Goal: Task Accomplishment & Management: Use online tool/utility

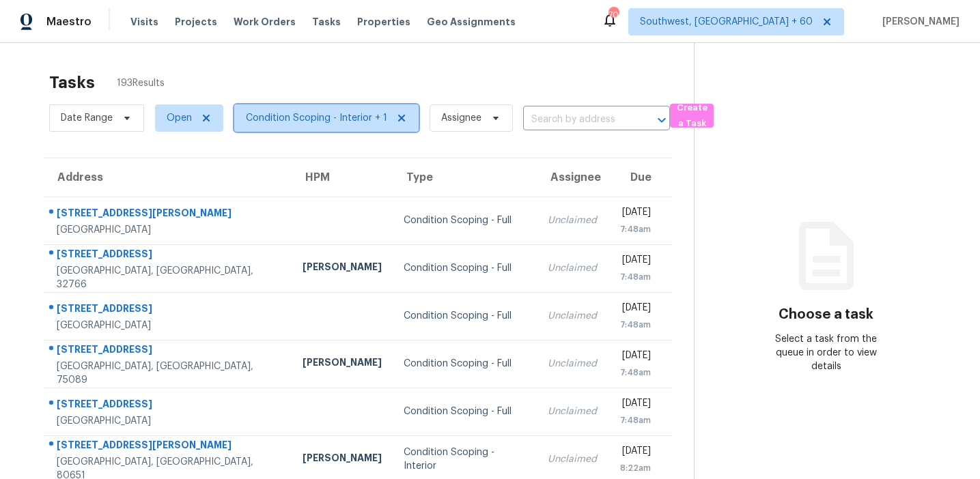
click at [354, 124] on span "Condition Scoping - Interior + 1" at bounding box center [316, 118] width 141 height 14
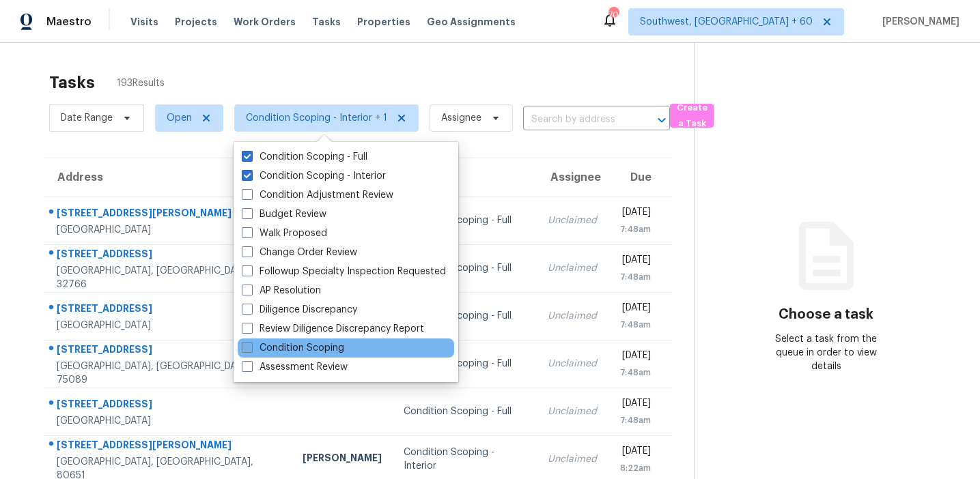
click at [335, 344] on label "Condition Scoping" at bounding box center [293, 348] width 102 height 14
click at [251, 344] on input "Condition Scoping" at bounding box center [246, 345] width 9 height 9
checkbox input "true"
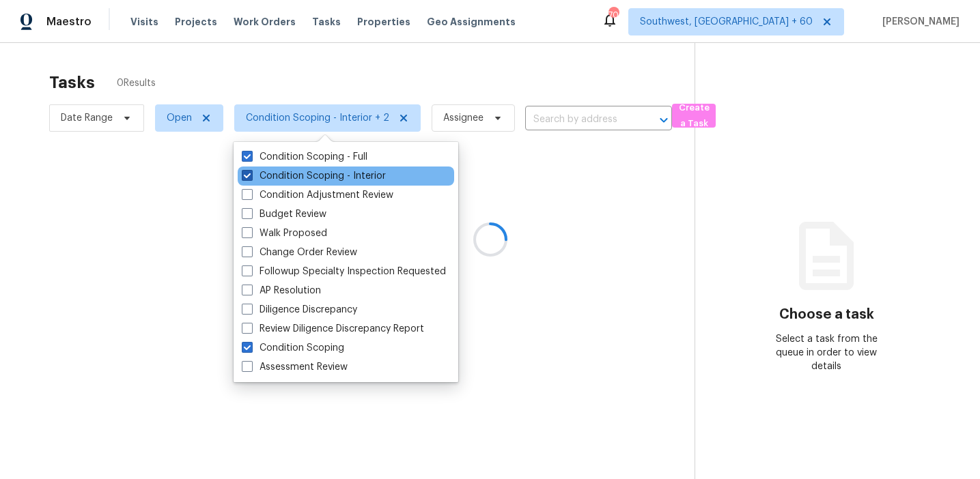
click at [311, 171] on label "Condition Scoping - Interior" at bounding box center [314, 176] width 144 height 14
click at [251, 171] on input "Condition Scoping - Interior" at bounding box center [246, 173] width 9 height 9
checkbox input "false"
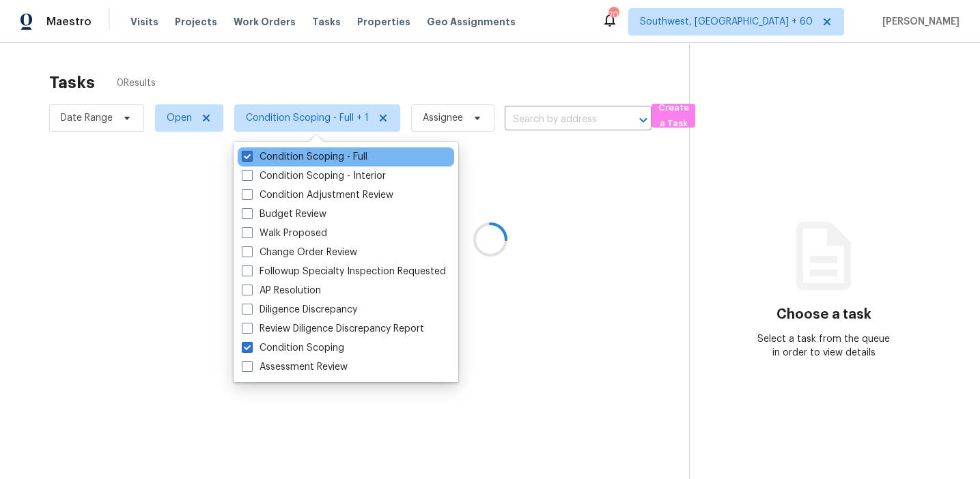
click at [309, 149] on div "Condition Scoping - Full" at bounding box center [346, 156] width 216 height 19
click at [309, 156] on label "Condition Scoping - Full" at bounding box center [305, 157] width 126 height 14
click at [251, 156] on input "Condition Scoping - Full" at bounding box center [246, 154] width 9 height 9
checkbox input "false"
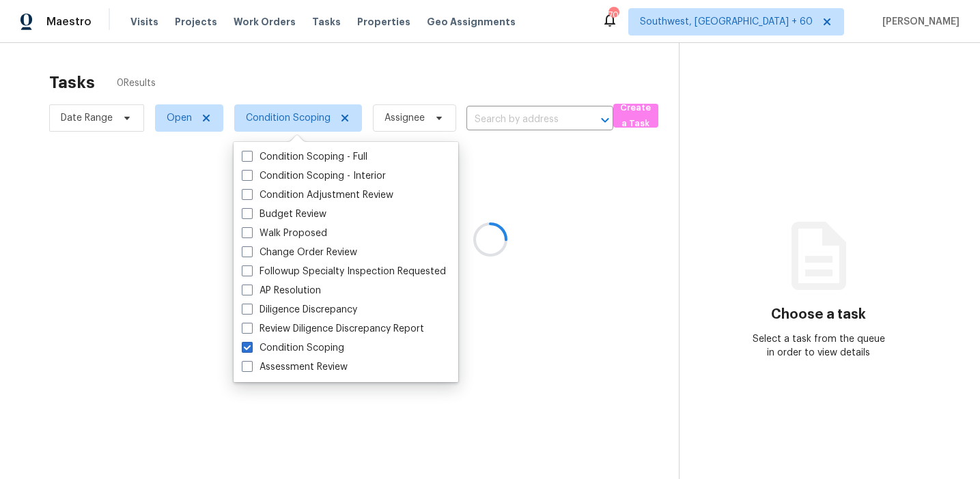
click at [331, 79] on div at bounding box center [490, 239] width 980 height 479
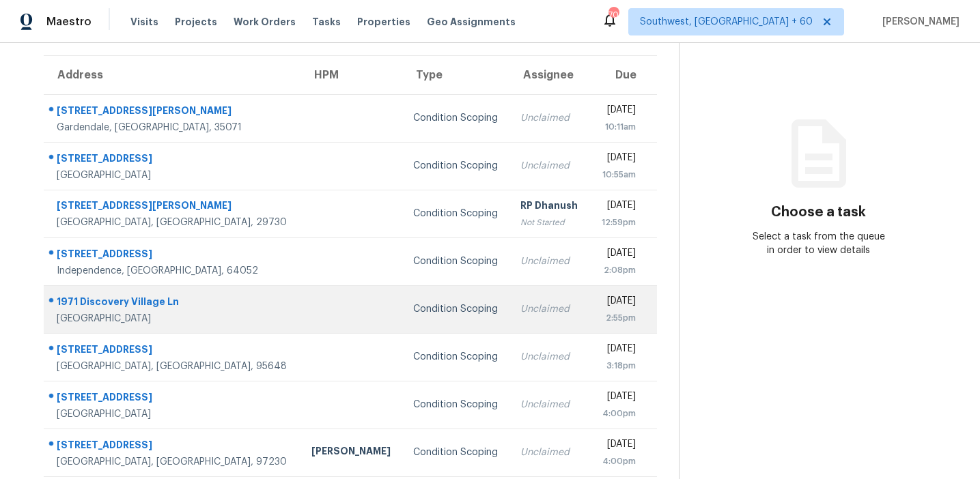
scroll to position [111, 0]
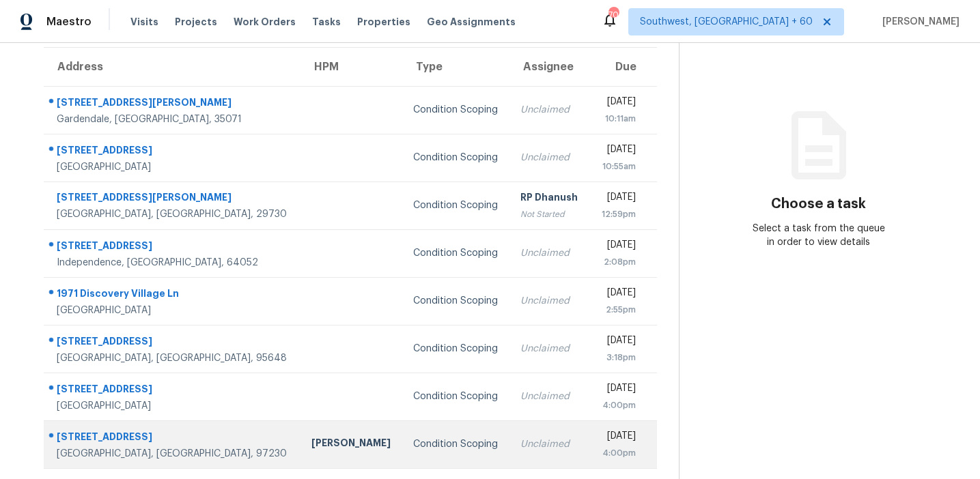
click at [413, 443] on div "Condition Scoping" at bounding box center [455, 445] width 85 height 14
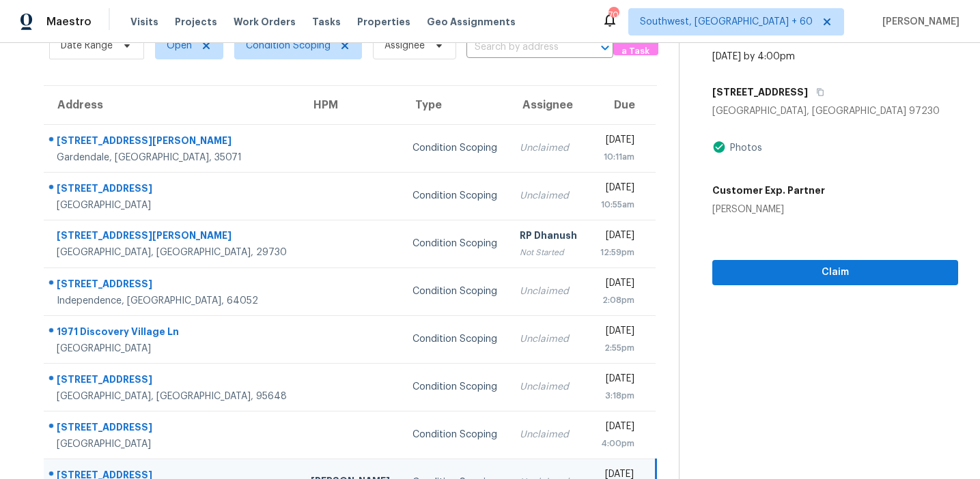
scroll to position [10, 0]
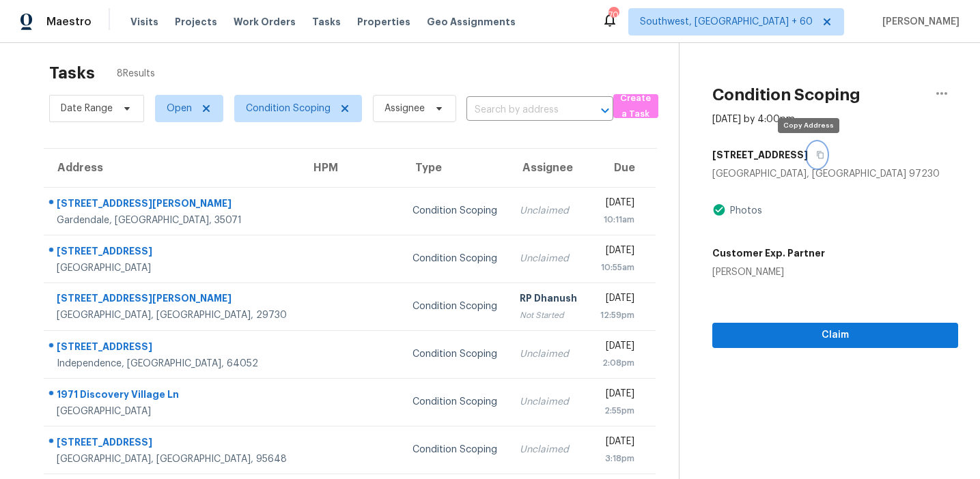
click at [816, 158] on icon "button" at bounding box center [819, 156] width 7 height 8
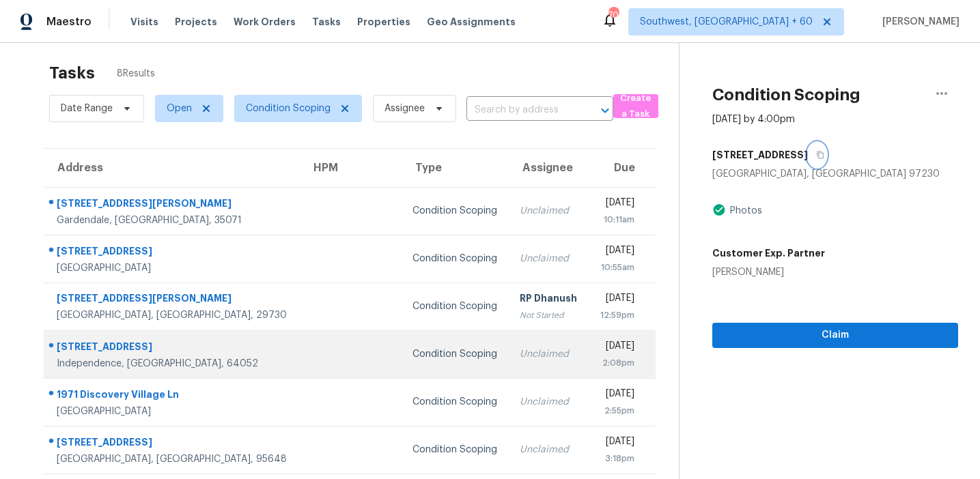
scroll to position [111, 0]
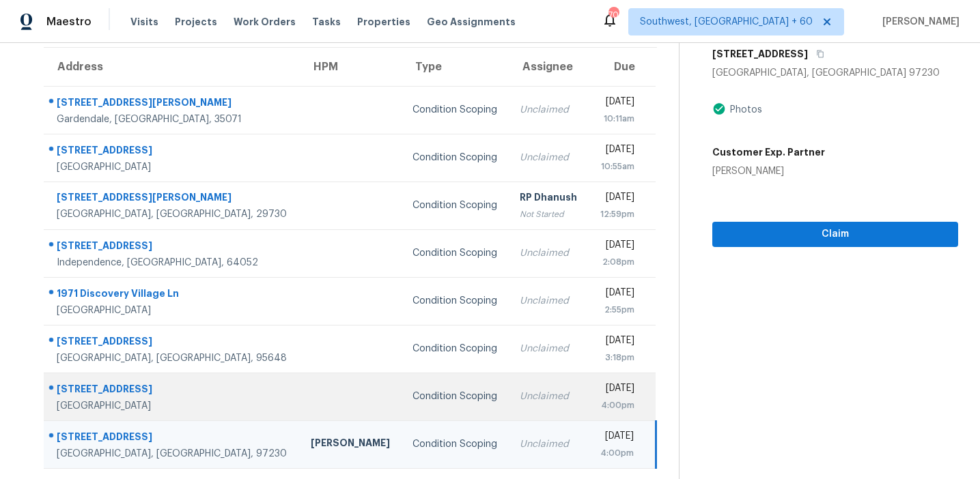
click at [401, 382] on td "Condition Scoping" at bounding box center [454, 397] width 107 height 48
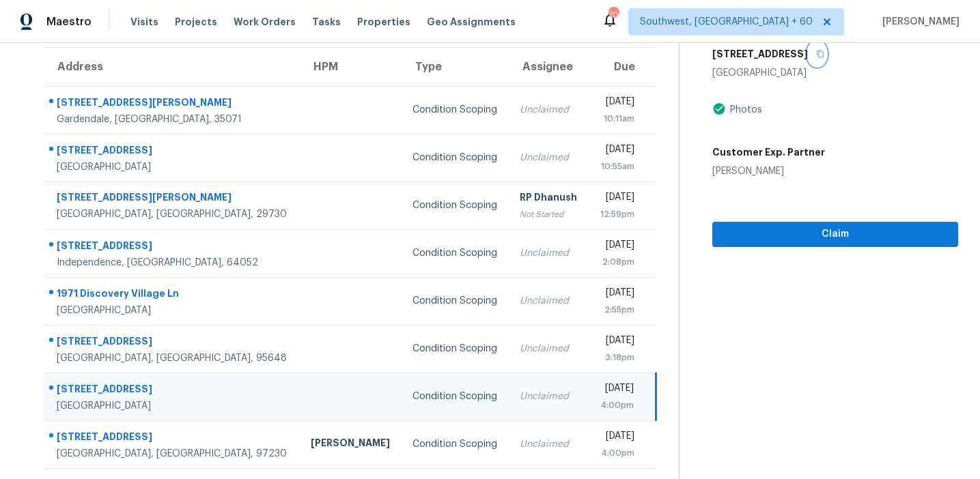
click at [821, 57] on icon "button" at bounding box center [819, 55] width 7 height 8
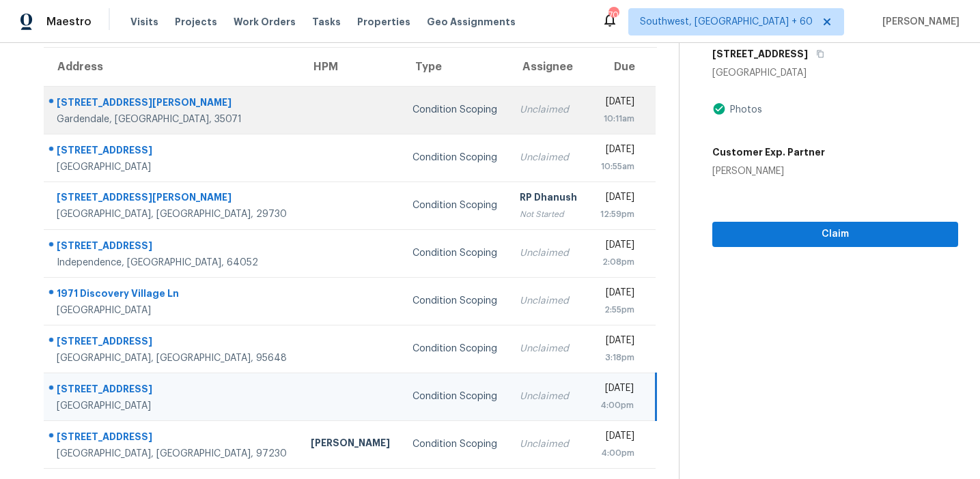
click at [300, 103] on td at bounding box center [351, 110] width 102 height 48
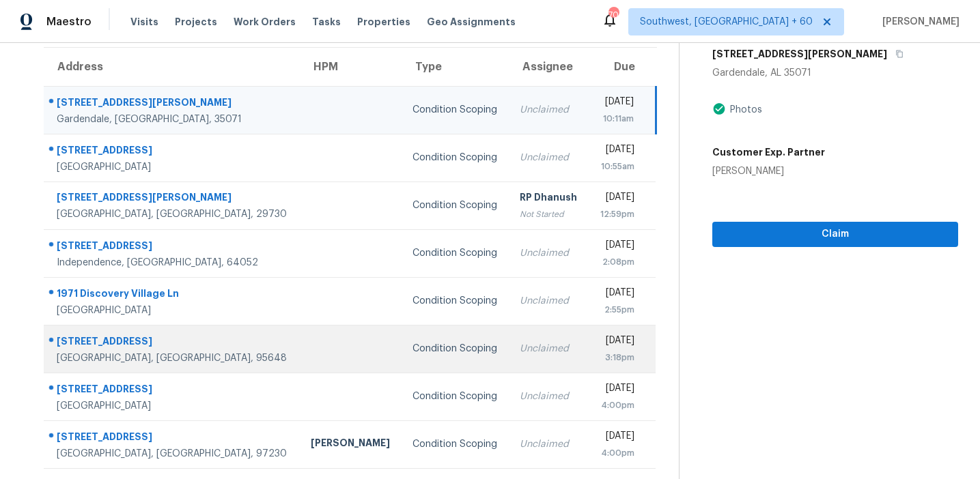
click at [412, 347] on div "Condition Scoping" at bounding box center [454, 349] width 85 height 14
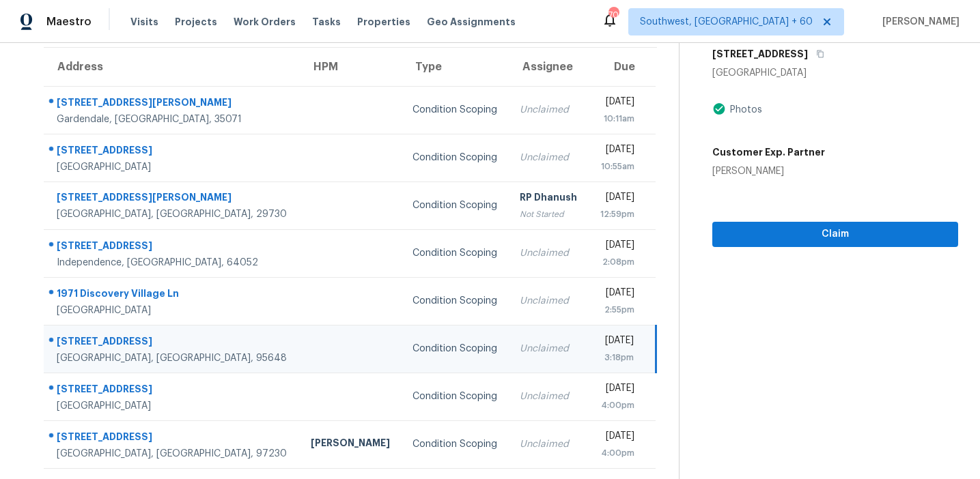
scroll to position [85, 0]
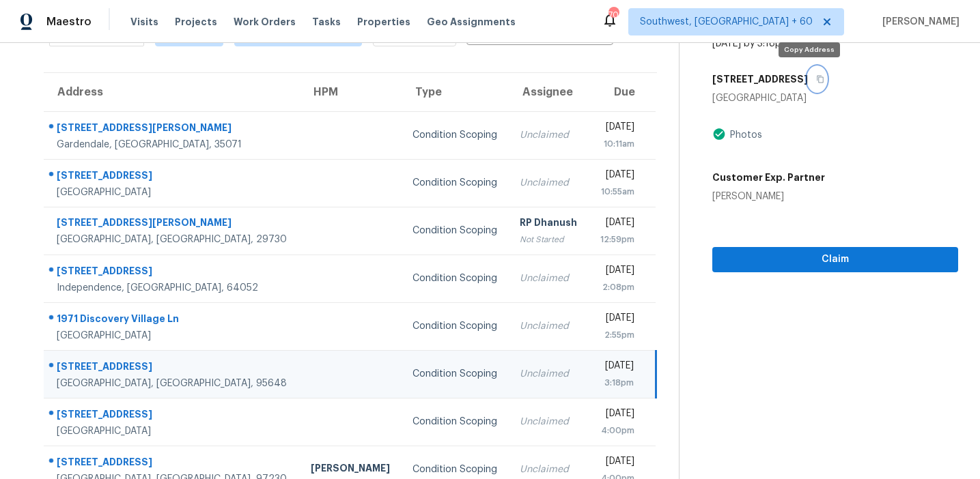
click at [816, 81] on icon "button" at bounding box center [820, 79] width 8 height 8
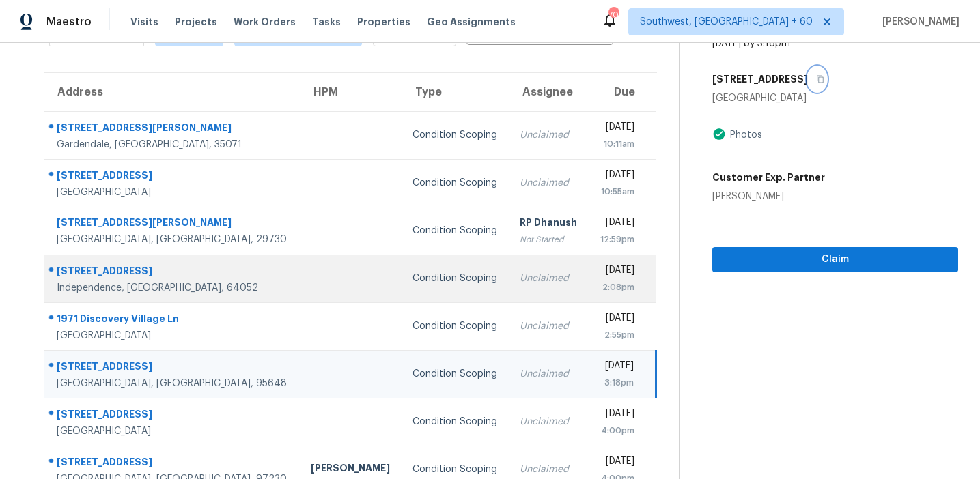
scroll to position [81, 0]
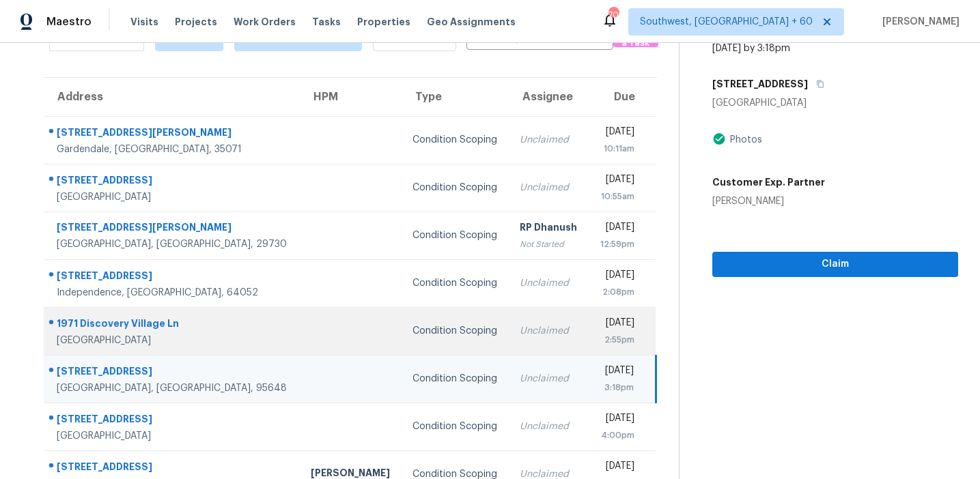
click at [412, 328] on div "Condition Scoping" at bounding box center [454, 331] width 85 height 14
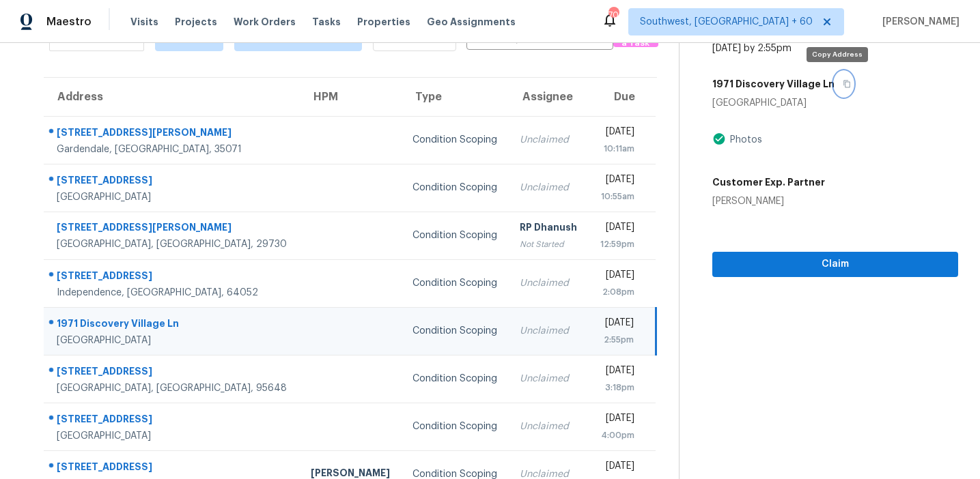
click at [842, 84] on icon "button" at bounding box center [846, 84] width 8 height 8
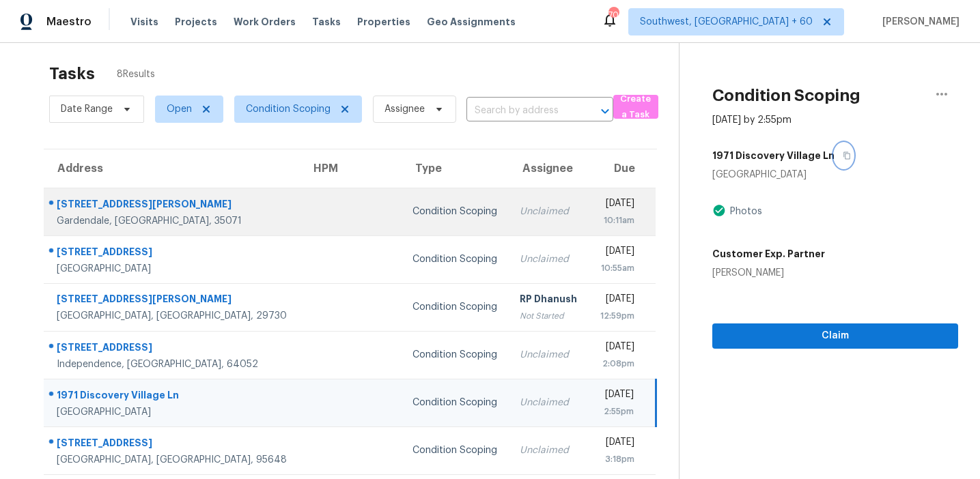
scroll to position [0, 0]
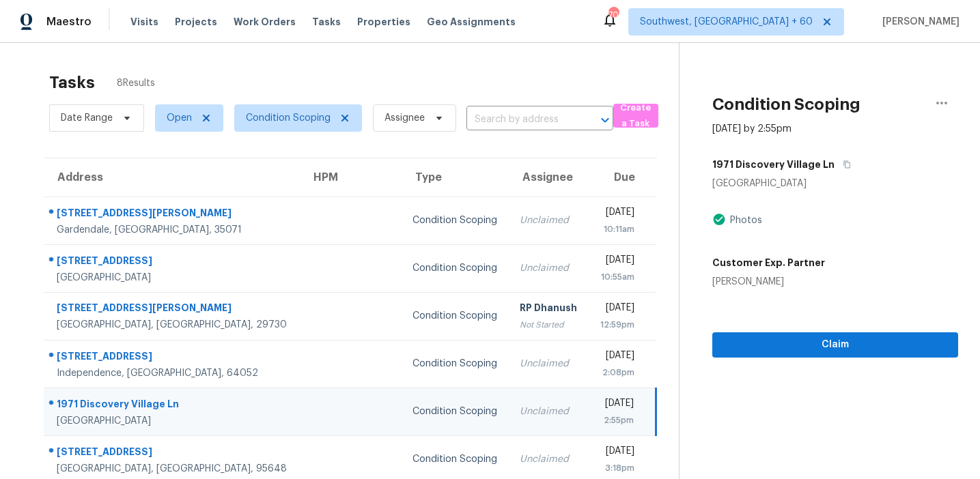
click at [846, 217] on div "Photos" at bounding box center [835, 220] width 246 height 16
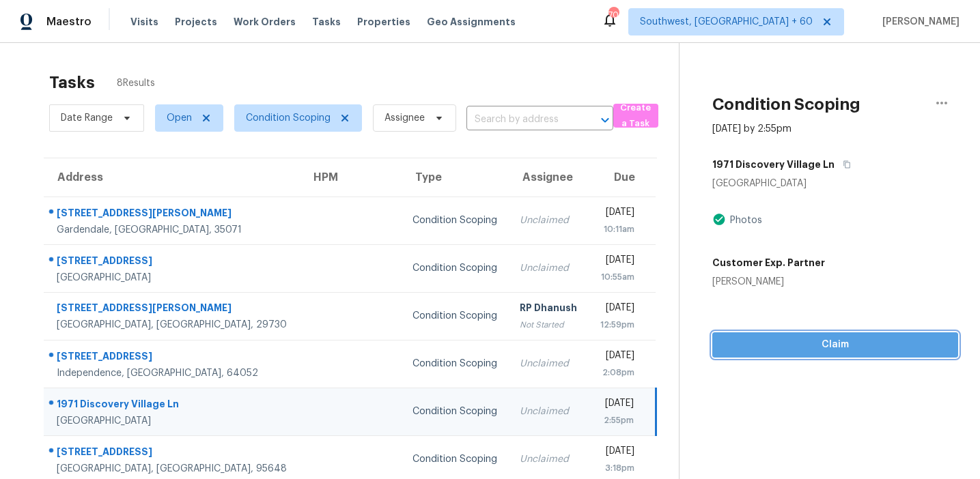
click at [818, 341] on span "Claim" at bounding box center [835, 345] width 224 height 17
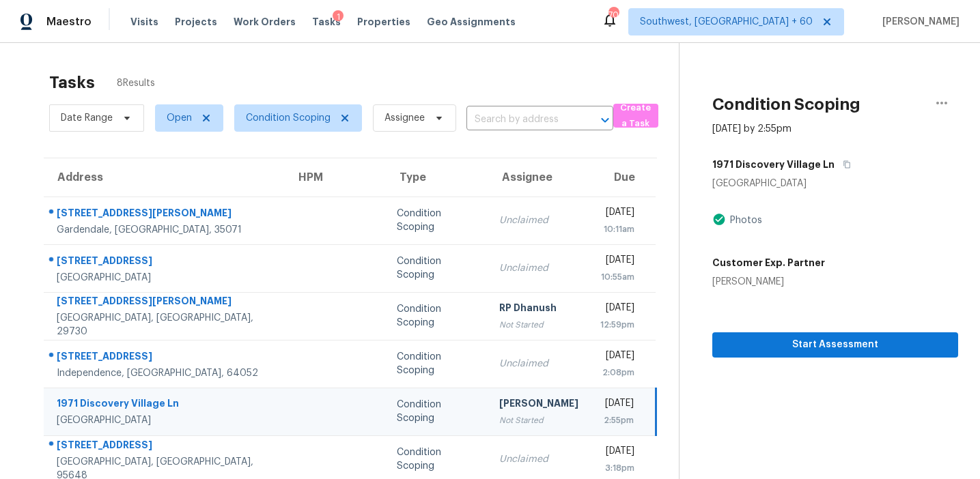
click at [341, 76] on div "Tasks 8 Results" at bounding box center [363, 82] width 629 height 35
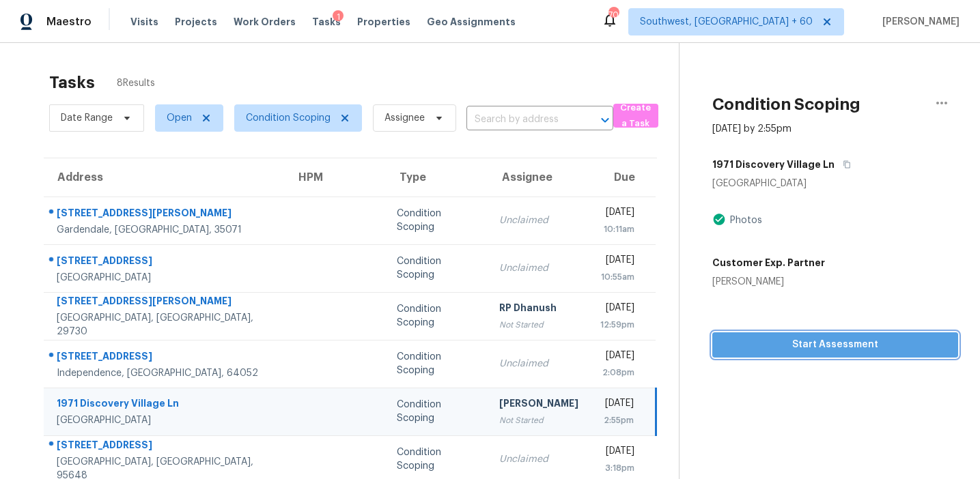
click at [782, 343] on span "Start Assessment" at bounding box center [835, 345] width 224 height 17
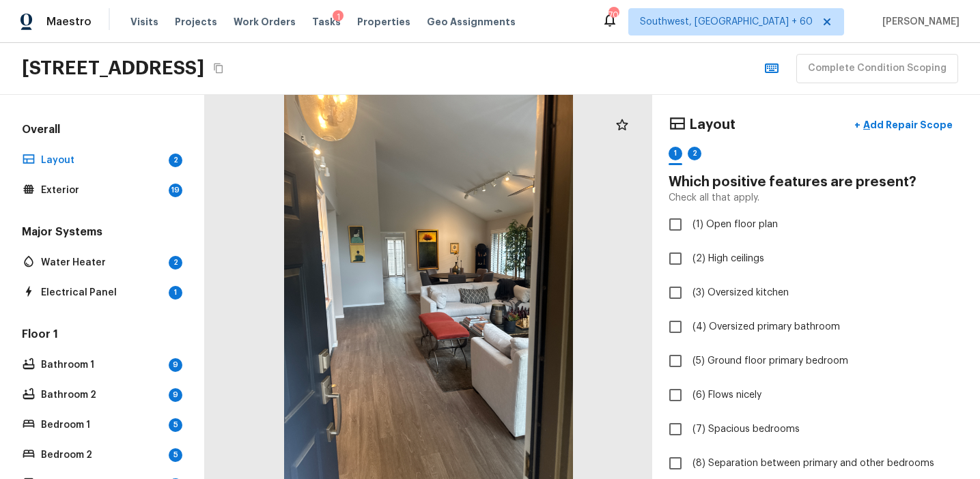
scroll to position [139, 0]
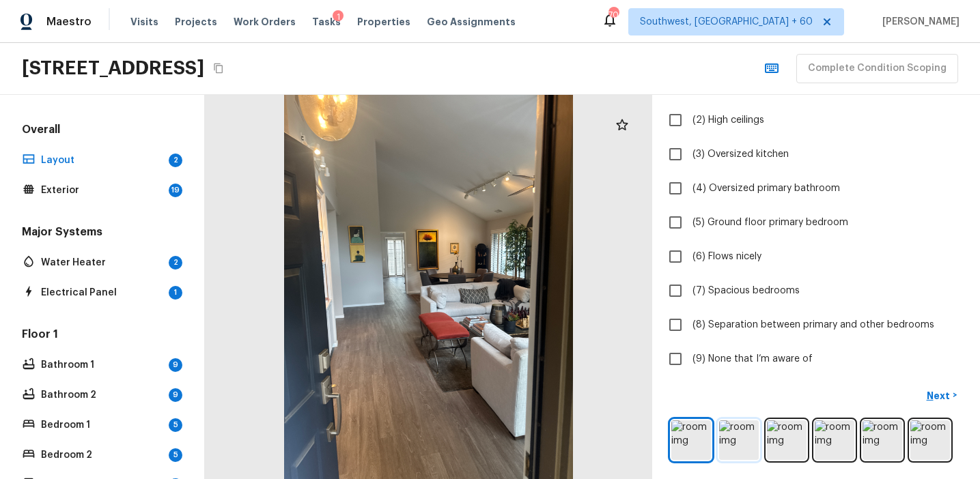
click at [741, 449] on img at bounding box center [739, 440] width 40 height 40
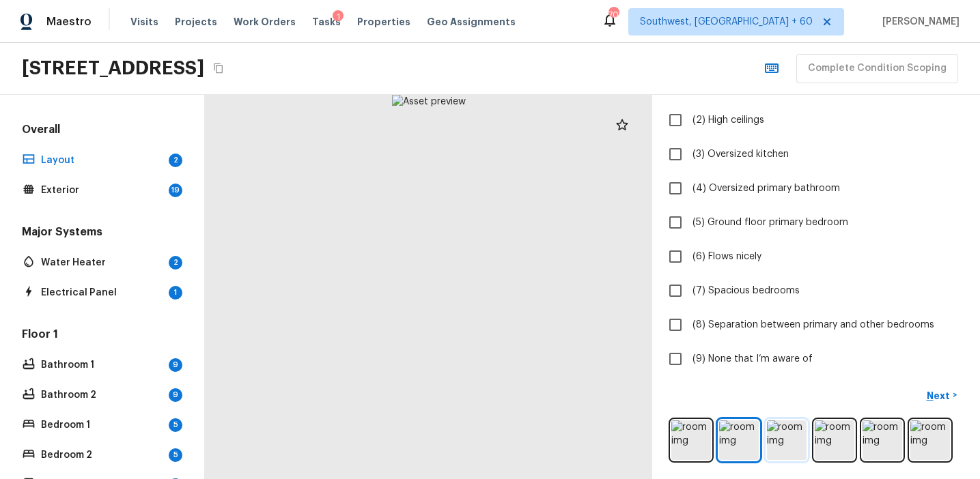
click at [797, 441] on img at bounding box center [787, 440] width 40 height 40
click at [866, 439] on img at bounding box center [882, 440] width 40 height 40
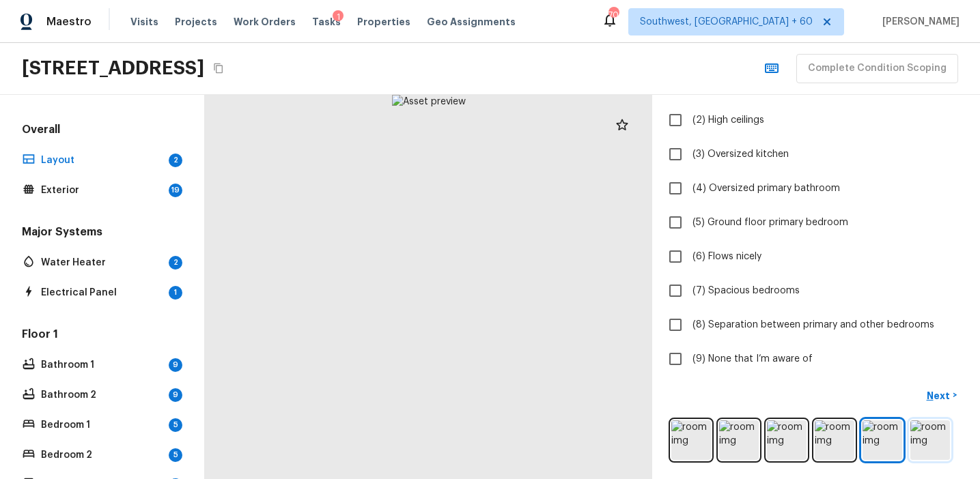
click at [915, 435] on img at bounding box center [930, 440] width 40 height 40
click at [683, 438] on img at bounding box center [691, 440] width 40 height 40
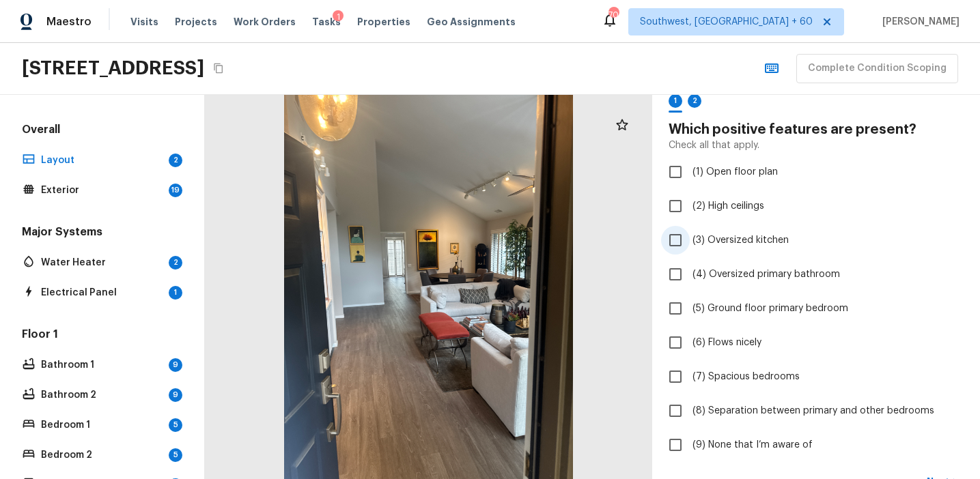
scroll to position [67, 0]
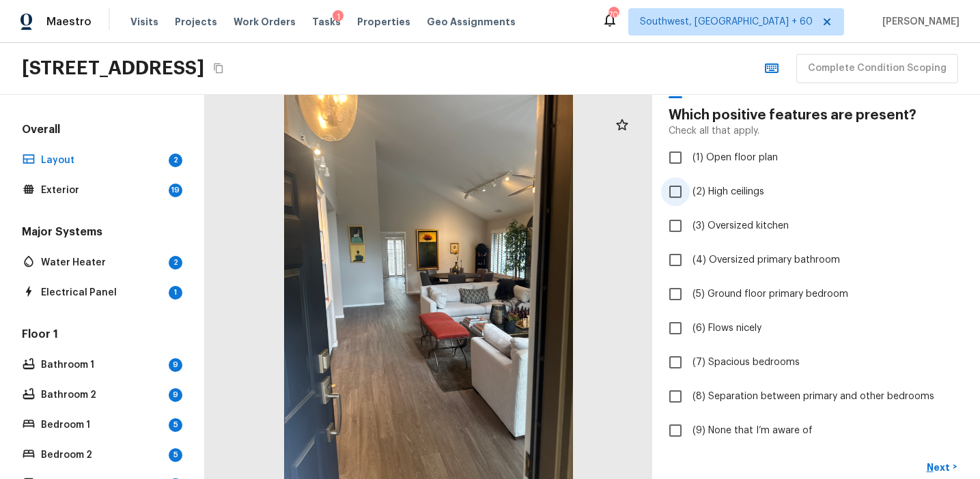
click at [732, 182] on label "(2) High ceilings" at bounding box center [806, 191] width 291 height 29
click at [689, 182] on input "(2) High ceilings" at bounding box center [675, 191] width 29 height 29
checkbox input "true"
click at [938, 464] on p "Next" at bounding box center [939, 468] width 26 height 14
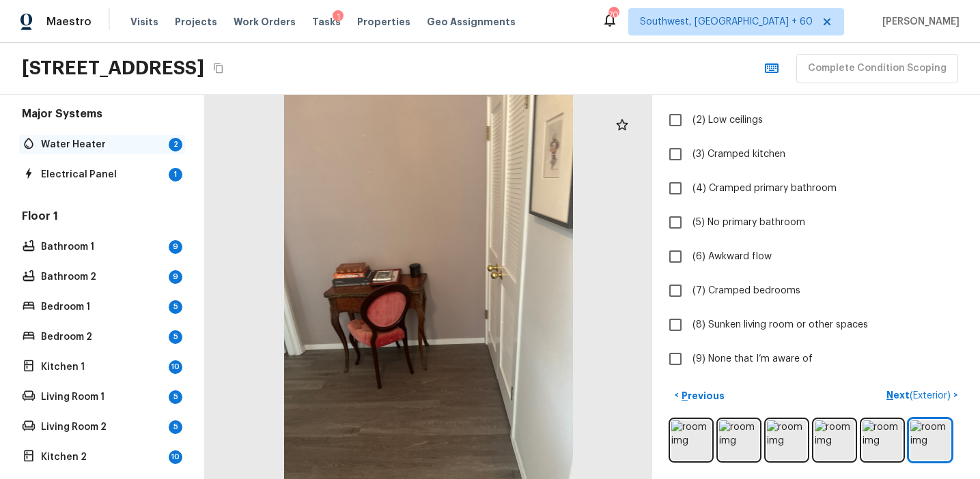
scroll to position [147, 0]
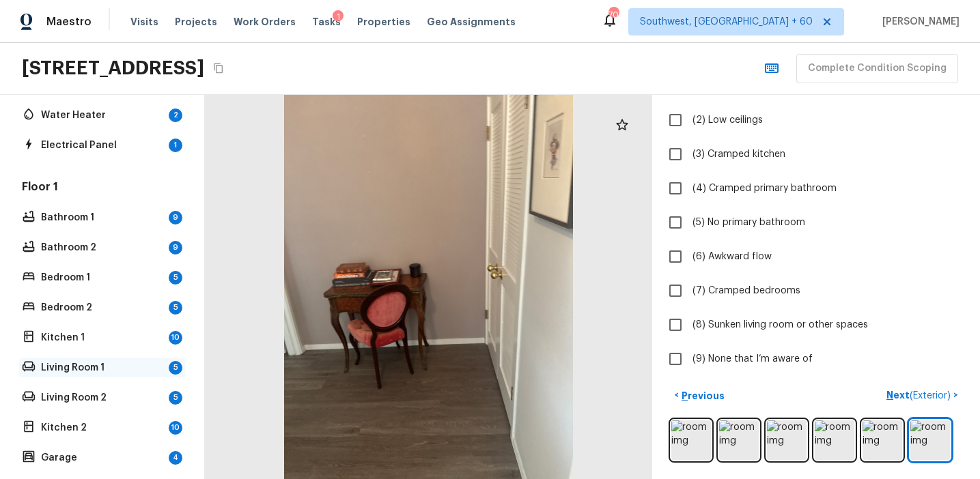
click at [111, 364] on p "Living Room 1" at bounding box center [102, 368] width 122 height 14
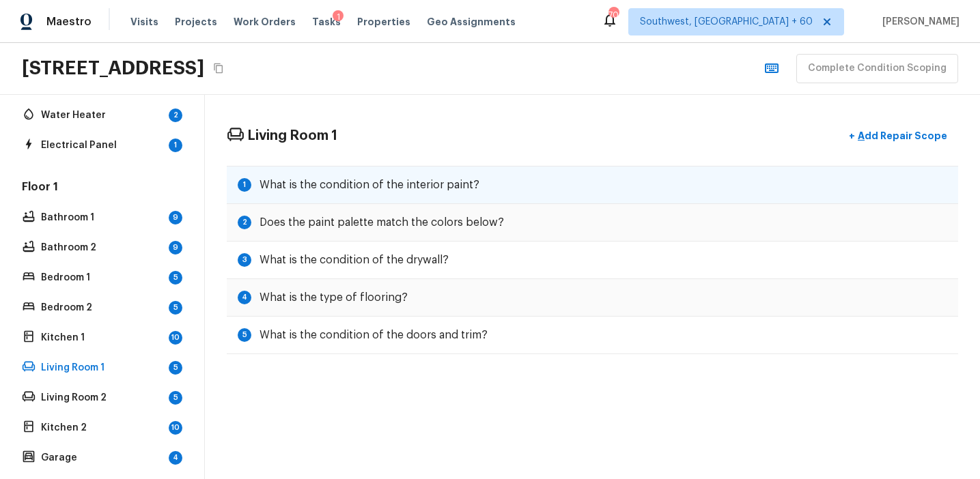
click at [473, 192] on h5 "What is the condition of the interior paint?" at bounding box center [369, 184] width 220 height 15
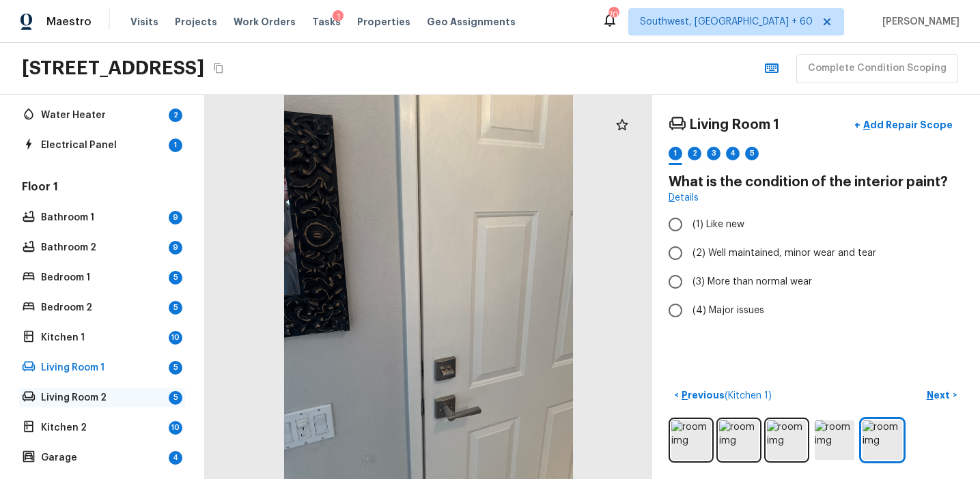
click at [147, 399] on p "Living Room 2" at bounding box center [102, 398] width 122 height 14
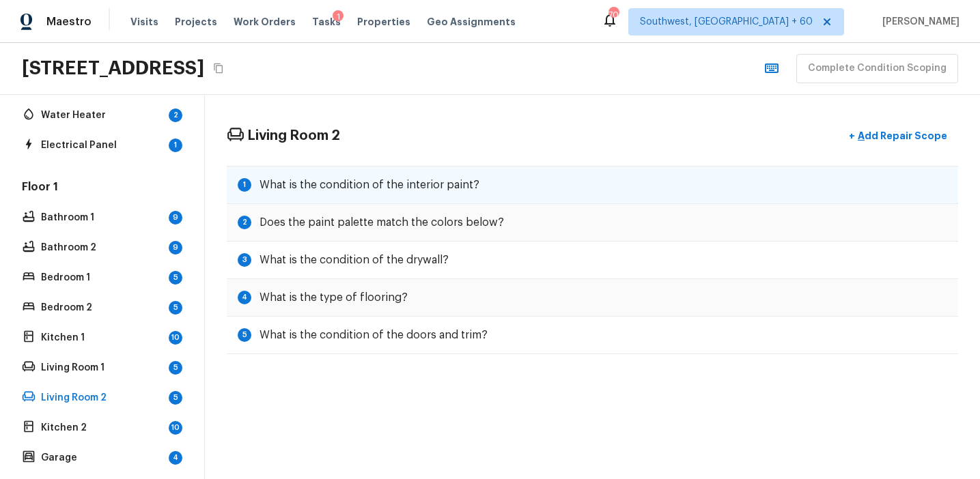
click at [484, 176] on div "1 What is the condition of the interior paint?" at bounding box center [592, 185] width 731 height 38
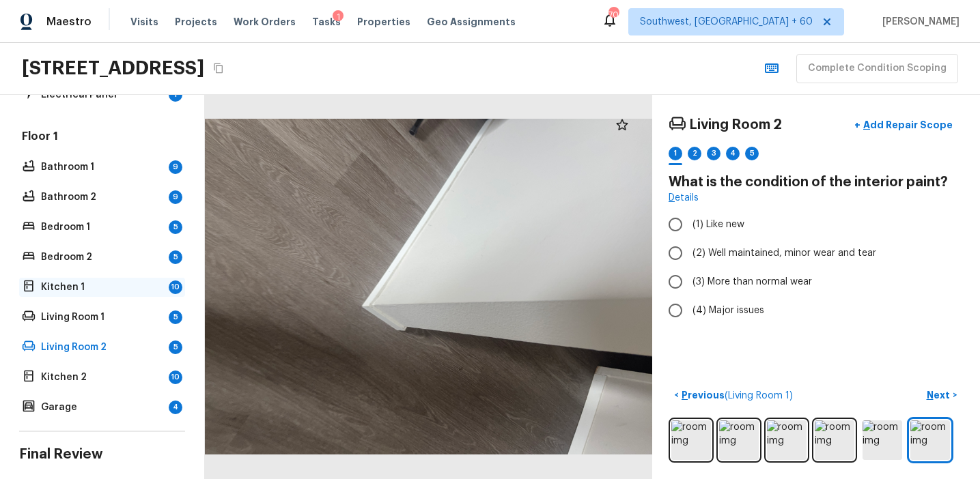
scroll to position [261, 0]
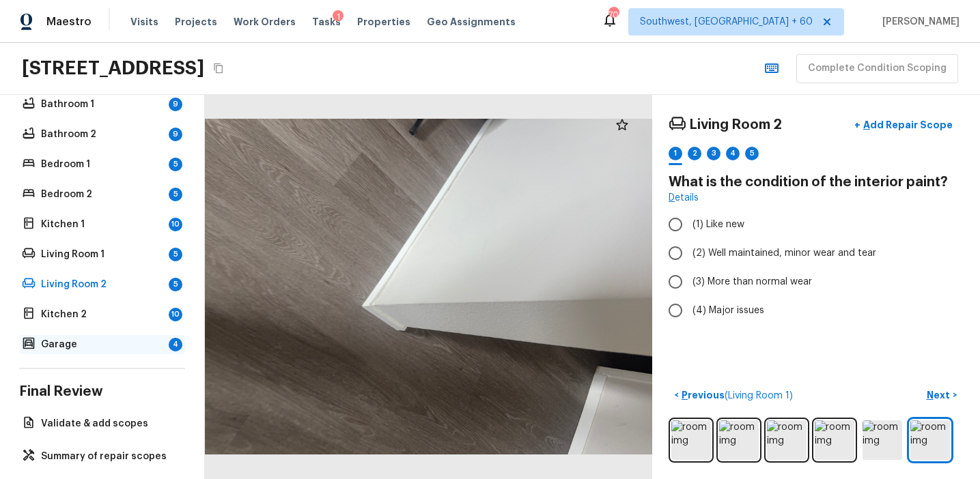
click at [115, 339] on p "Garage" at bounding box center [102, 345] width 122 height 14
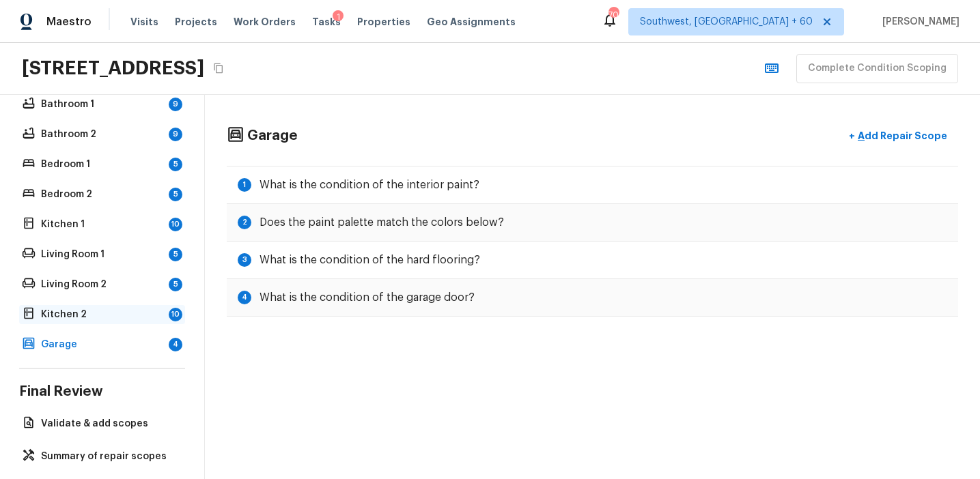
click at [151, 319] on p "Kitchen 2" at bounding box center [102, 315] width 122 height 14
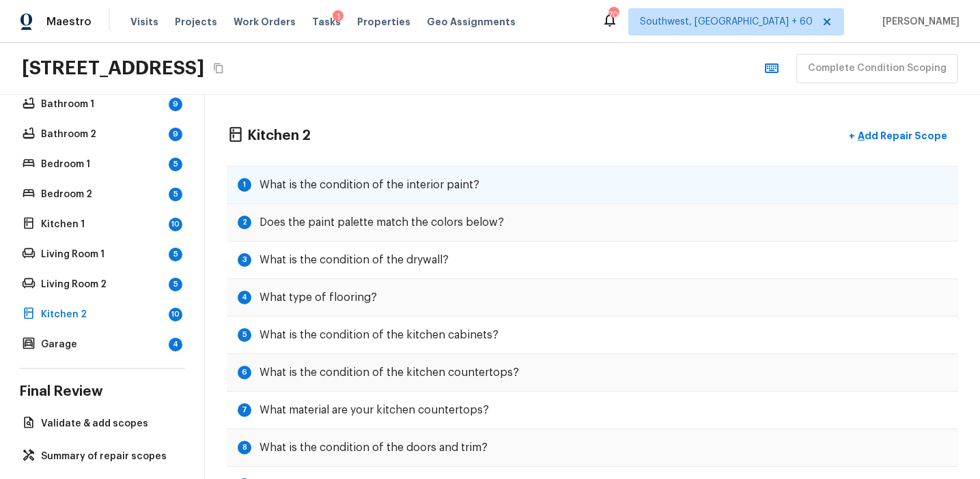
click at [477, 182] on div "1 What is the condition of the interior paint?" at bounding box center [592, 185] width 731 height 38
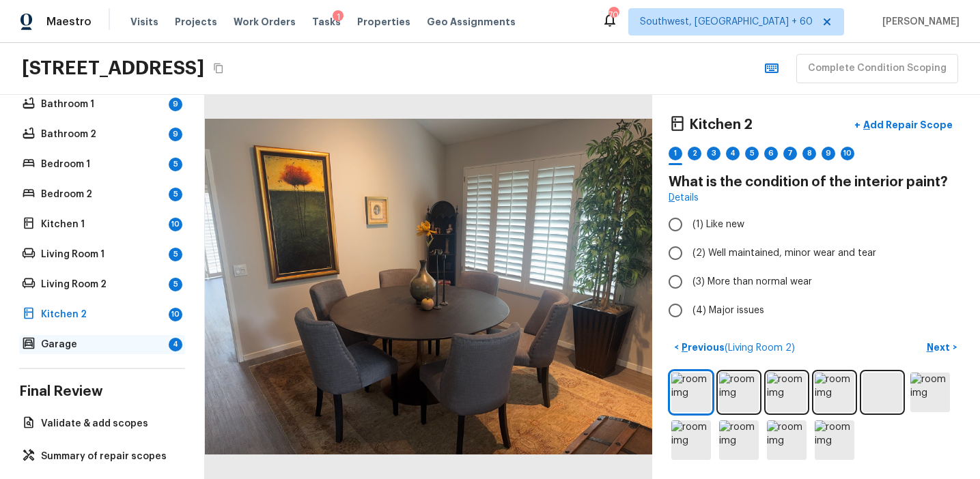
click at [156, 341] on p "Garage" at bounding box center [102, 345] width 122 height 14
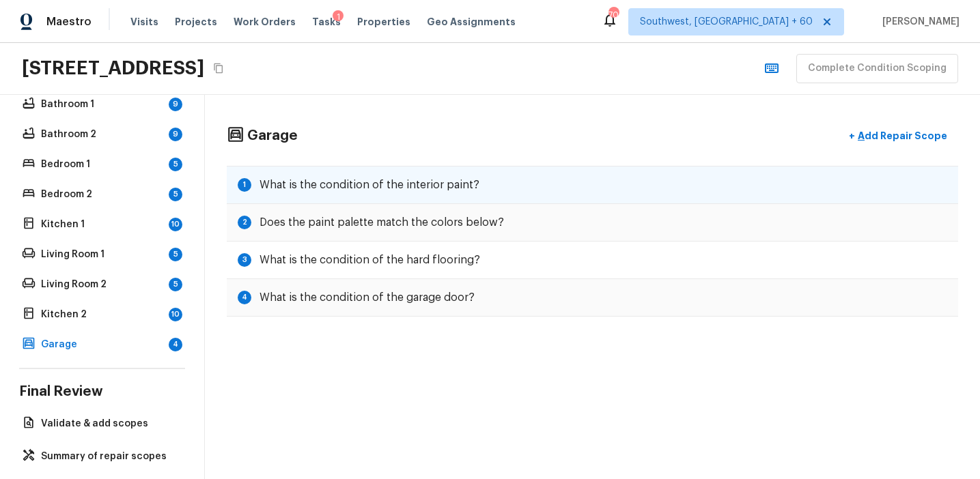
click at [578, 193] on div "1 What is the condition of the interior paint?" at bounding box center [592, 185] width 731 height 38
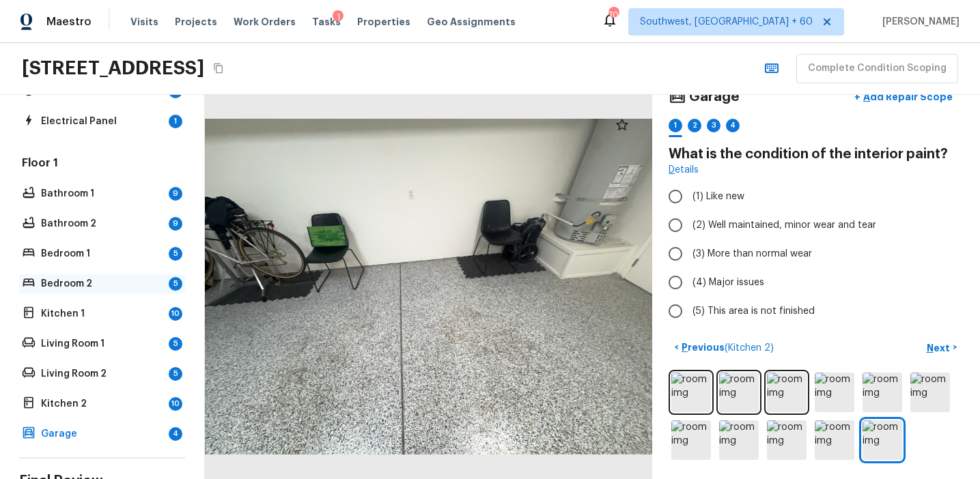
scroll to position [0, 0]
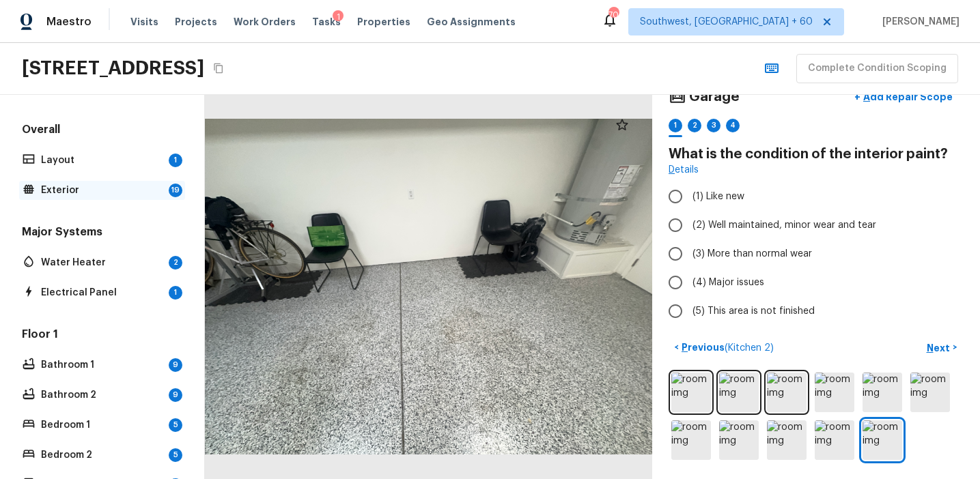
click at [136, 189] on p "Exterior" at bounding box center [102, 191] width 122 height 14
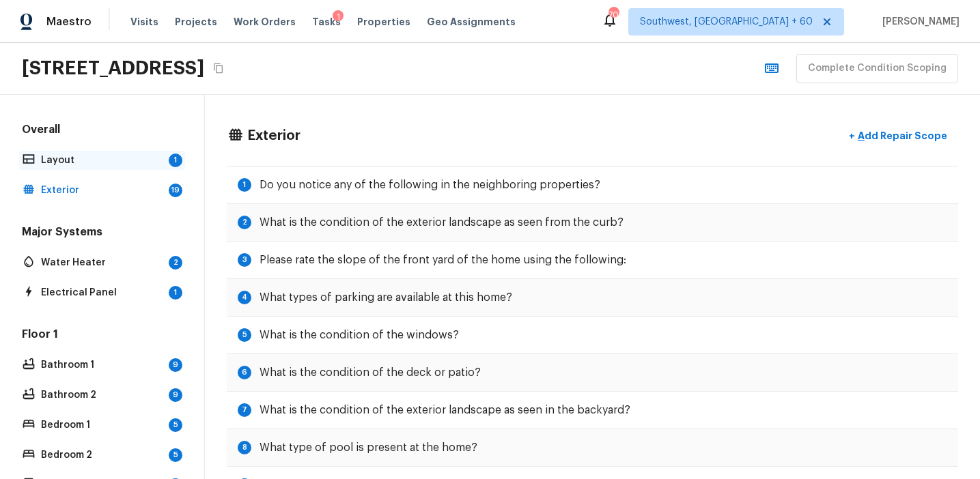
click at [140, 157] on p "Layout" at bounding box center [102, 161] width 122 height 14
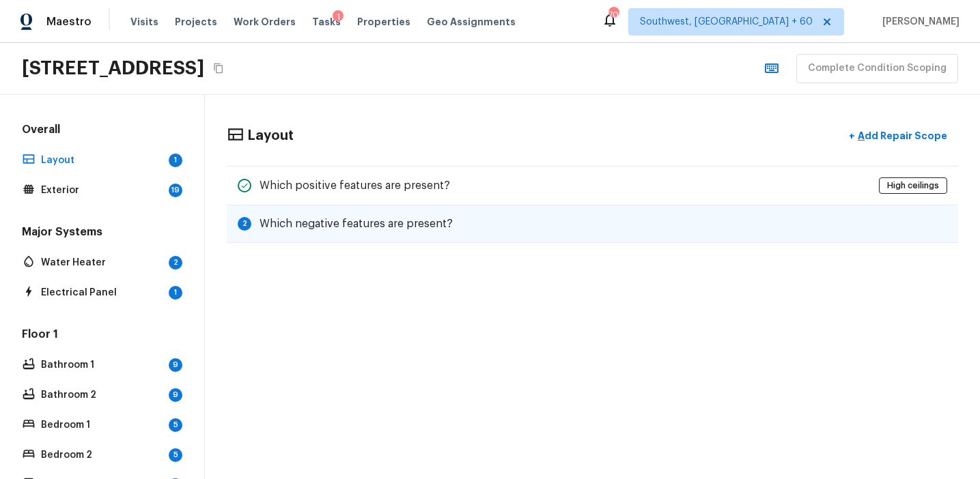
click at [360, 232] on div "2 Which negative features are present?" at bounding box center [592, 224] width 731 height 38
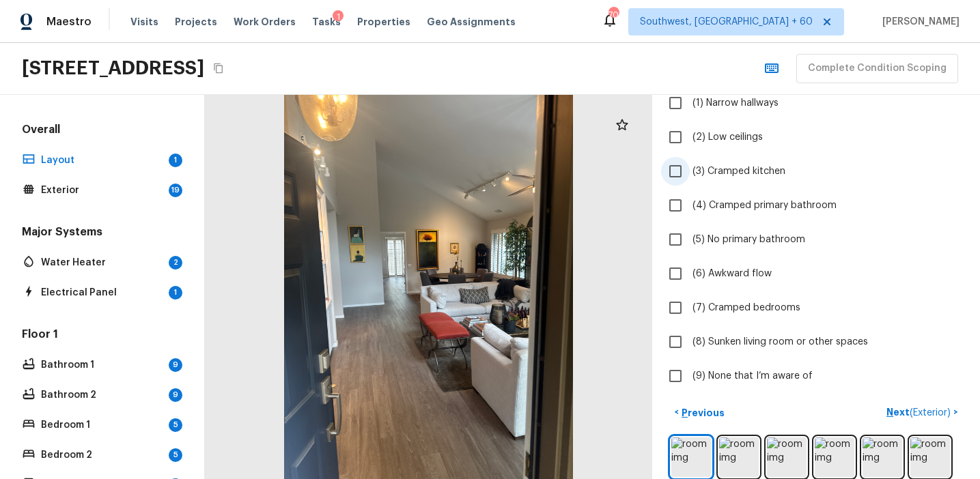
scroll to position [124, 0]
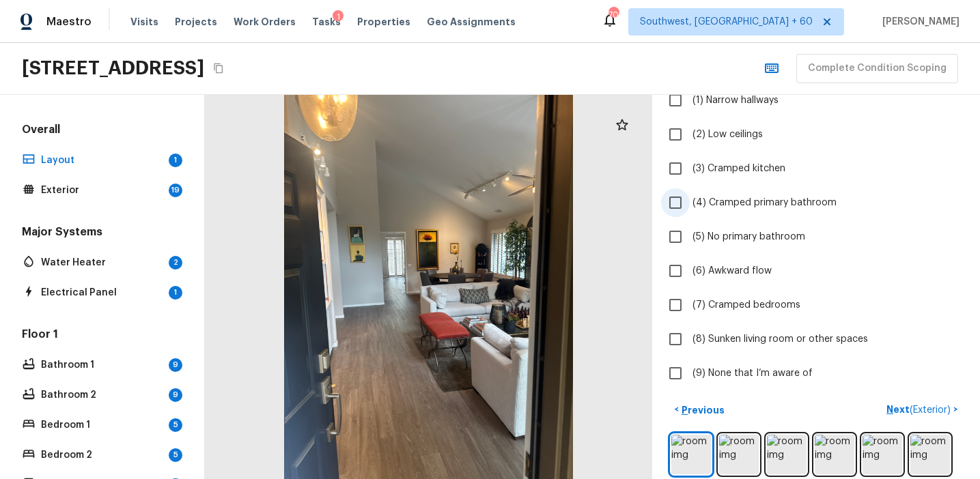
click at [735, 209] on span "(4) Cramped primary bathroom" at bounding box center [764, 203] width 144 height 14
click at [689, 209] on input "(4) Cramped primary bathroom" at bounding box center [675, 202] width 29 height 29
checkbox input "true"
click at [893, 407] on p "Next ( Exterior )" at bounding box center [919, 410] width 67 height 14
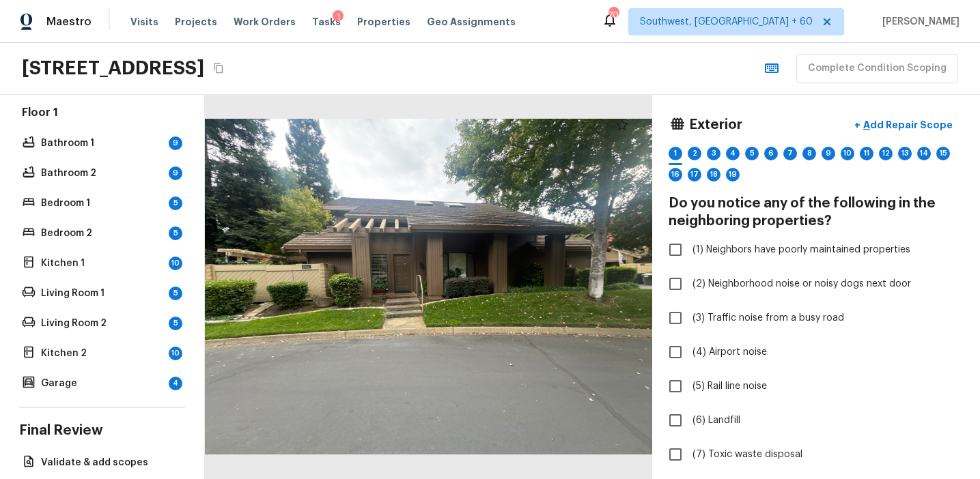
scroll to position [275, 0]
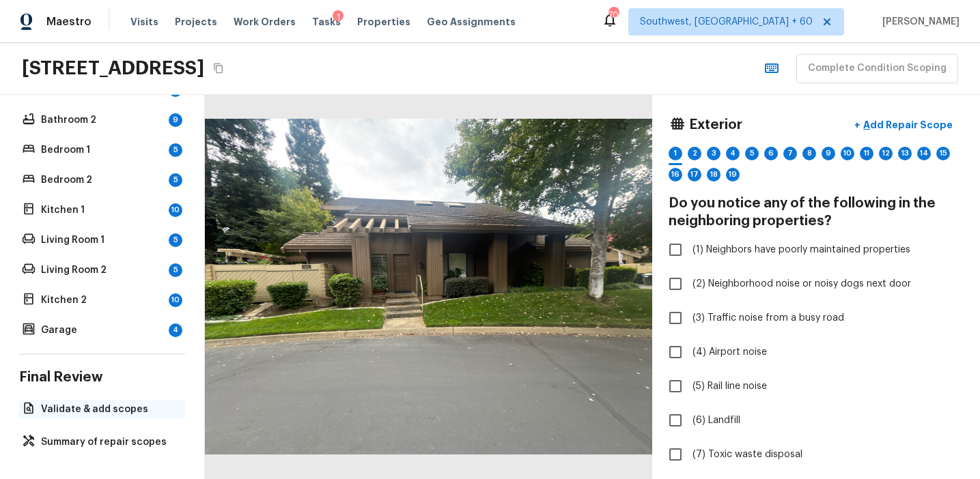
click at [85, 416] on div "Validate & add scopes" at bounding box center [102, 409] width 166 height 19
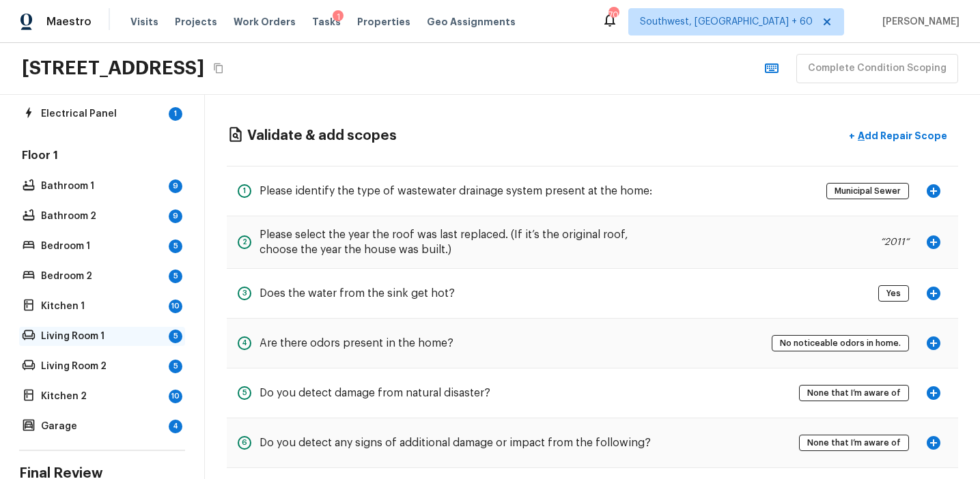
scroll to position [0, 0]
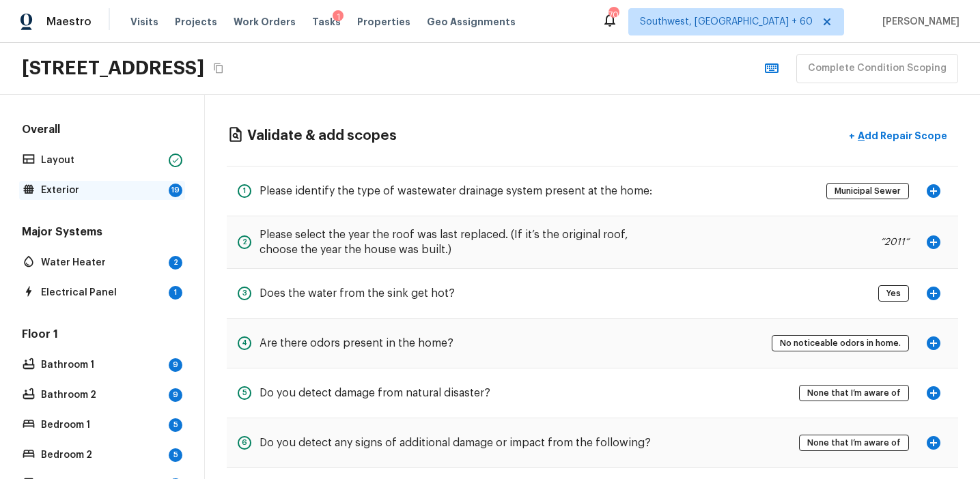
click at [138, 195] on p "Exterior" at bounding box center [102, 191] width 122 height 14
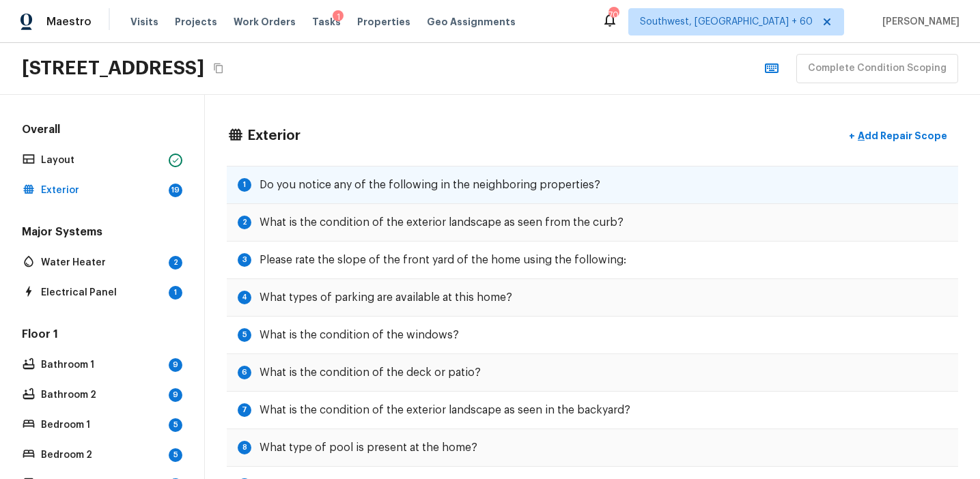
click at [505, 185] on h5 "Do you notice any of the following in the neighboring properties?" at bounding box center [429, 184] width 341 height 15
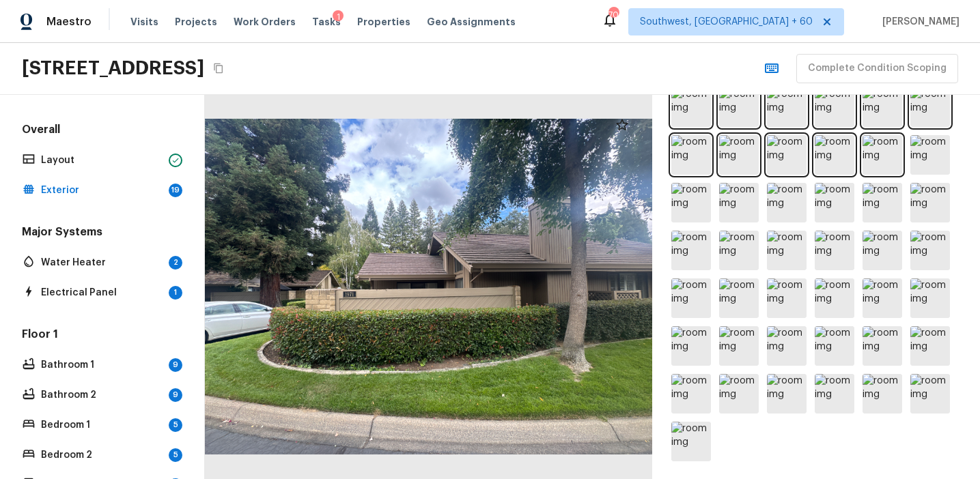
scroll to position [696, 0]
click at [691, 457] on img at bounding box center [691, 440] width 40 height 40
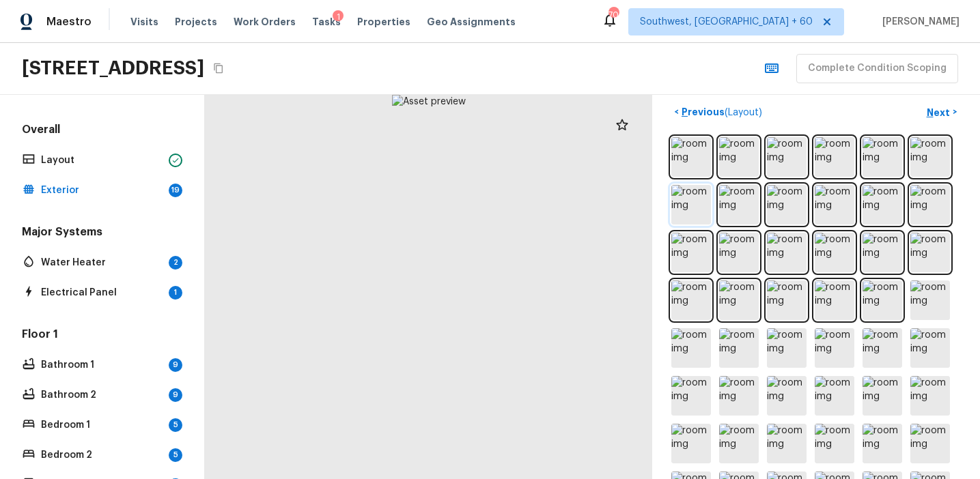
scroll to position [514, 0]
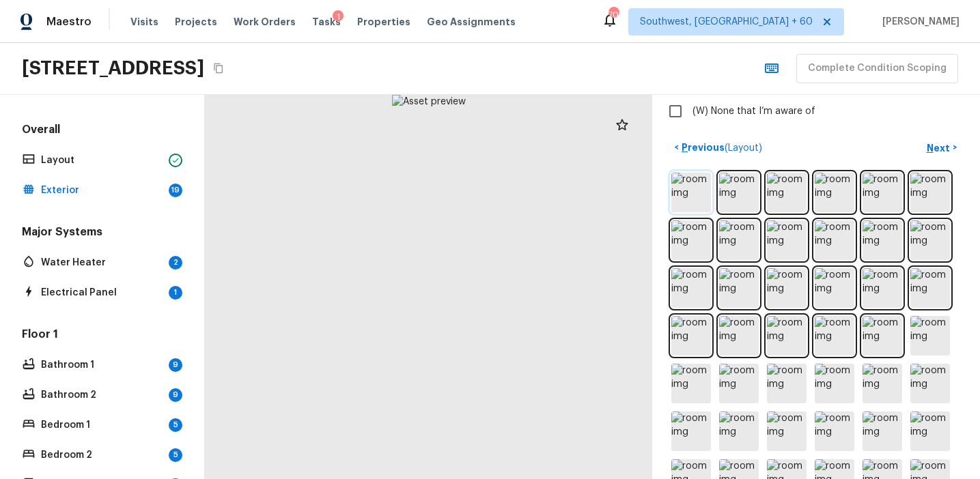
click at [690, 188] on img at bounding box center [691, 193] width 40 height 40
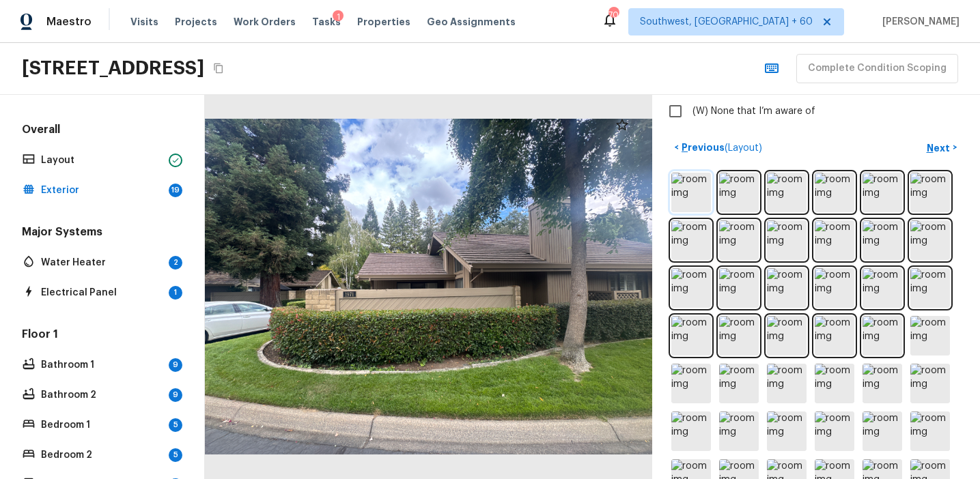
click at [690, 188] on img at bounding box center [691, 193] width 40 height 40
click at [696, 221] on img at bounding box center [691, 240] width 40 height 40
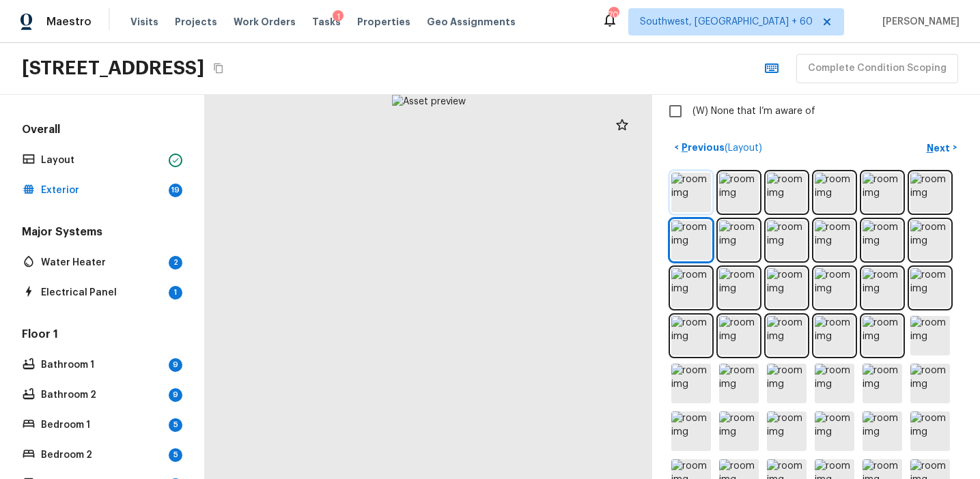
click at [692, 193] on img at bounding box center [691, 193] width 40 height 40
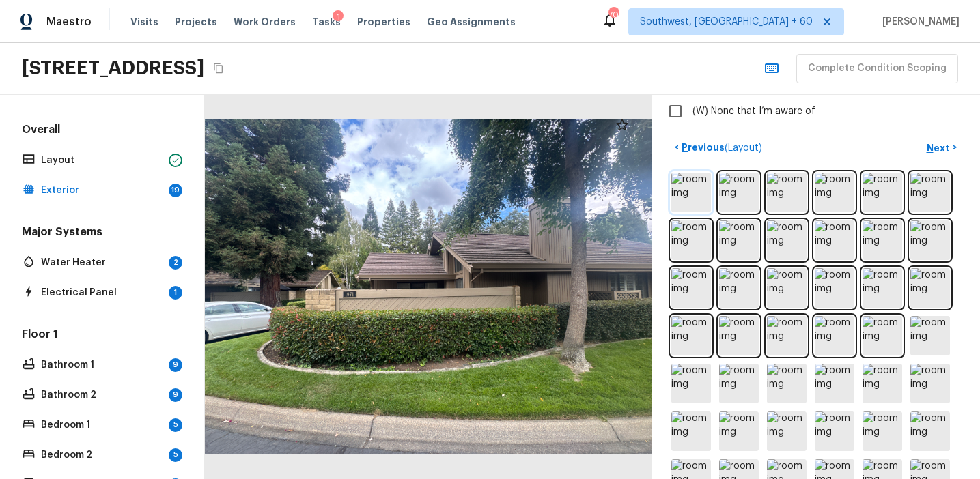
click at [692, 193] on img at bounding box center [691, 193] width 40 height 40
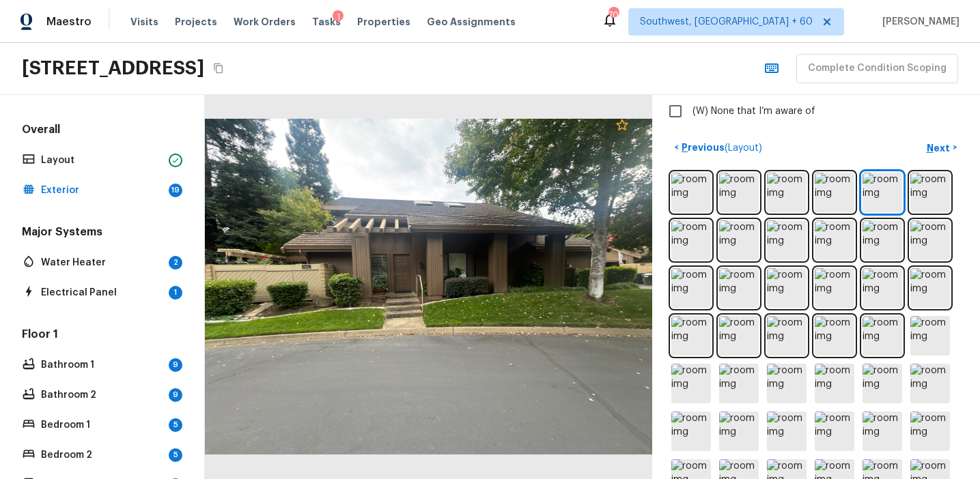
click at [621, 124] on icon at bounding box center [622, 125] width 16 height 16
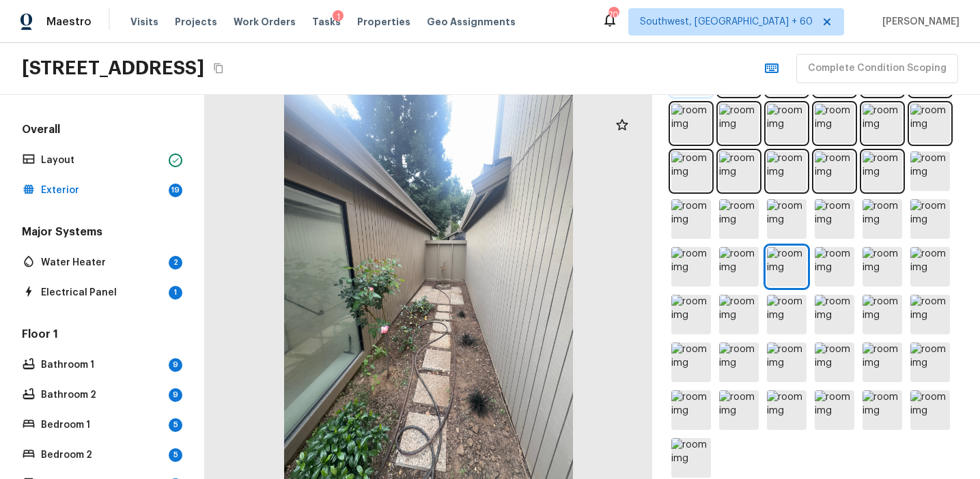
scroll to position [696, 0]
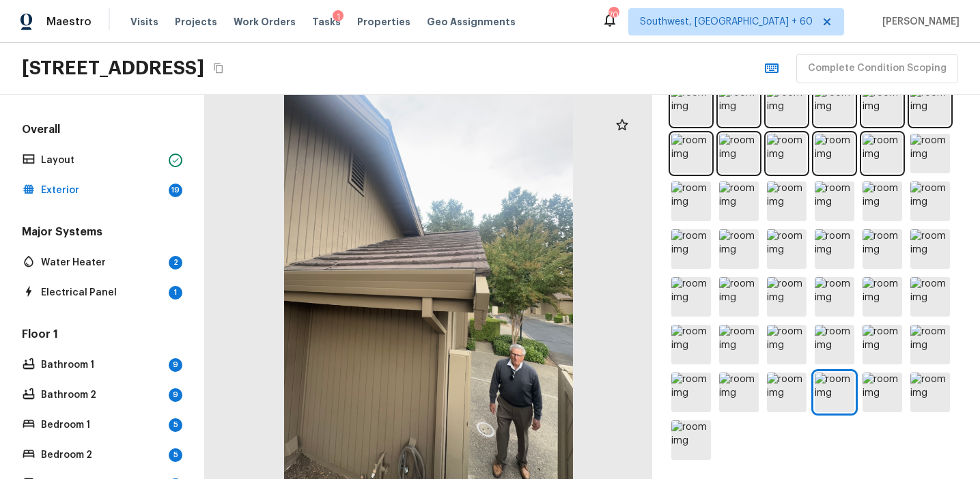
click at [437, 242] on div at bounding box center [428, 287] width 447 height 384
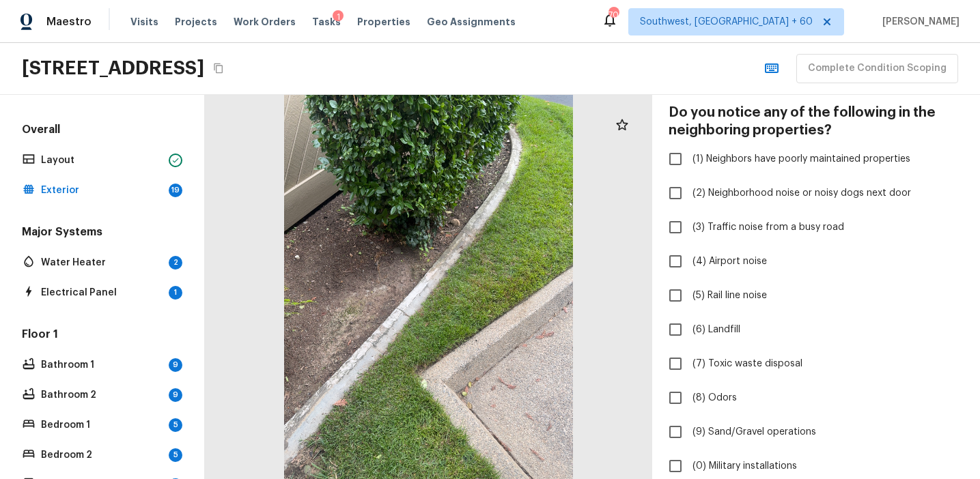
scroll to position [96, 0]
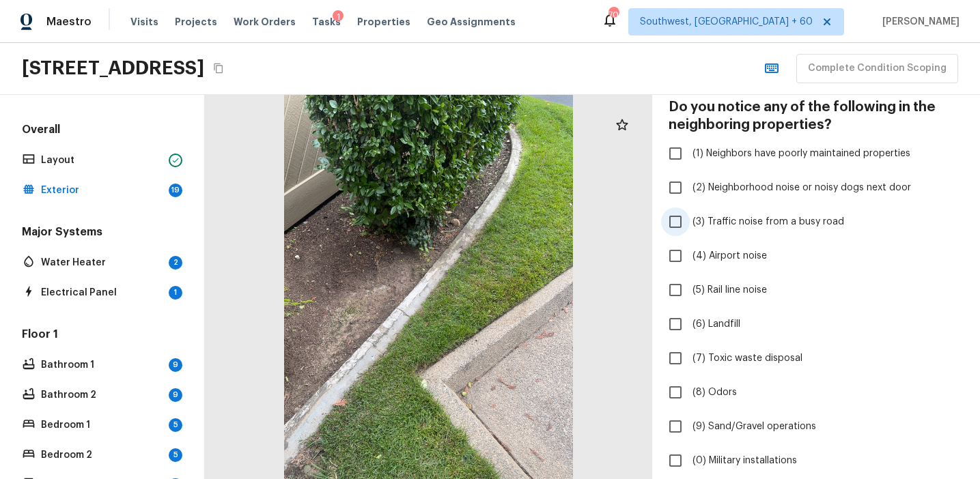
click at [743, 229] on label "(3) Traffic noise from a busy road" at bounding box center [806, 222] width 291 height 29
click at [689, 229] on input "(3) Traffic noise from a busy road" at bounding box center [675, 222] width 29 height 29
checkbox input "true"
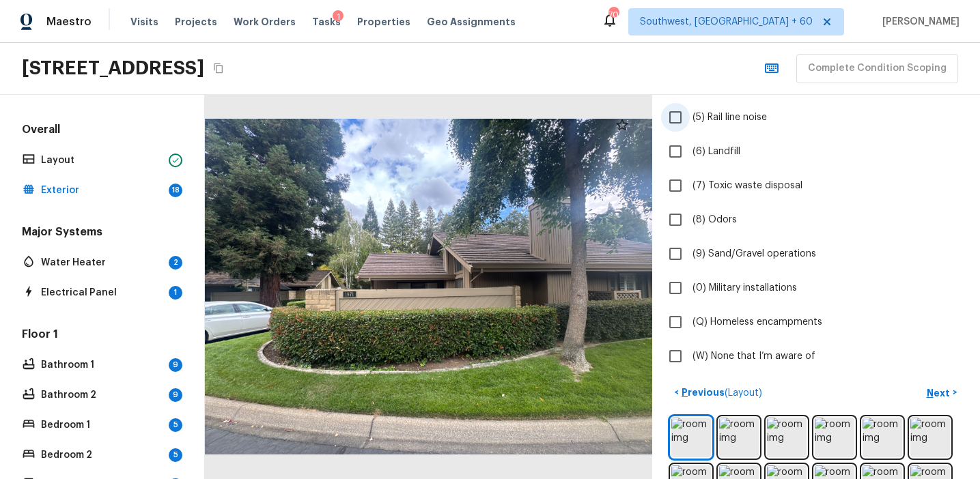
scroll to position [271, 0]
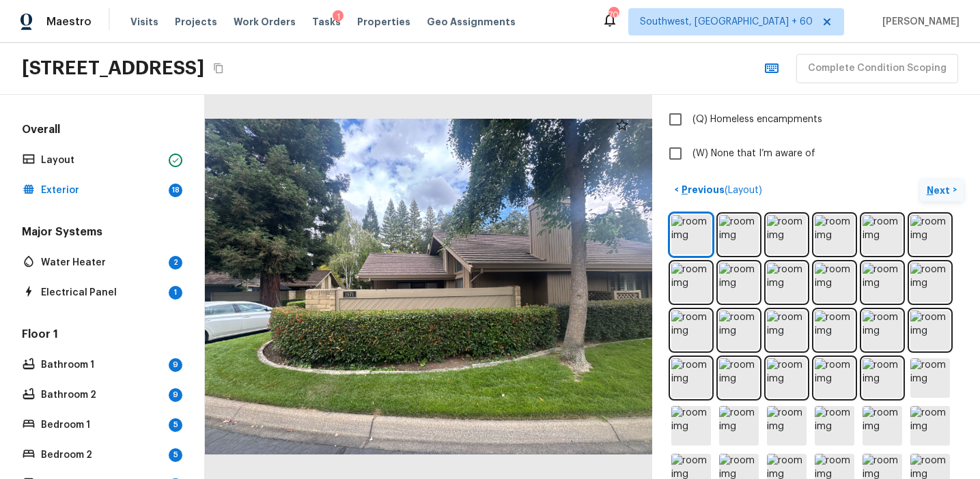
click at [941, 185] on p "Next" at bounding box center [939, 191] width 26 height 14
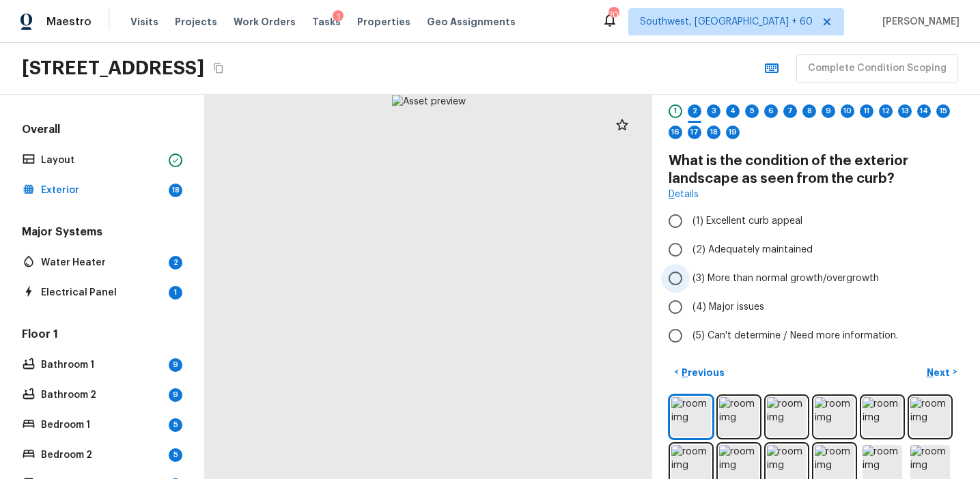
scroll to position [45, 0]
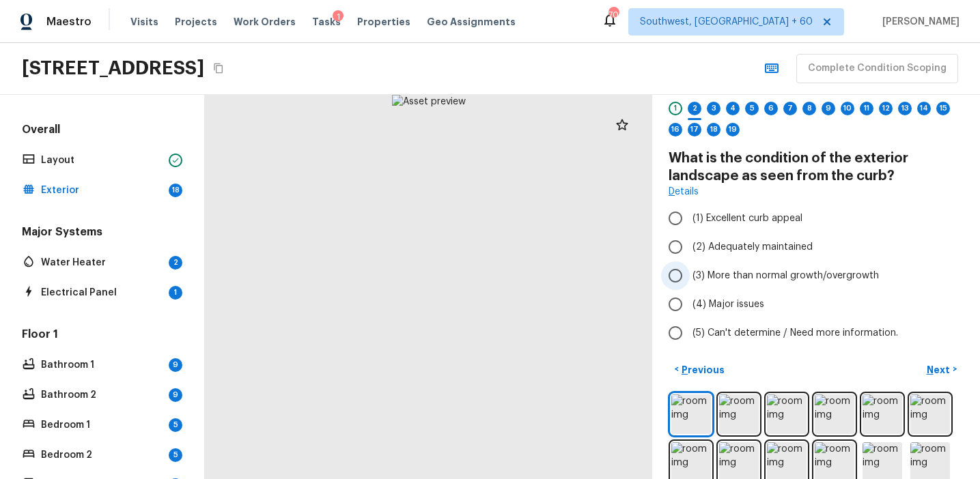
click at [738, 275] on span "(3) More than normal growth/overgrowth" at bounding box center [785, 276] width 186 height 14
click at [689, 275] on input "(3) More than normal growth/overgrowth" at bounding box center [675, 275] width 29 height 29
radio input "true"
click at [927, 364] on p "Next" at bounding box center [939, 370] width 26 height 14
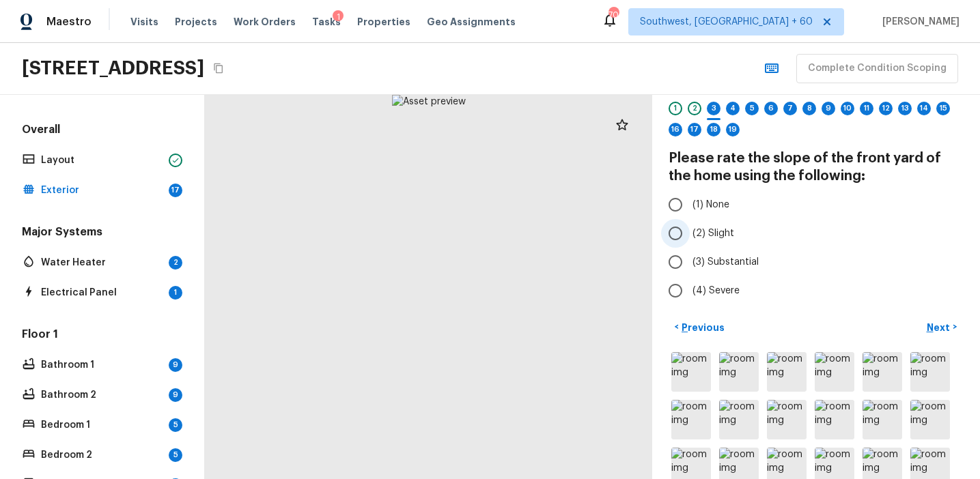
click at [711, 232] on span "(2) Slight" at bounding box center [713, 234] width 42 height 14
click at [689, 232] on input "(2) Slight" at bounding box center [675, 233] width 29 height 29
radio input "true"
click at [929, 327] on p "Next" at bounding box center [939, 328] width 26 height 14
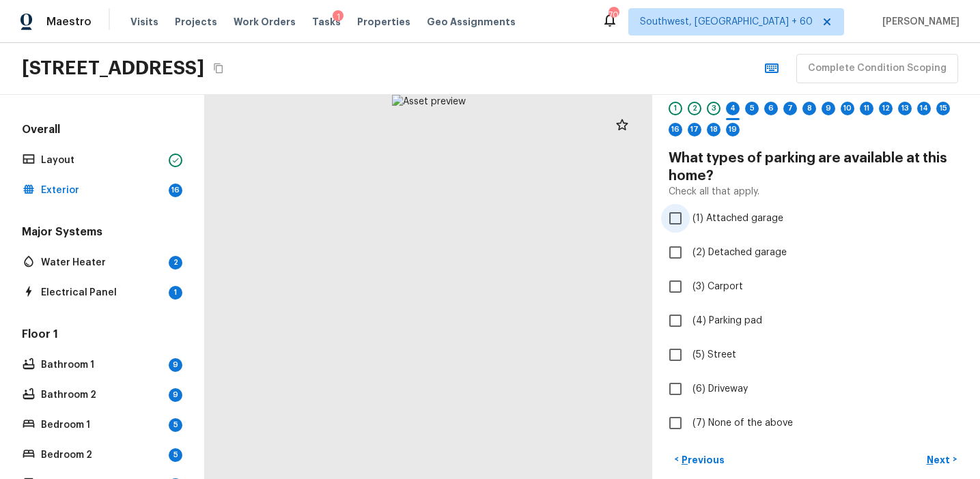
click at [724, 223] on span "(1) Attached garage" at bounding box center [737, 219] width 91 height 14
click at [689, 223] on input "(1) Attached garage" at bounding box center [675, 218] width 29 height 29
checkbox input "true"
click at [713, 375] on label "(6) Driveway" at bounding box center [806, 389] width 291 height 29
click at [689, 375] on input "(6) Driveway" at bounding box center [675, 389] width 29 height 29
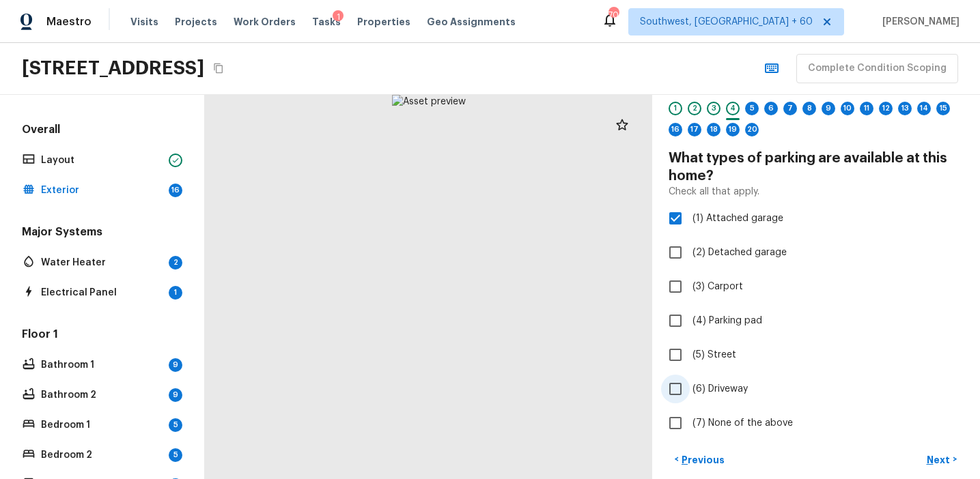
checkbox input "true"
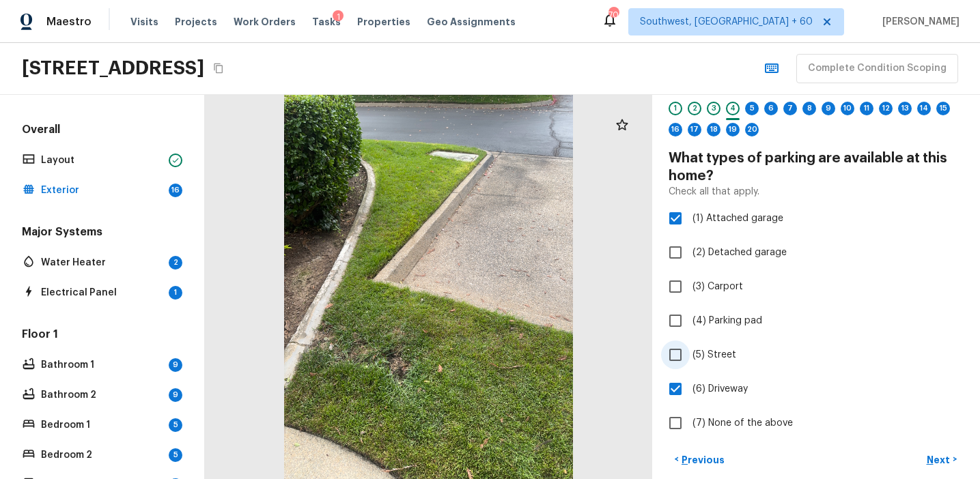
click at [713, 356] on span "(5) Street" at bounding box center [714, 355] width 44 height 14
click at [689, 356] on input "(5) Street" at bounding box center [675, 355] width 29 height 29
checkbox input "true"
click at [937, 459] on p "Next" at bounding box center [939, 460] width 26 height 14
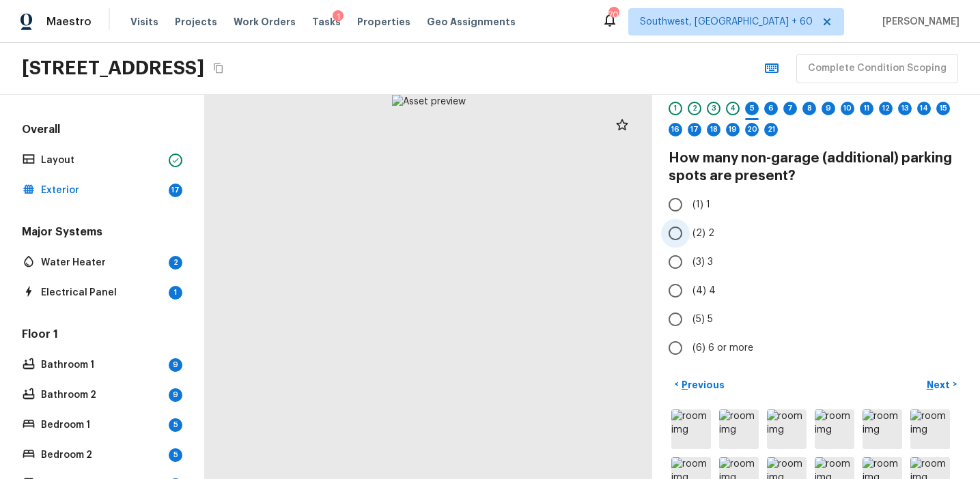
click at [690, 239] on label "(2) 2" at bounding box center [806, 233] width 291 height 29
click at [689, 239] on input "(2) 2" at bounding box center [675, 233] width 29 height 29
radio input "true"
click at [924, 386] on button "Next >" at bounding box center [941, 384] width 44 height 23
click at [698, 229] on span "(2) 2" at bounding box center [703, 234] width 22 height 14
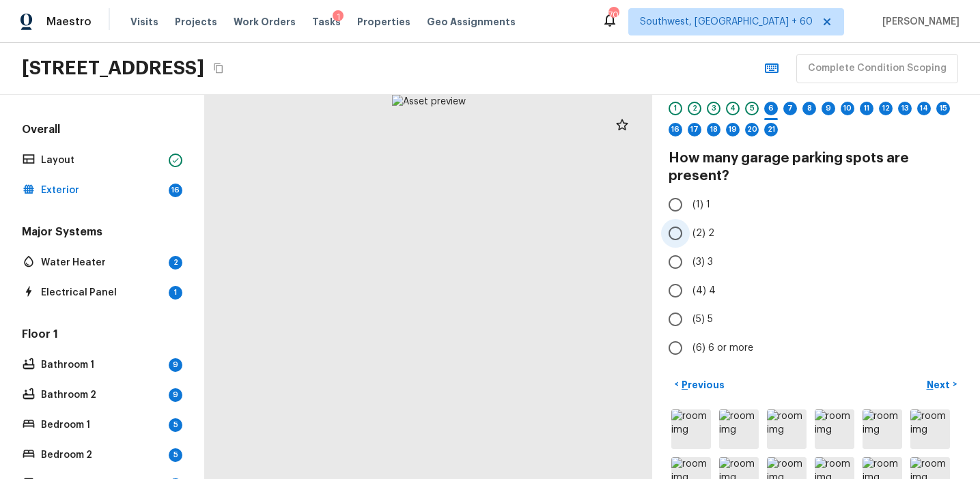
click at [689, 229] on input "(2) 2" at bounding box center [675, 233] width 29 height 29
radio input "true"
click at [936, 380] on p "Next" at bounding box center [939, 385] width 26 height 14
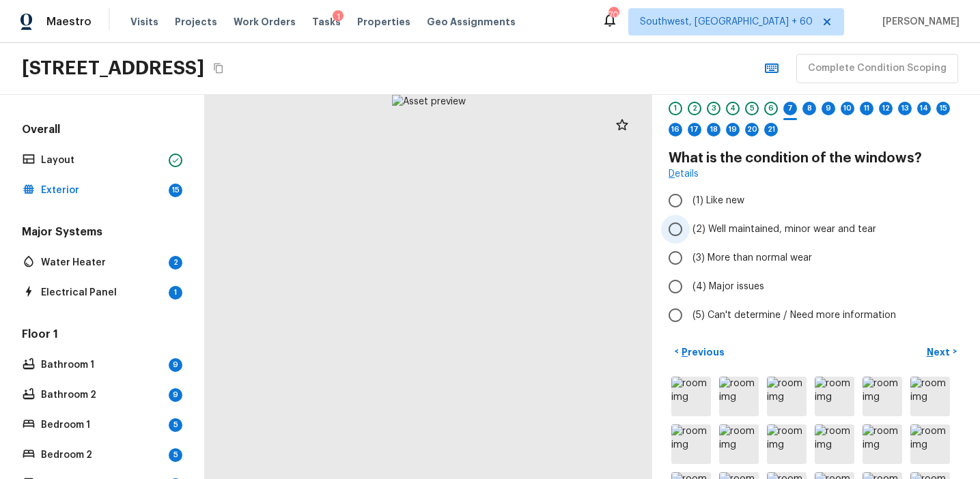
scroll to position [0, 0]
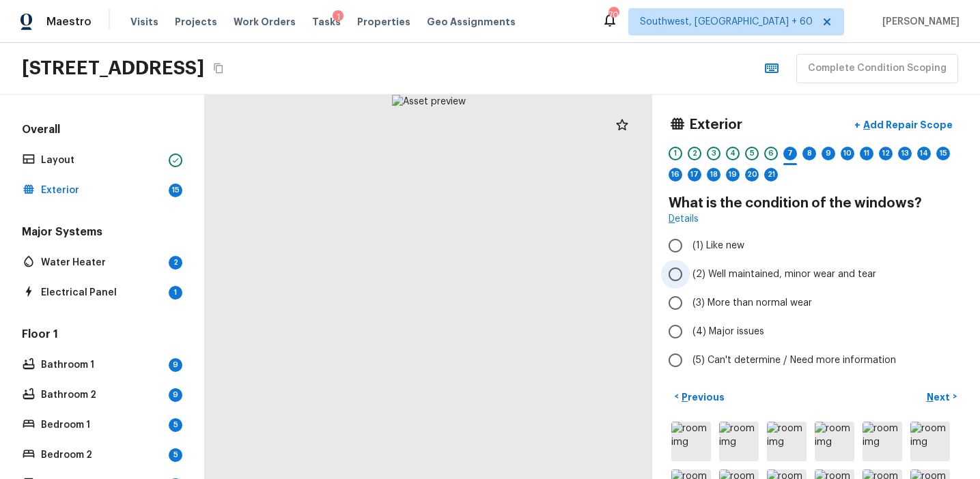
click at [756, 278] on span "(2) Well maintained, minor wear and tear" at bounding box center [784, 275] width 184 height 14
click at [689, 278] on input "(2) Well maintained, minor wear and tear" at bounding box center [675, 274] width 29 height 29
radio input "true"
click at [937, 403] on p "Next" at bounding box center [939, 397] width 26 height 14
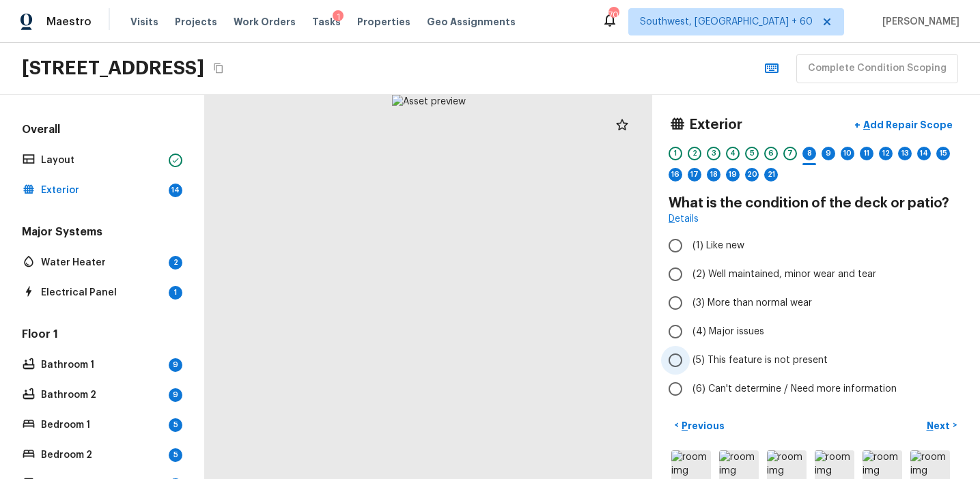
click at [735, 357] on span "(5) This feature is not present" at bounding box center [759, 361] width 135 height 14
click at [689, 357] on input "(5) This feature is not present" at bounding box center [675, 360] width 29 height 29
radio input "true"
click at [939, 425] on p "Next" at bounding box center [939, 426] width 26 height 14
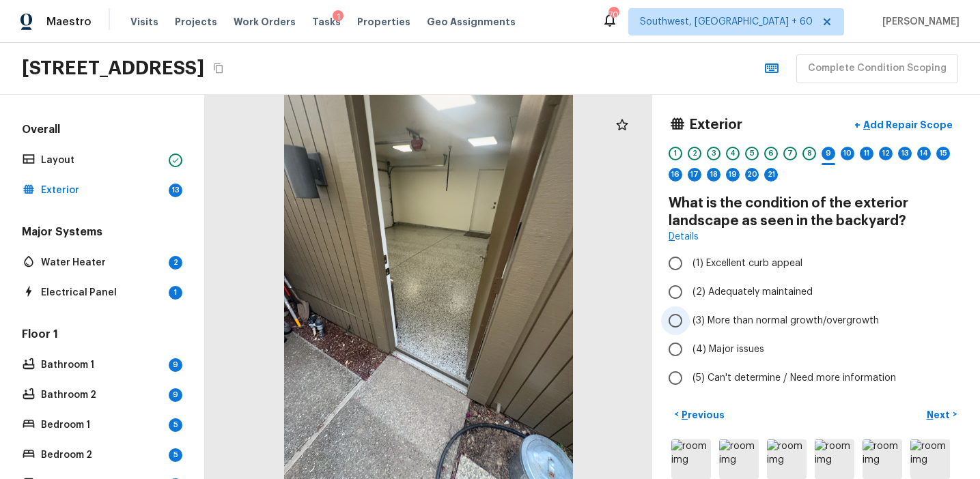
click at [733, 314] on span "(3) More than normal growth/overgrowth" at bounding box center [785, 321] width 186 height 14
click at [689, 314] on input "(3) More than normal growth/overgrowth" at bounding box center [675, 320] width 29 height 29
radio input "true"
click at [935, 408] on p "Next" at bounding box center [939, 415] width 26 height 14
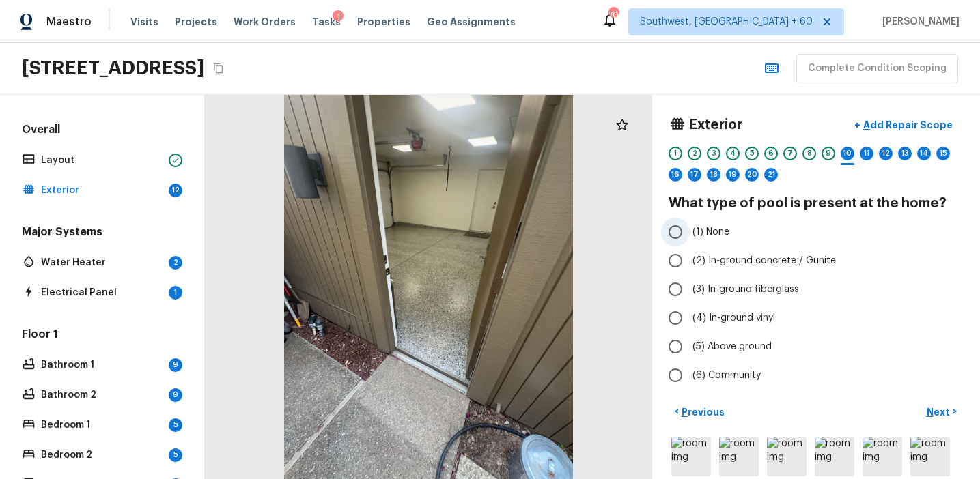
click at [722, 237] on span "(1) None" at bounding box center [710, 232] width 37 height 14
click at [689, 237] on input "(1) None" at bounding box center [675, 232] width 29 height 29
radio input "true"
click at [938, 409] on p "Next" at bounding box center [939, 412] width 26 height 14
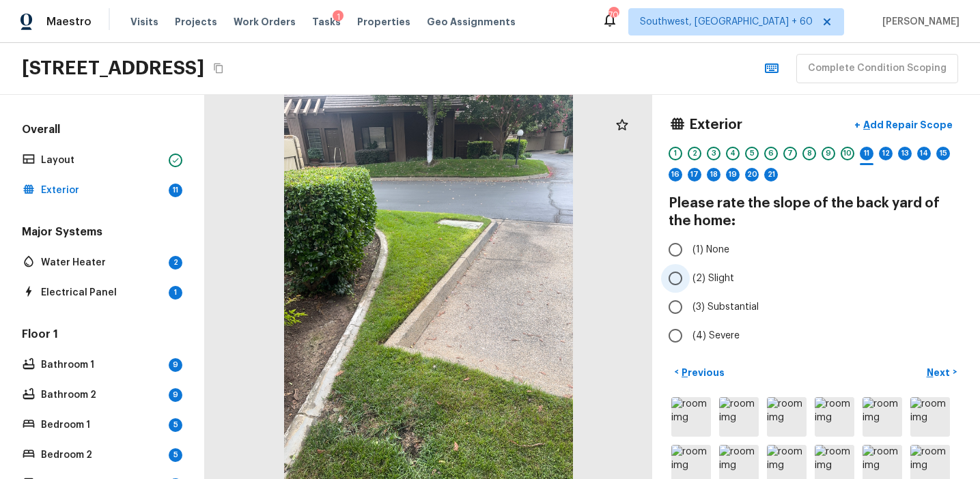
click at [715, 279] on span "(2) Slight" at bounding box center [713, 279] width 42 height 14
click at [689, 279] on input "(2) Slight" at bounding box center [675, 278] width 29 height 29
radio input "true"
click at [928, 374] on p "Next" at bounding box center [939, 373] width 26 height 14
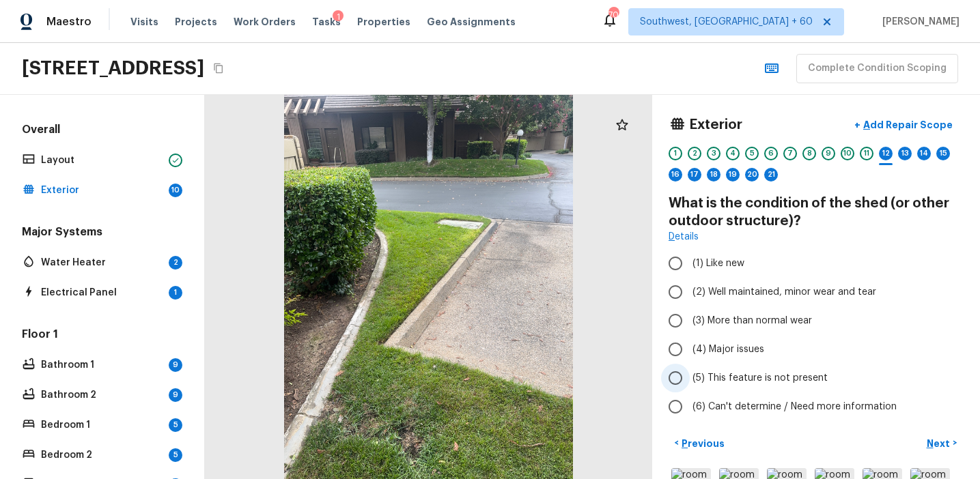
click at [722, 371] on span "(5) This feature is not present" at bounding box center [759, 378] width 135 height 14
click at [689, 371] on input "(5) This feature is not present" at bounding box center [675, 378] width 29 height 29
radio input "true"
click at [938, 435] on button "Next >" at bounding box center [941, 443] width 44 height 23
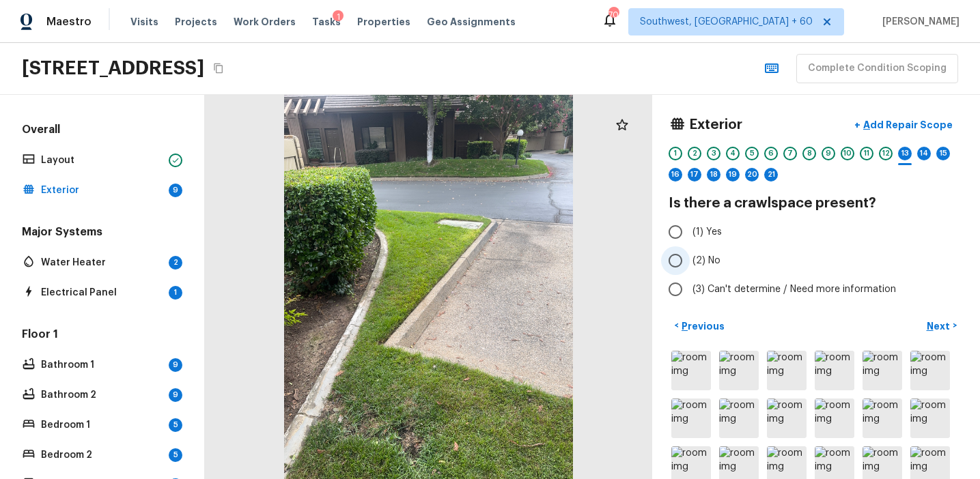
click at [708, 261] on span "(2) No" at bounding box center [706, 261] width 28 height 14
click at [689, 261] on input "(2) No" at bounding box center [675, 260] width 29 height 29
radio input "true"
click at [934, 326] on p "Next" at bounding box center [939, 326] width 26 height 14
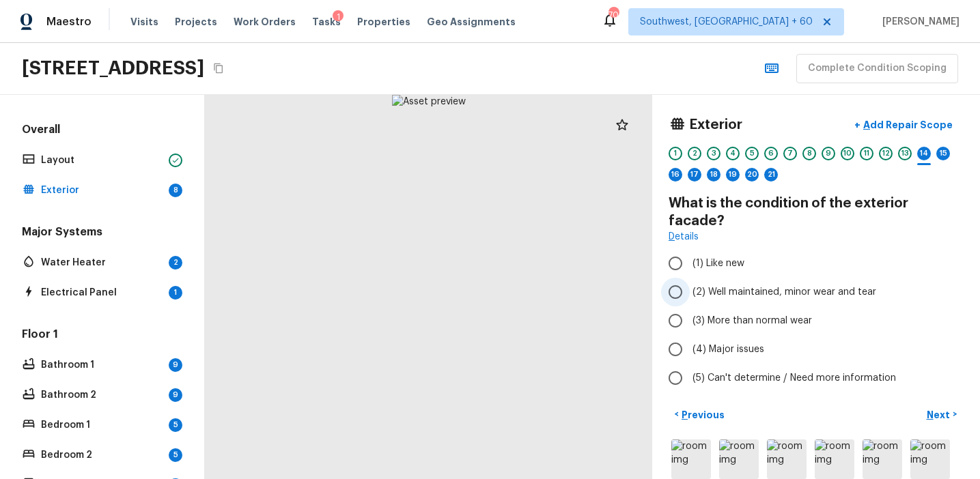
click at [740, 285] on span "(2) Well maintained, minor wear and tear" at bounding box center [784, 292] width 184 height 14
click at [689, 278] on input "(2) Well maintained, minor wear and tear" at bounding box center [675, 292] width 29 height 29
radio input "true"
click at [938, 408] on p "Next" at bounding box center [939, 415] width 26 height 14
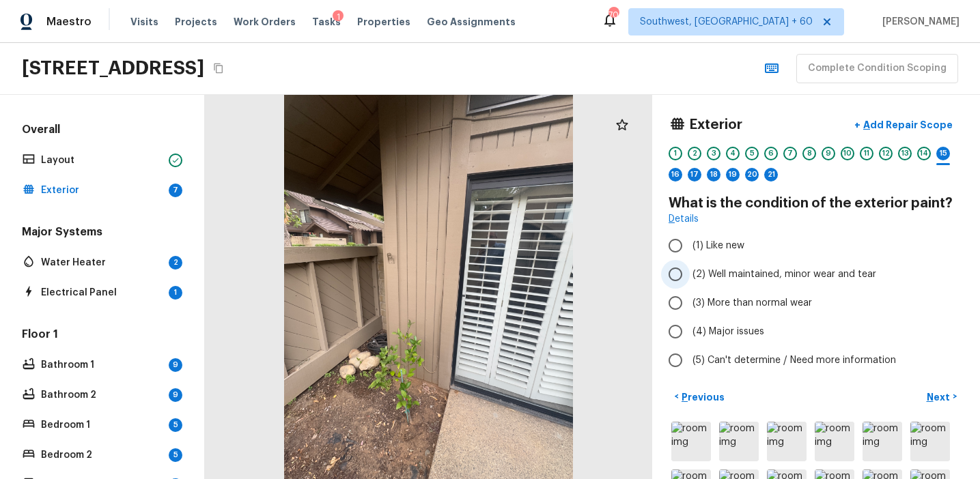
click at [717, 274] on span "(2) Well maintained, minor wear and tear" at bounding box center [784, 275] width 184 height 14
click at [689, 274] on input "(2) Well maintained, minor wear and tear" at bounding box center [675, 274] width 29 height 29
radio input "true"
click at [932, 388] on button "Next >" at bounding box center [941, 397] width 44 height 23
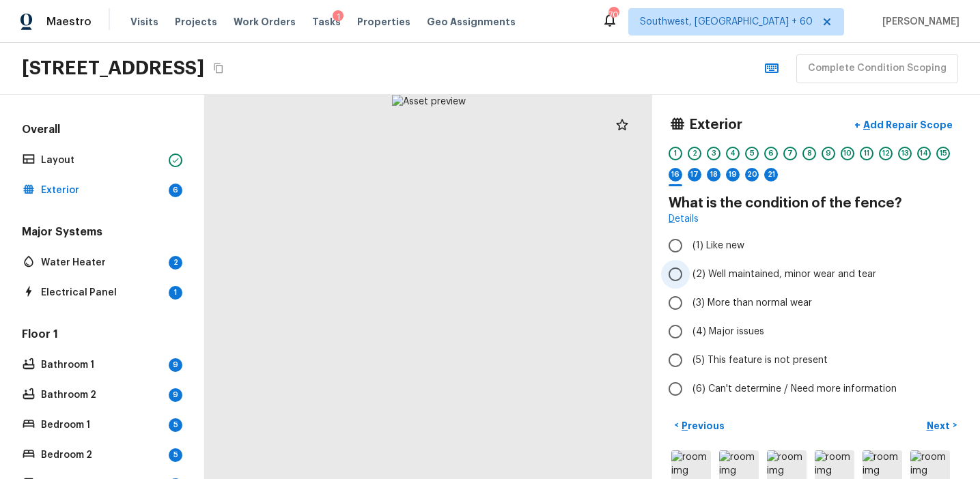
click at [731, 276] on span "(2) Well maintained, minor wear and tear" at bounding box center [784, 275] width 184 height 14
click at [689, 276] on input "(2) Well maintained, minor wear and tear" at bounding box center [675, 274] width 29 height 29
radio input "true"
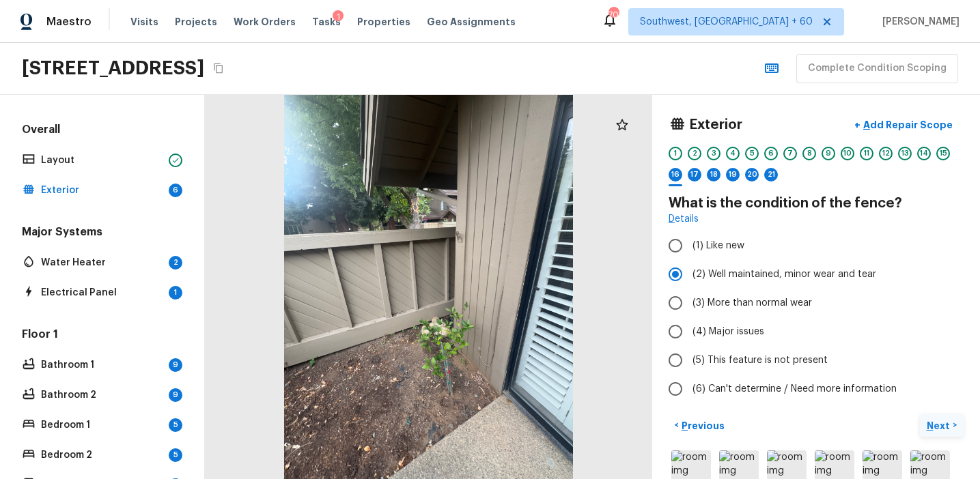
click at [932, 428] on p "Next" at bounding box center [939, 426] width 26 height 14
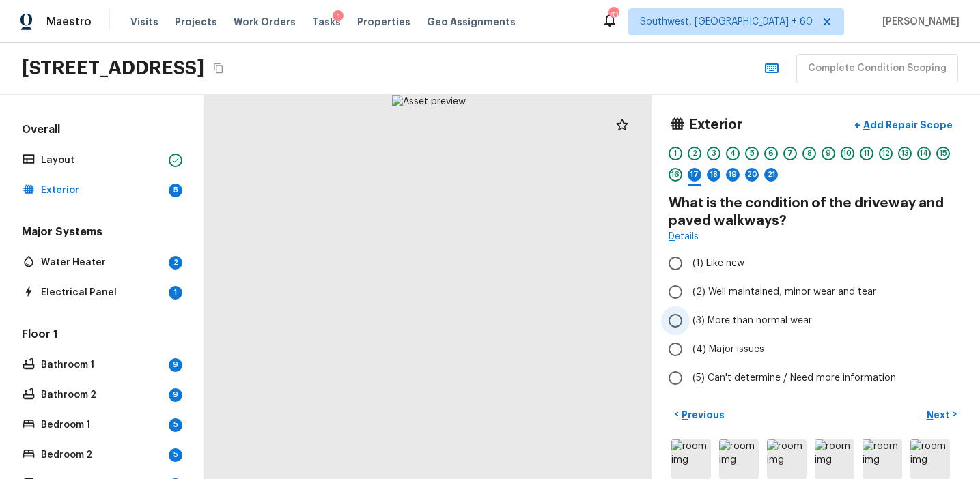
click at [728, 312] on label "(3) More than normal wear" at bounding box center [806, 320] width 291 height 29
click at [689, 312] on input "(3) More than normal wear" at bounding box center [675, 320] width 29 height 29
radio input "true"
click at [938, 408] on p "Next" at bounding box center [939, 415] width 26 height 14
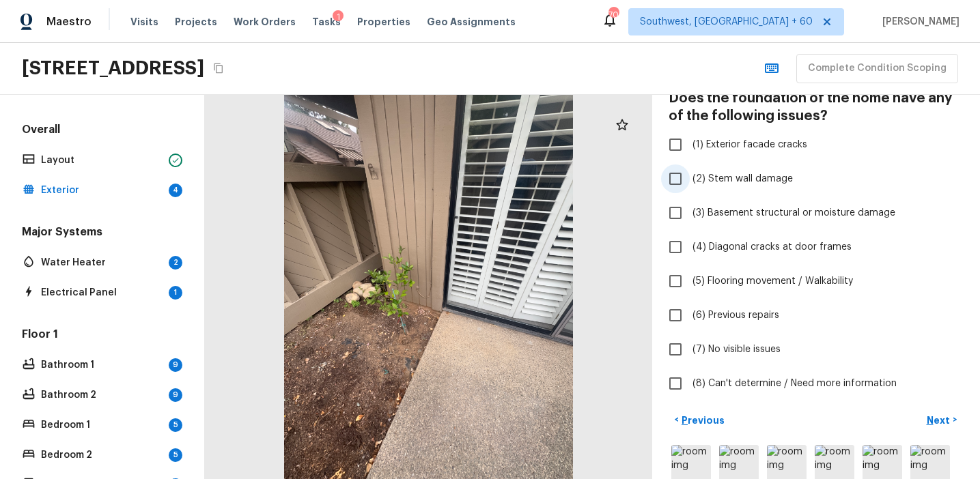
scroll to position [117, 0]
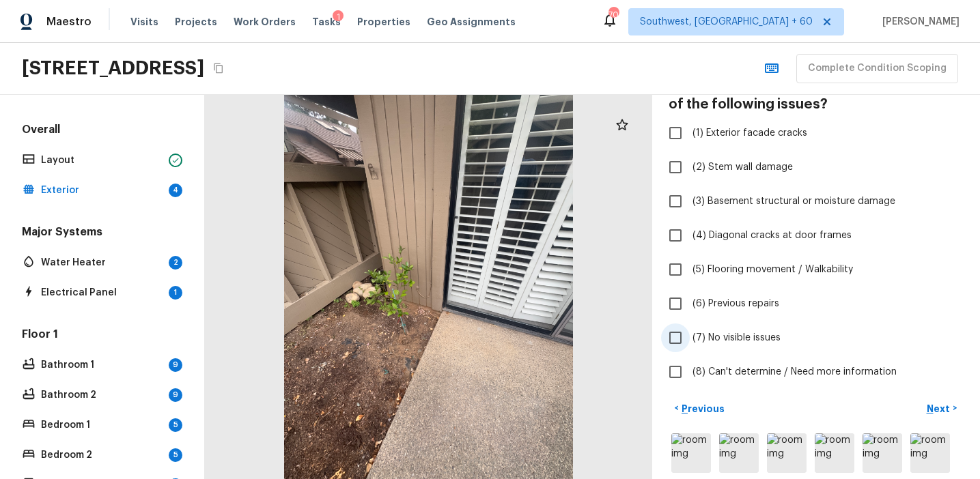
click at [741, 341] on span "(7) No visible issues" at bounding box center [736, 338] width 88 height 14
click at [689, 341] on input "(7) No visible issues" at bounding box center [675, 338] width 29 height 29
checkbox input "true"
click at [941, 410] on p "Next" at bounding box center [939, 409] width 26 height 14
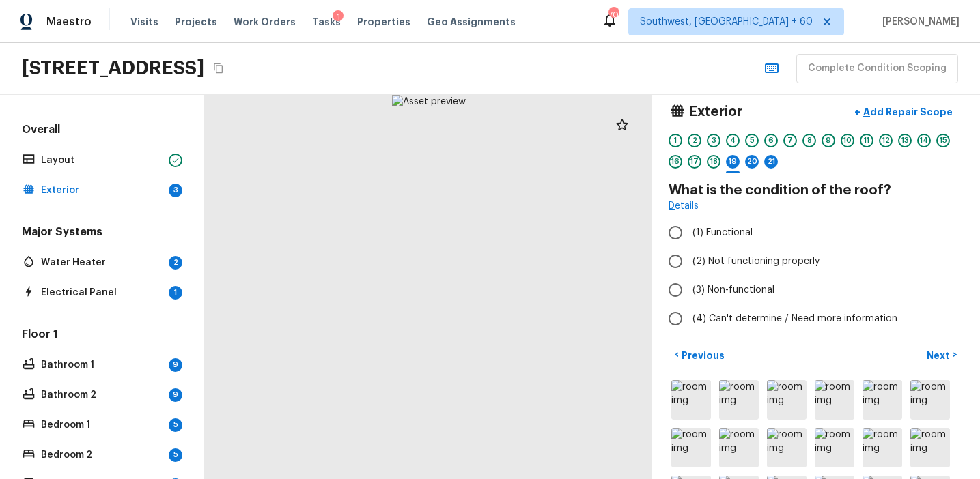
scroll to position [0, 0]
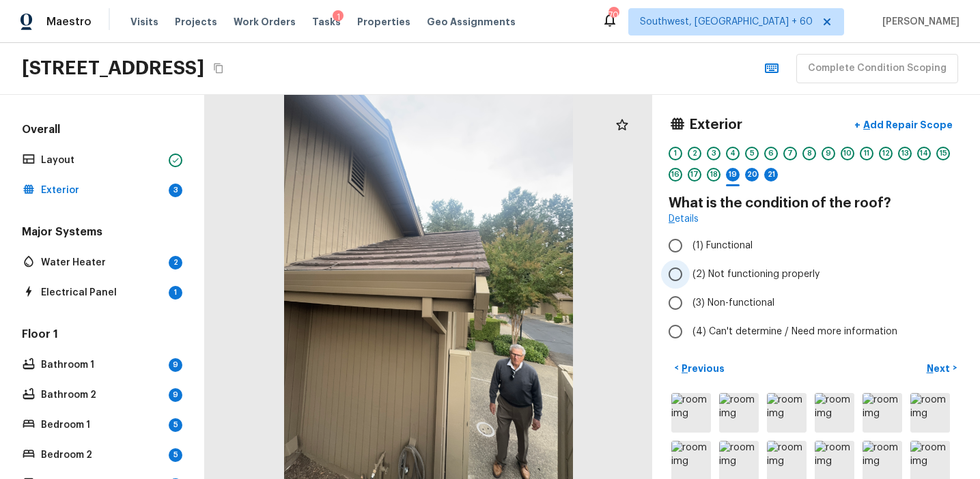
click at [747, 272] on span "(2) Not functioning properly" at bounding box center [755, 275] width 127 height 14
click at [689, 272] on input "(2) Not functioning properly" at bounding box center [675, 274] width 29 height 29
radio input "true"
click at [931, 364] on p "Next" at bounding box center [939, 369] width 26 height 14
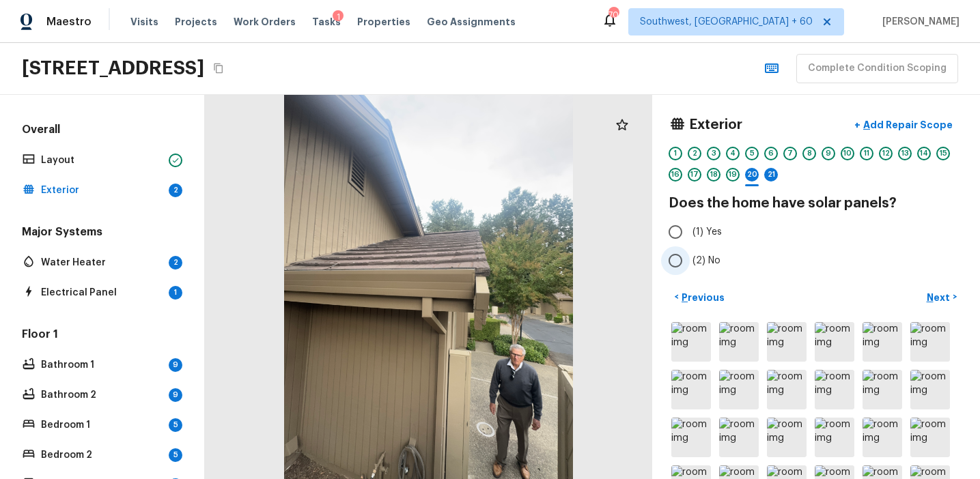
click at [709, 261] on span "(2) No" at bounding box center [706, 261] width 28 height 14
click at [689, 261] on input "(2) No" at bounding box center [675, 260] width 29 height 29
radio input "true"
click at [943, 296] on p "Next" at bounding box center [939, 298] width 26 height 14
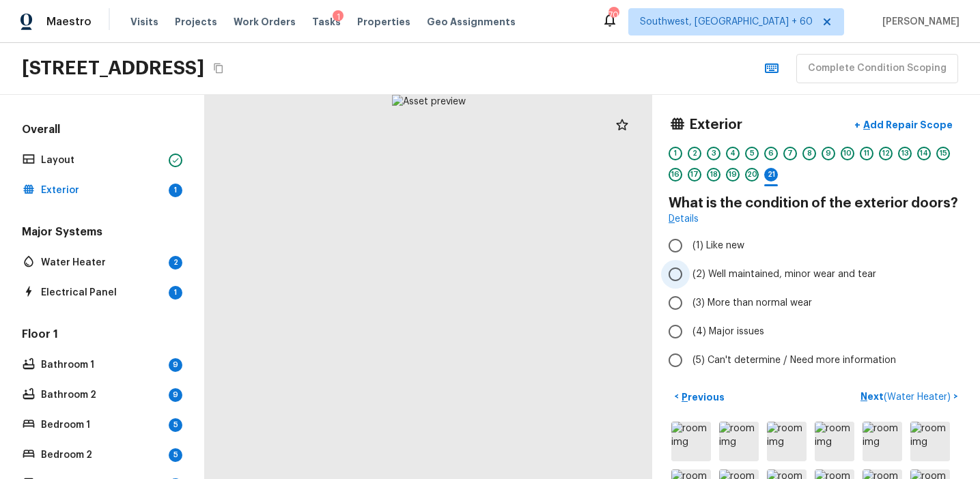
click at [728, 274] on span "(2) Well maintained, minor wear and tear" at bounding box center [784, 275] width 184 height 14
click at [689, 274] on input "(2) Well maintained, minor wear and tear" at bounding box center [675, 274] width 29 height 29
radio input "true"
click at [871, 390] on p "Next ( Water Heater )" at bounding box center [906, 397] width 93 height 14
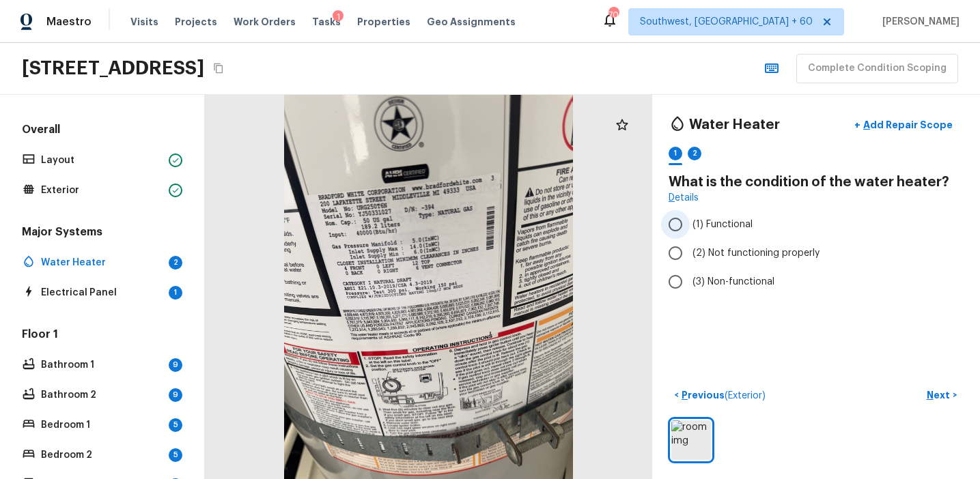
click at [719, 231] on label "(1) Functional" at bounding box center [806, 224] width 291 height 29
click at [689, 231] on input "(1) Functional" at bounding box center [675, 224] width 29 height 29
radio input "true"
click at [939, 392] on p "Next" at bounding box center [939, 395] width 26 height 14
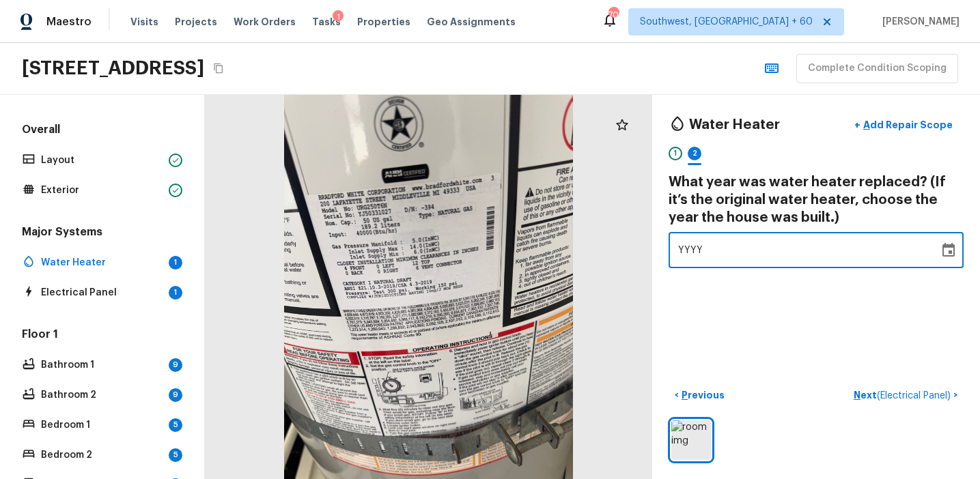
click at [768, 253] on div "YYYY" at bounding box center [803, 250] width 251 height 36
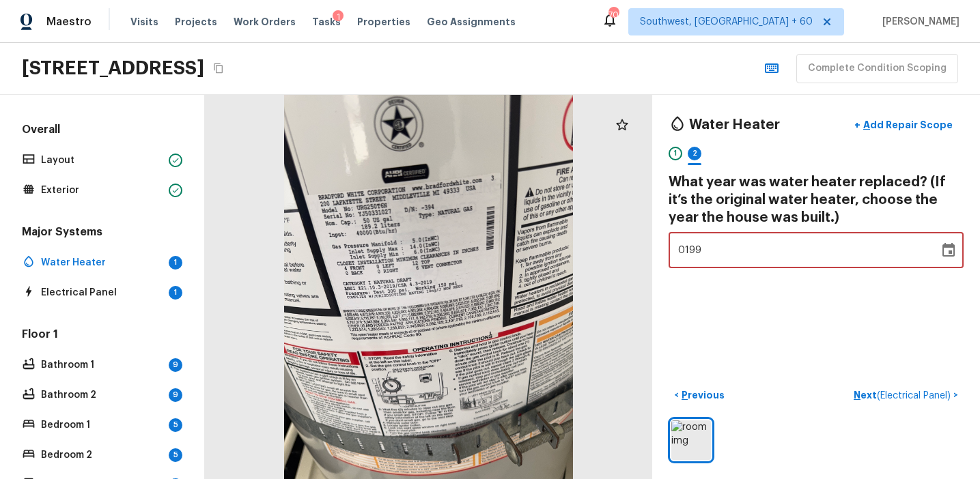
type input "1992"
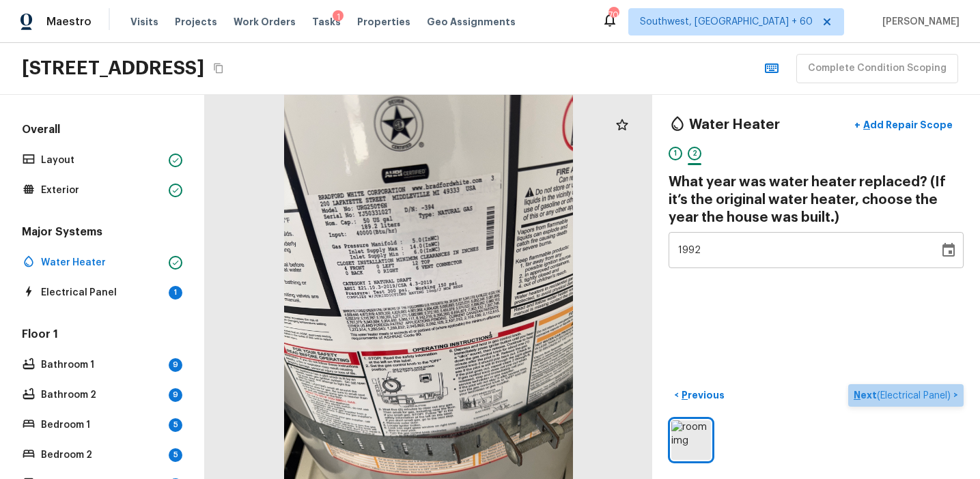
click at [866, 390] on p "Next ( Electrical Panel )" at bounding box center [903, 395] width 100 height 14
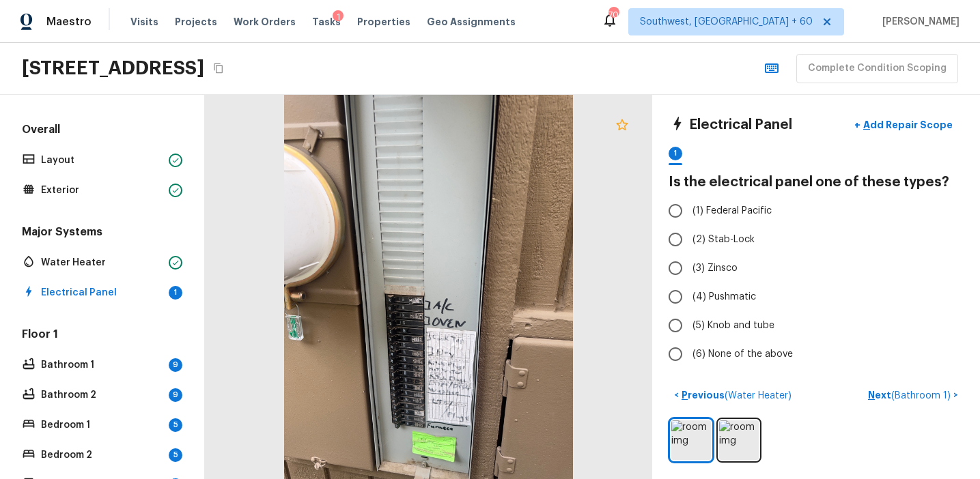
click at [625, 130] on icon at bounding box center [622, 125] width 16 height 16
click at [728, 276] on label "(3) Zinsco" at bounding box center [806, 268] width 291 height 29
click at [689, 276] on input "(3) Zinsco" at bounding box center [675, 268] width 29 height 29
radio input "true"
click at [883, 395] on p "Next ( Bathroom 1 )" at bounding box center [910, 395] width 85 height 14
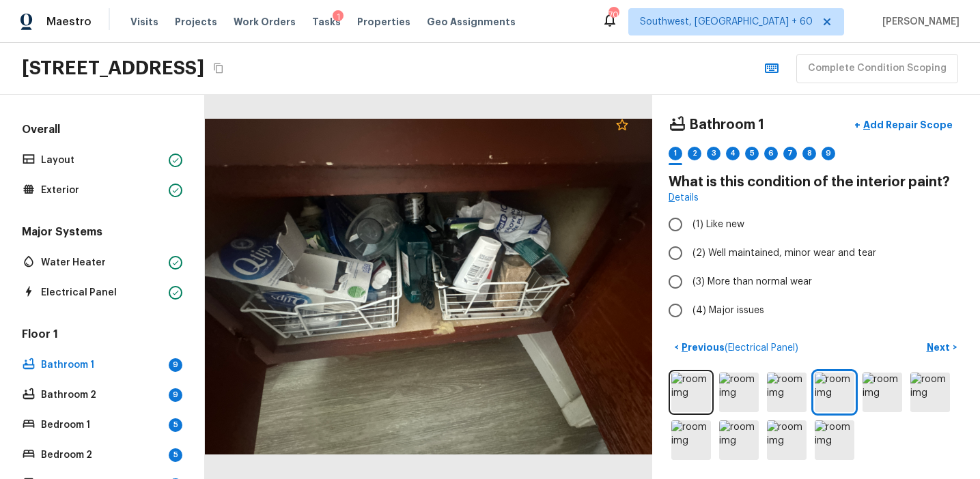
click at [625, 126] on icon at bounding box center [622, 124] width 12 height 11
click at [405, 316] on div at bounding box center [428, 287] width 447 height 384
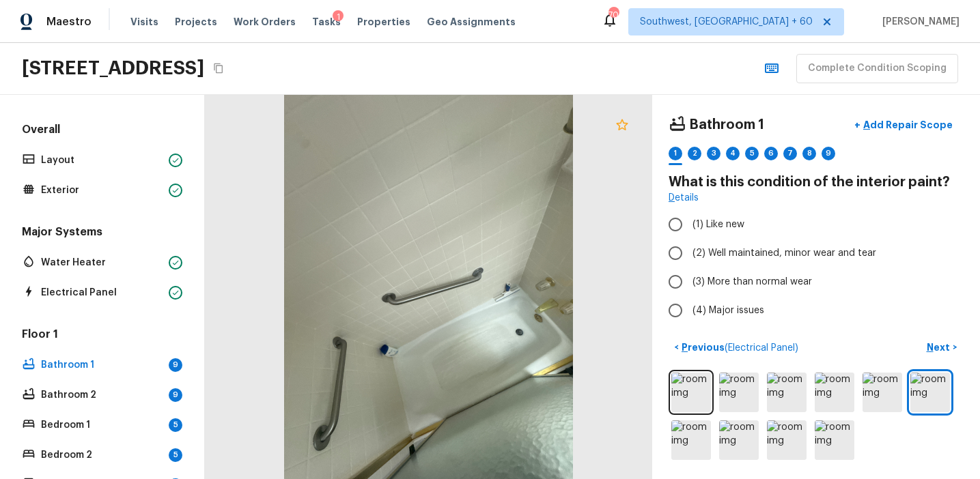
click at [617, 126] on icon at bounding box center [622, 125] width 16 height 16
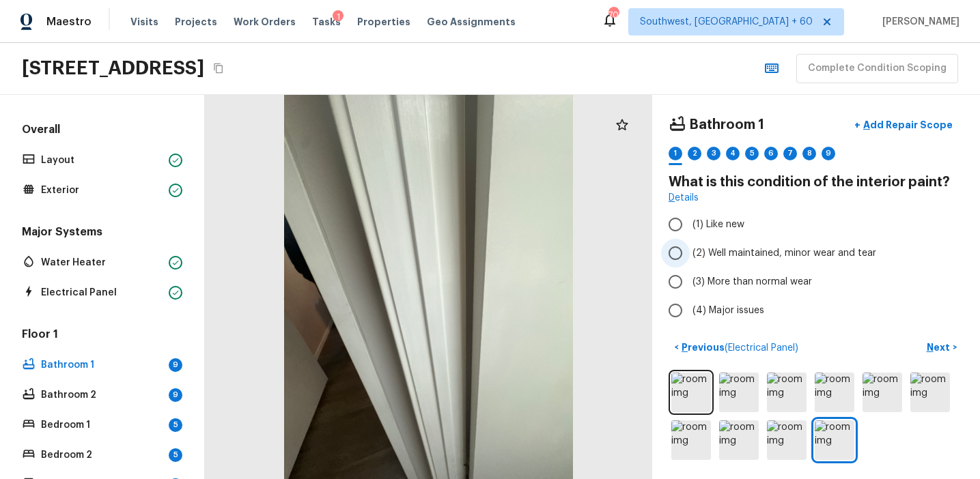
click at [734, 256] on span "(2) Well maintained, minor wear and tear" at bounding box center [784, 253] width 184 height 14
click at [689, 256] on input "(2) Well maintained, minor wear and tear" at bounding box center [675, 253] width 29 height 29
radio input "true"
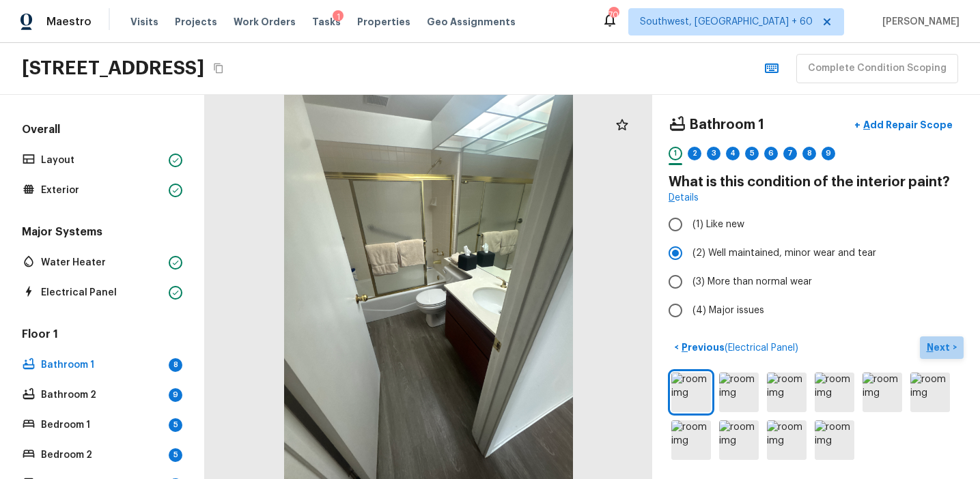
click at [941, 341] on p "Next" at bounding box center [939, 348] width 26 height 14
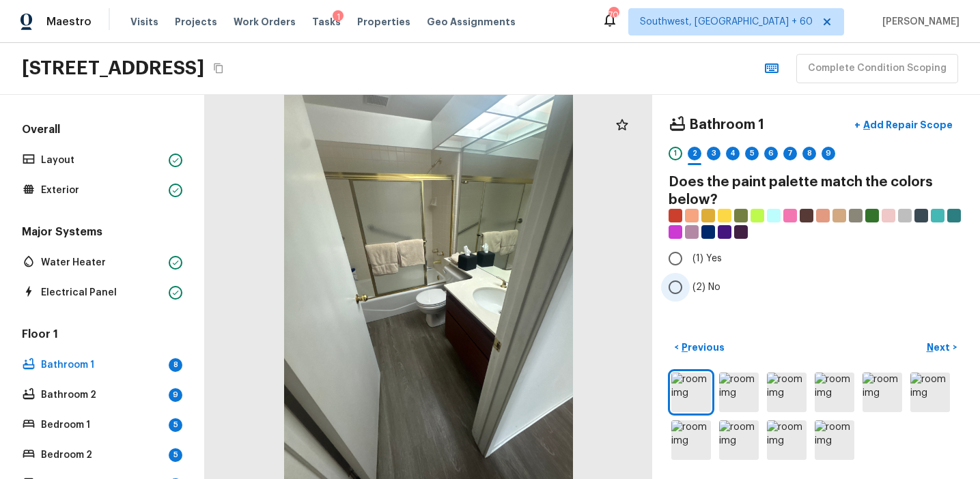
click at [709, 288] on span "(2) No" at bounding box center [706, 288] width 28 height 14
click at [689, 288] on input "(2) No" at bounding box center [675, 287] width 29 height 29
radio input "true"
click at [934, 352] on p "Next" at bounding box center [939, 348] width 26 height 14
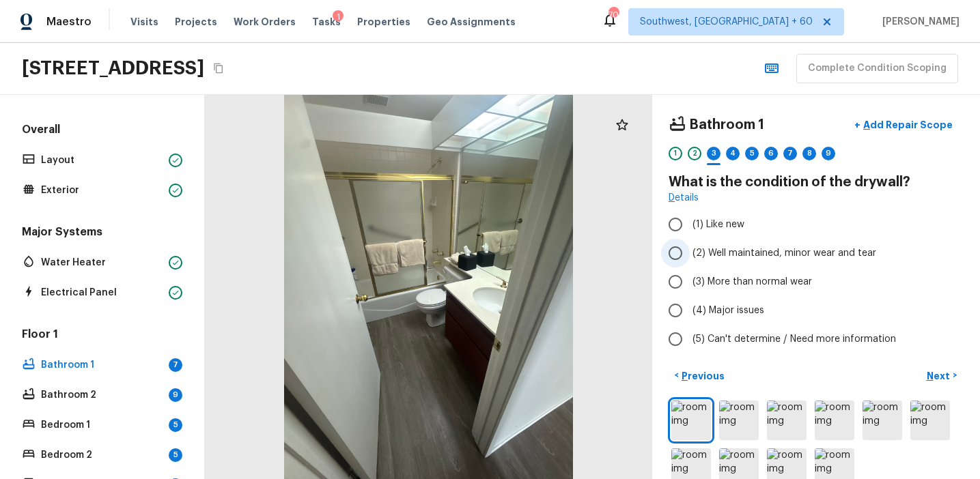
click at [740, 246] on label "(2) Well maintained, minor wear and tear" at bounding box center [806, 253] width 291 height 29
click at [689, 246] on input "(2) Well maintained, minor wear and tear" at bounding box center [675, 253] width 29 height 29
radio input "true"
click at [941, 373] on p "Next" at bounding box center [939, 376] width 26 height 14
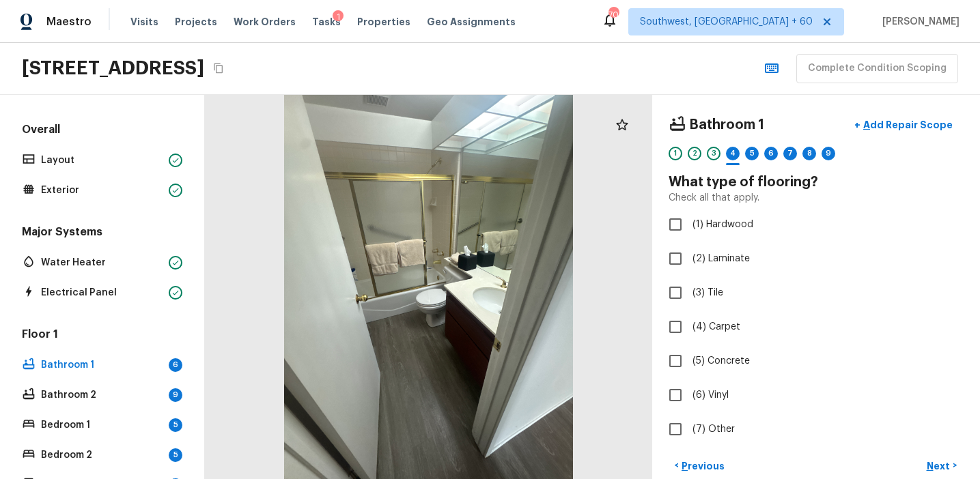
click at [387, 354] on div at bounding box center [428, 287] width 447 height 384
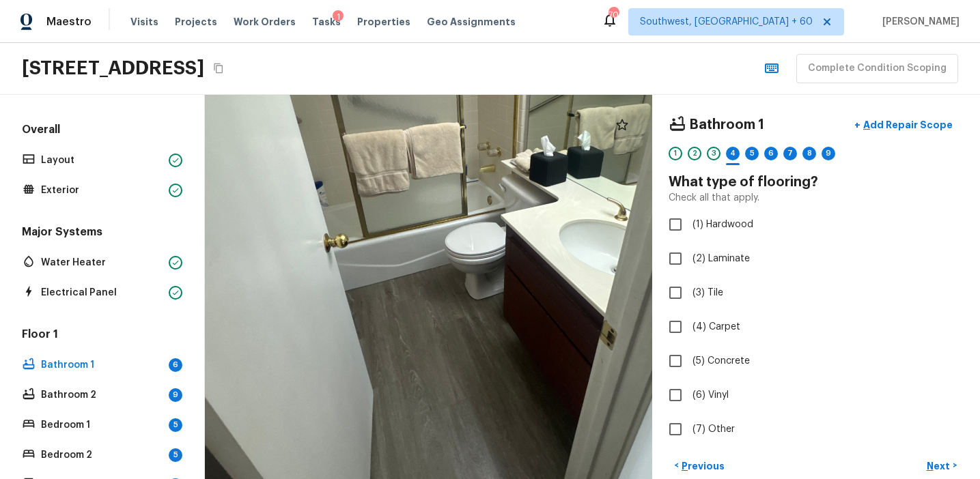
click at [469, 364] on div at bounding box center [469, 218] width 899 height 773
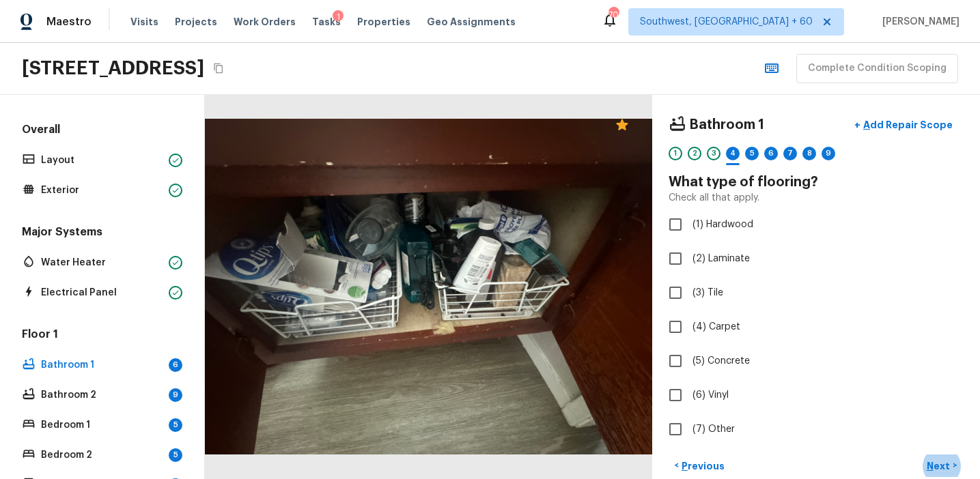
click at [484, 366] on div at bounding box center [428, 287] width 447 height 384
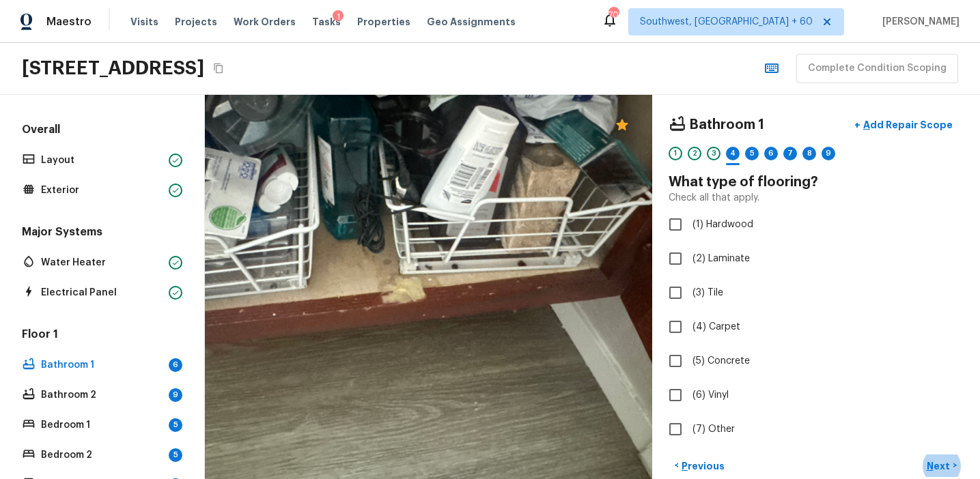
click at [484, 366] on div at bounding box center [372, 206] width 899 height 773
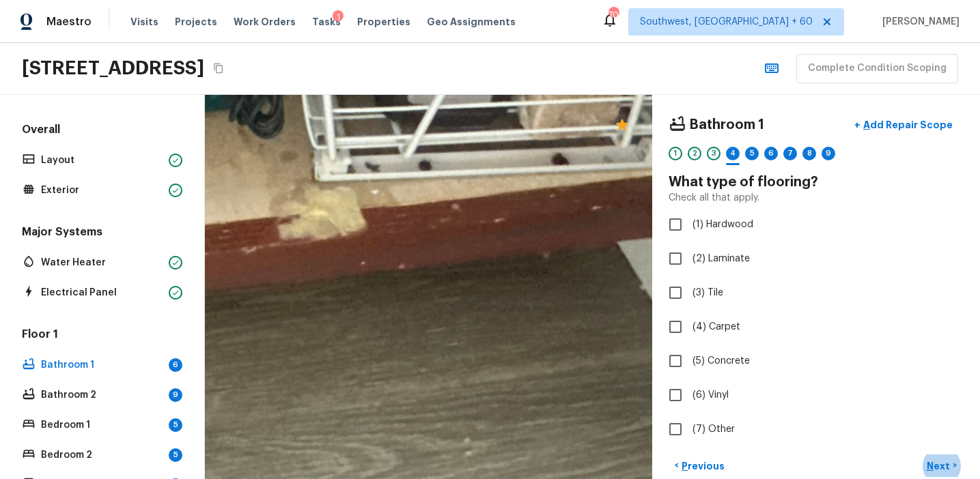
click at [484, 366] on div at bounding box center [259, 45] width 1811 height 1556
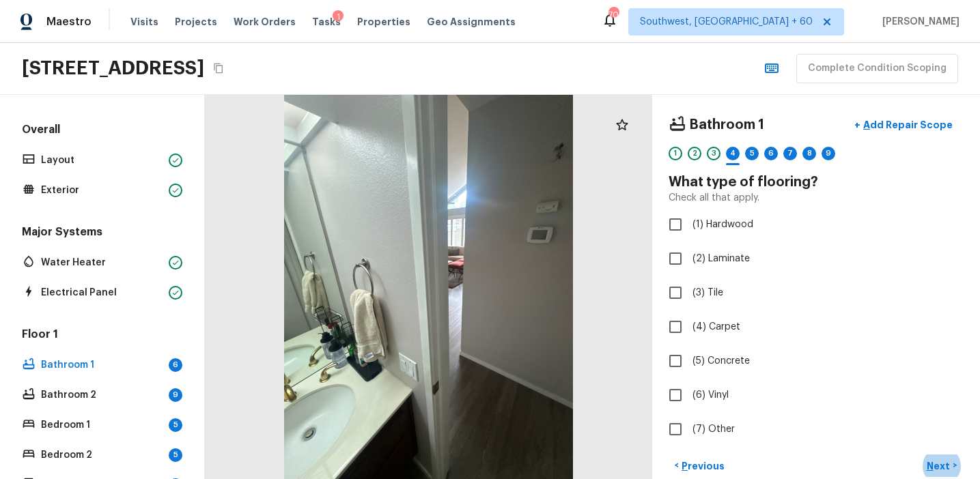
click at [455, 317] on div at bounding box center [428, 287] width 447 height 384
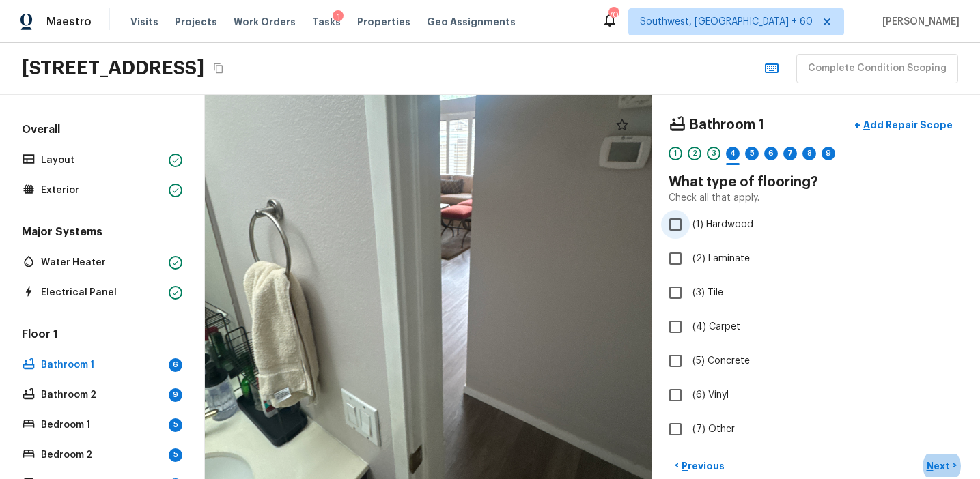
click at [709, 218] on span "(1) Hardwood" at bounding box center [722, 225] width 61 height 14
click at [689, 218] on input "(1) Hardwood" at bounding box center [675, 224] width 29 height 29
checkbox input "true"
click at [939, 458] on button "Next >" at bounding box center [941, 466] width 44 height 23
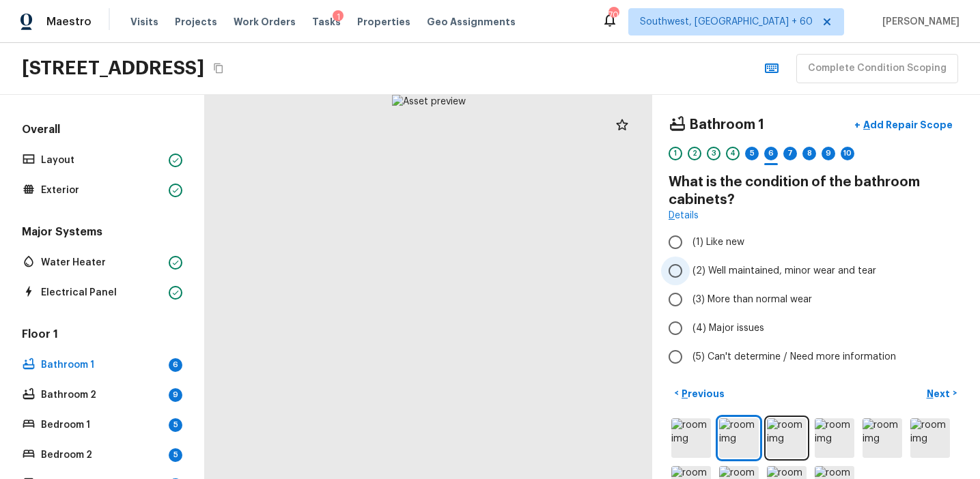
click at [722, 272] on span "(2) Well maintained, minor wear and tear" at bounding box center [784, 271] width 184 height 14
click at [689, 272] on input "(2) Well maintained, minor wear and tear" at bounding box center [675, 271] width 29 height 29
radio input "true"
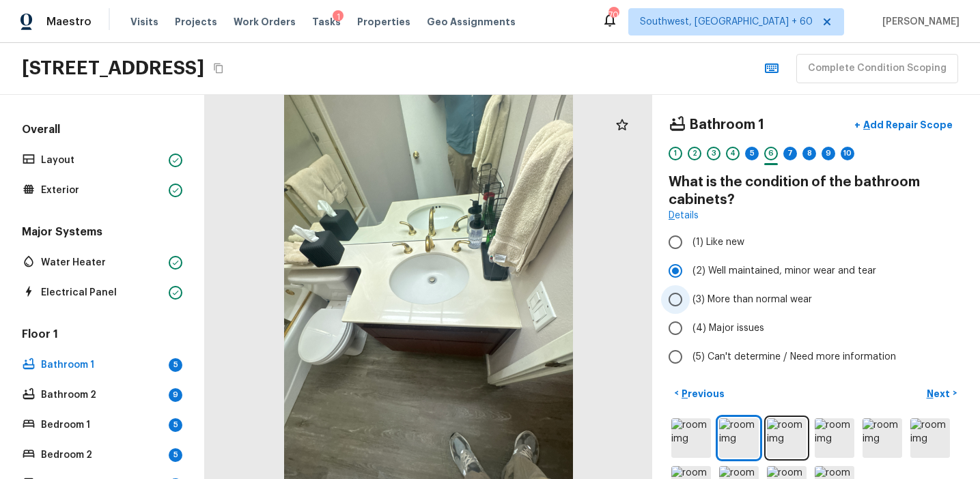
click at [761, 297] on span "(3) More than normal wear" at bounding box center [751, 300] width 119 height 14
click at [689, 297] on input "(3) More than normal wear" at bounding box center [675, 299] width 29 height 29
radio input "true"
click at [791, 267] on span "(2) Well maintained, minor wear and tear" at bounding box center [784, 271] width 184 height 14
click at [689, 267] on input "(2) Well maintained, minor wear and tear" at bounding box center [675, 271] width 29 height 29
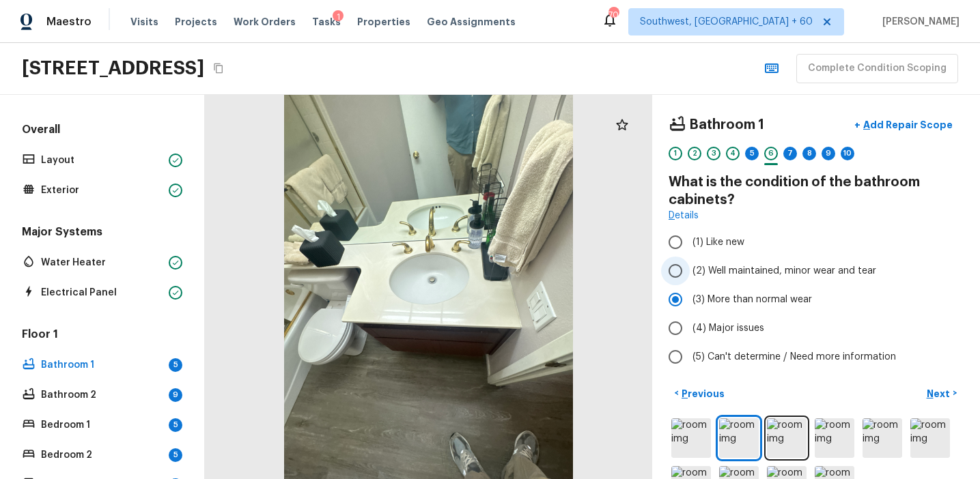
radio input "true"
click at [932, 391] on p "Next" at bounding box center [939, 394] width 26 height 14
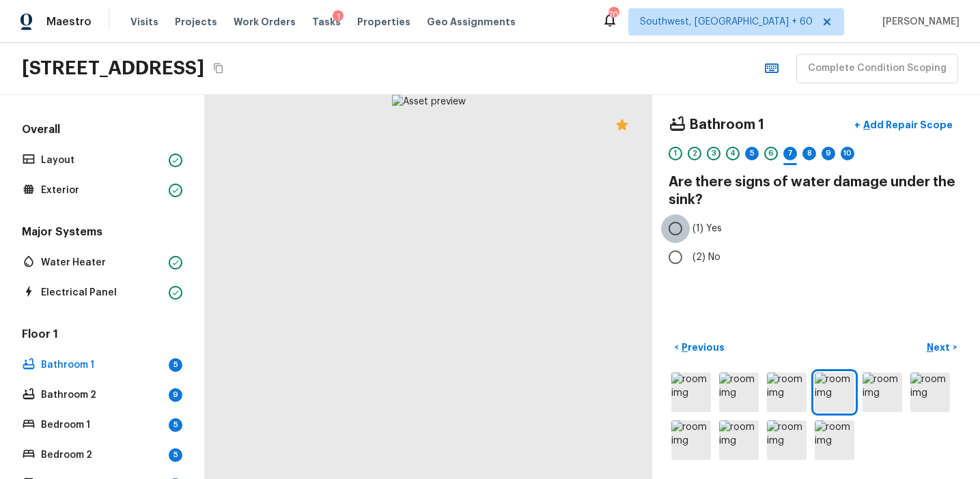
click at [688, 225] on input "(1) Yes" at bounding box center [675, 228] width 29 height 29
radio input "true"
click at [900, 122] on p "Add Repair Scope" at bounding box center [906, 125] width 92 height 14
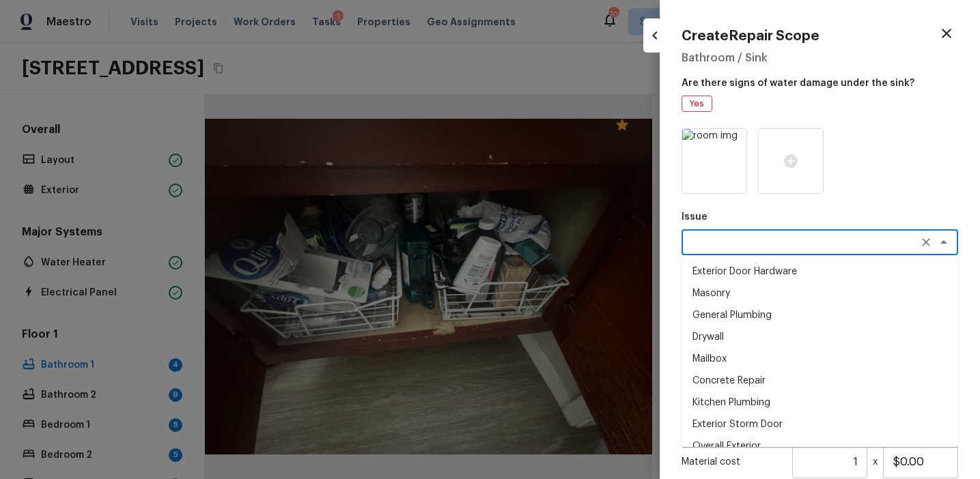
click at [711, 246] on textarea at bounding box center [800, 243] width 226 height 14
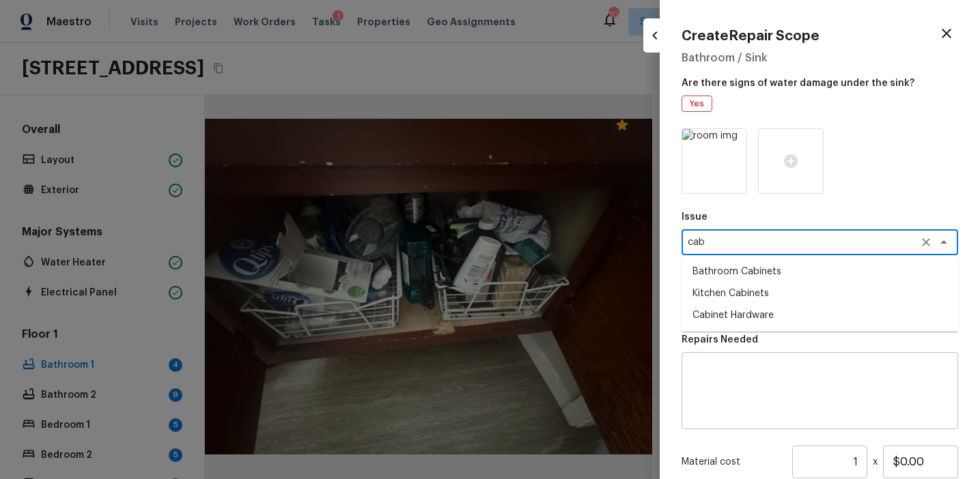
click at [725, 322] on li "Cabinet Hardware" at bounding box center [819, 315] width 276 height 22
type textarea "Cabinet Hardware"
click at [875, 185] on div at bounding box center [819, 161] width 276 height 66
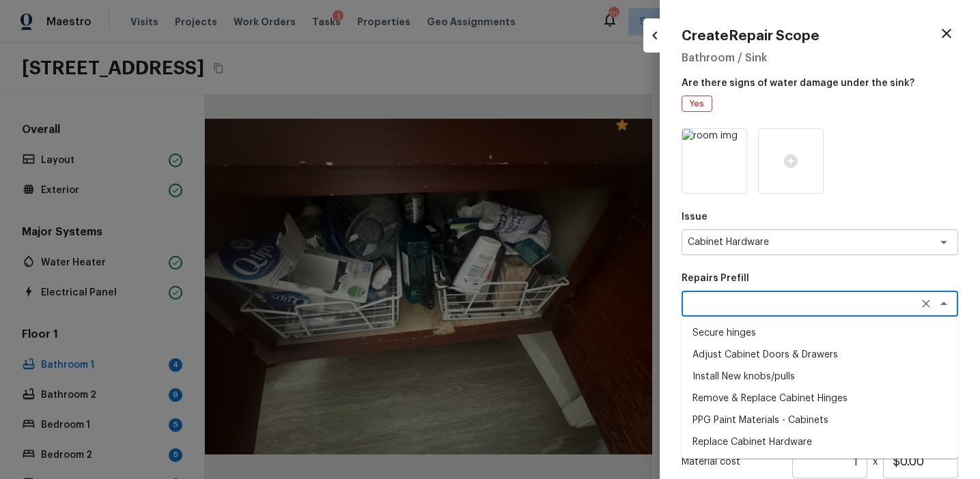
click at [730, 299] on textarea at bounding box center [800, 304] width 226 height 14
click at [894, 149] on div at bounding box center [819, 161] width 276 height 66
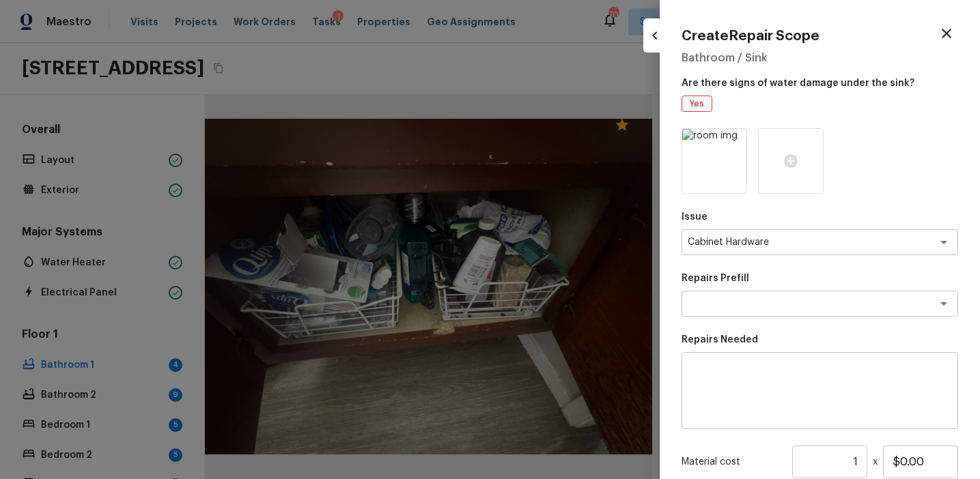
click at [715, 392] on textarea at bounding box center [819, 391] width 257 height 55
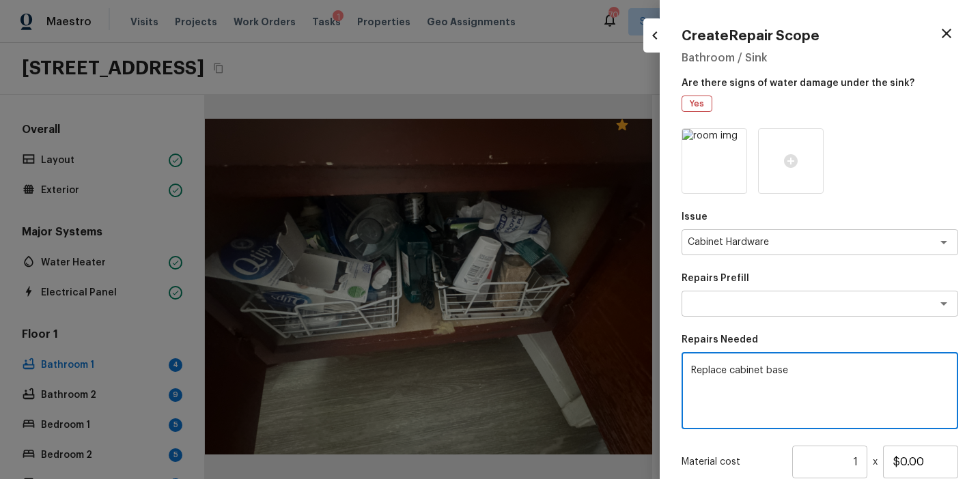
type textarea "Replace cabinet base"
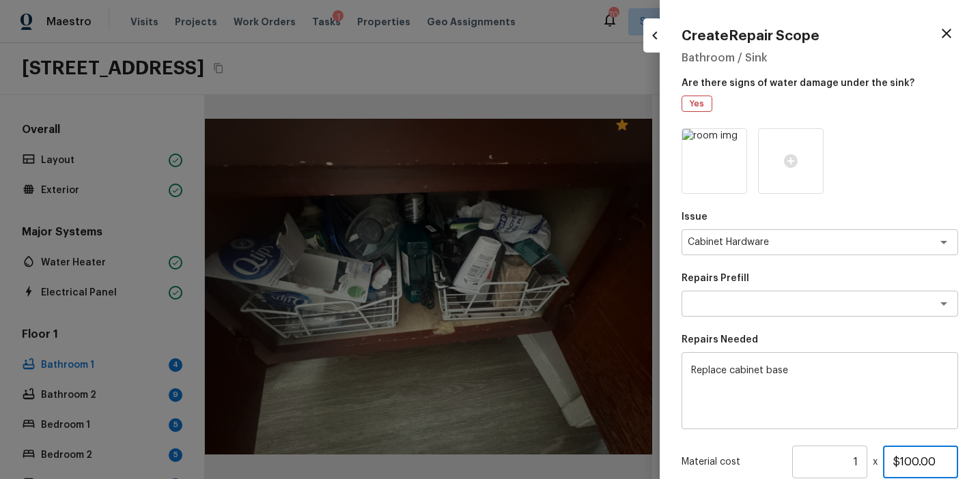
type input "$100.00"
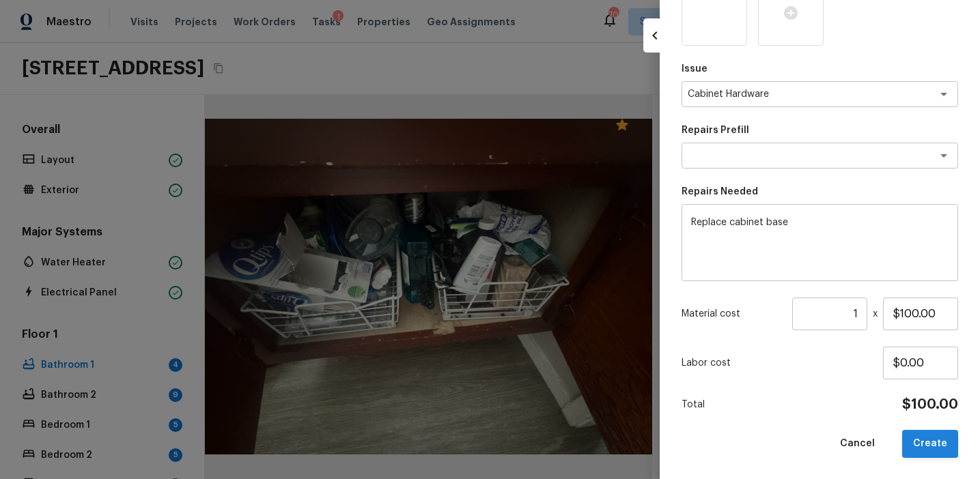
click at [926, 446] on button "Create" at bounding box center [930, 444] width 56 height 28
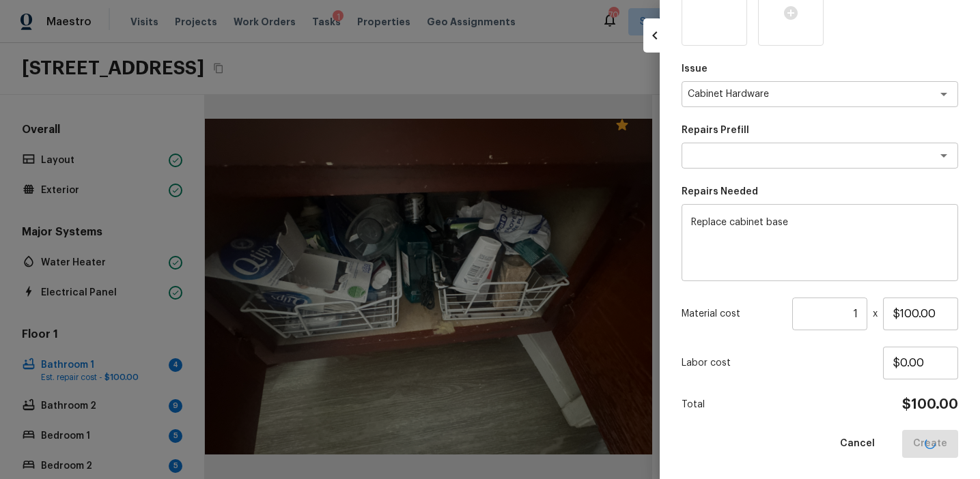
type input "$0.00"
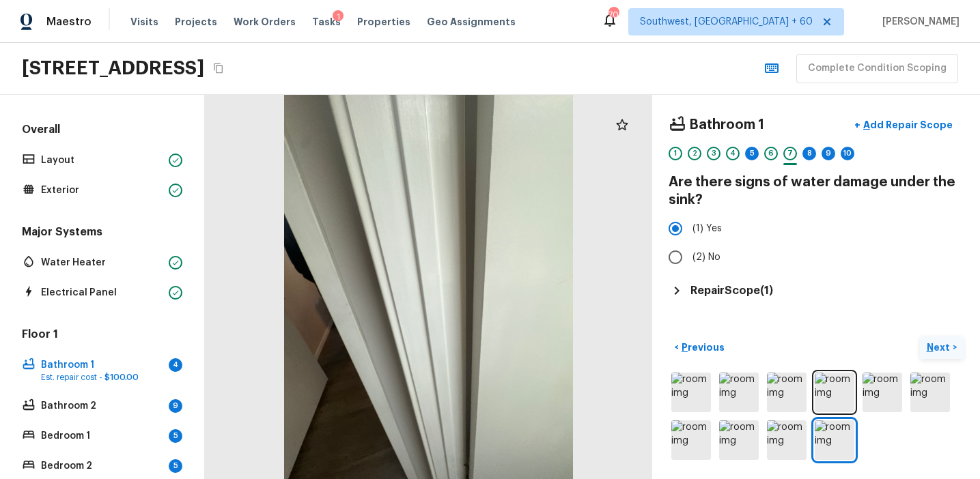
click at [952, 344] on button "Next >" at bounding box center [941, 348] width 44 height 23
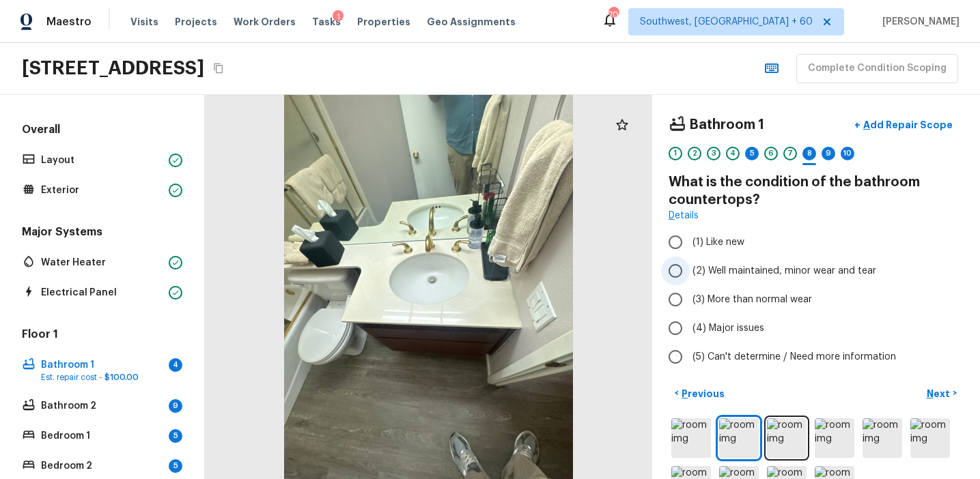
click at [760, 265] on span "(2) Well maintained, minor wear and tear" at bounding box center [784, 271] width 184 height 14
click at [689, 265] on input "(2) Well maintained, minor wear and tear" at bounding box center [675, 271] width 29 height 29
radio input "true"
click at [941, 393] on p "Next" at bounding box center [939, 394] width 26 height 14
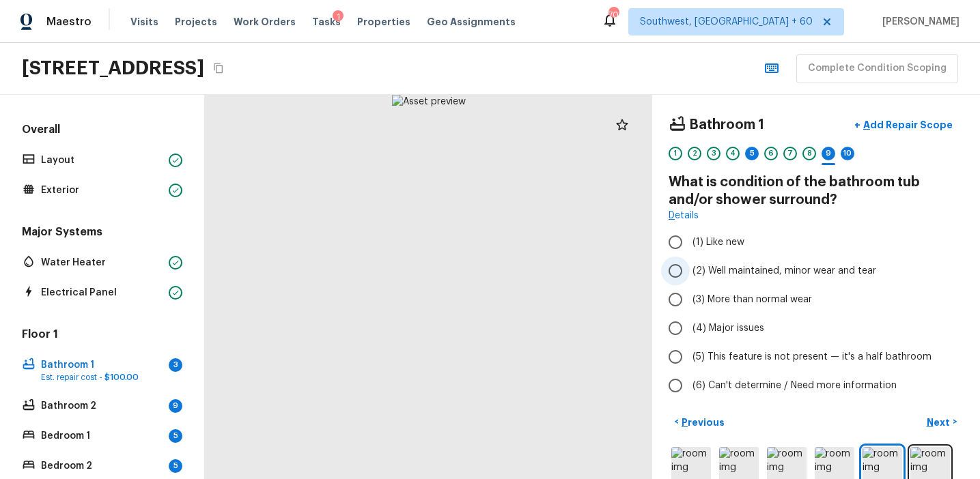
click at [746, 272] on span "(2) Well maintained, minor wear and tear" at bounding box center [784, 271] width 184 height 14
click at [689, 272] on input "(2) Well maintained, minor wear and tear" at bounding box center [675, 271] width 29 height 29
radio input "true"
click at [760, 293] on span "(3) More than normal wear" at bounding box center [751, 300] width 119 height 14
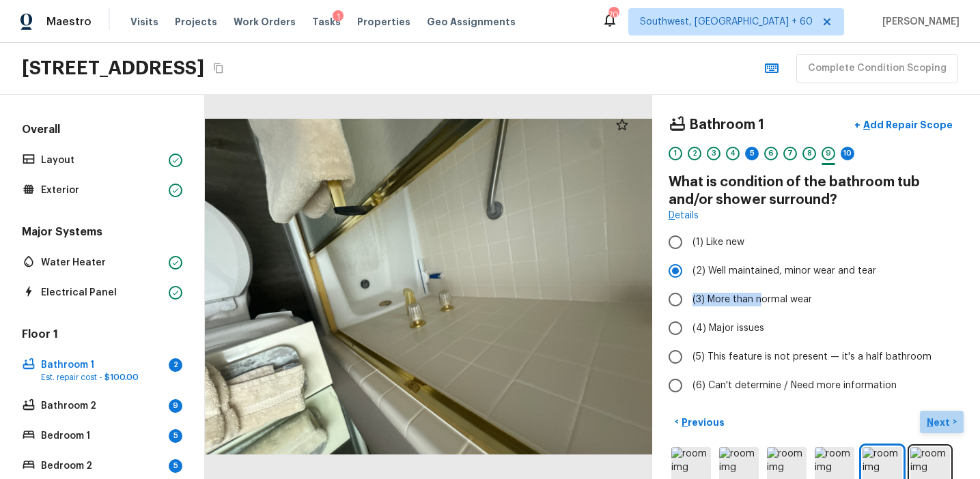
click at [931, 419] on p "Next" at bounding box center [939, 423] width 26 height 14
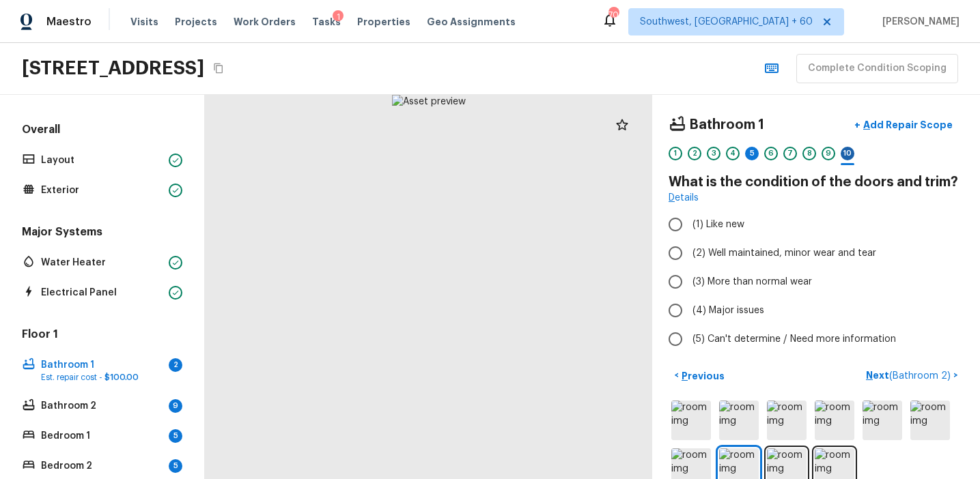
click at [844, 156] on div "10" at bounding box center [847, 154] width 14 height 14
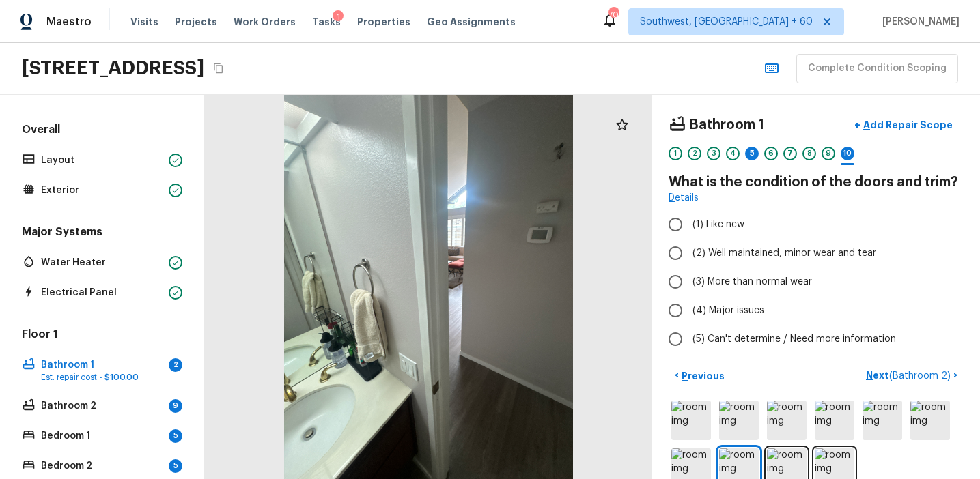
click at [742, 156] on div "1 2 3 4 5 6 7 8 9 10" at bounding box center [815, 157] width 295 height 21
click at [748, 156] on div "5" at bounding box center [752, 154] width 14 height 14
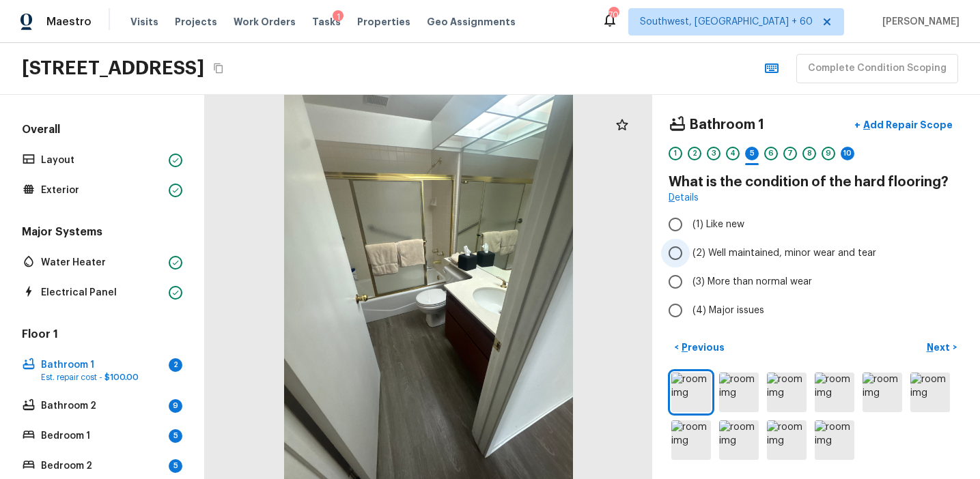
click at [748, 251] on span "(2) Well maintained, minor wear and tear" at bounding box center [784, 253] width 184 height 14
click at [689, 251] on input "(2) Well maintained, minor wear and tear" at bounding box center [675, 253] width 29 height 29
radio input "true"
click at [849, 152] on div "10" at bounding box center [847, 154] width 14 height 14
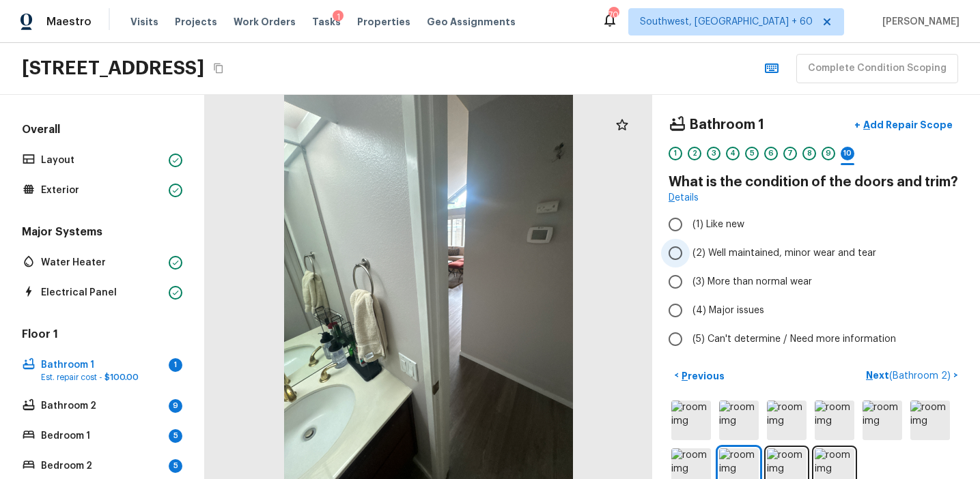
click at [778, 253] on span "(2) Well maintained, minor wear and tear" at bounding box center [784, 253] width 184 height 14
click at [689, 253] on input "(2) Well maintained, minor wear and tear" at bounding box center [675, 253] width 29 height 29
radio input "true"
click at [872, 375] on p "Next ( Bathroom 2 )" at bounding box center [909, 376] width 87 height 14
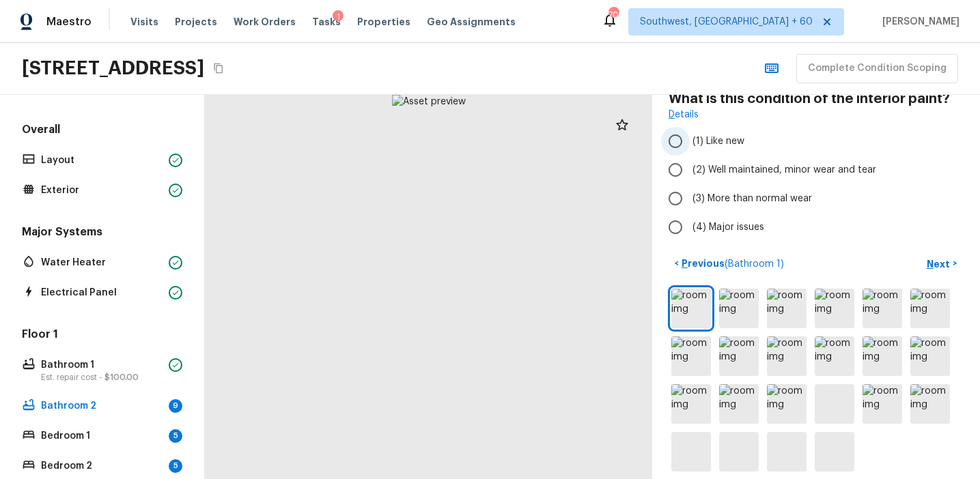
scroll to position [95, 0]
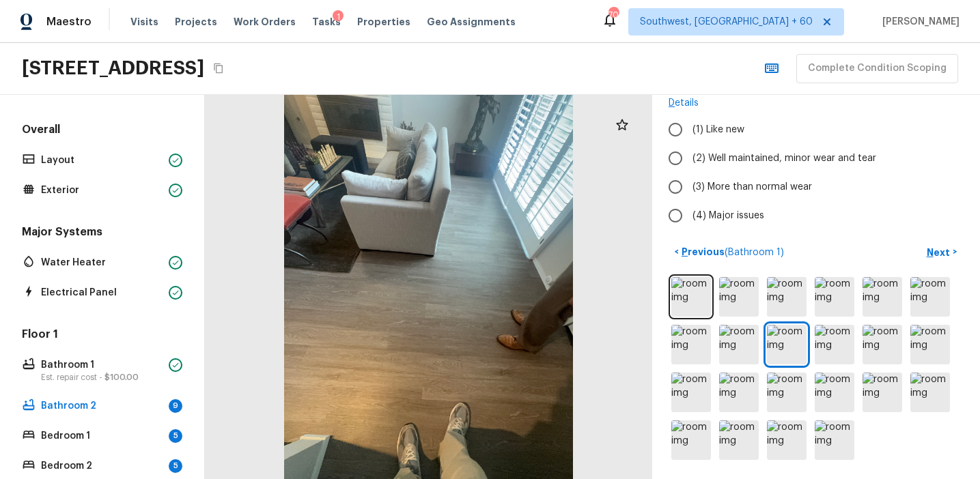
click at [493, 289] on div at bounding box center [428, 287] width 447 height 384
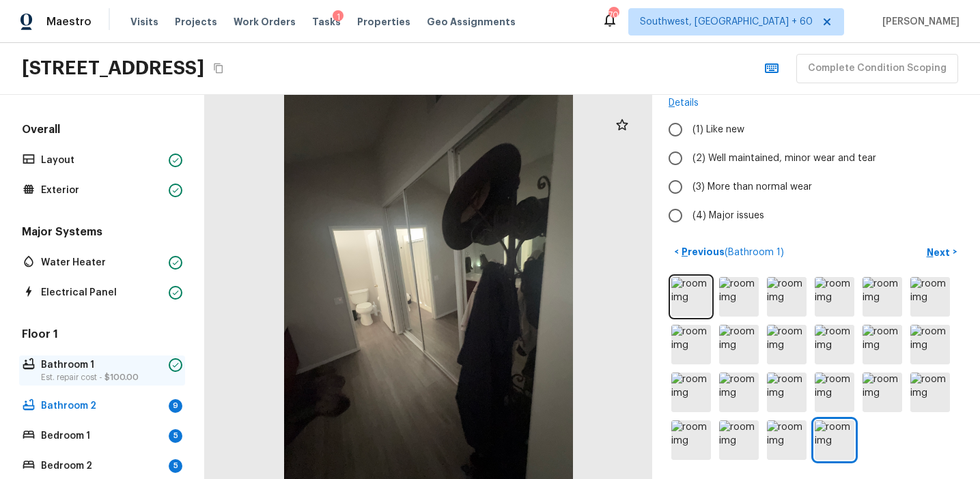
click at [145, 358] on p "Bathroom 1" at bounding box center [102, 365] width 122 height 14
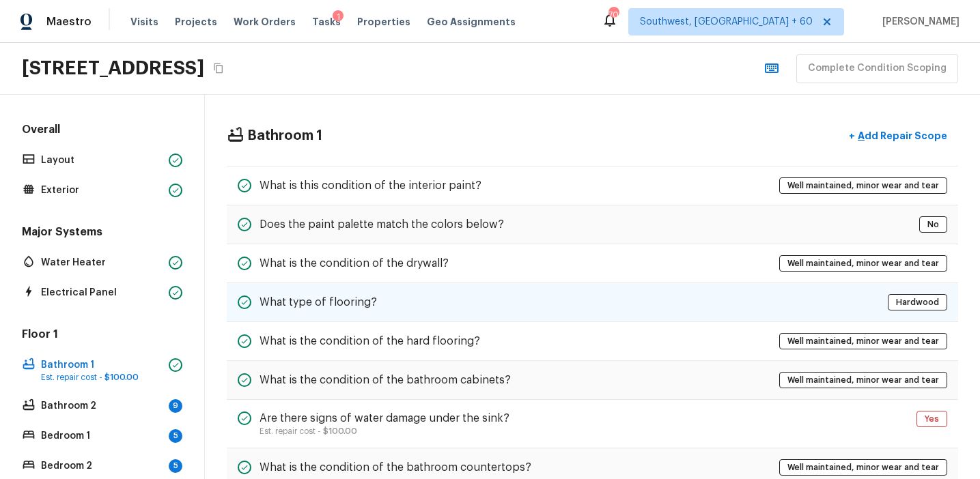
scroll to position [19, 0]
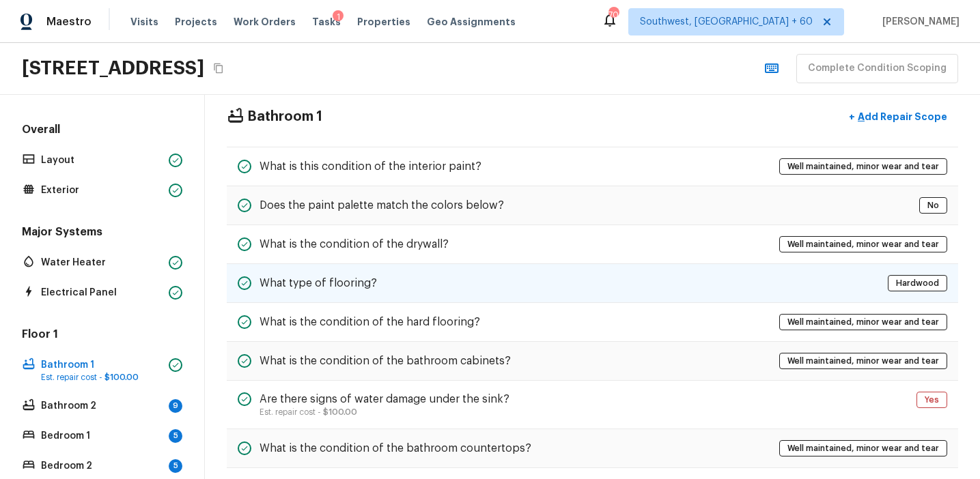
click at [608, 287] on div "What type of flooring? [GEOGRAPHIC_DATA]" at bounding box center [592, 283] width 731 height 39
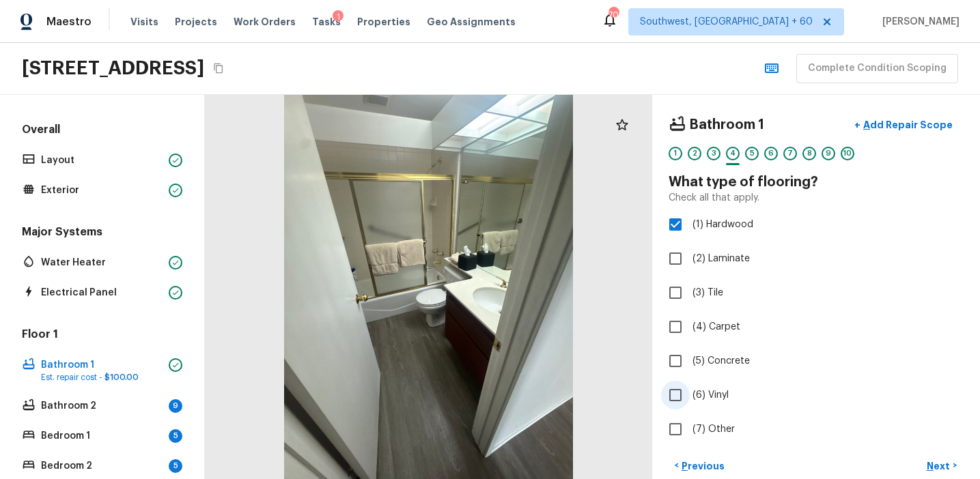
click at [715, 389] on span "(6) Vinyl" at bounding box center [710, 395] width 36 height 14
click at [689, 389] on input "(6) Vinyl" at bounding box center [675, 395] width 29 height 29
checkbox input "true"
click at [711, 259] on span "(2) Laminate" at bounding box center [720, 259] width 57 height 14
click at [689, 259] on input "(2) Laminate" at bounding box center [675, 258] width 29 height 29
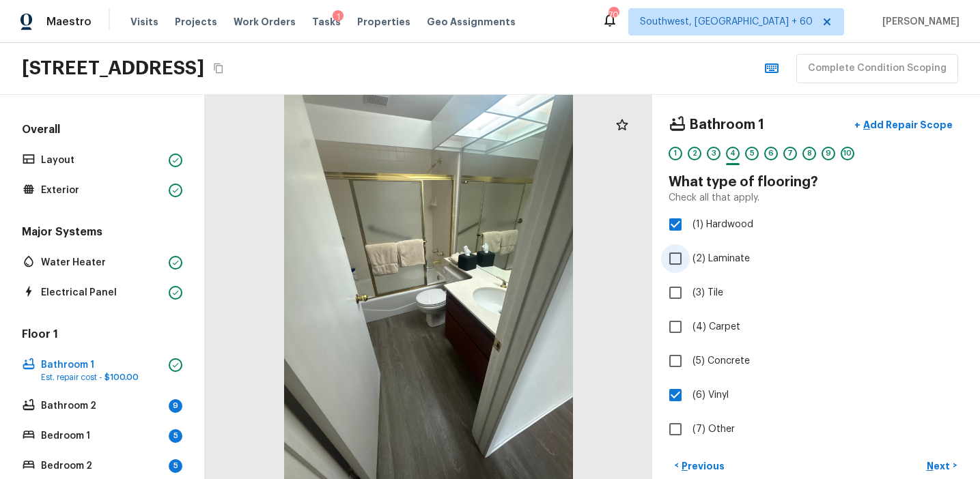
checkbox input "true"
click at [707, 223] on span "(1) Hardwood" at bounding box center [722, 225] width 61 height 14
click at [689, 223] on input "(1) Hardwood" at bounding box center [675, 224] width 29 height 29
checkbox input "false"
click at [752, 158] on div "5" at bounding box center [752, 154] width 14 height 14
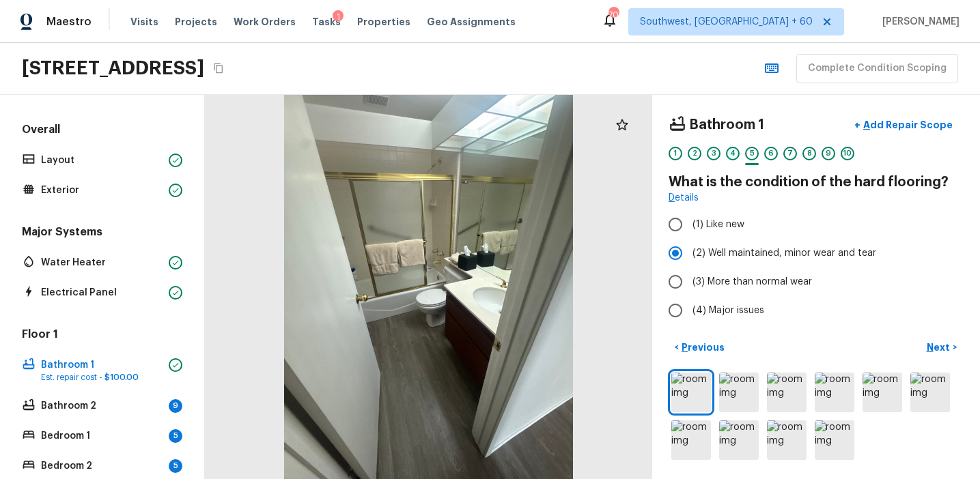
click at [737, 153] on div "4" at bounding box center [733, 154] width 14 height 14
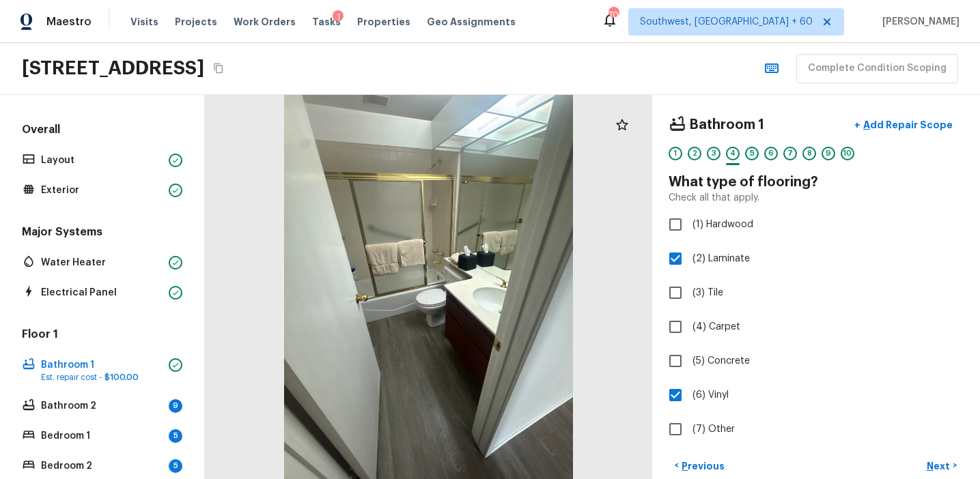
click at [749, 154] on div "5" at bounding box center [752, 154] width 14 height 14
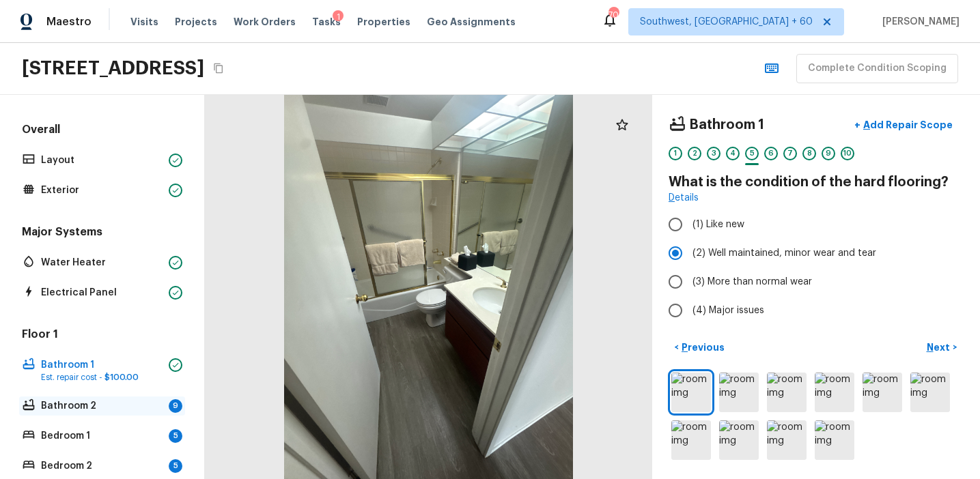
click at [111, 401] on p "Bathroom 2" at bounding box center [102, 406] width 122 height 14
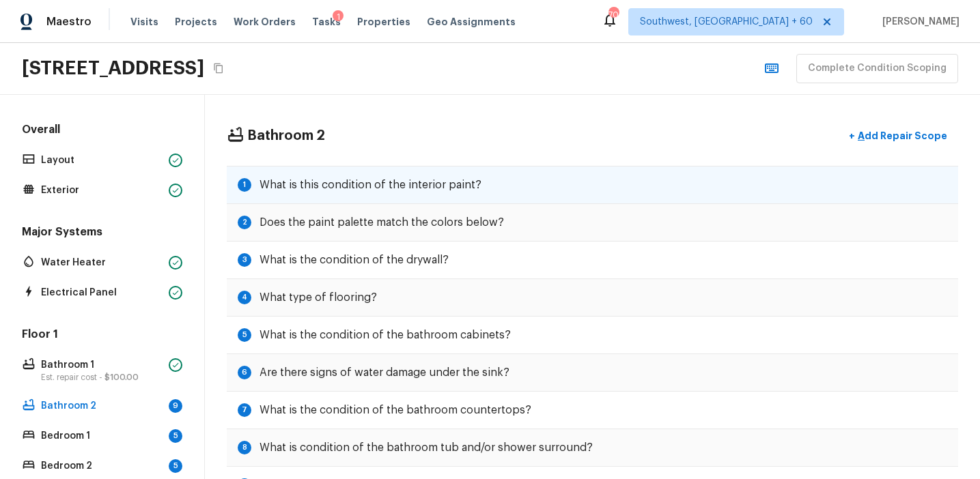
click at [502, 187] on div "1 What is this condition of the interior paint?" at bounding box center [592, 185] width 731 height 38
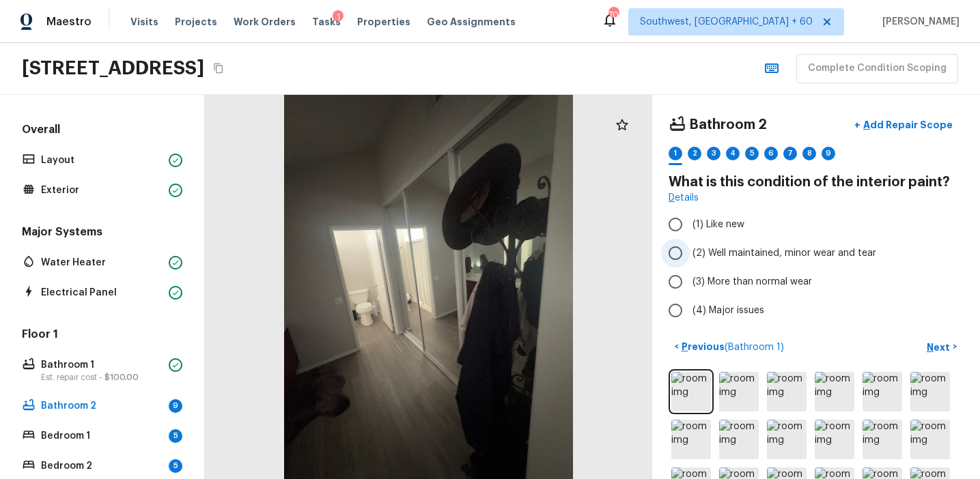
click at [732, 251] on span "(2) Well maintained, minor wear and tear" at bounding box center [784, 253] width 184 height 14
click at [689, 251] on input "(2) Well maintained, minor wear and tear" at bounding box center [675, 253] width 29 height 29
radio input "true"
click at [931, 343] on p "Next" at bounding box center [939, 348] width 26 height 14
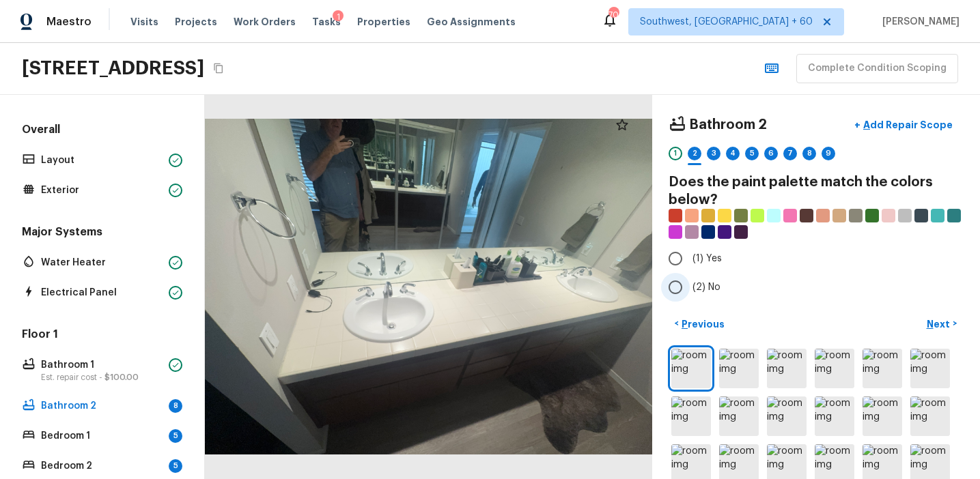
click at [711, 284] on span "(2) No" at bounding box center [706, 288] width 28 height 14
click at [689, 284] on input "(2) No" at bounding box center [675, 287] width 29 height 29
radio input "true"
click at [932, 317] on p "Next" at bounding box center [939, 324] width 26 height 14
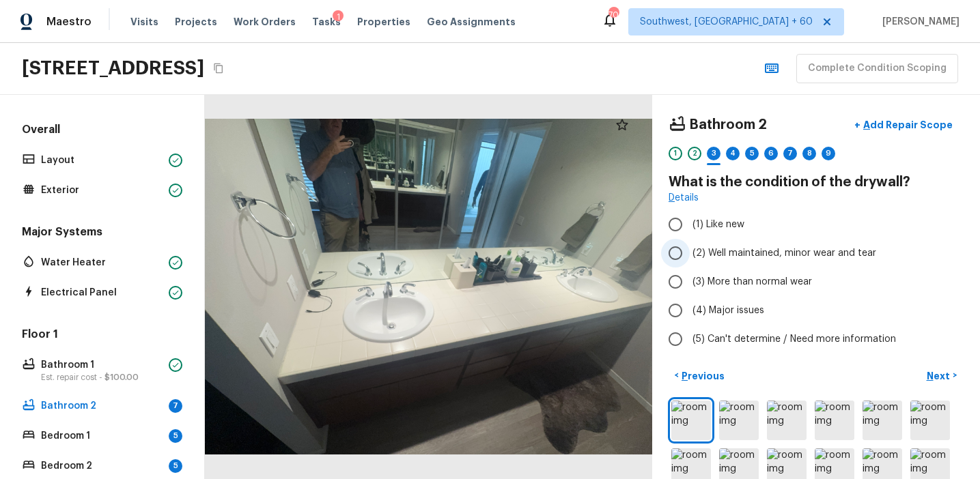
click at [747, 249] on span "(2) Well maintained, minor wear and tear" at bounding box center [784, 253] width 184 height 14
click at [689, 249] on input "(2) Well maintained, minor wear and tear" at bounding box center [675, 253] width 29 height 29
radio input "true"
click at [938, 375] on p "Next" at bounding box center [939, 376] width 26 height 14
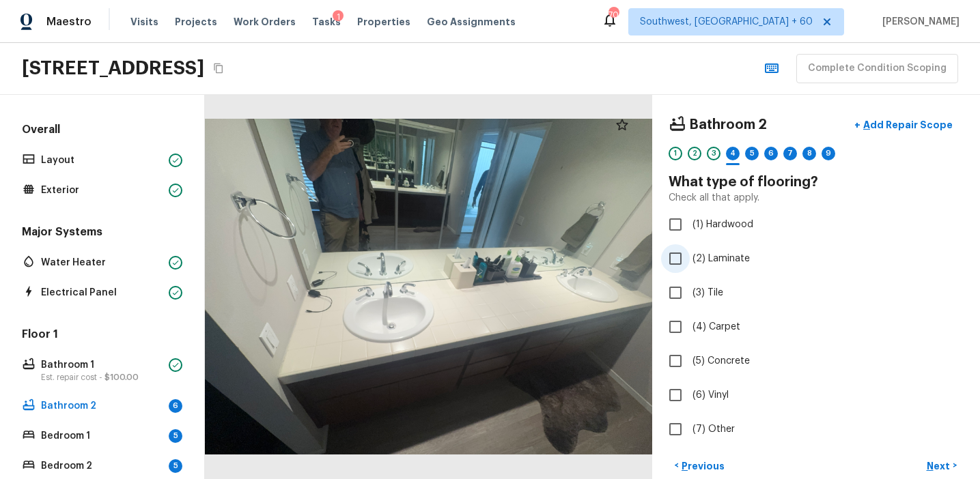
click at [727, 256] on span "(2) Laminate" at bounding box center [720, 259] width 57 height 14
click at [689, 256] on input "(2) Laminate" at bounding box center [675, 258] width 29 height 29
checkbox input "true"
click at [722, 380] on div "Bathroom 2 + Add Repair Scope 1 2 3 4 5 6 7 8 9 10 What type of flooring? Check…" at bounding box center [815, 277] width 295 height 333
click at [727, 393] on span "(6) Vinyl" at bounding box center [710, 395] width 36 height 14
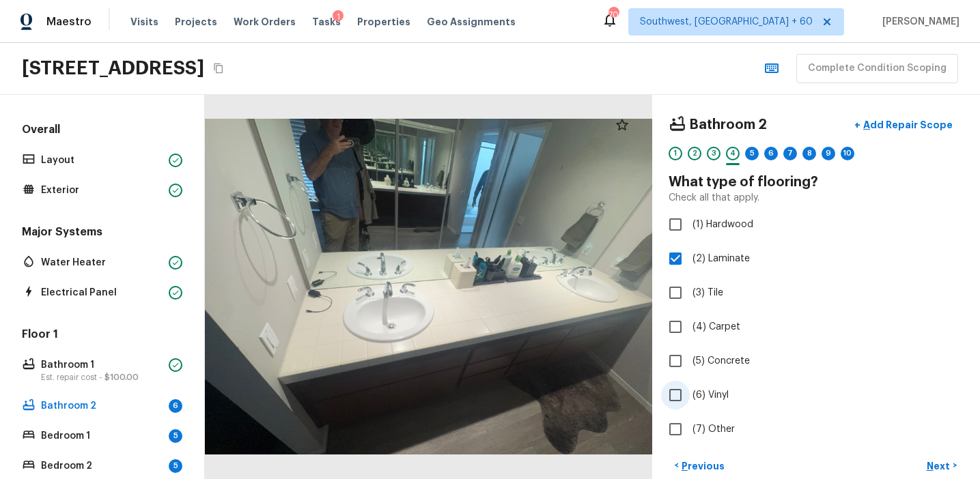
click at [689, 393] on input "(6) Vinyl" at bounding box center [675, 395] width 29 height 29
checkbox input "true"
click at [929, 463] on p "Next" at bounding box center [939, 466] width 26 height 14
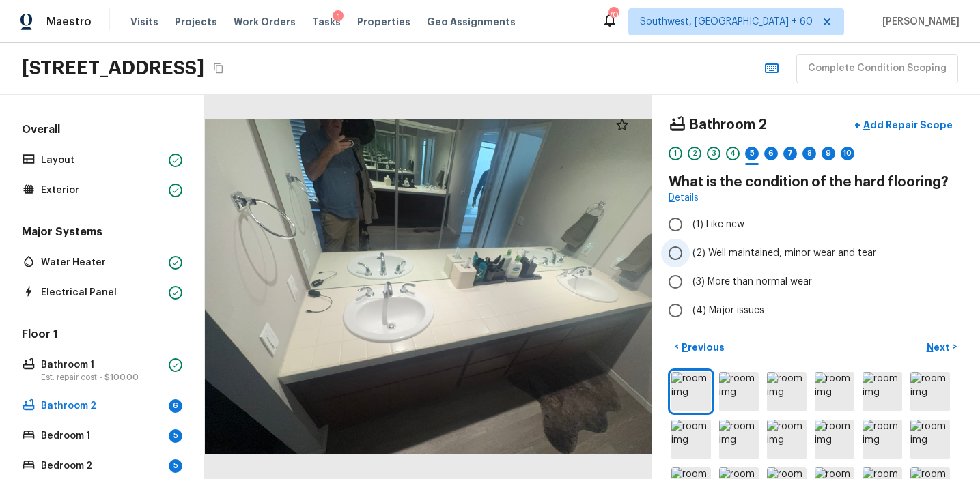
click at [730, 254] on span "(2) Well maintained, minor wear and tear" at bounding box center [784, 253] width 184 height 14
click at [689, 254] on input "(2) Well maintained, minor wear and tear" at bounding box center [675, 253] width 29 height 29
radio input "true"
click at [935, 341] on p "Next" at bounding box center [939, 348] width 26 height 14
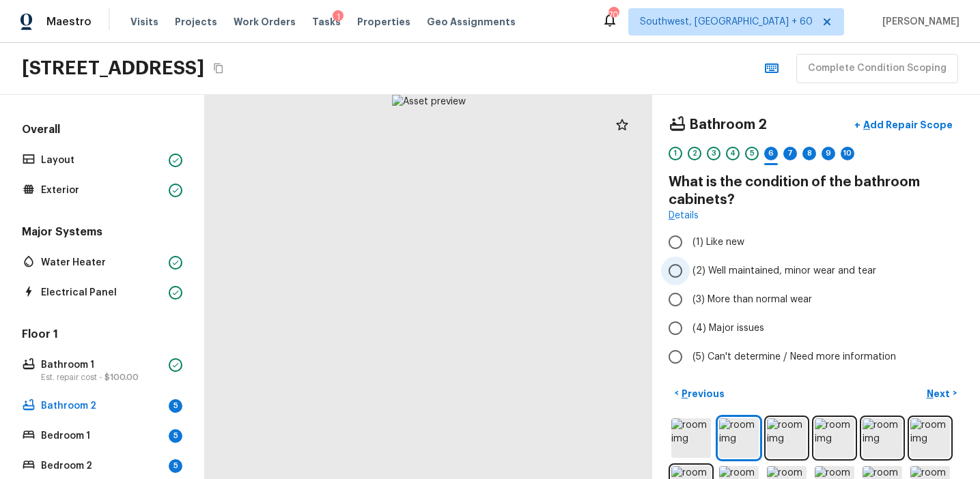
click at [747, 267] on span "(2) Well maintained, minor wear and tear" at bounding box center [784, 271] width 184 height 14
click at [689, 267] on input "(2) Well maintained, minor wear and tear" at bounding box center [675, 271] width 29 height 29
radio input "true"
click at [926, 393] on button "Next >" at bounding box center [941, 393] width 44 height 23
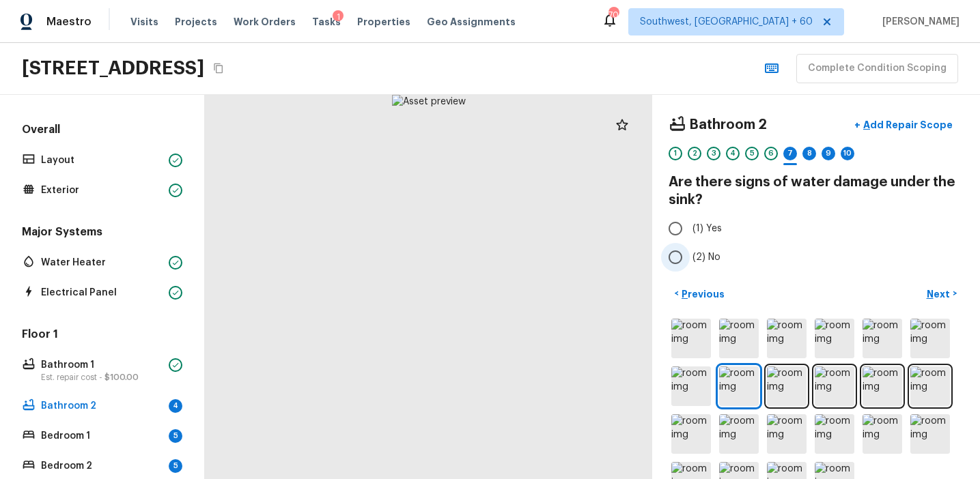
click at [702, 257] on span "(2) No" at bounding box center [706, 258] width 28 height 14
click at [689, 257] on input "(2) No" at bounding box center [675, 257] width 29 height 29
radio input "true"
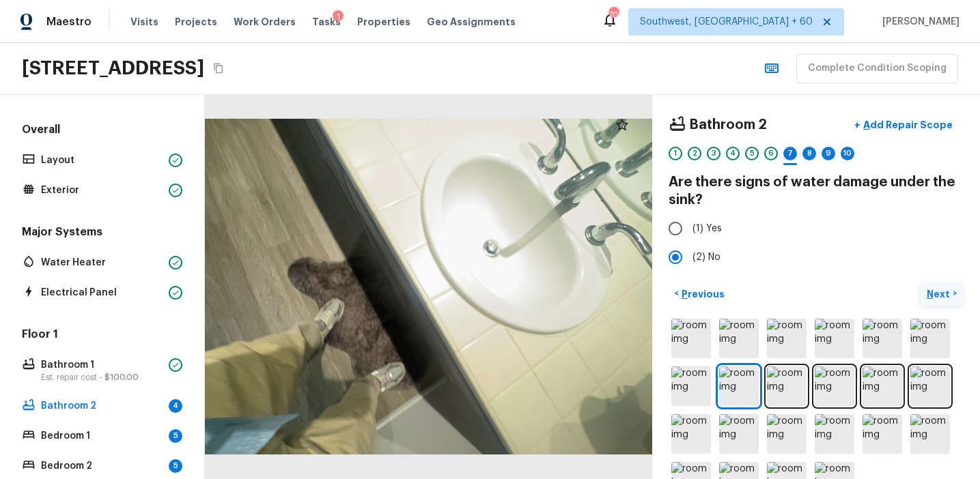
click at [944, 285] on button "Next >" at bounding box center [941, 294] width 44 height 23
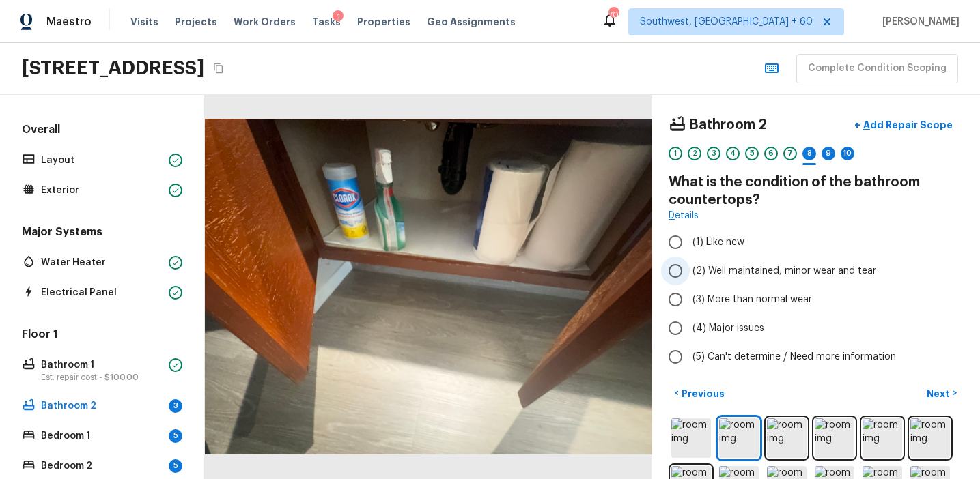
click at [730, 272] on span "(2) Well maintained, minor wear and tear" at bounding box center [784, 271] width 184 height 14
click at [689, 272] on input "(2) Well maintained, minor wear and tear" at bounding box center [675, 271] width 29 height 29
radio input "true"
click at [932, 393] on p "Next" at bounding box center [939, 394] width 26 height 14
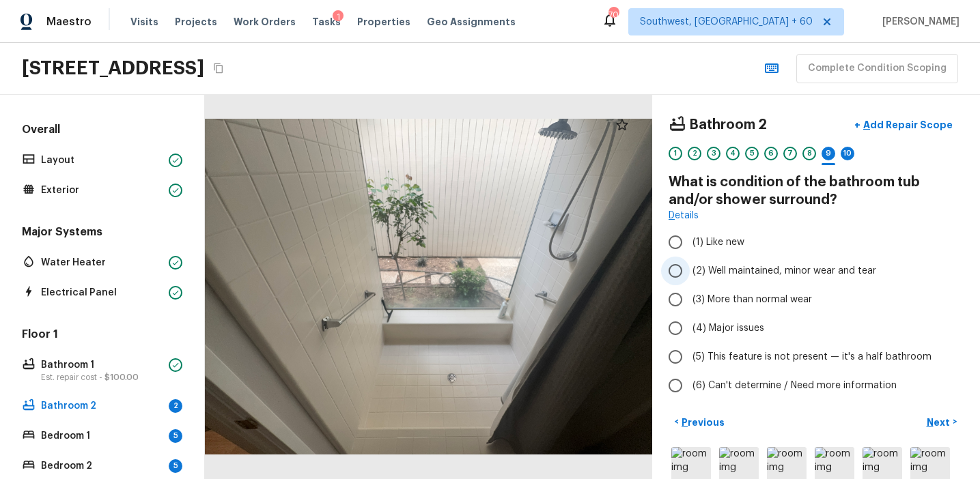
click at [757, 265] on span "(2) Well maintained, minor wear and tear" at bounding box center [784, 271] width 184 height 14
click at [689, 265] on input "(2) Well maintained, minor wear and tear" at bounding box center [675, 271] width 29 height 29
radio input "true"
click at [936, 421] on p "Next" at bounding box center [939, 423] width 26 height 14
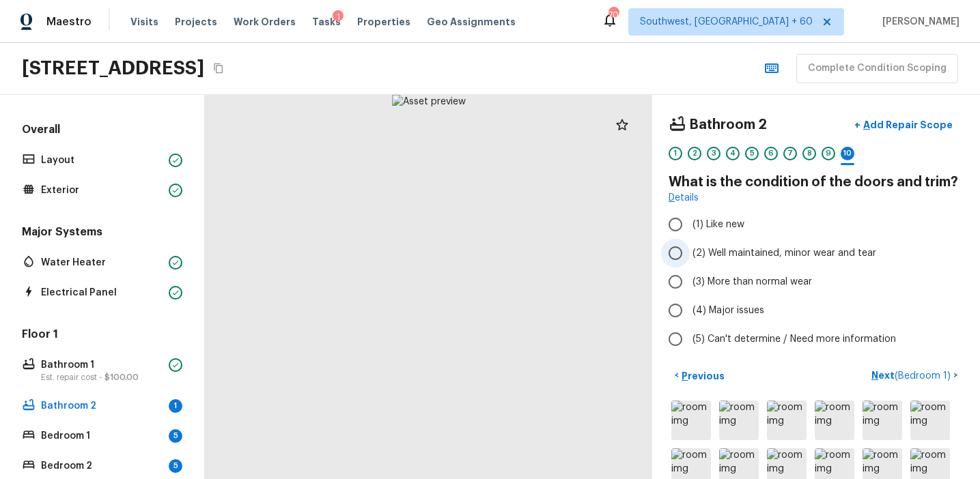
click at [741, 256] on span "(2) Well maintained, minor wear and tear" at bounding box center [784, 253] width 184 height 14
click at [689, 256] on input "(2) Well maintained, minor wear and tear" at bounding box center [675, 253] width 29 height 29
radio input "true"
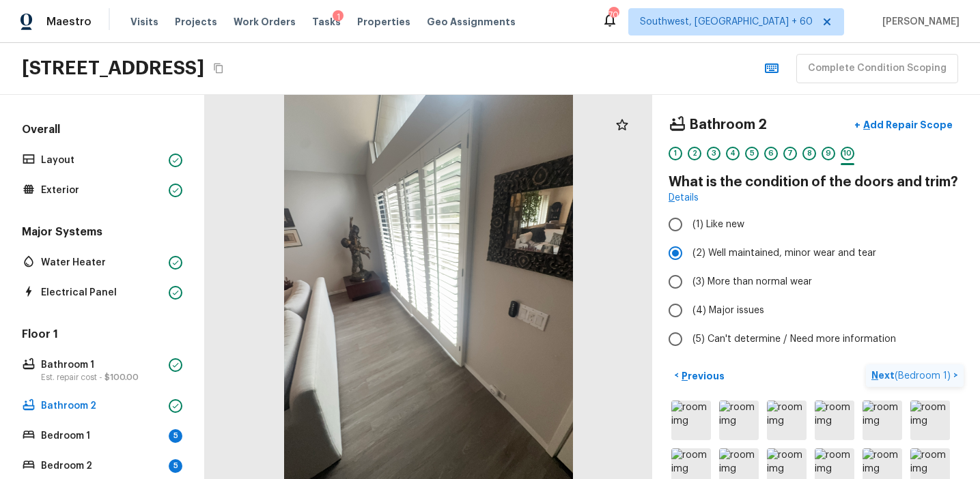
click at [879, 367] on button "Next ( Bedroom 1 ) >" at bounding box center [915, 376] width 98 height 23
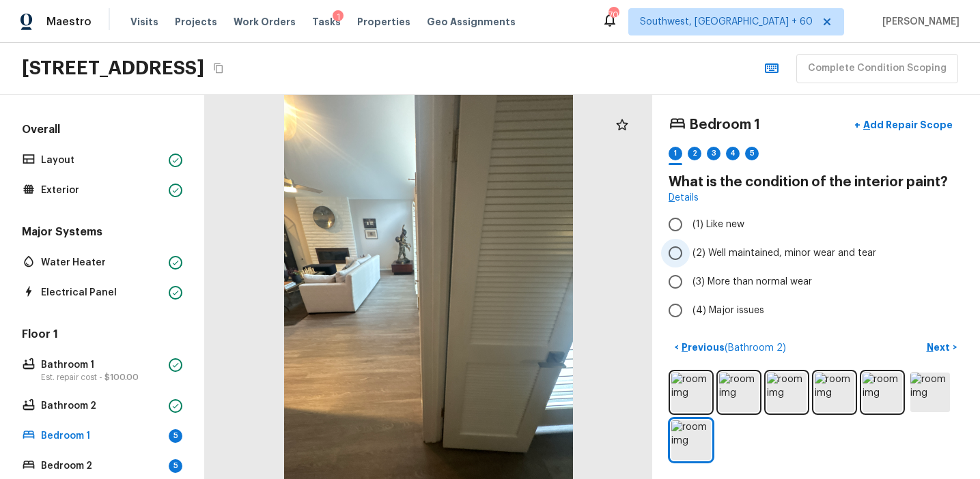
click at [735, 255] on span "(2) Well maintained, minor wear and tear" at bounding box center [784, 253] width 184 height 14
click at [689, 255] on input "(2) Well maintained, minor wear and tear" at bounding box center [675, 253] width 29 height 29
radio input "true"
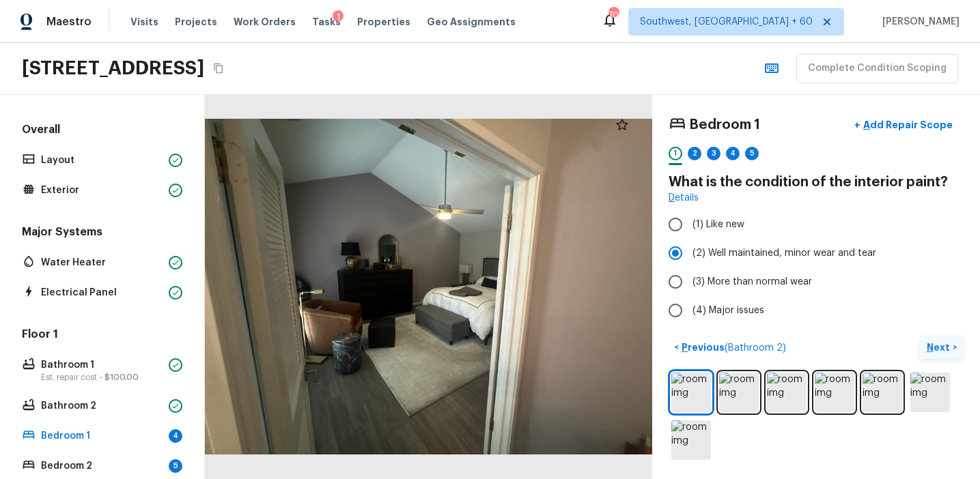
click at [931, 354] on p "Next" at bounding box center [939, 348] width 26 height 14
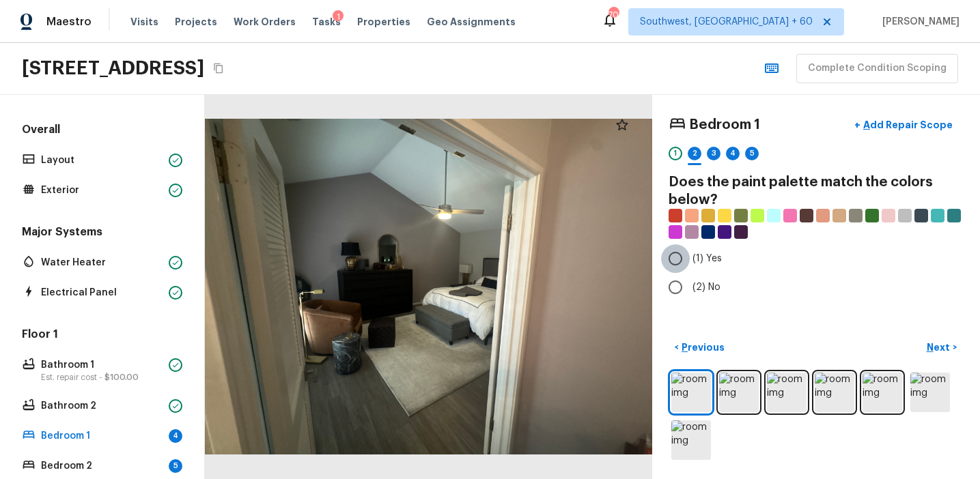
click at [688, 260] on input "(1) Yes" at bounding box center [675, 258] width 29 height 29
radio input "true"
click at [625, 128] on icon at bounding box center [622, 124] width 12 height 11
click at [947, 346] on p "Next" at bounding box center [939, 348] width 26 height 14
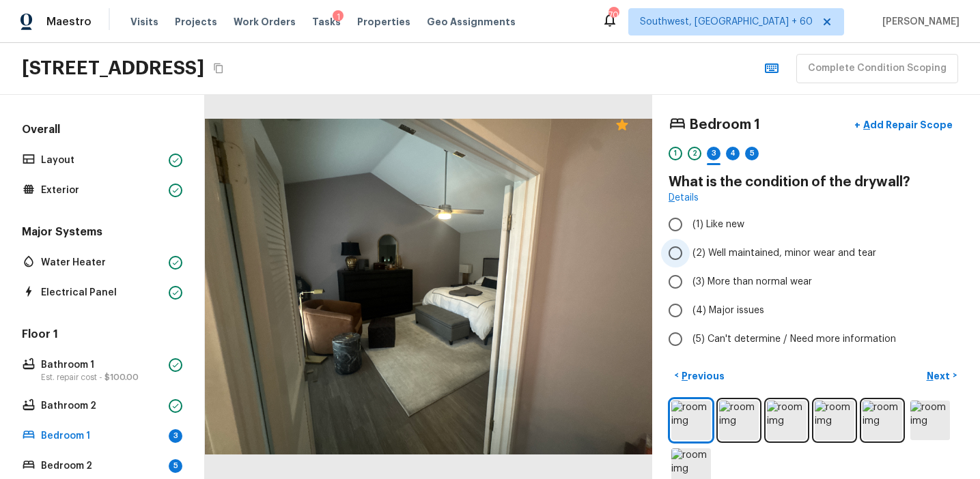
click at [764, 258] on span "(2) Well maintained, minor wear and tear" at bounding box center [784, 253] width 184 height 14
click at [689, 258] on input "(2) Well maintained, minor wear and tear" at bounding box center [675, 253] width 29 height 29
radio input "true"
click at [936, 373] on p "Next" at bounding box center [939, 376] width 26 height 14
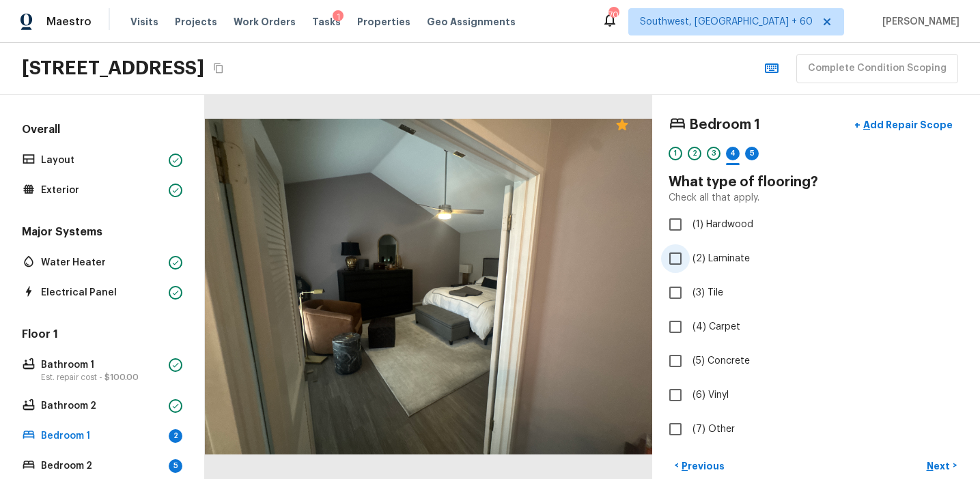
click at [727, 263] on span "(2) Laminate" at bounding box center [720, 259] width 57 height 14
click at [689, 263] on input "(2) Laminate" at bounding box center [675, 258] width 29 height 29
checkbox input "true"
click at [719, 392] on span "(6) Vinyl" at bounding box center [710, 395] width 36 height 14
click at [689, 392] on input "(6) Vinyl" at bounding box center [675, 395] width 29 height 29
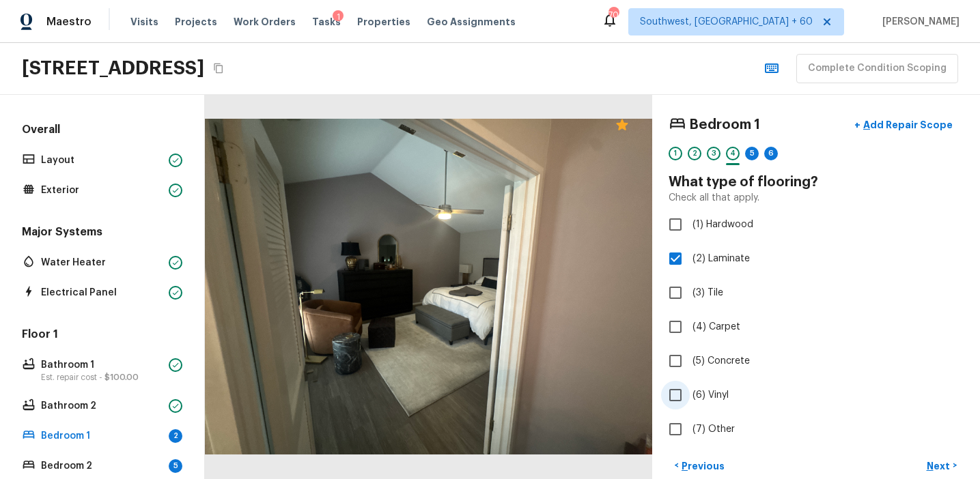
checkbox input "true"
click at [928, 456] on button "Next >" at bounding box center [941, 466] width 44 height 23
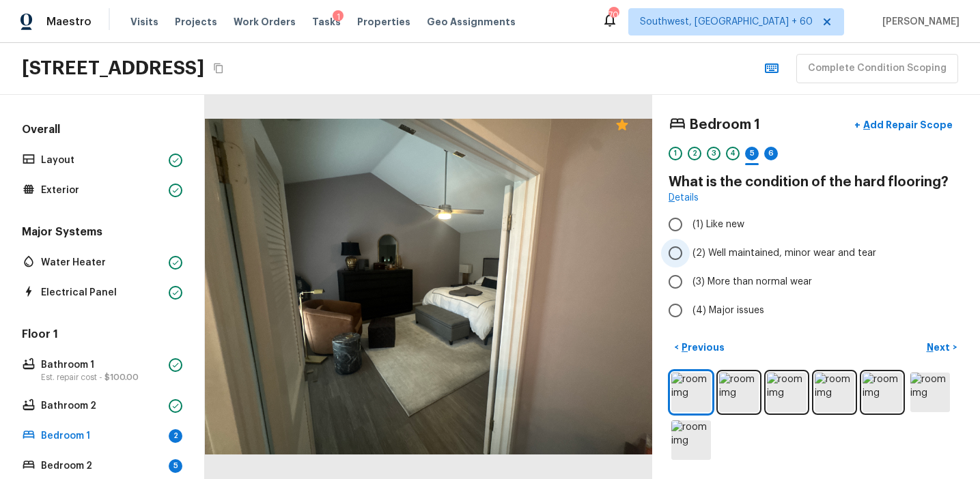
click at [722, 251] on span "(2) Well maintained, minor wear and tear" at bounding box center [784, 253] width 184 height 14
click at [689, 251] on input "(2) Well maintained, minor wear and tear" at bounding box center [675, 253] width 29 height 29
radio input "true"
click at [934, 345] on p "Next" at bounding box center [939, 348] width 26 height 14
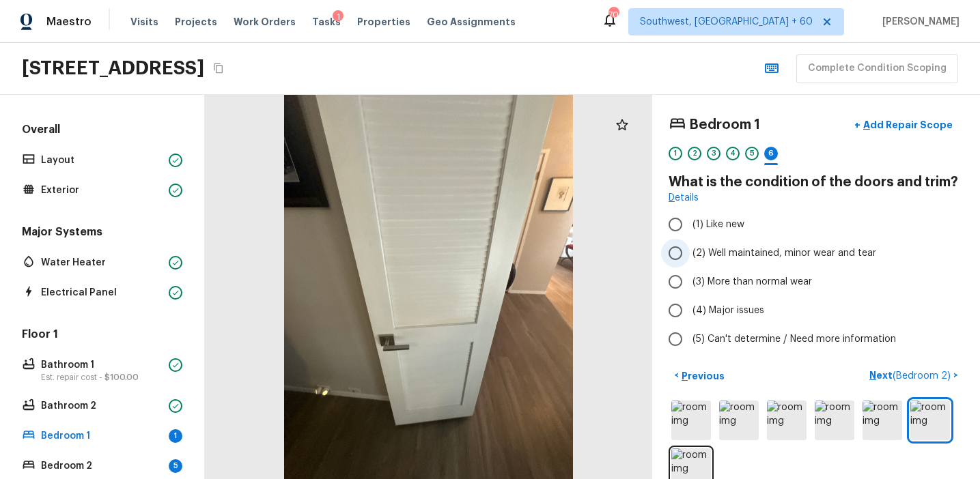
click at [819, 239] on label "(2) Well maintained, minor wear and tear" at bounding box center [806, 253] width 291 height 29
click at [689, 239] on input "(2) Well maintained, minor wear and tear" at bounding box center [675, 253] width 29 height 29
radio input "true"
click at [871, 371] on button "Next ( Bedroom 2 ) >" at bounding box center [914, 376] width 100 height 23
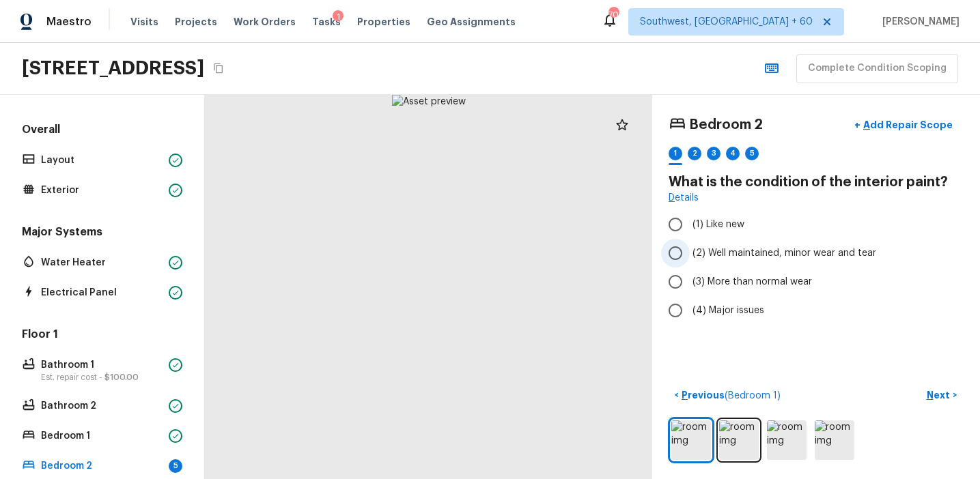
click at [757, 250] on span "(2) Well maintained, minor wear and tear" at bounding box center [784, 253] width 184 height 14
click at [689, 250] on input "(2) Well maintained, minor wear and tear" at bounding box center [675, 253] width 29 height 29
radio input "true"
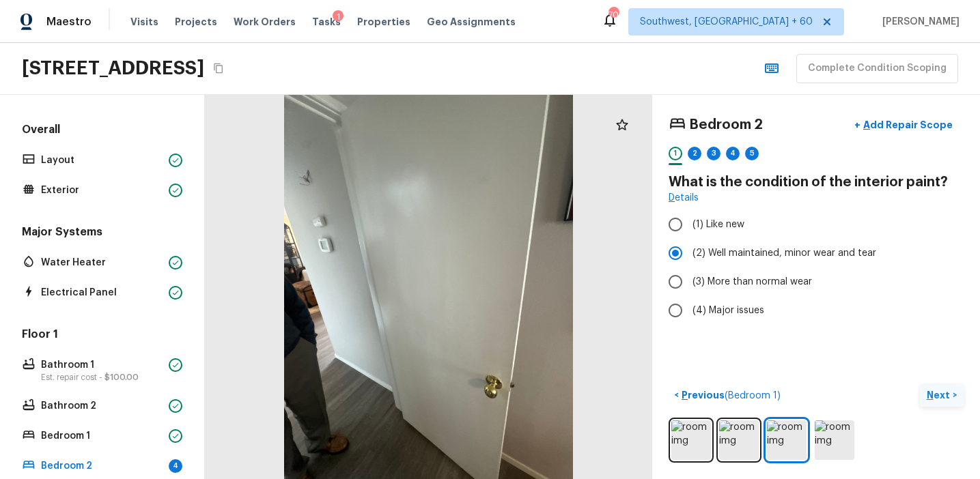
click at [943, 395] on p "Next" at bounding box center [939, 395] width 26 height 14
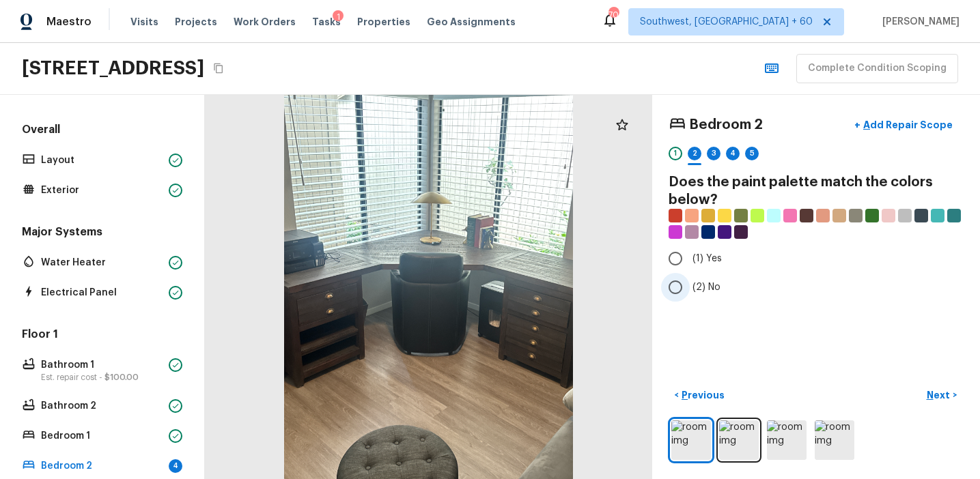
click at [681, 294] on input "(2) No" at bounding box center [675, 287] width 29 height 29
radio input "true"
click at [700, 439] on img at bounding box center [691, 440] width 40 height 40
click at [740, 437] on img at bounding box center [739, 440] width 40 height 40
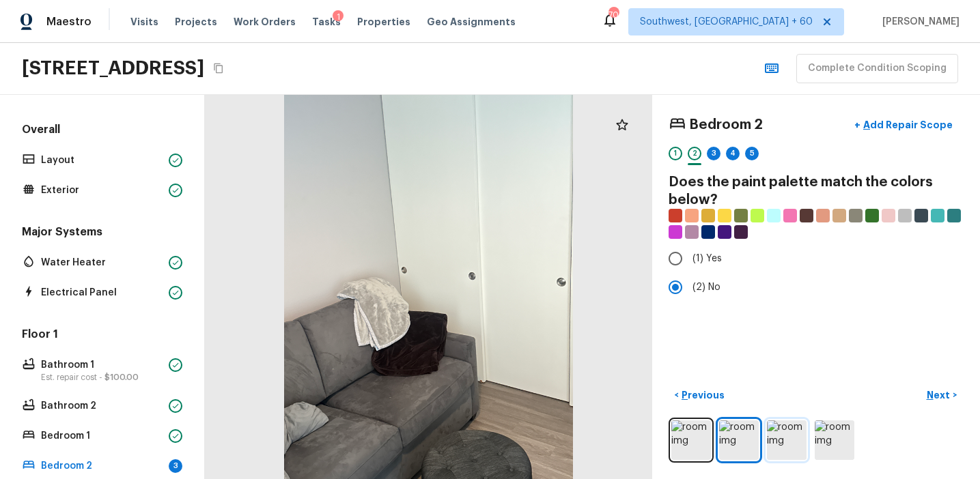
click at [778, 438] on img at bounding box center [787, 440] width 40 height 40
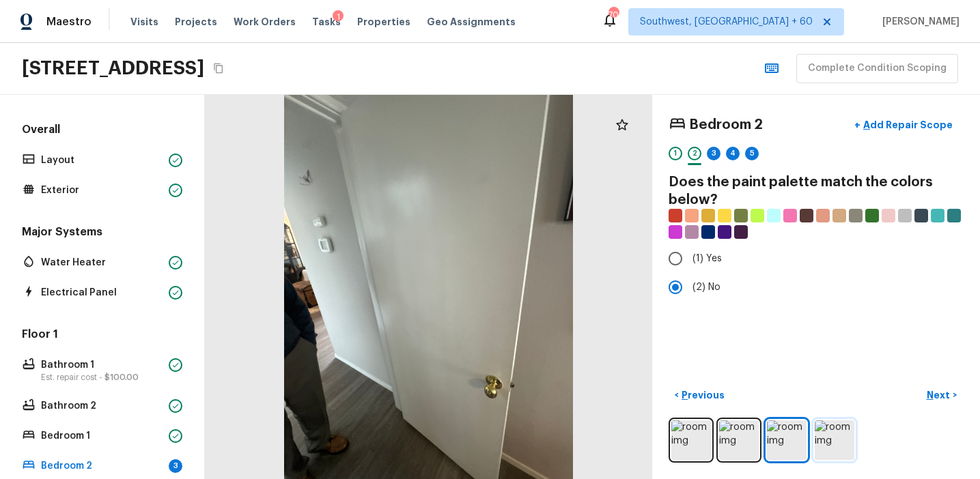
click at [829, 436] on img at bounding box center [834, 440] width 40 height 40
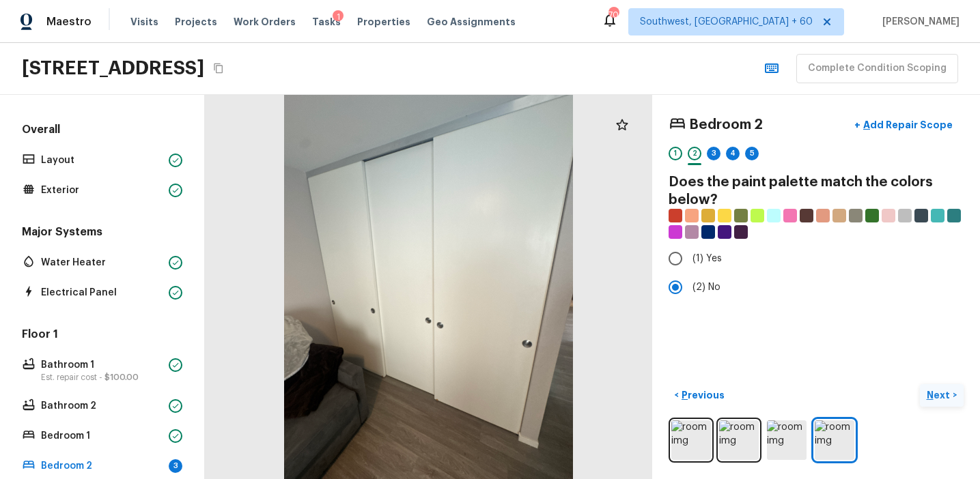
click at [934, 397] on p "Next" at bounding box center [939, 395] width 26 height 14
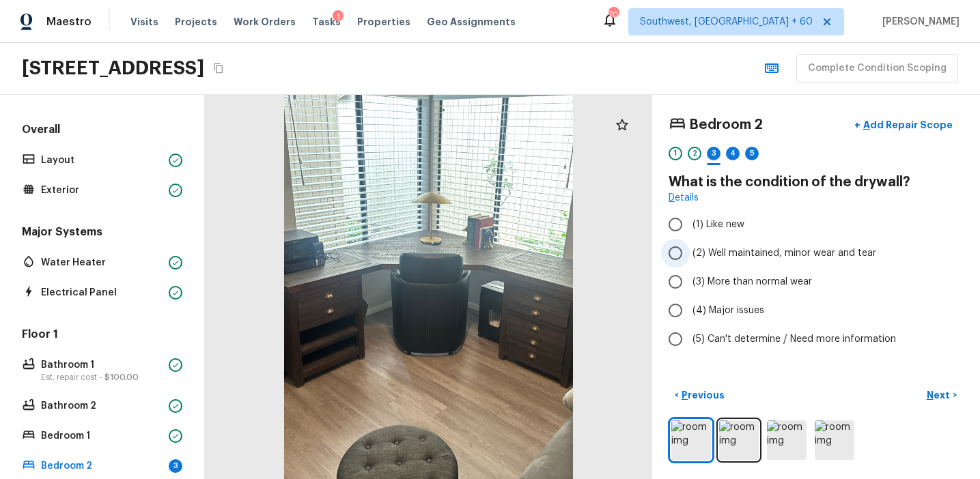
click at [734, 253] on span "(2) Well maintained, minor wear and tear" at bounding box center [784, 253] width 184 height 14
click at [689, 253] on input "(2) Well maintained, minor wear and tear" at bounding box center [675, 253] width 29 height 29
radio input "true"
click at [931, 388] on p "Next" at bounding box center [939, 395] width 26 height 14
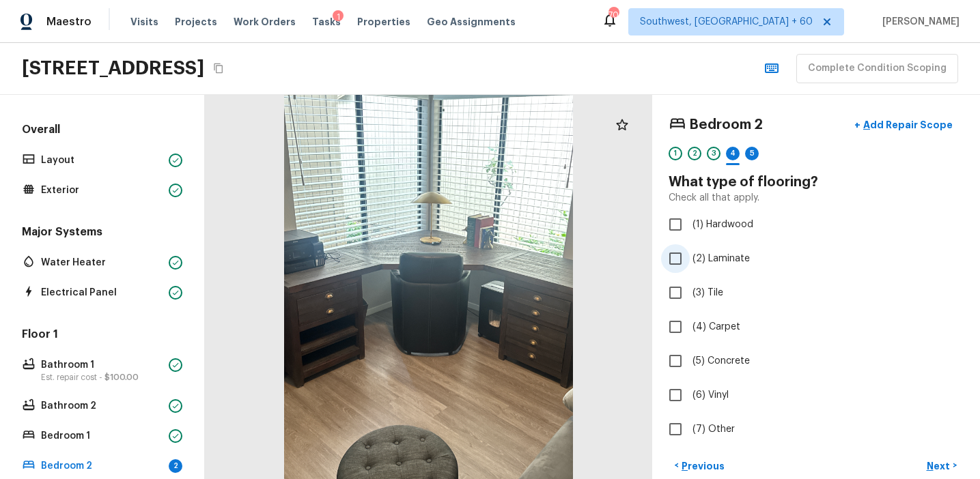
click at [727, 261] on span "(2) Laminate" at bounding box center [720, 259] width 57 height 14
click at [689, 261] on input "(2) Laminate" at bounding box center [675, 258] width 29 height 29
checkbox input "true"
click at [714, 397] on span "(6) Vinyl" at bounding box center [710, 395] width 36 height 14
click at [689, 397] on input "(6) Vinyl" at bounding box center [675, 395] width 29 height 29
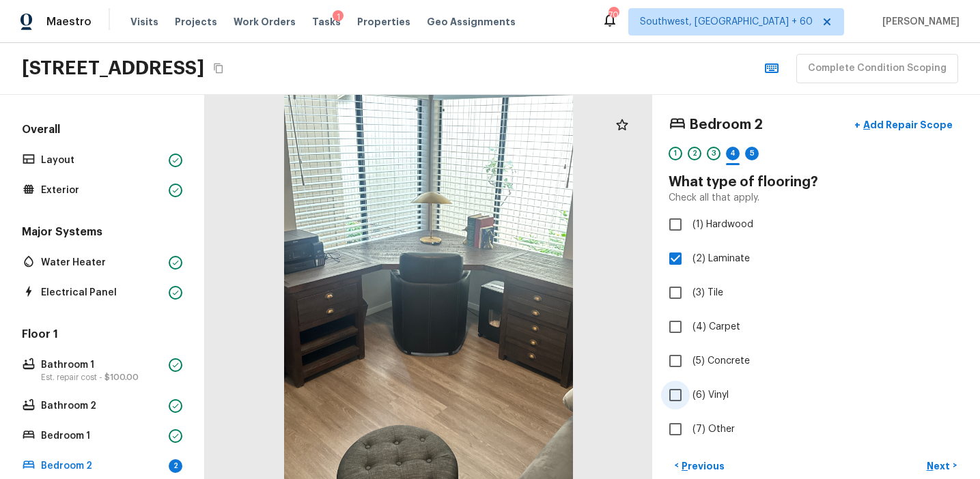
checkbox input "true"
click at [935, 457] on button "Next >" at bounding box center [941, 466] width 44 height 23
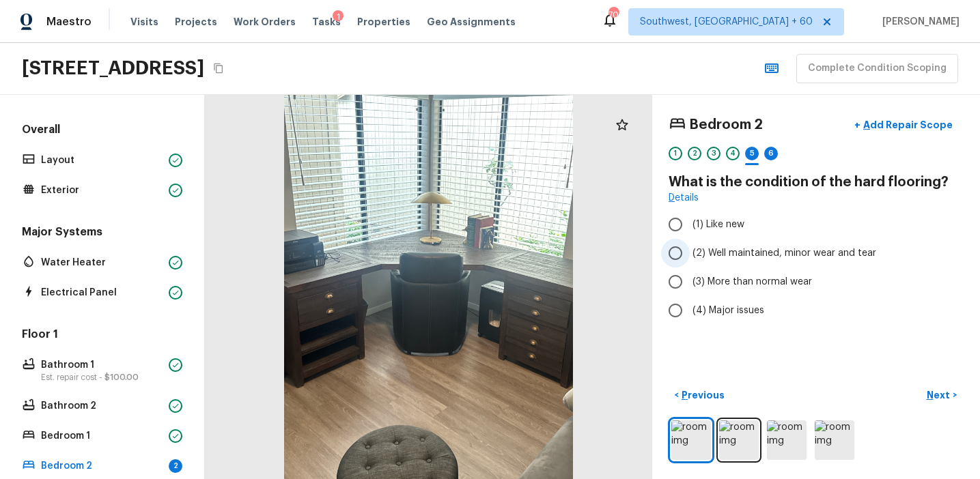
click at [754, 251] on span "(2) Well maintained, minor wear and tear" at bounding box center [784, 253] width 184 height 14
click at [689, 251] on input "(2) Well maintained, minor wear and tear" at bounding box center [675, 253] width 29 height 29
radio input "true"
click at [934, 393] on p "Next" at bounding box center [939, 395] width 26 height 14
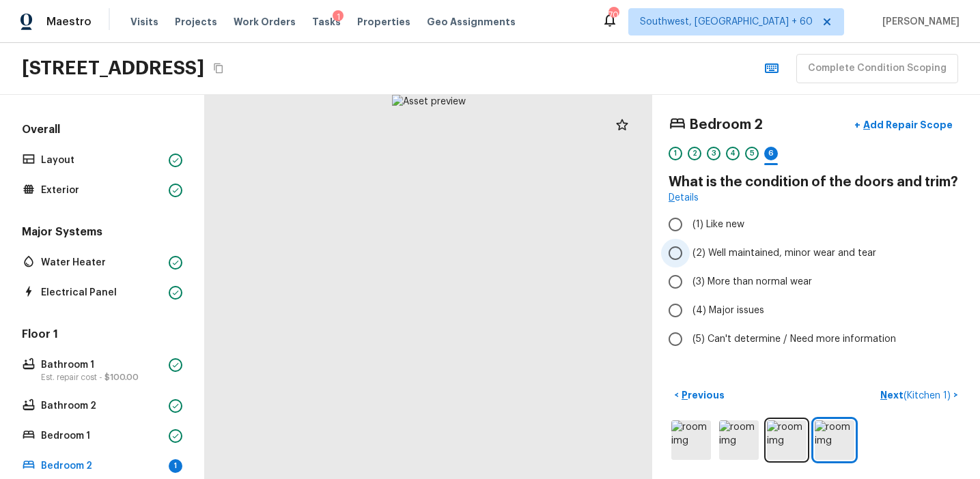
click at [735, 250] on span "(2) Well maintained, minor wear and tear" at bounding box center [784, 253] width 184 height 14
click at [689, 250] on input "(2) Well maintained, minor wear and tear" at bounding box center [675, 253] width 29 height 29
radio input "true"
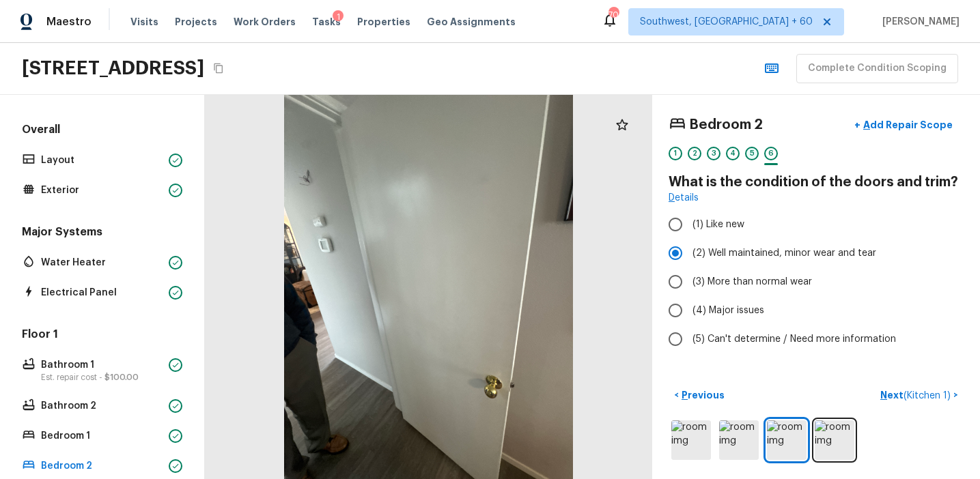
click at [751, 147] on div "5" at bounding box center [752, 154] width 14 height 14
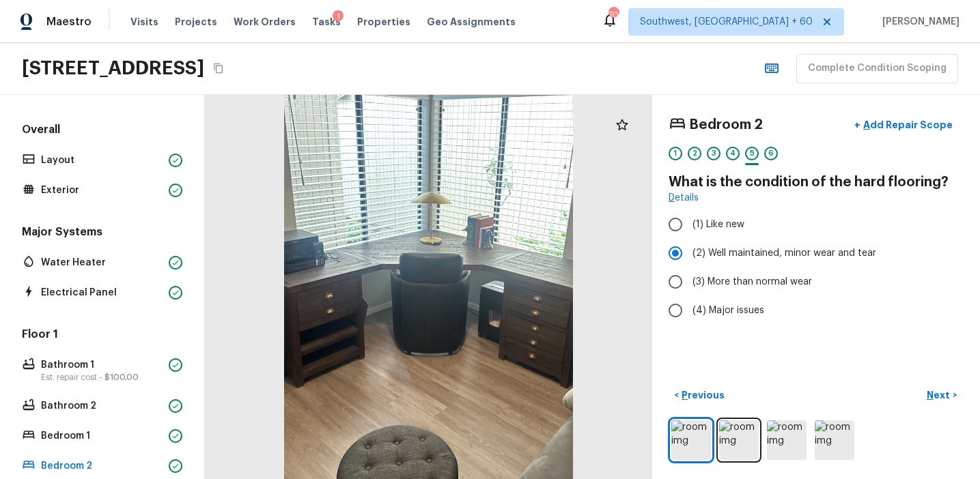
click at [779, 154] on div "1 2 3 4 5 6" at bounding box center [815, 157] width 295 height 21
click at [770, 155] on div "6" at bounding box center [771, 154] width 14 height 14
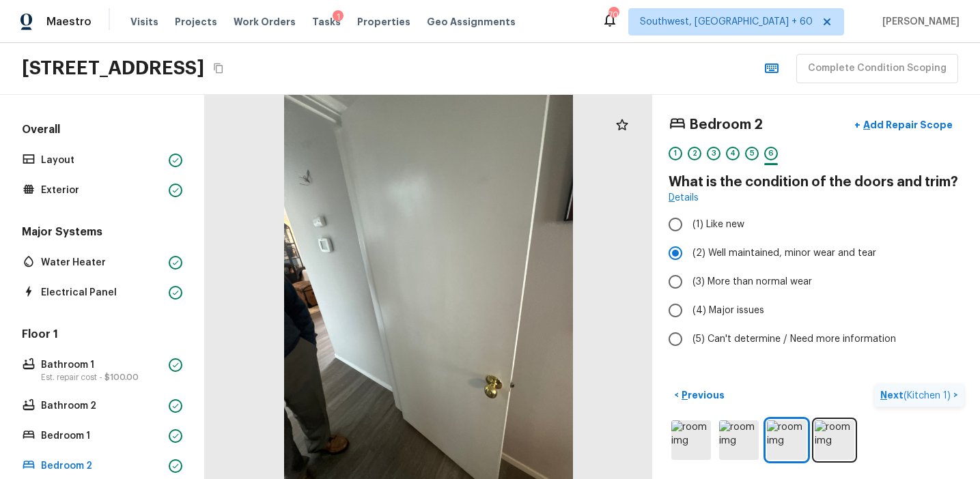
click at [886, 400] on p "Next ( Kitchen 1 )" at bounding box center [916, 395] width 73 height 14
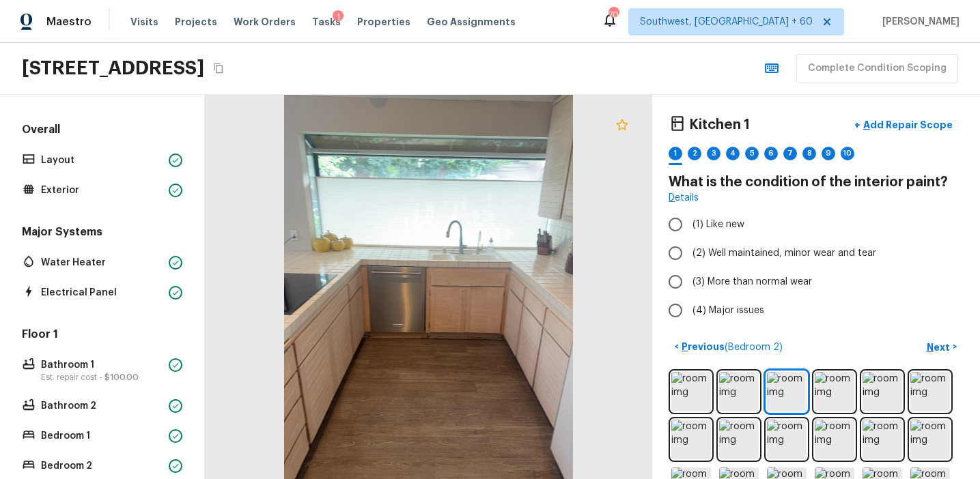
click at [623, 126] on icon at bounding box center [622, 125] width 16 height 16
click at [623, 126] on icon at bounding box center [622, 124] width 12 height 11
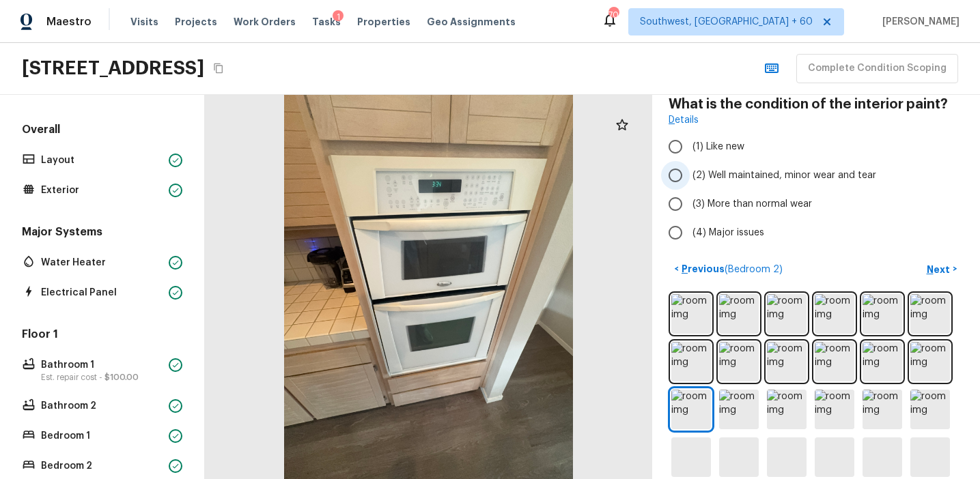
scroll to position [190, 0]
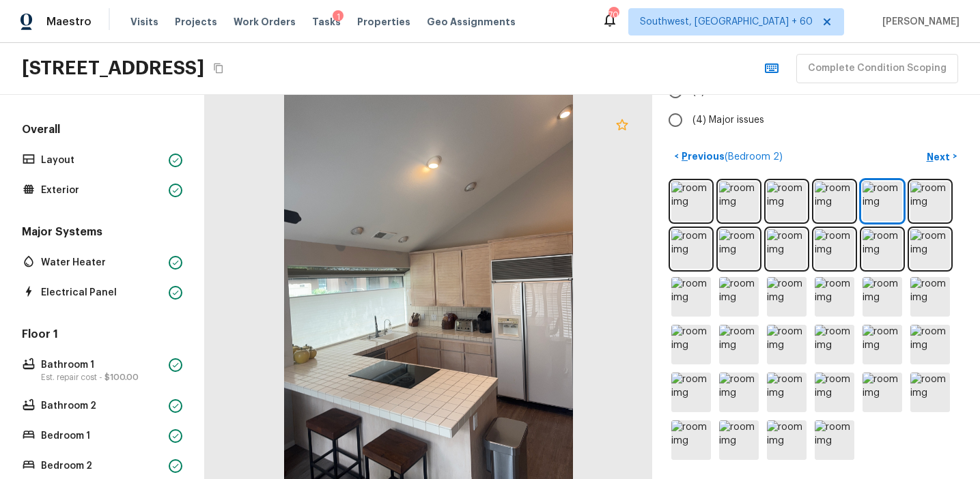
click at [623, 123] on icon at bounding box center [622, 124] width 12 height 11
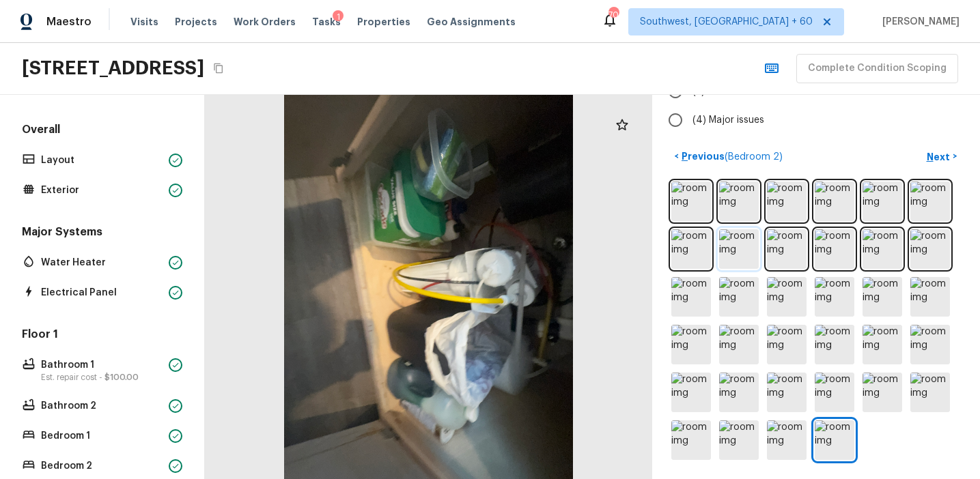
scroll to position [0, 0]
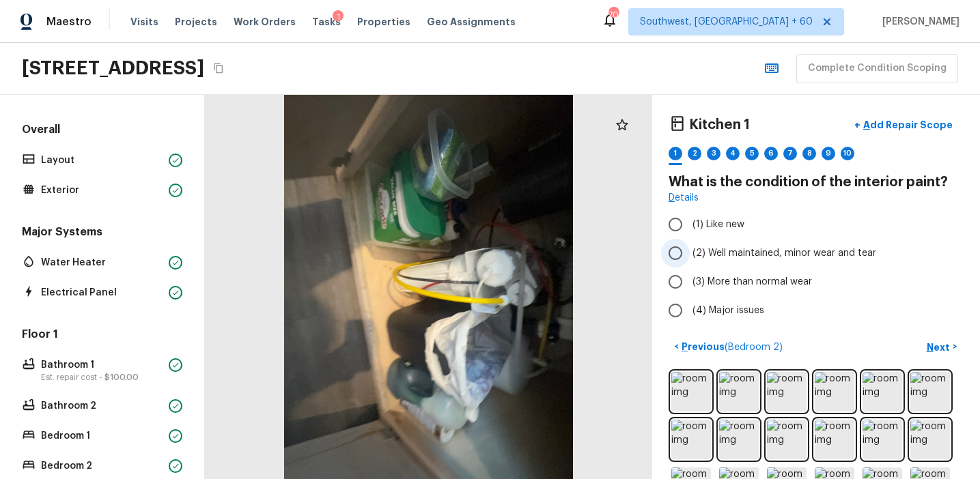
click at [742, 254] on span "(2) Well maintained, minor wear and tear" at bounding box center [784, 253] width 184 height 14
click at [689, 254] on input "(2) Well maintained, minor wear and tear" at bounding box center [675, 253] width 29 height 29
radio input "true"
click at [941, 343] on p "Next" at bounding box center [939, 348] width 26 height 14
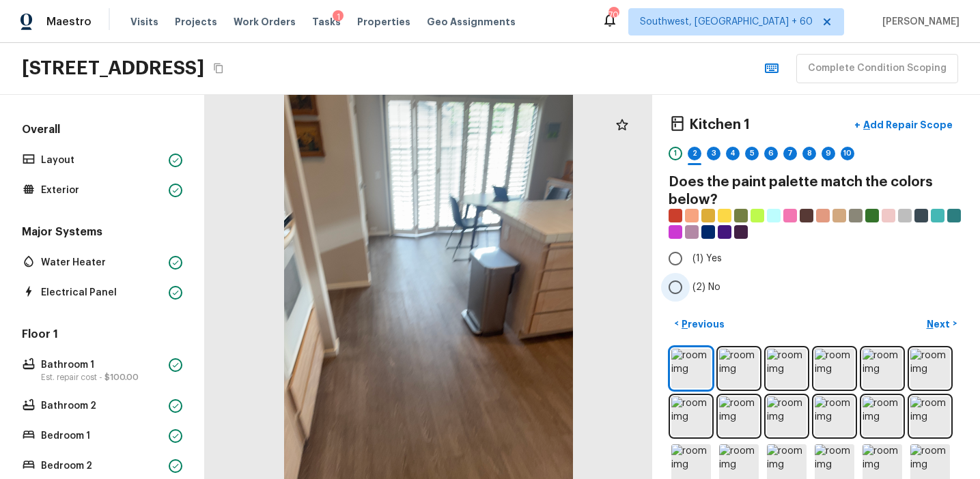
click at [716, 283] on span "(2) No" at bounding box center [706, 288] width 28 height 14
click at [689, 283] on input "(2) No" at bounding box center [675, 287] width 29 height 29
radio input "true"
click at [699, 261] on span "(1) Yes" at bounding box center [706, 259] width 29 height 14
click at [689, 261] on input "(1) Yes" at bounding box center [675, 258] width 29 height 29
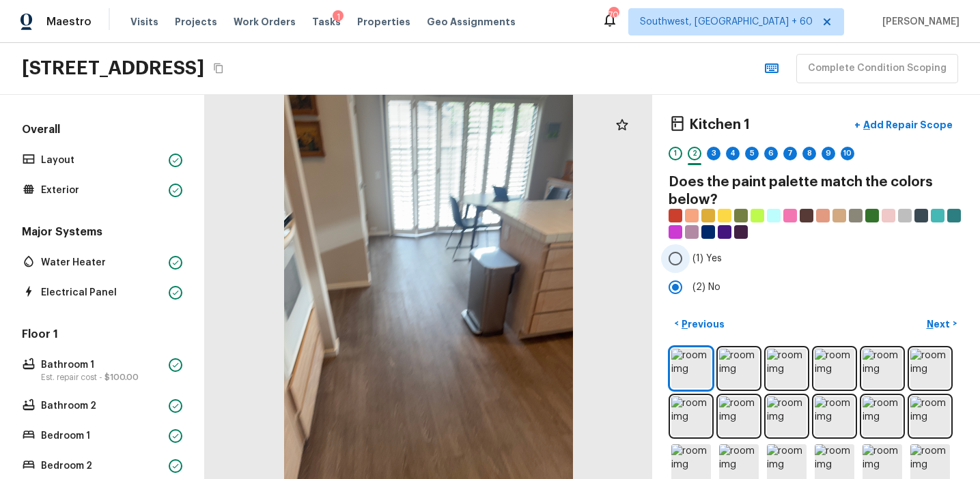
radio input "true"
click at [940, 325] on p "Next" at bounding box center [939, 324] width 26 height 14
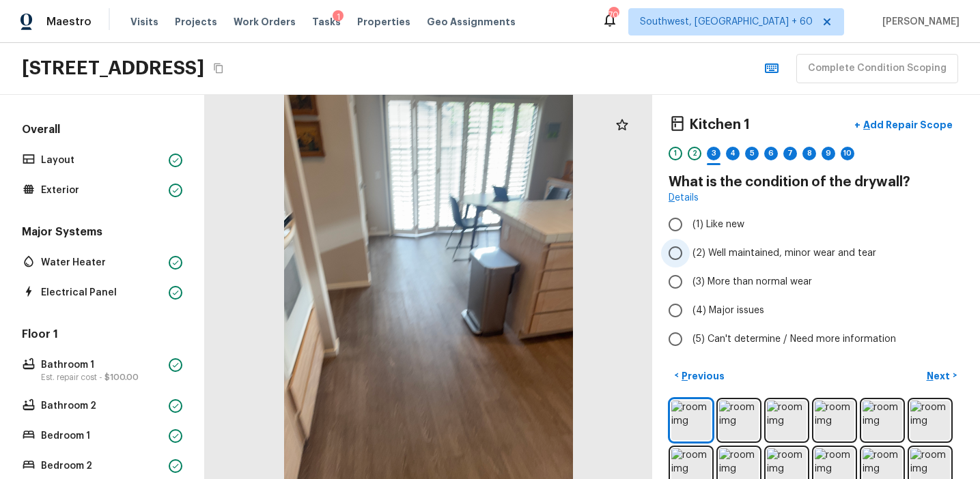
click at [754, 258] on span "(2) Well maintained, minor wear and tear" at bounding box center [784, 253] width 184 height 14
click at [689, 258] on input "(2) Well maintained, minor wear and tear" at bounding box center [675, 253] width 29 height 29
radio input "true"
click at [932, 371] on p "Next" at bounding box center [939, 376] width 26 height 14
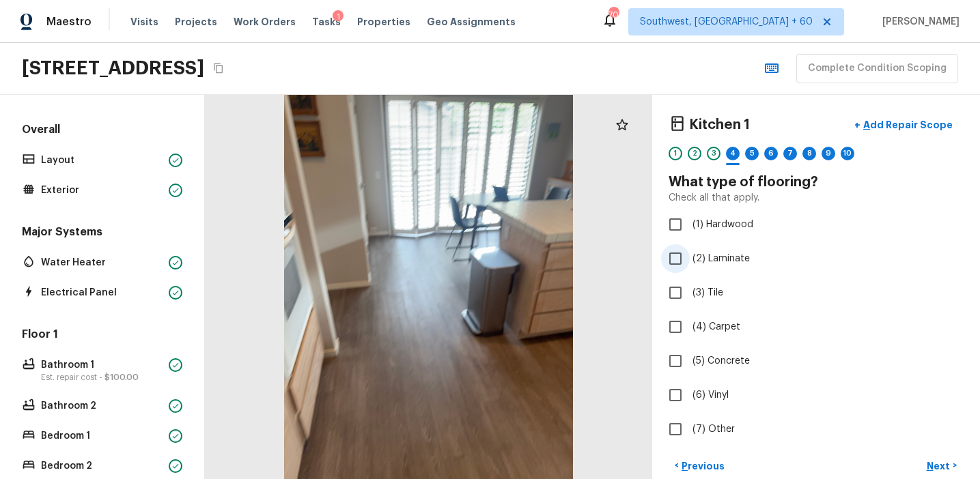
click at [722, 257] on span "(2) Laminate" at bounding box center [720, 259] width 57 height 14
click at [689, 257] on input "(2) Laminate" at bounding box center [675, 258] width 29 height 29
checkbox input "true"
click at [713, 390] on span "(6) Vinyl" at bounding box center [710, 395] width 36 height 14
click at [689, 390] on input "(6) Vinyl" at bounding box center [675, 395] width 29 height 29
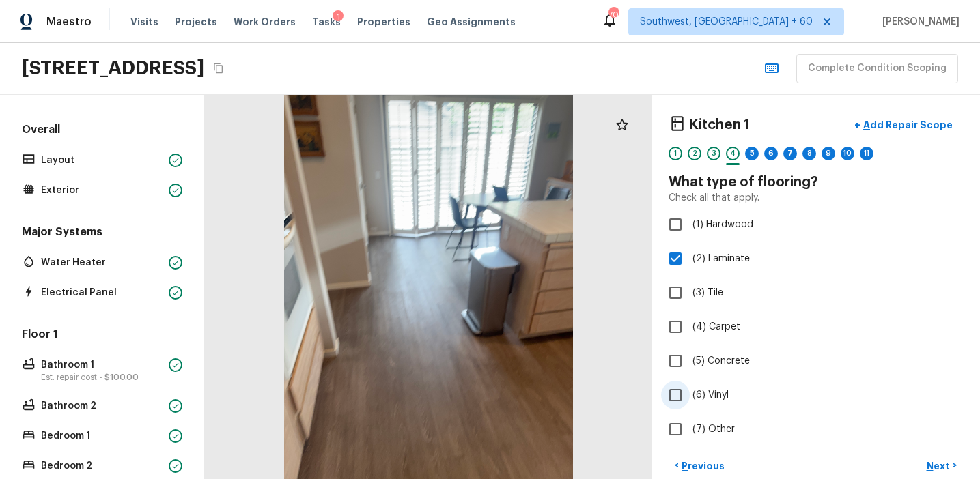
checkbox input "true"
click at [931, 464] on p "Next" at bounding box center [939, 466] width 26 height 14
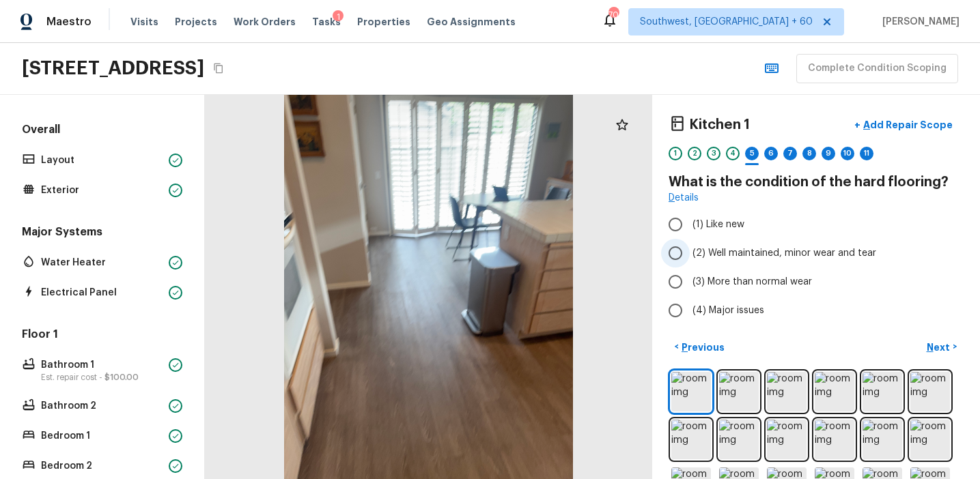
click at [758, 255] on span "(2) Well maintained, minor wear and tear" at bounding box center [784, 253] width 184 height 14
click at [689, 255] on input "(2) Well maintained, minor wear and tear" at bounding box center [675, 253] width 29 height 29
radio input "true"
click at [935, 345] on p "Next" at bounding box center [939, 348] width 26 height 14
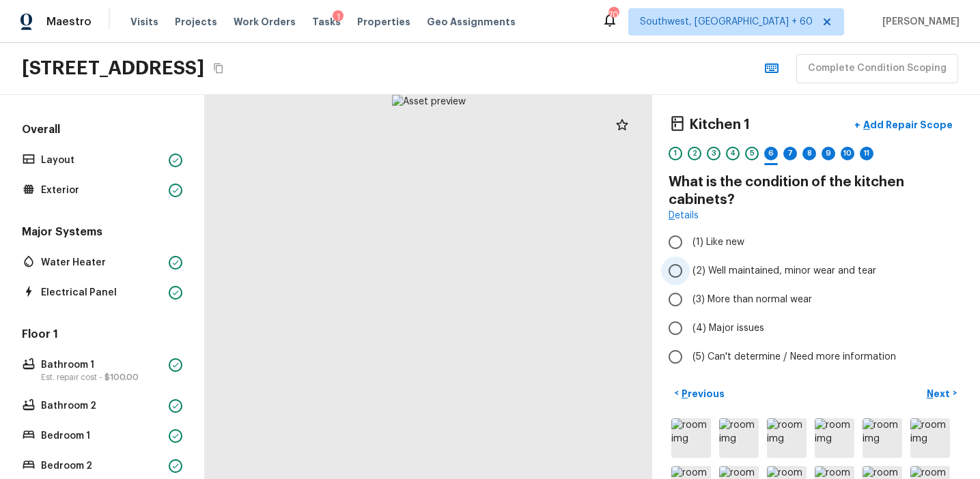
click at [737, 268] on span "(2) Well maintained, minor wear and tear" at bounding box center [784, 271] width 184 height 14
click at [689, 268] on input "(2) Well maintained, minor wear and tear" at bounding box center [675, 271] width 29 height 29
radio input "true"
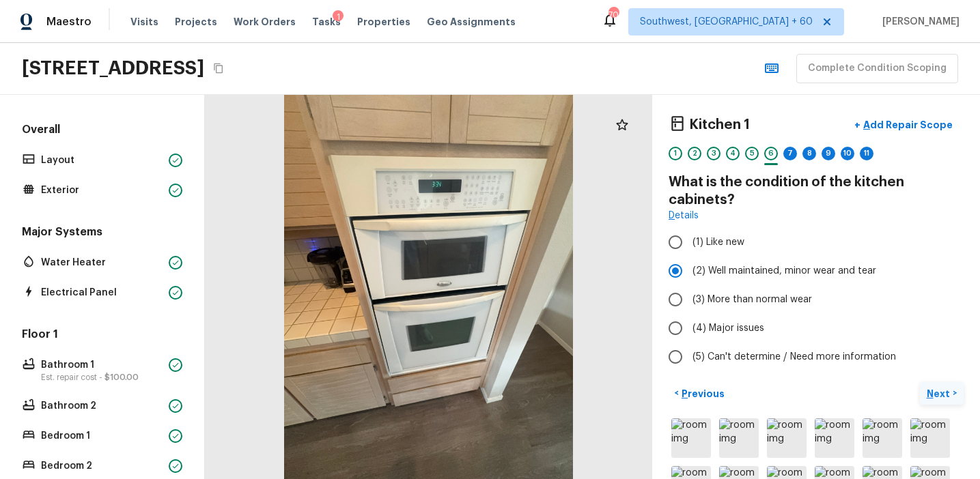
click at [926, 393] on button "Next >" at bounding box center [941, 393] width 44 height 23
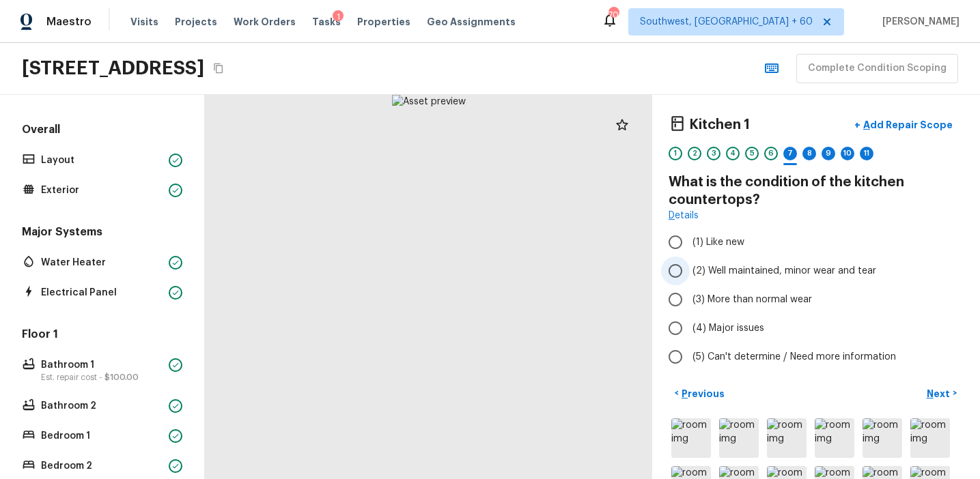
click at [773, 263] on label "(2) Well maintained, minor wear and tear" at bounding box center [806, 271] width 291 height 29
click at [689, 263] on input "(2) Well maintained, minor wear and tear" at bounding box center [675, 271] width 29 height 29
radio input "true"
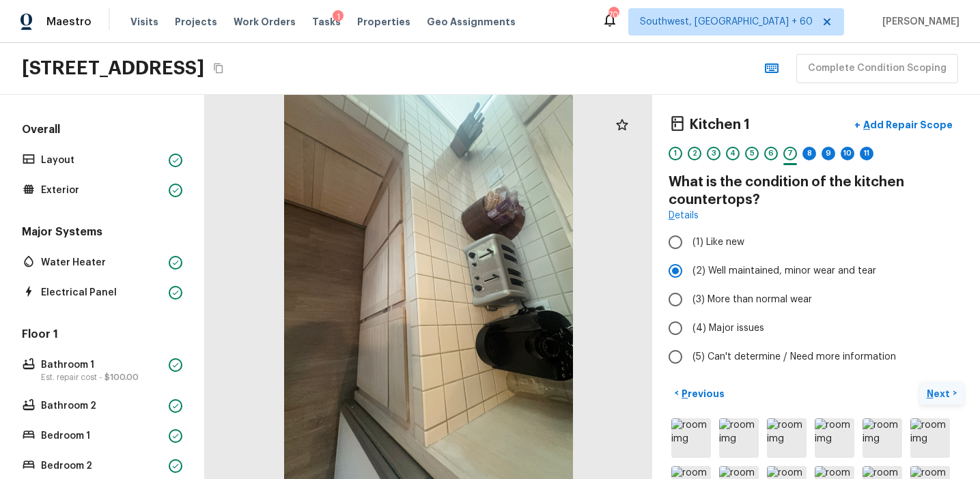
click at [928, 390] on p "Next" at bounding box center [939, 394] width 26 height 14
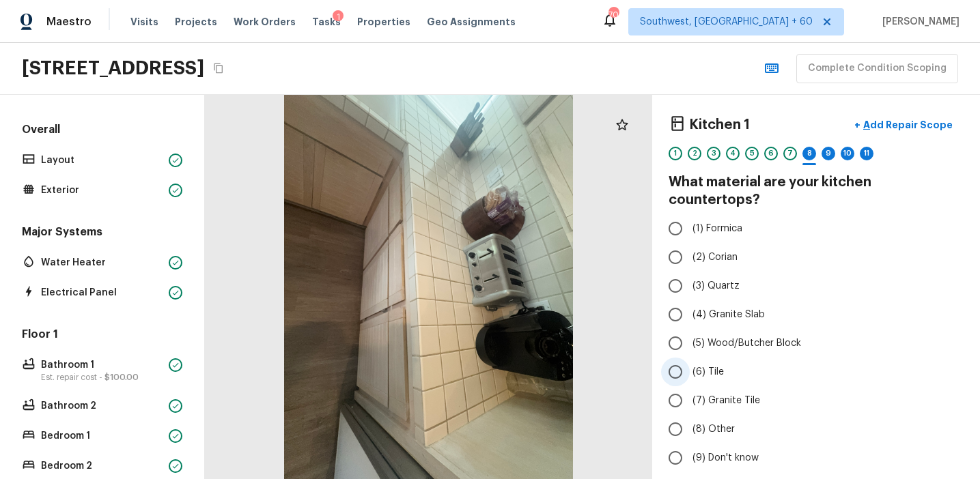
click at [715, 365] on span "(6) Tile" at bounding box center [707, 372] width 31 height 14
click at [689, 358] on input "(6) Tile" at bounding box center [675, 372] width 29 height 29
radio input "true"
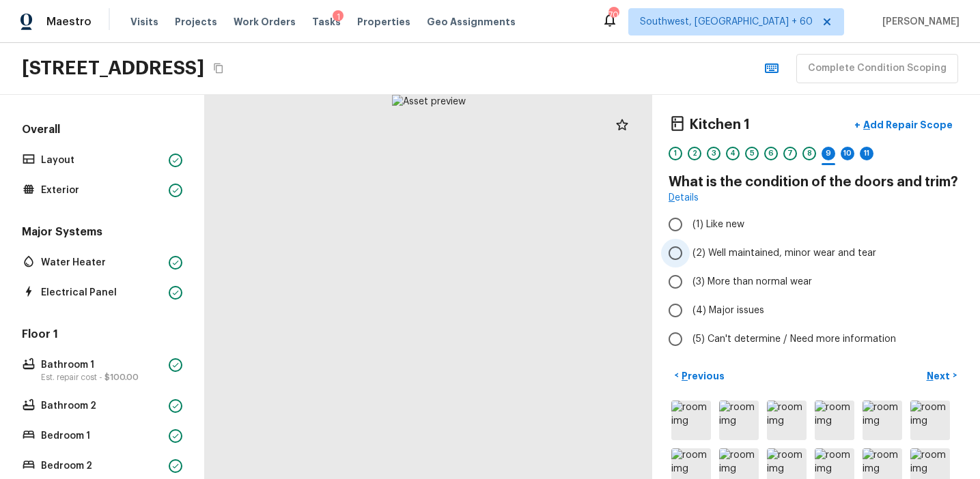
click at [748, 255] on span "(2) Well maintained, minor wear and tear" at bounding box center [784, 253] width 184 height 14
click at [689, 255] on input "(2) Well maintained, minor wear and tear" at bounding box center [675, 253] width 29 height 29
radio input "true"
click at [935, 373] on p "Next" at bounding box center [939, 376] width 26 height 14
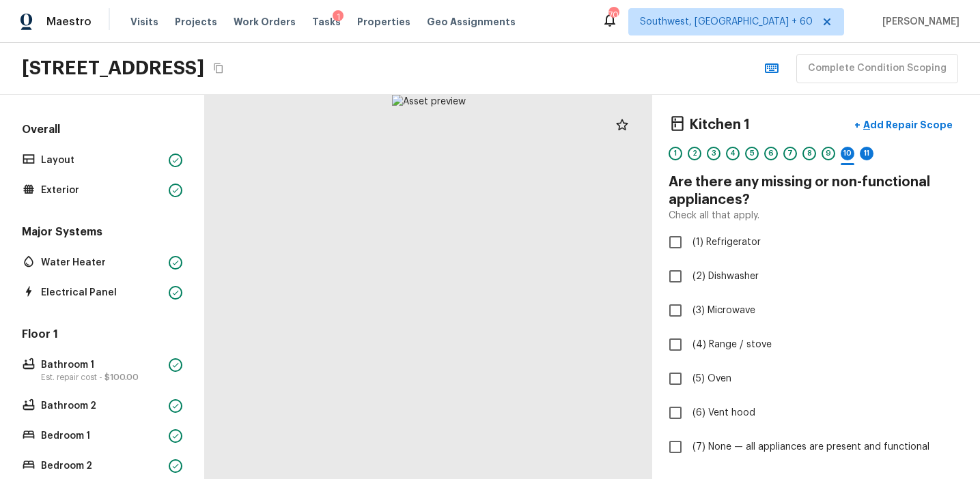
click at [750, 163] on div at bounding box center [752, 164] width 14 height 2
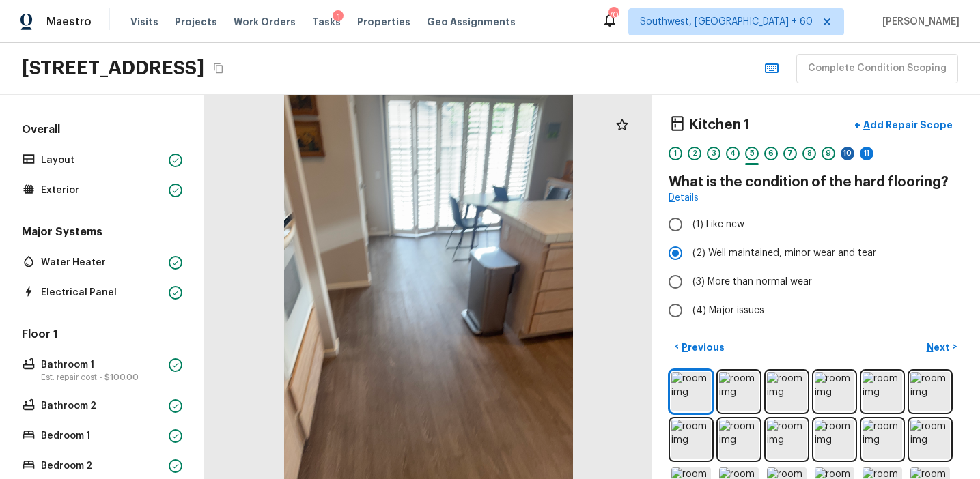
click at [849, 155] on div "10" at bounding box center [847, 154] width 14 height 14
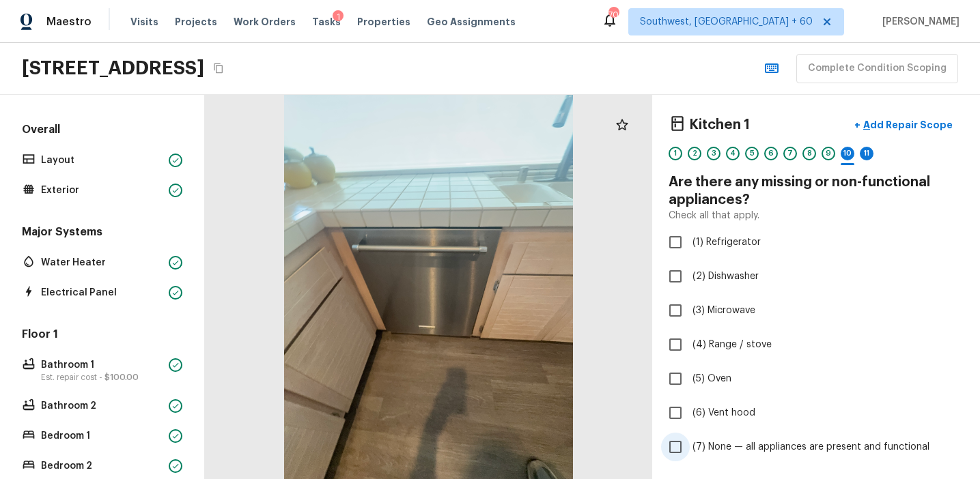
click at [739, 444] on span "(7) None — all appliances are present and functional" at bounding box center [810, 447] width 237 height 14
click at [689, 444] on input "(7) None — all appliances are present and functional" at bounding box center [675, 447] width 29 height 29
checkbox input "true"
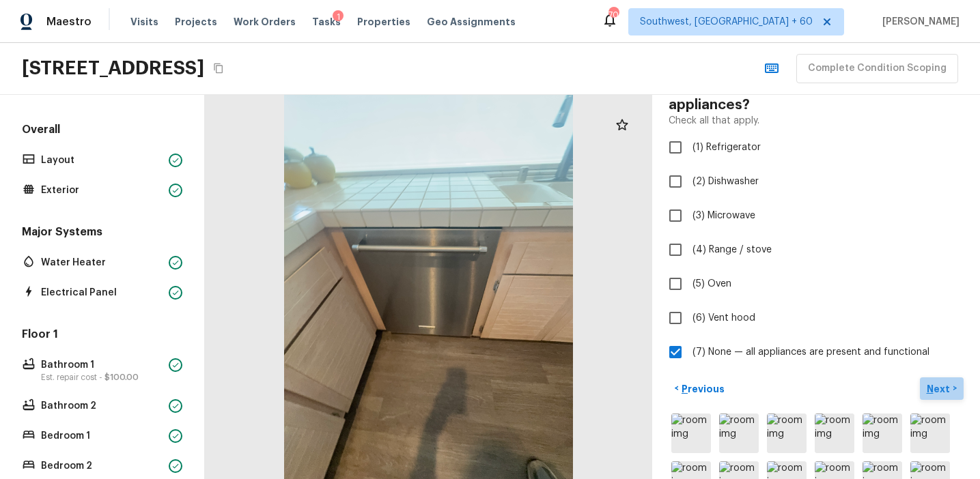
click at [936, 392] on p "Next" at bounding box center [939, 389] width 26 height 14
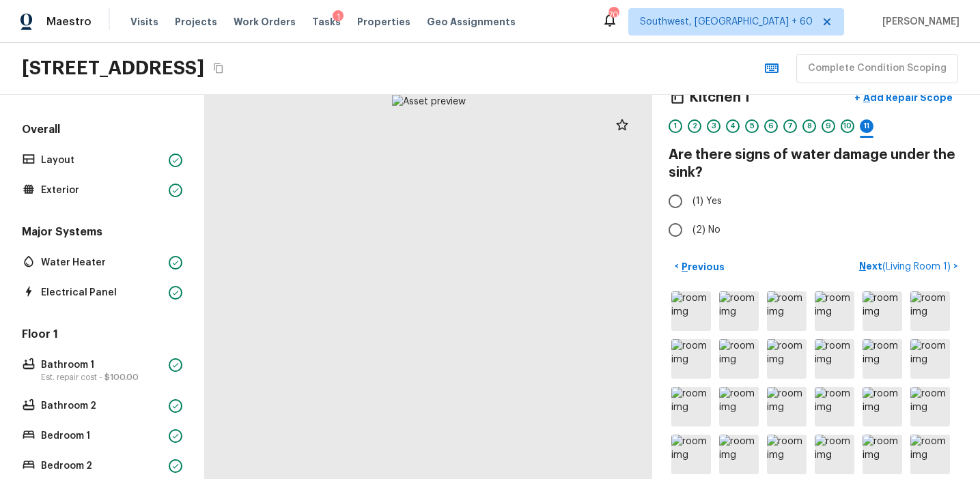
scroll to position [0, 0]
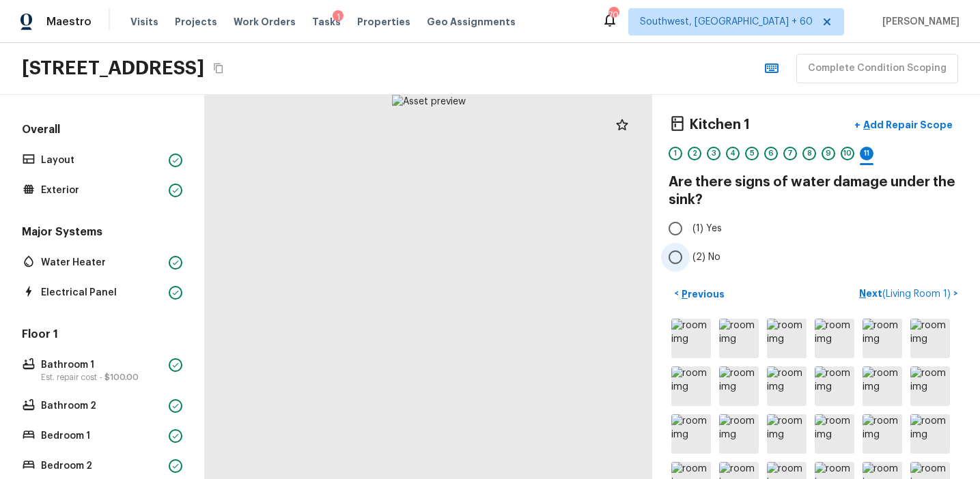
click at [698, 259] on span "(2) No" at bounding box center [706, 258] width 28 height 14
click at [689, 259] on input "(2) No" at bounding box center [675, 257] width 29 height 29
radio input "true"
click at [870, 291] on p "Next ( Living Room 1 )" at bounding box center [906, 294] width 94 height 14
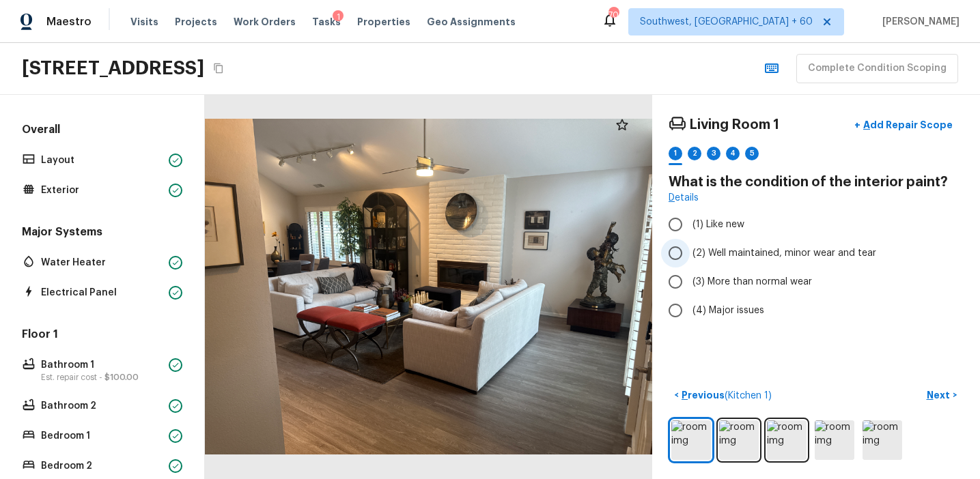
click at [749, 248] on span "(2) Well maintained, minor wear and tear" at bounding box center [784, 253] width 184 height 14
click at [689, 248] on input "(2) Well maintained, minor wear and tear" at bounding box center [675, 253] width 29 height 29
radio input "true"
click at [937, 403] on button "Next >" at bounding box center [941, 395] width 44 height 23
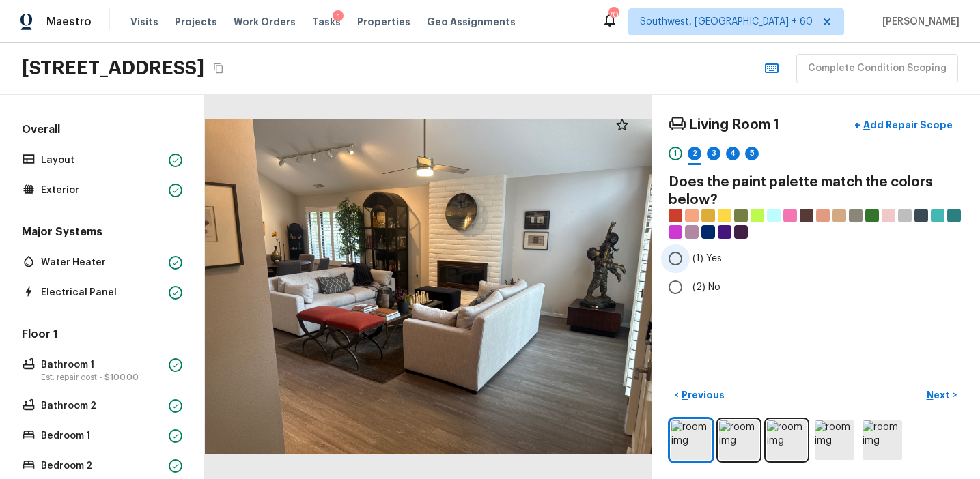
click at [692, 259] on span "(1) Yes" at bounding box center [706, 259] width 29 height 14
click at [689, 259] on input "(1) Yes" at bounding box center [675, 258] width 29 height 29
radio input "true"
click at [926, 393] on p "Next" at bounding box center [939, 395] width 26 height 14
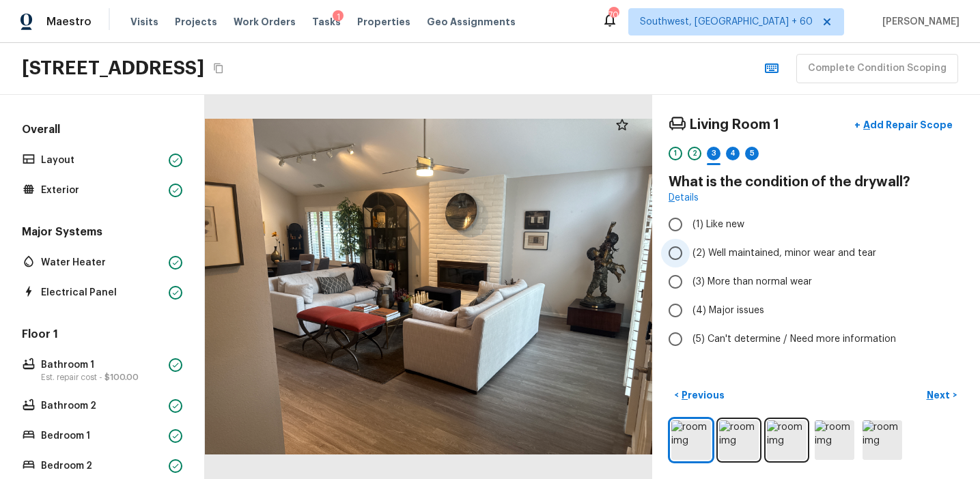
click at [759, 256] on span "(2) Well maintained, minor wear and tear" at bounding box center [784, 253] width 184 height 14
click at [689, 256] on input "(2) Well maintained, minor wear and tear" at bounding box center [675, 253] width 29 height 29
radio input "true"
click at [930, 389] on p "Next" at bounding box center [939, 395] width 26 height 14
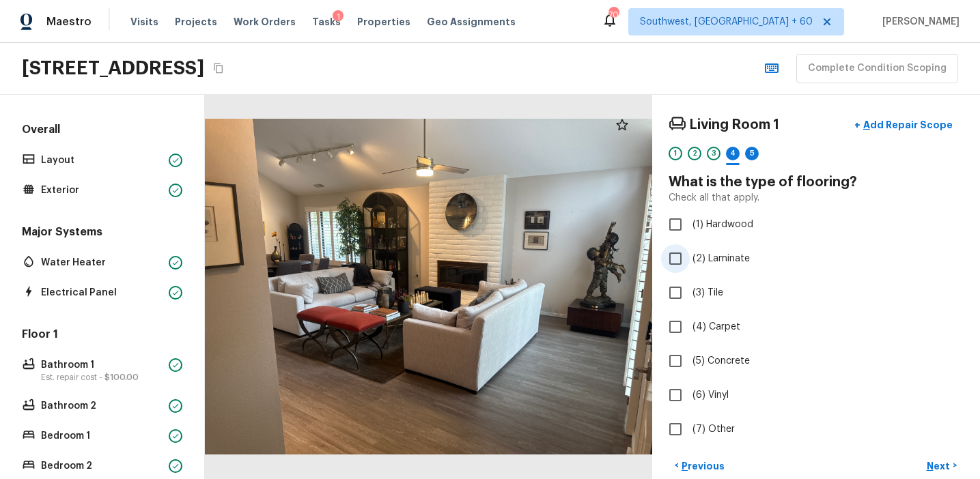
click at [735, 258] on span "(2) Laminate" at bounding box center [720, 259] width 57 height 14
click at [689, 258] on input "(2) Laminate" at bounding box center [675, 258] width 29 height 29
checkbox input "true"
click at [714, 393] on span "(6) Vinyl" at bounding box center [710, 395] width 36 height 14
click at [689, 393] on input "(6) Vinyl" at bounding box center [675, 395] width 29 height 29
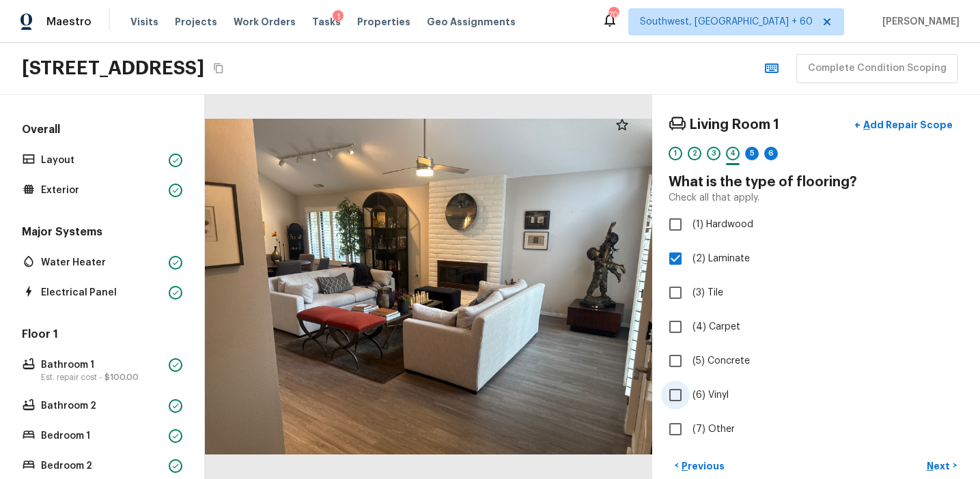
checkbox input "true"
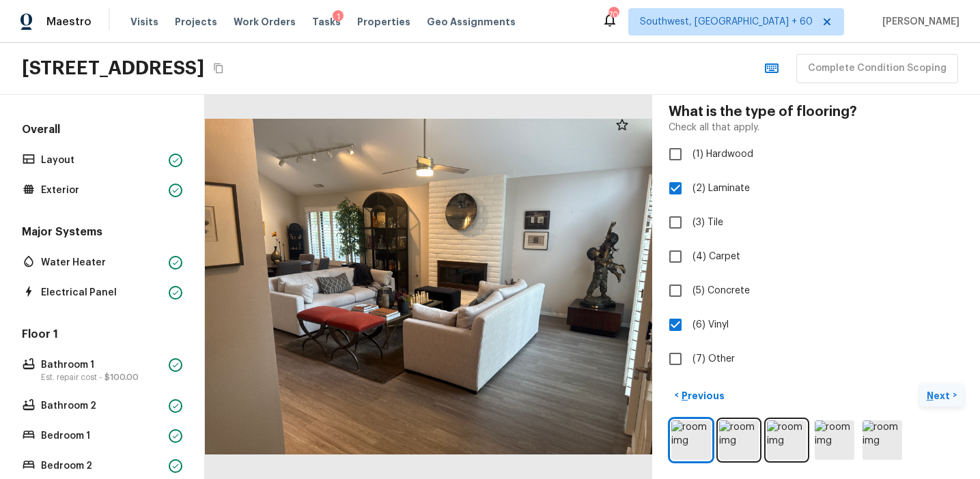
click at [930, 393] on p "Next" at bounding box center [939, 396] width 26 height 14
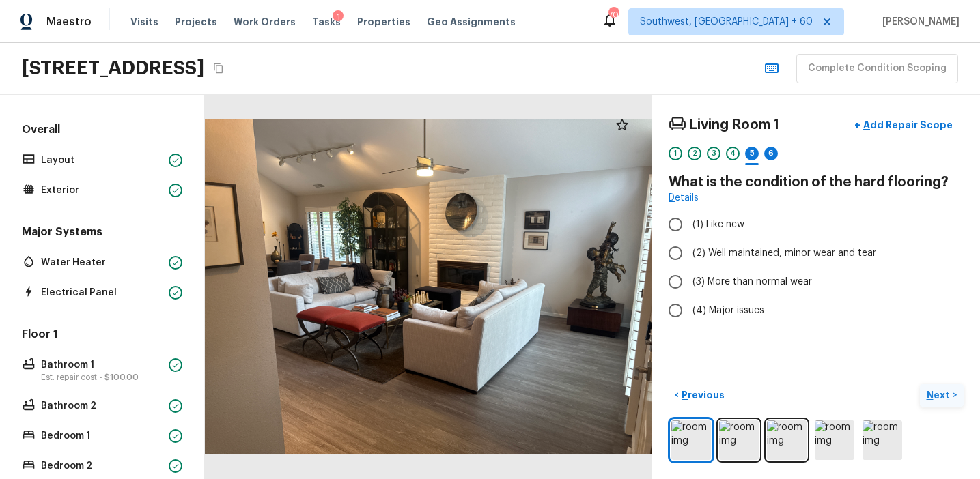
scroll to position [0, 0]
click at [737, 251] on span "(2) Well maintained, minor wear and tear" at bounding box center [784, 253] width 184 height 14
click at [689, 251] on input "(2) Well maintained, minor wear and tear" at bounding box center [675, 253] width 29 height 29
radio input "true"
click at [934, 389] on p "Next" at bounding box center [939, 395] width 26 height 14
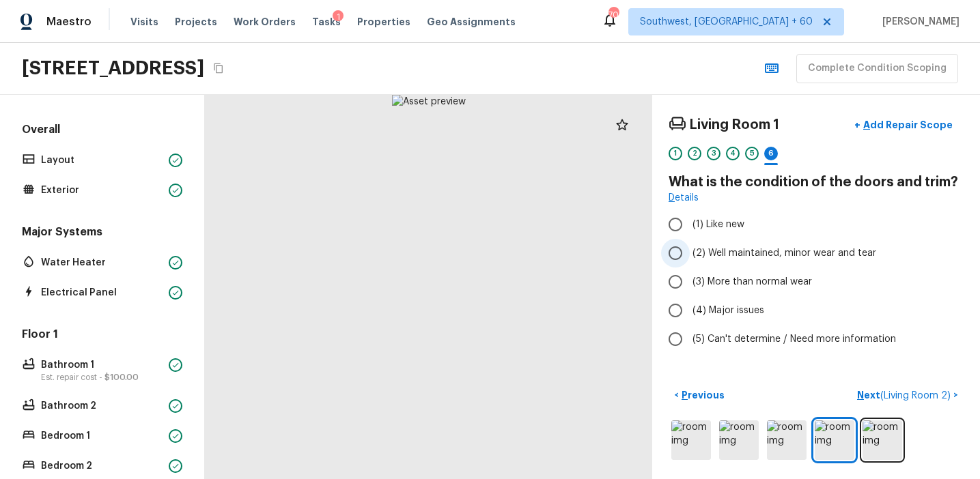
click at [767, 255] on span "(2) Well maintained, minor wear and tear" at bounding box center [784, 253] width 184 height 14
click at [689, 255] on input "(2) Well maintained, minor wear and tear" at bounding box center [675, 253] width 29 height 29
radio input "true"
click at [861, 388] on button "Next ( Living Room 2 ) >" at bounding box center [907, 395] width 112 height 23
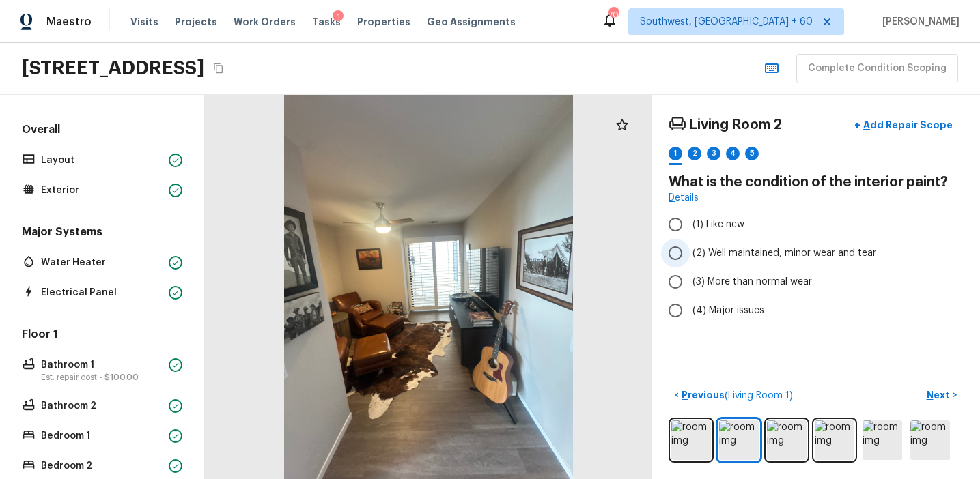
click at [729, 255] on span "(2) Well maintained, minor wear and tear" at bounding box center [784, 253] width 184 height 14
click at [689, 255] on input "(2) Well maintained, minor wear and tear" at bounding box center [675, 253] width 29 height 29
radio input "true"
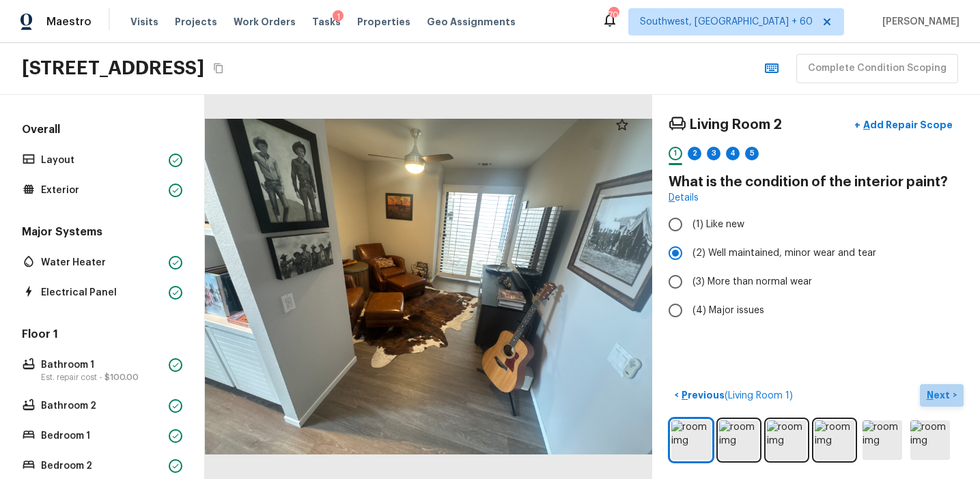
click at [937, 393] on p "Next" at bounding box center [939, 395] width 26 height 14
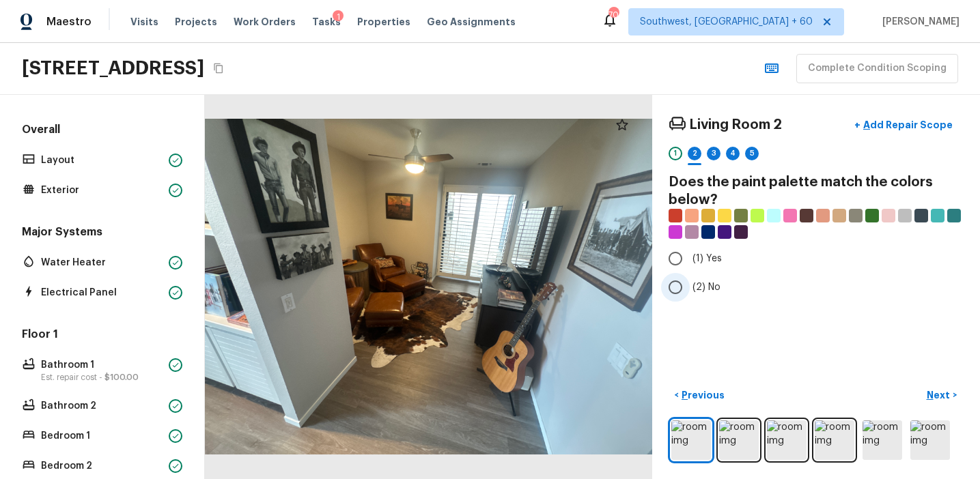
click at [706, 285] on span "(2) No" at bounding box center [706, 288] width 28 height 14
click at [689, 285] on input "(2) No" at bounding box center [675, 287] width 29 height 29
radio input "true"
click at [948, 389] on p "Next" at bounding box center [939, 395] width 26 height 14
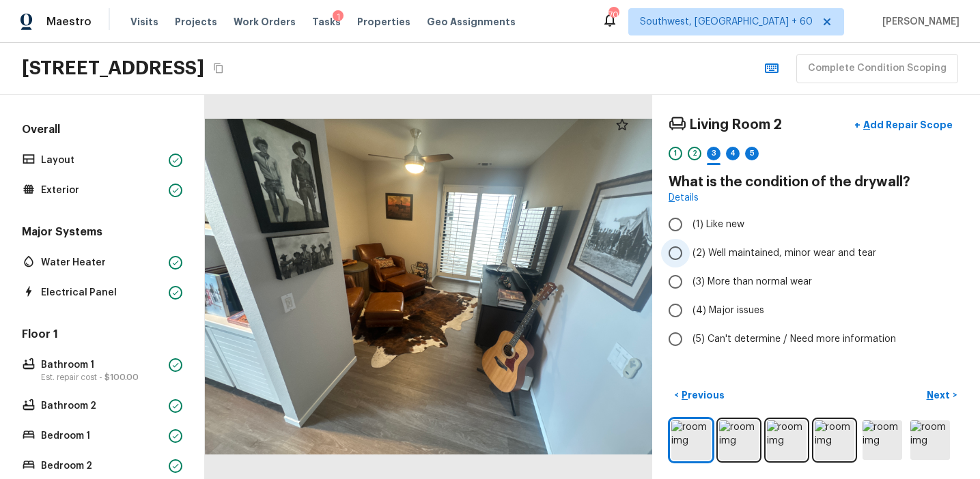
click at [760, 255] on span "(2) Well maintained, minor wear and tear" at bounding box center [784, 253] width 184 height 14
click at [689, 255] on input "(2) Well maintained, minor wear and tear" at bounding box center [675, 253] width 29 height 29
radio input "true"
click at [937, 384] on button "Next >" at bounding box center [941, 395] width 44 height 23
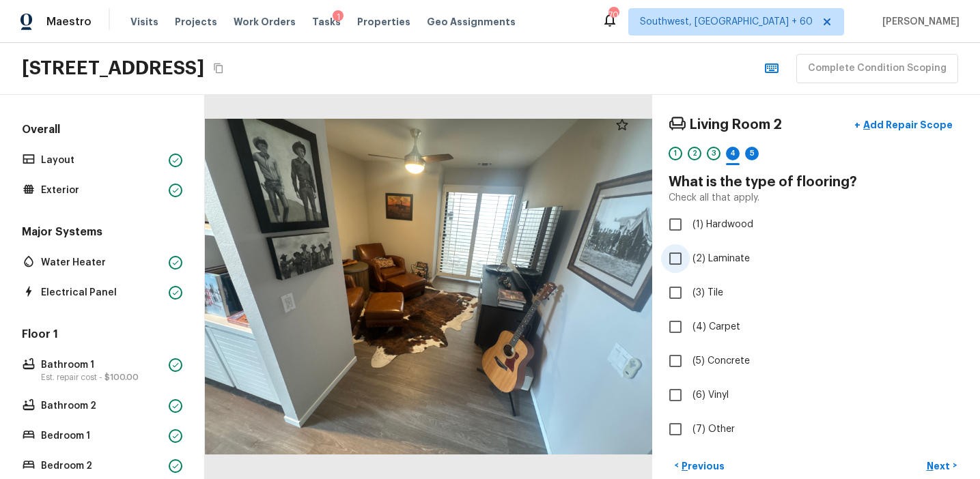
click at [723, 270] on label "(2) Laminate" at bounding box center [806, 258] width 291 height 29
click at [689, 270] on input "(2) Laminate" at bounding box center [675, 258] width 29 height 29
checkbox input "true"
click at [712, 388] on span "(6) Vinyl" at bounding box center [710, 395] width 36 height 14
click at [689, 388] on input "(6) Vinyl" at bounding box center [675, 395] width 29 height 29
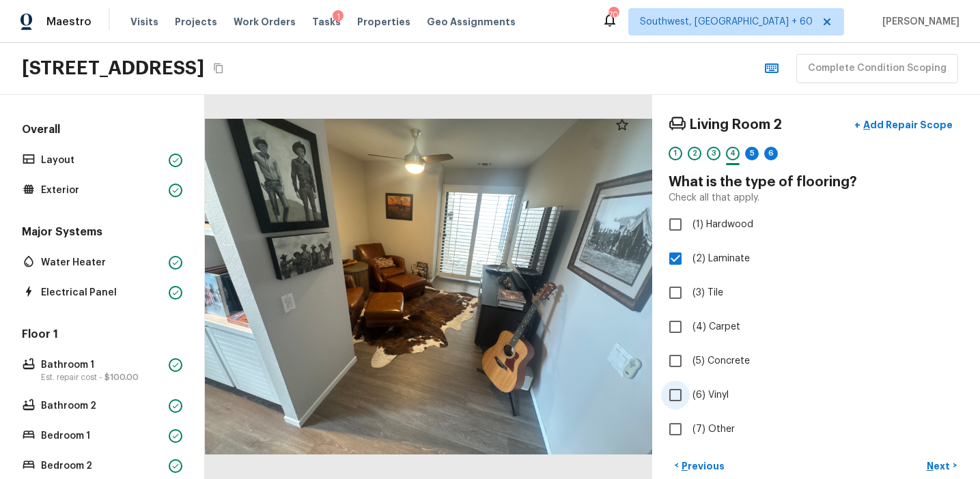
checkbox input "true"
click at [933, 464] on p "Next" at bounding box center [939, 466] width 26 height 14
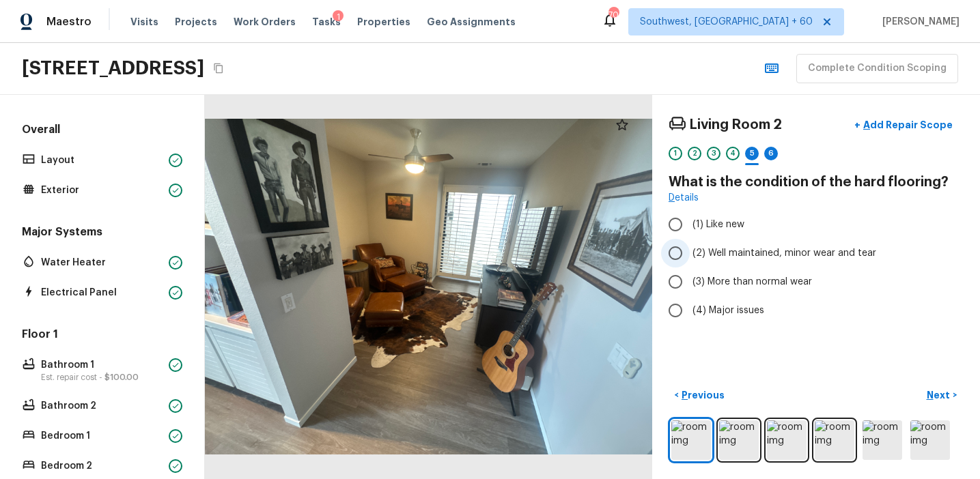
click at [761, 251] on span "(2) Well maintained, minor wear and tear" at bounding box center [784, 253] width 184 height 14
click at [689, 251] on input "(2) Well maintained, minor wear and tear" at bounding box center [675, 253] width 29 height 29
radio input "true"
click at [937, 394] on p "Next" at bounding box center [939, 395] width 26 height 14
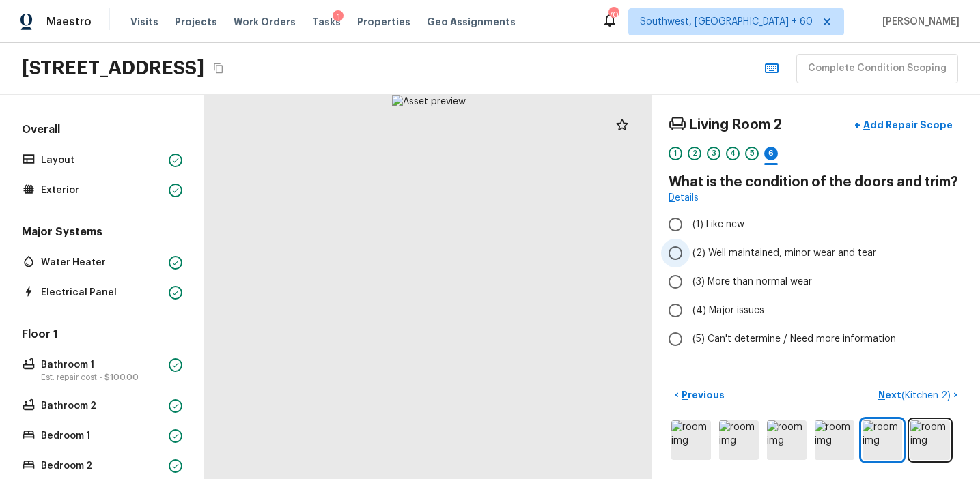
click at [741, 247] on span "(2) Well maintained, minor wear and tear" at bounding box center [784, 253] width 184 height 14
click at [689, 247] on input "(2) Well maintained, minor wear and tear" at bounding box center [675, 253] width 29 height 29
radio input "true"
click at [896, 390] on p "Next ( Kitchen 2 )" at bounding box center [915, 395] width 75 height 14
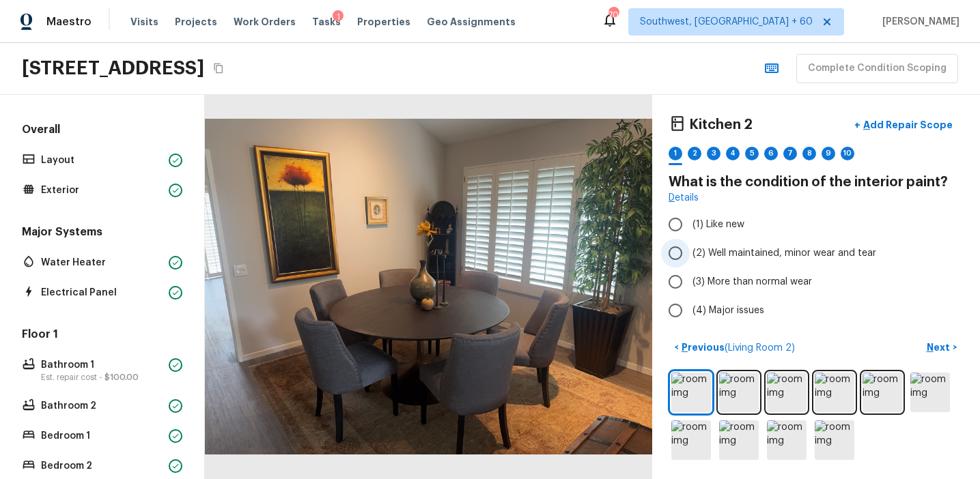
click at [756, 246] on label "(2) Well maintained, minor wear and tear" at bounding box center [806, 253] width 291 height 29
click at [689, 246] on input "(2) Well maintained, minor wear and tear" at bounding box center [675, 253] width 29 height 29
radio input "true"
click at [940, 344] on p "Next" at bounding box center [939, 348] width 26 height 14
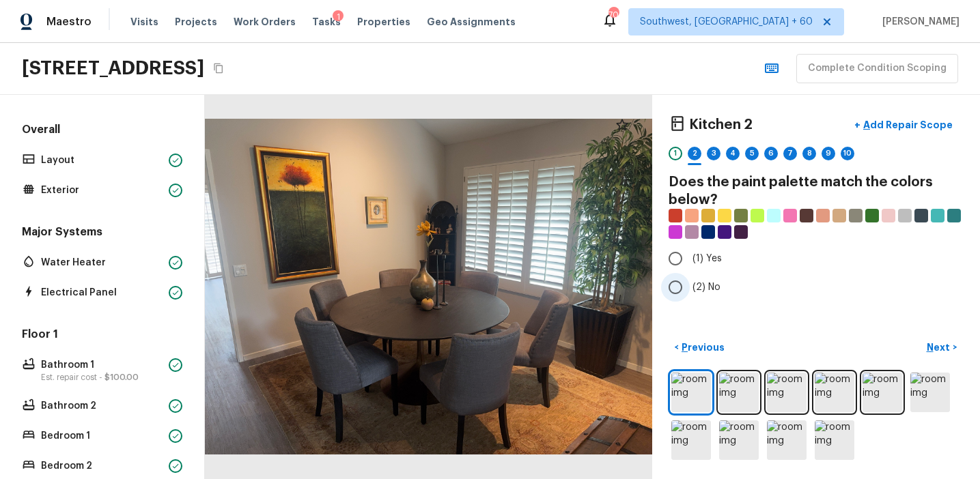
click at [716, 283] on span "(2) No" at bounding box center [706, 288] width 28 height 14
click at [689, 283] on input "(2) No" at bounding box center [675, 287] width 29 height 29
radio input "true"
click at [935, 341] on p "Next" at bounding box center [939, 348] width 26 height 14
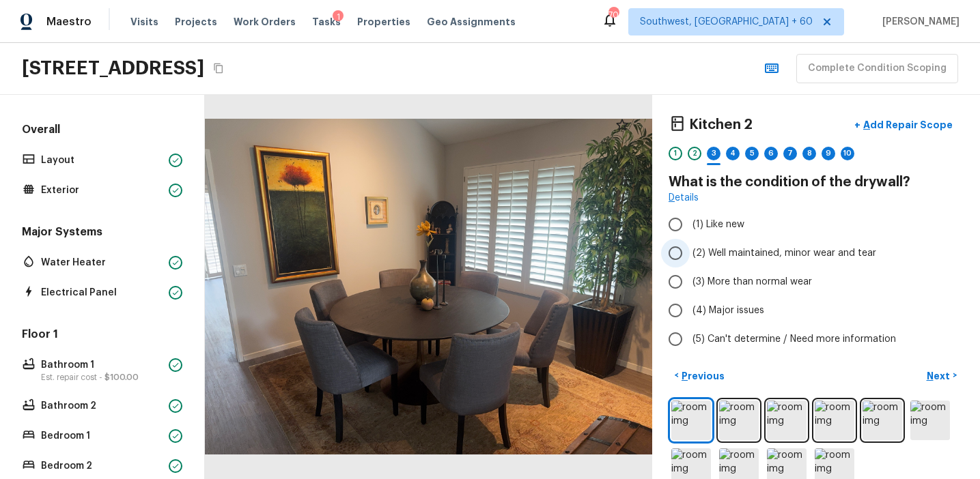
click at [765, 255] on span "(2) Well maintained, minor wear and tear" at bounding box center [784, 253] width 184 height 14
click at [689, 255] on input "(2) Well maintained, minor wear and tear" at bounding box center [675, 253] width 29 height 29
radio input "true"
click at [932, 368] on button "Next >" at bounding box center [941, 376] width 44 height 23
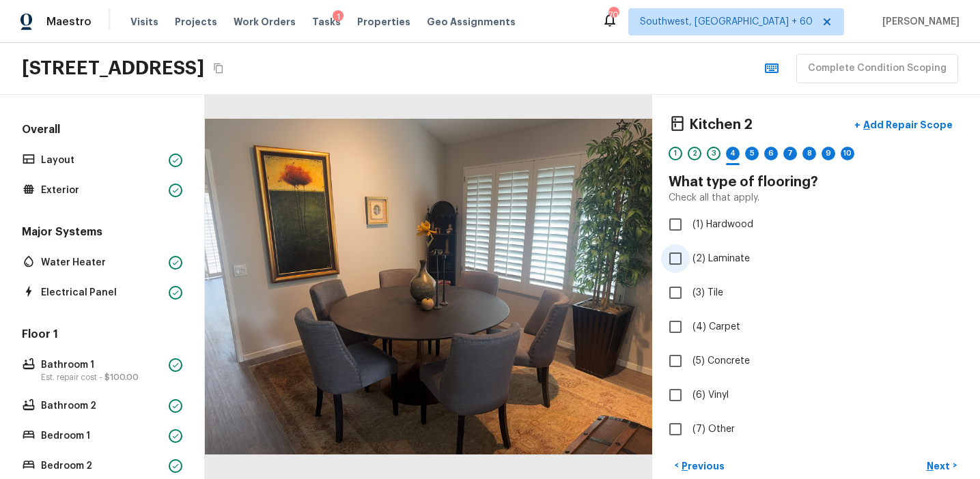
click at [736, 257] on span "(2) Laminate" at bounding box center [720, 259] width 57 height 14
click at [689, 257] on input "(2) Laminate" at bounding box center [675, 258] width 29 height 29
checkbox input "true"
click at [721, 388] on span "(6) Vinyl" at bounding box center [710, 395] width 36 height 14
click at [689, 388] on input "(6) Vinyl" at bounding box center [675, 395] width 29 height 29
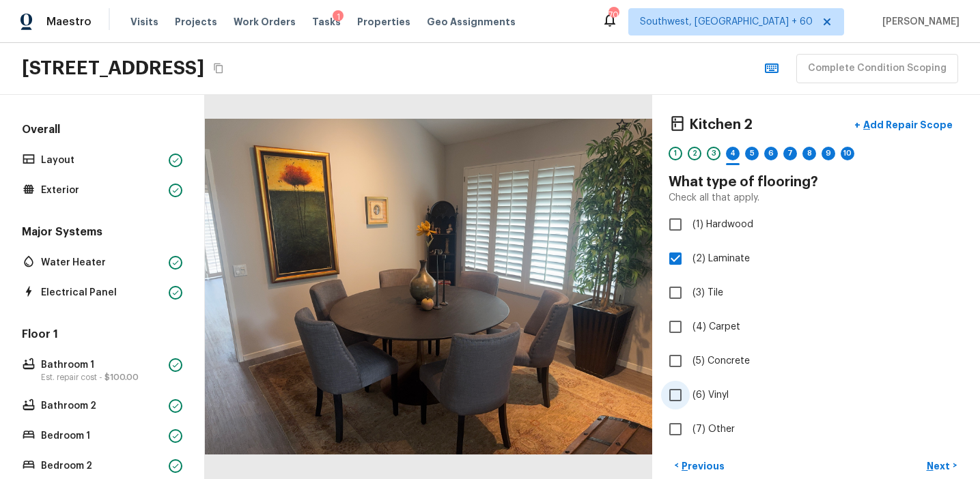
checkbox input "true"
click at [937, 459] on p "Next" at bounding box center [939, 466] width 26 height 14
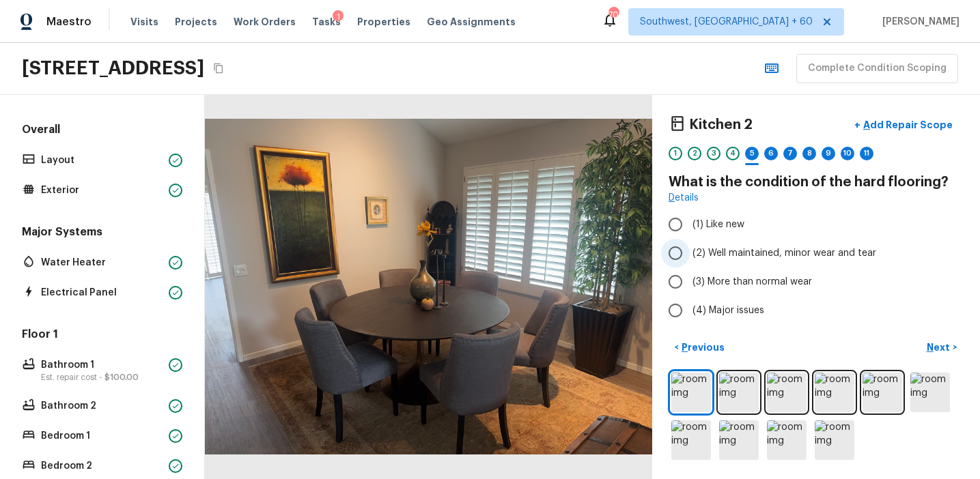
click at [757, 256] on span "(2) Well maintained, minor wear and tear" at bounding box center [784, 253] width 184 height 14
click at [689, 256] on input "(2) Well maintained, minor wear and tear" at bounding box center [675, 253] width 29 height 29
radio input "true"
click at [936, 344] on p "Next" at bounding box center [939, 348] width 26 height 14
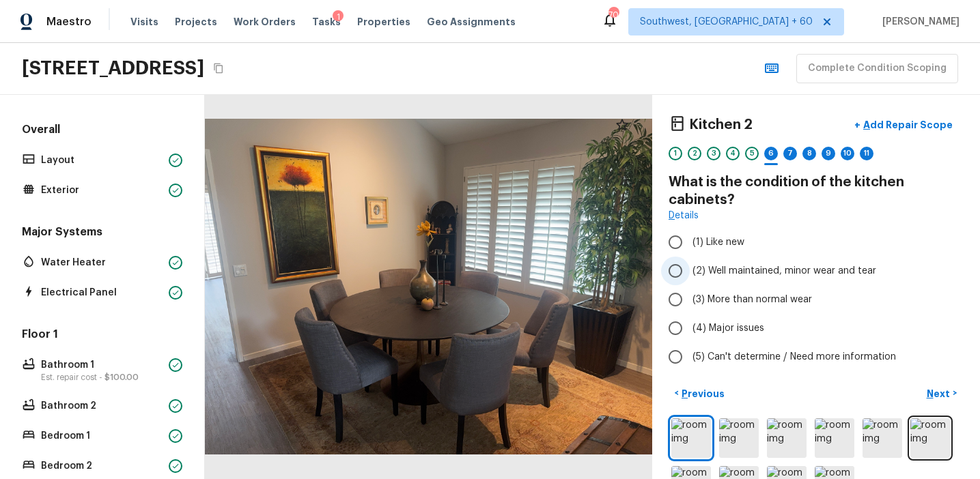
click at [768, 267] on span "(2) Well maintained, minor wear and tear" at bounding box center [784, 271] width 184 height 14
click at [689, 267] on input "(2) Well maintained, minor wear and tear" at bounding box center [675, 271] width 29 height 29
radio input "true"
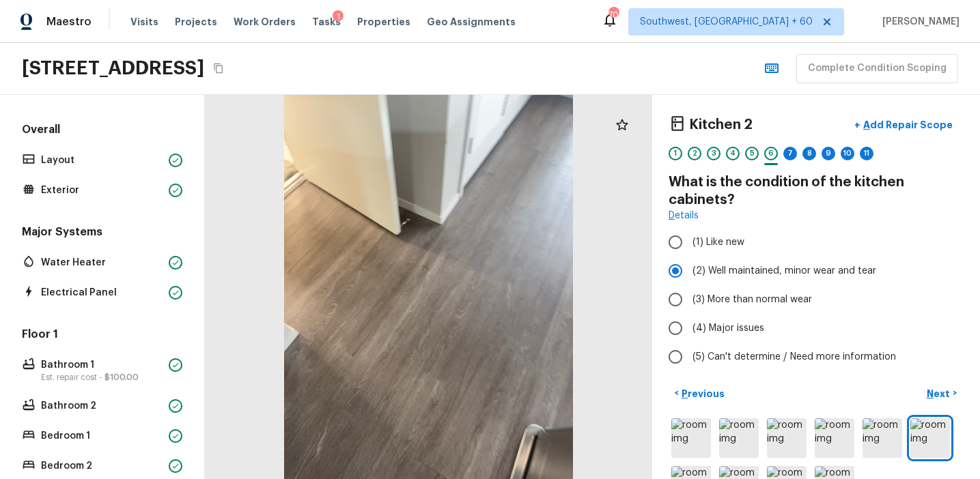
click at [784, 143] on div "Kitchen 2 + Add Repair Scope 1 2 3 4 5 6 7 8 9 10 11" at bounding box center [815, 139] width 295 height 57
click at [791, 154] on div "7" at bounding box center [790, 154] width 14 height 14
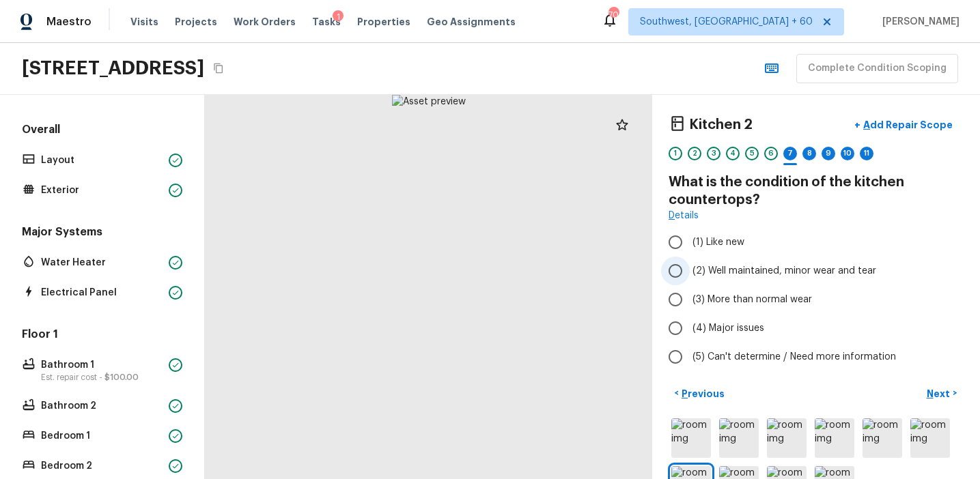
click at [765, 268] on span "(2) Well maintained, minor wear and tear" at bounding box center [784, 271] width 184 height 14
click at [689, 268] on input "(2) Well maintained, minor wear and tear" at bounding box center [675, 271] width 29 height 29
radio input "true"
click at [936, 395] on p "Next" at bounding box center [939, 394] width 26 height 14
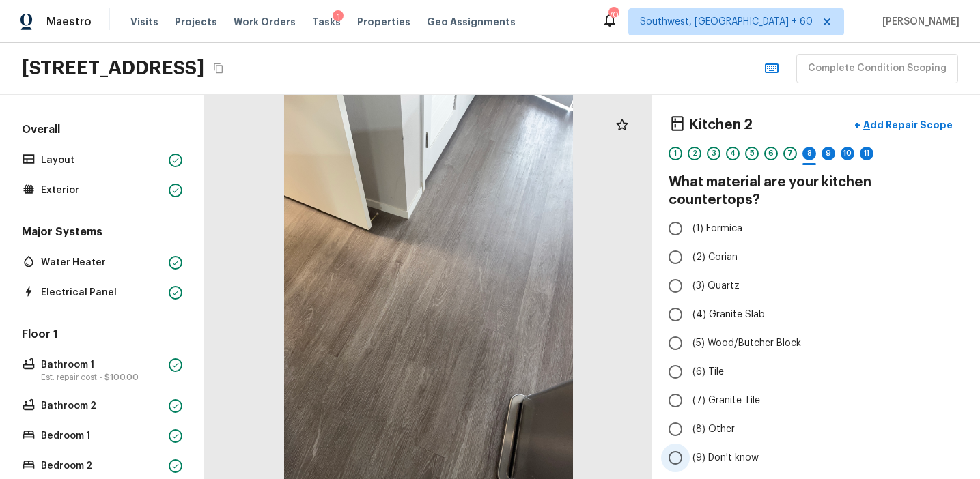
click at [723, 451] on span "(9) Don't know" at bounding box center [725, 458] width 66 height 14
click at [689, 444] on input "(9) Don't know" at bounding box center [675, 458] width 29 height 29
radio input "true"
click at [725, 451] on span "(9) Don't know" at bounding box center [725, 458] width 66 height 14
click at [689, 444] on input "(9) Don't know" at bounding box center [675, 458] width 29 height 29
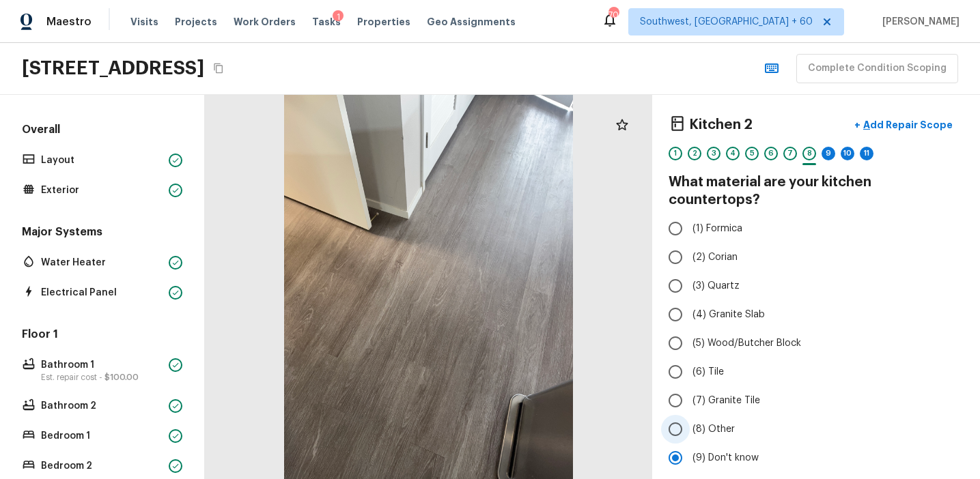
click at [725, 415] on label "(8) Other" at bounding box center [806, 429] width 291 height 29
click at [689, 415] on input "(8) Other" at bounding box center [675, 429] width 29 height 29
radio input "true"
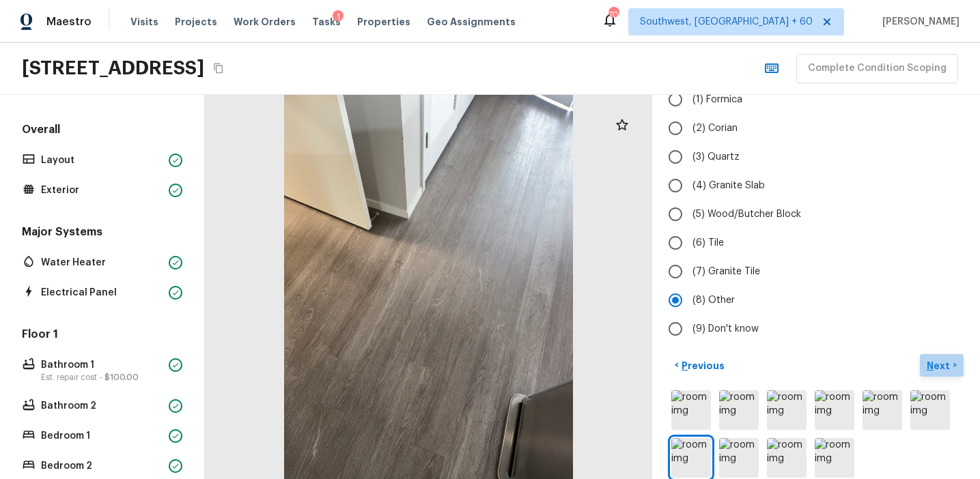
click at [939, 354] on button "Next >" at bounding box center [941, 365] width 44 height 23
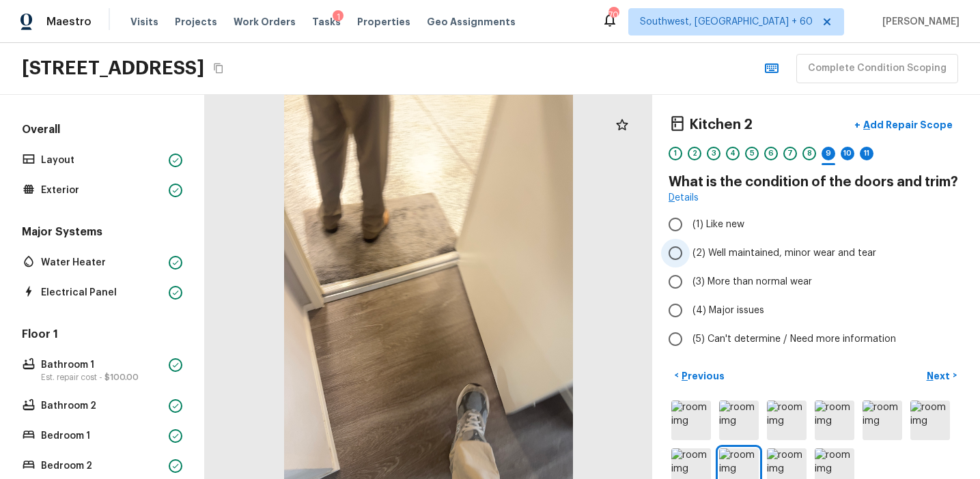
click at [737, 248] on span "(2) Well maintained, minor wear and tear" at bounding box center [784, 253] width 184 height 14
click at [689, 248] on input "(2) Well maintained, minor wear and tear" at bounding box center [675, 253] width 29 height 29
radio input "true"
click at [942, 371] on p "Next" at bounding box center [939, 376] width 26 height 14
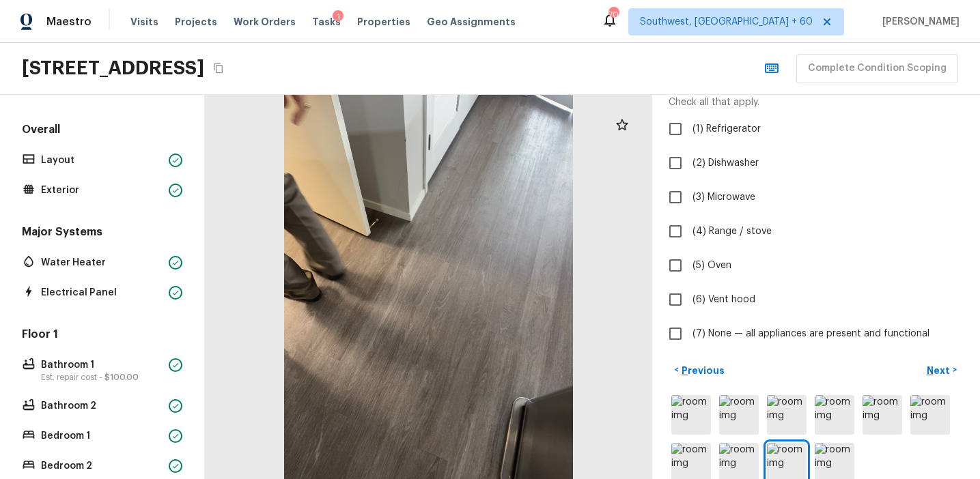
scroll to position [136, 0]
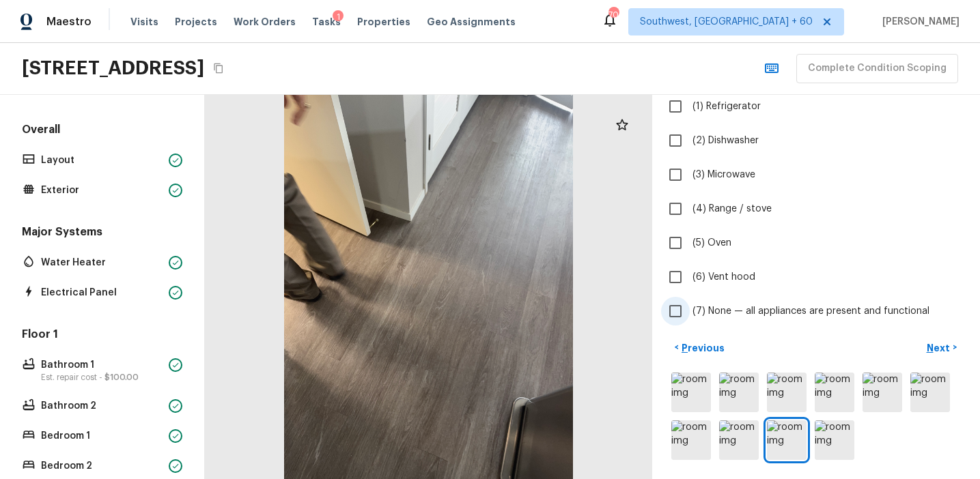
click at [780, 313] on span "(7) None — all appliances are present and functional" at bounding box center [810, 311] width 237 height 14
click at [689, 313] on input "(7) None — all appliances are present and functional" at bounding box center [675, 311] width 29 height 29
checkbox input "true"
click at [937, 347] on p "Next" at bounding box center [939, 348] width 26 height 14
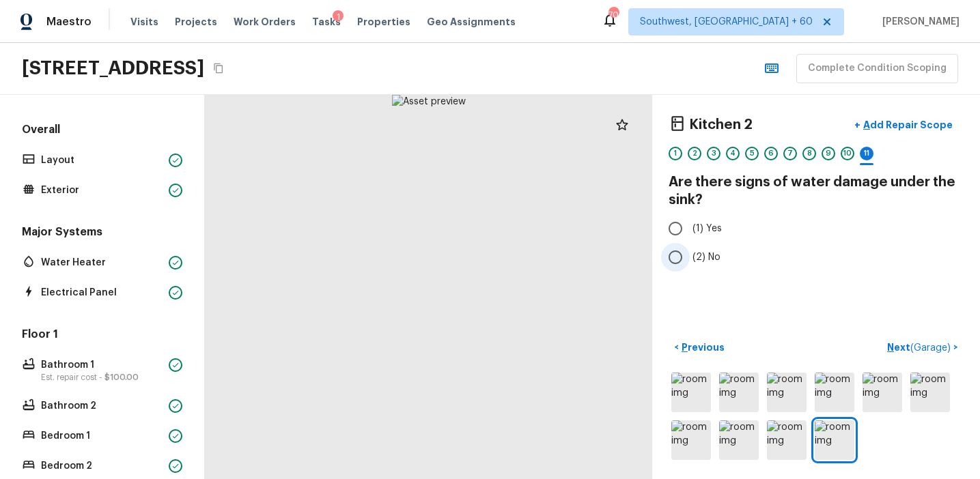
click at [704, 256] on span "(2) No" at bounding box center [706, 258] width 28 height 14
click at [689, 256] on input "(2) No" at bounding box center [675, 257] width 29 height 29
radio input "true"
click at [901, 350] on p "Next ( Garage )" at bounding box center [920, 348] width 66 height 14
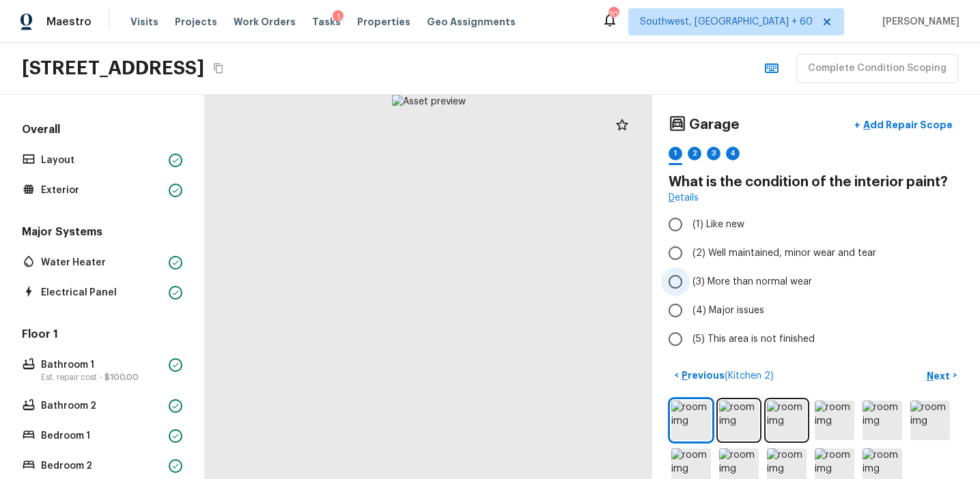
scroll to position [28, 0]
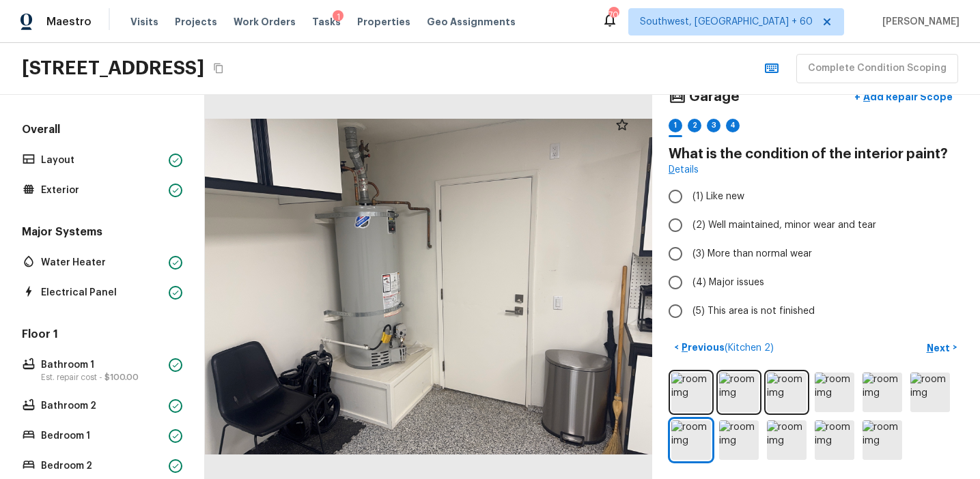
click at [382, 167] on div at bounding box center [428, 287] width 447 height 384
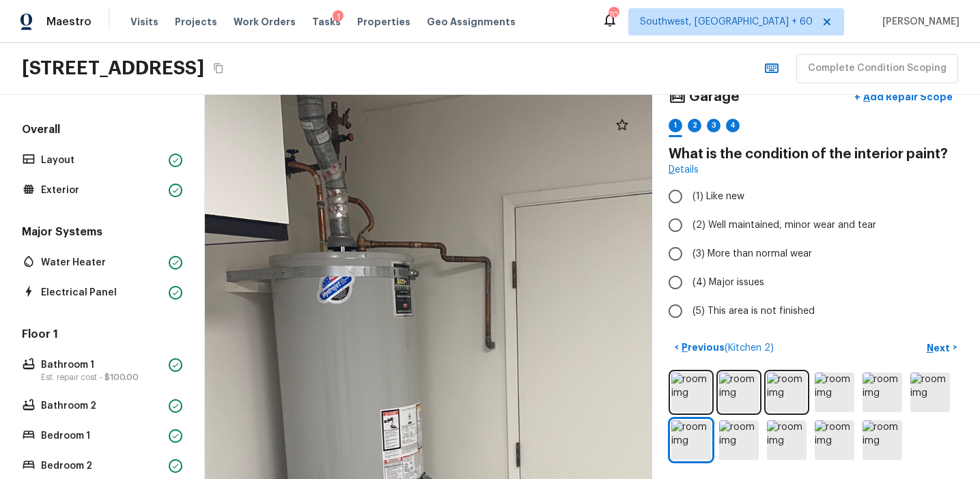
drag, startPoint x: 466, startPoint y: 193, endPoint x: 482, endPoint y: 184, distance: 18.3
click at [466, 193] on div at bounding box center [486, 437] width 1027 height 883
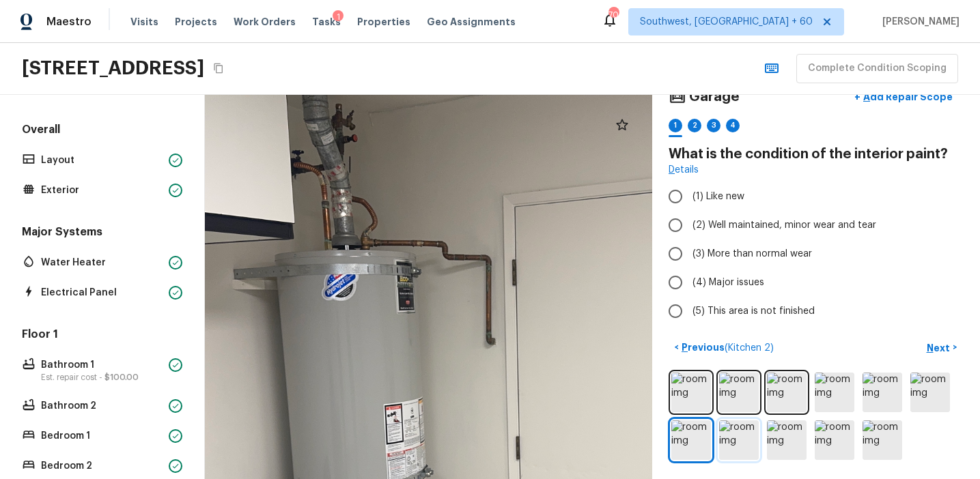
click at [735, 439] on img at bounding box center [739, 440] width 40 height 40
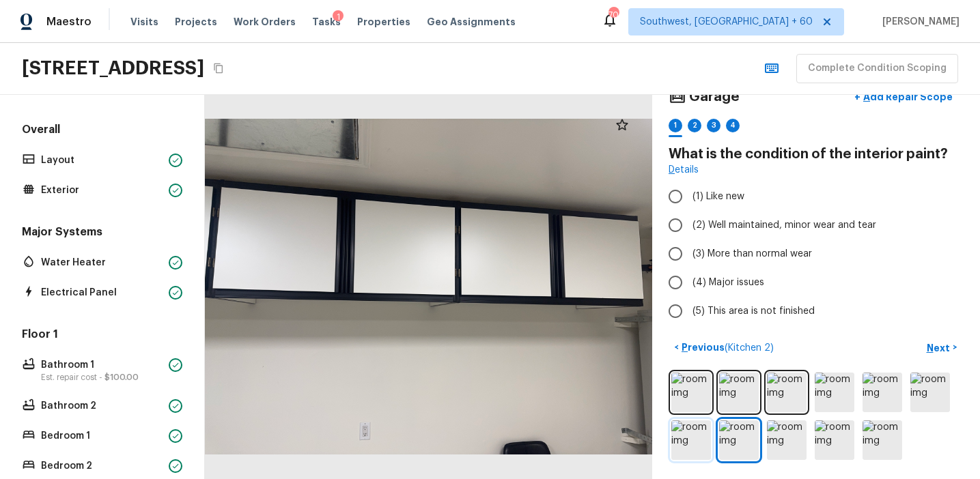
click at [699, 439] on img at bounding box center [691, 440] width 40 height 40
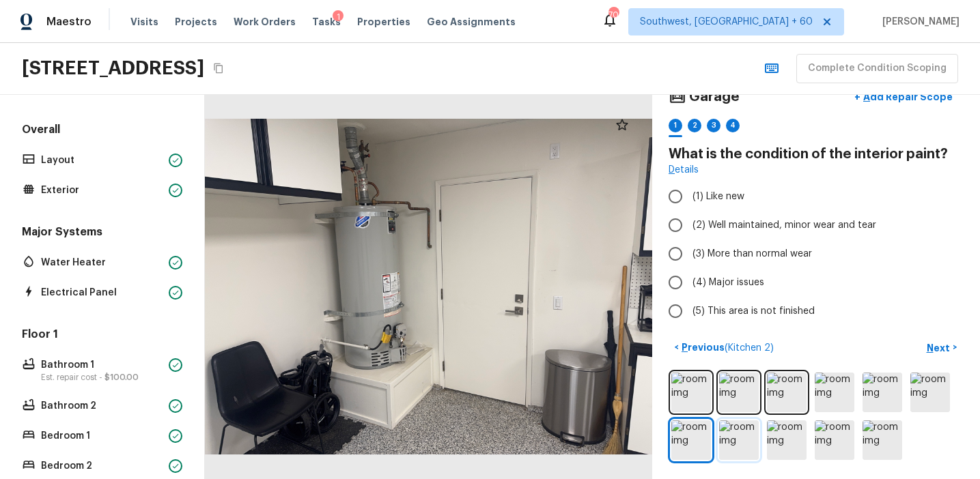
click at [741, 438] on img at bounding box center [739, 440] width 40 height 40
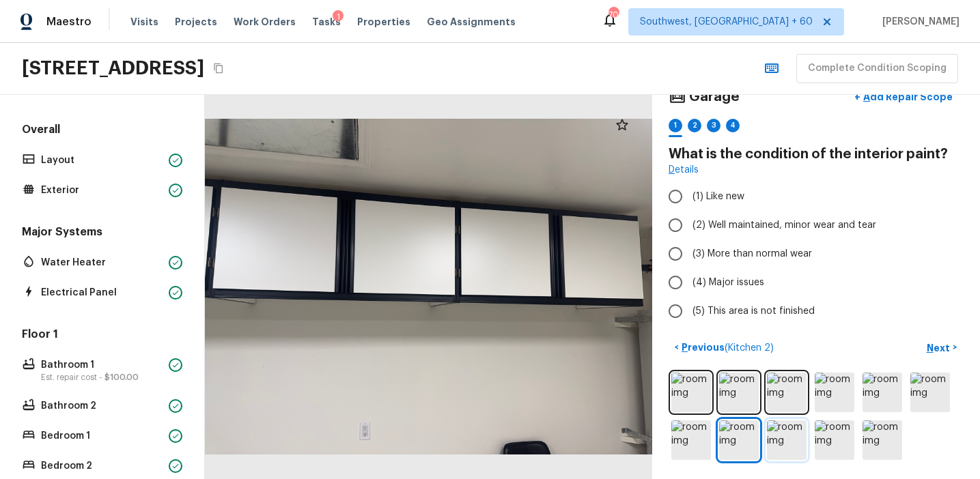
click at [775, 438] on img at bounding box center [787, 440] width 40 height 40
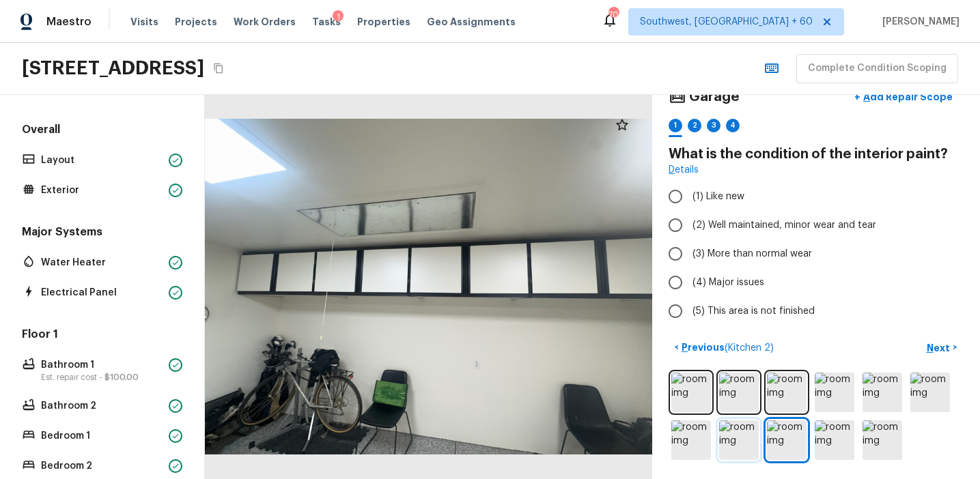
click at [747, 438] on img at bounding box center [739, 440] width 40 height 40
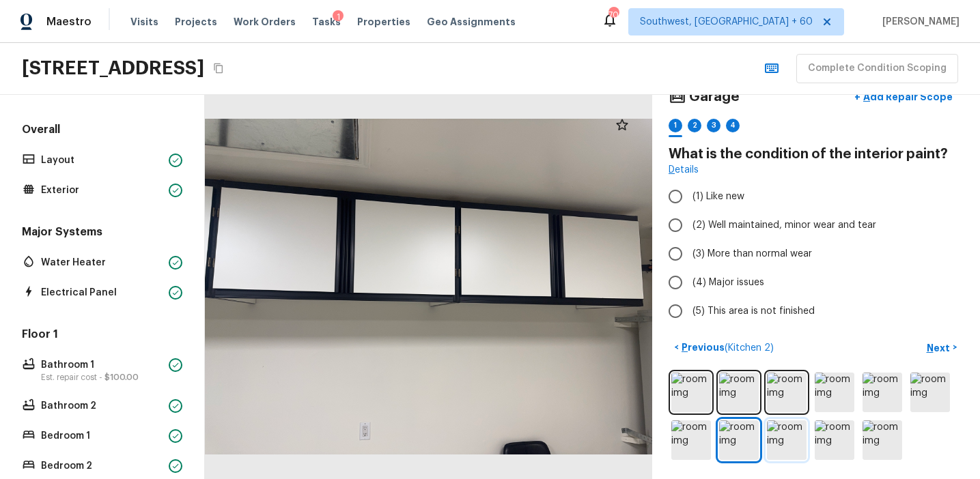
click at [775, 440] on img at bounding box center [787, 440] width 40 height 40
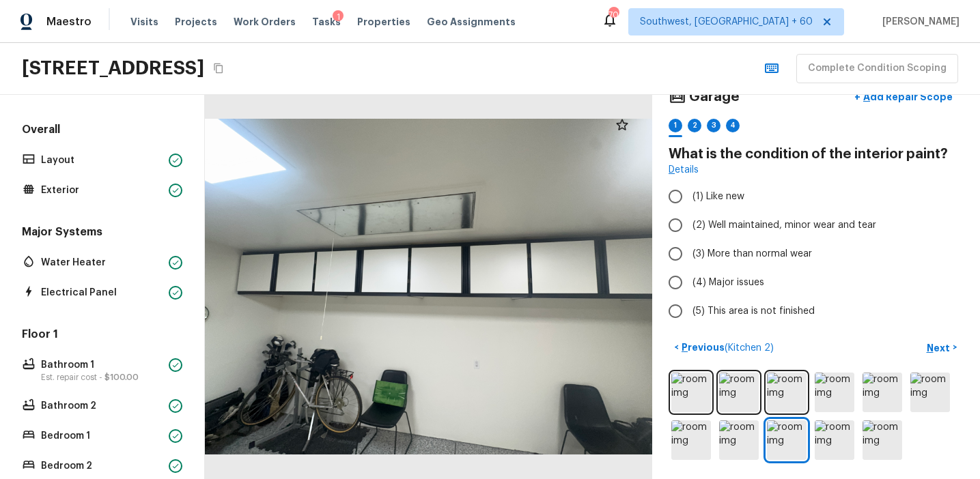
click at [810, 440] on div at bounding box center [815, 416] width 295 height 93
click at [823, 439] on img at bounding box center [834, 440] width 40 height 40
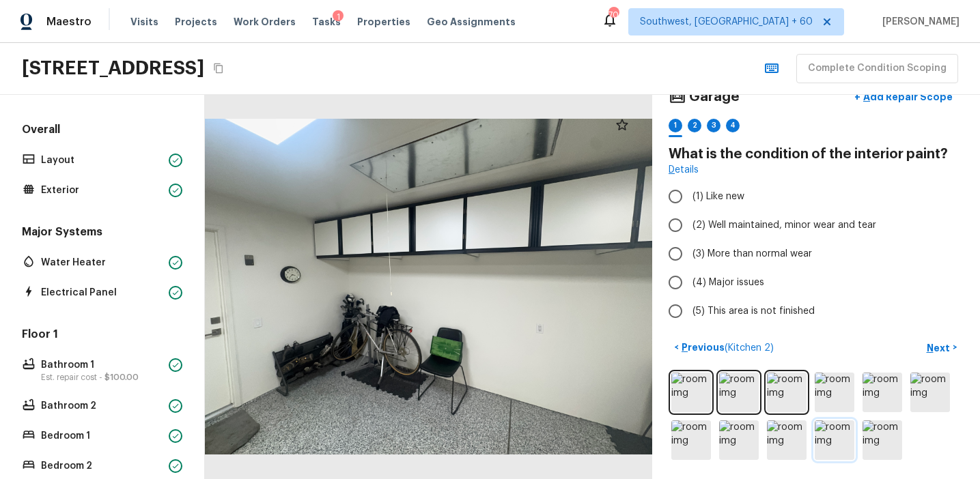
click at [849, 436] on img at bounding box center [834, 440] width 40 height 40
click at [872, 437] on img at bounding box center [882, 440] width 40 height 40
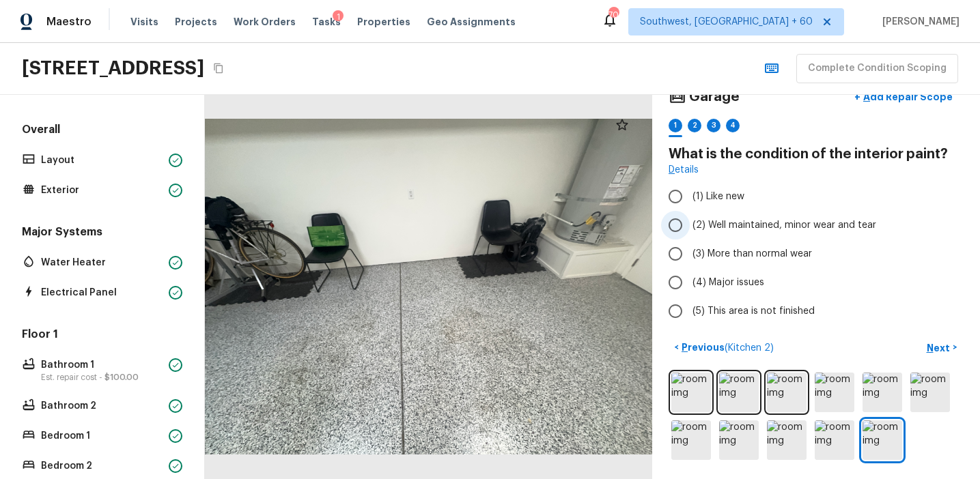
click at [795, 219] on span "(2) Well maintained, minor wear and tear" at bounding box center [784, 225] width 184 height 14
click at [689, 219] on input "(2) Well maintained, minor wear and tear" at bounding box center [675, 225] width 29 height 29
radio input "true"
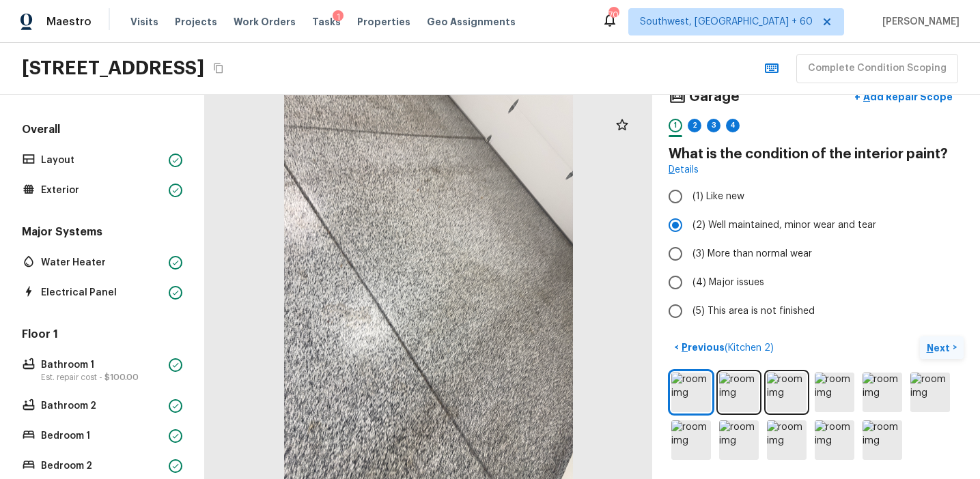
click at [939, 339] on button "Next >" at bounding box center [941, 348] width 44 height 23
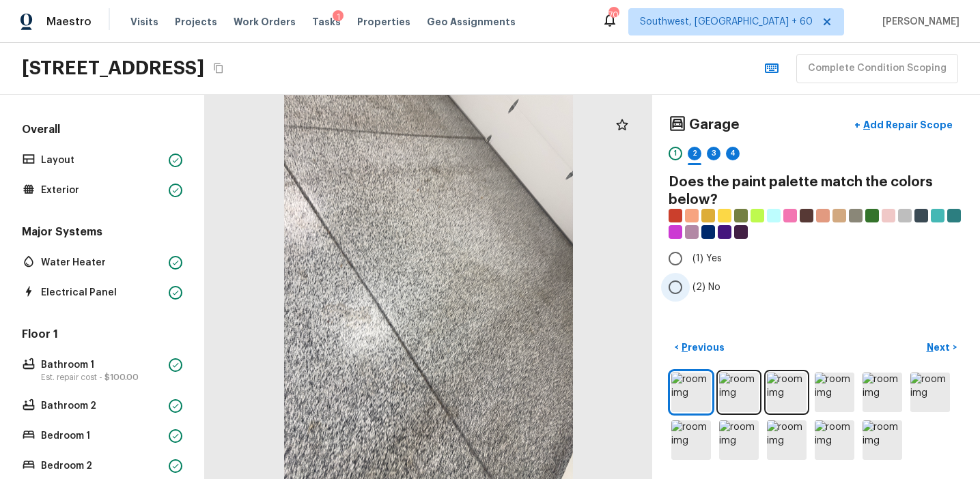
click at [711, 296] on label "(2) No" at bounding box center [806, 287] width 291 height 29
click at [689, 296] on input "(2) No" at bounding box center [675, 287] width 29 height 29
radio input "true"
click at [935, 342] on p "Next" at bounding box center [939, 348] width 26 height 14
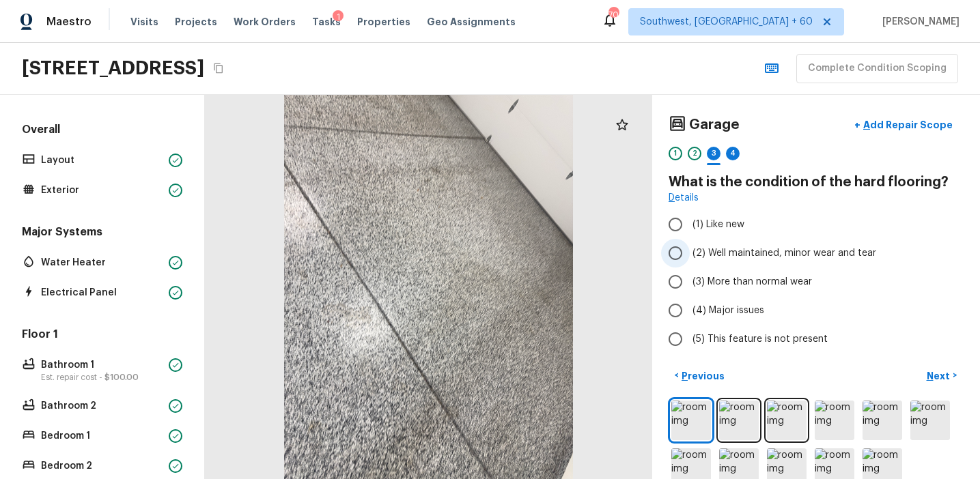
click at [750, 245] on label "(2) Well maintained, minor wear and tear" at bounding box center [806, 253] width 291 height 29
click at [689, 245] on input "(2) Well maintained, minor wear and tear" at bounding box center [675, 253] width 29 height 29
radio input "true"
click at [931, 369] on p "Next" at bounding box center [939, 376] width 26 height 14
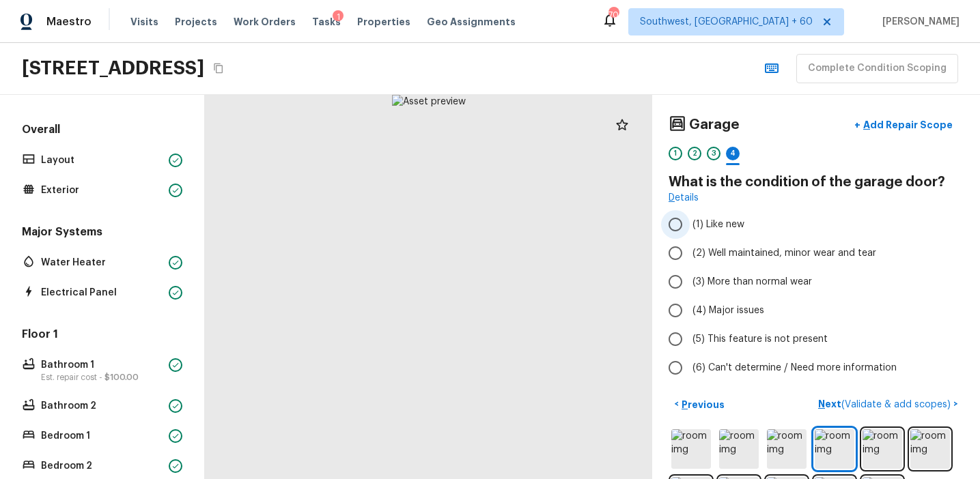
click at [754, 238] on label "(1) Like new" at bounding box center [806, 224] width 291 height 29
click at [689, 238] on input "(1) Like new" at bounding box center [675, 224] width 29 height 29
radio input "true"
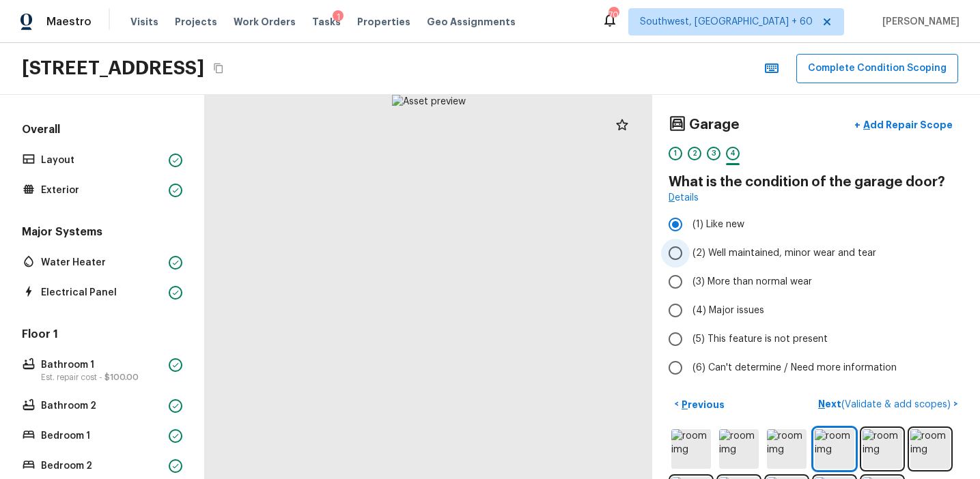
click at [756, 247] on span "(2) Well maintained, minor wear and tear" at bounding box center [784, 253] width 184 height 14
click at [689, 247] on input "(2) Well maintained, minor wear and tear" at bounding box center [675, 253] width 29 height 29
radio input "true"
click at [821, 403] on button "Next ( Validate & add scopes ) >" at bounding box center [887, 404] width 151 height 23
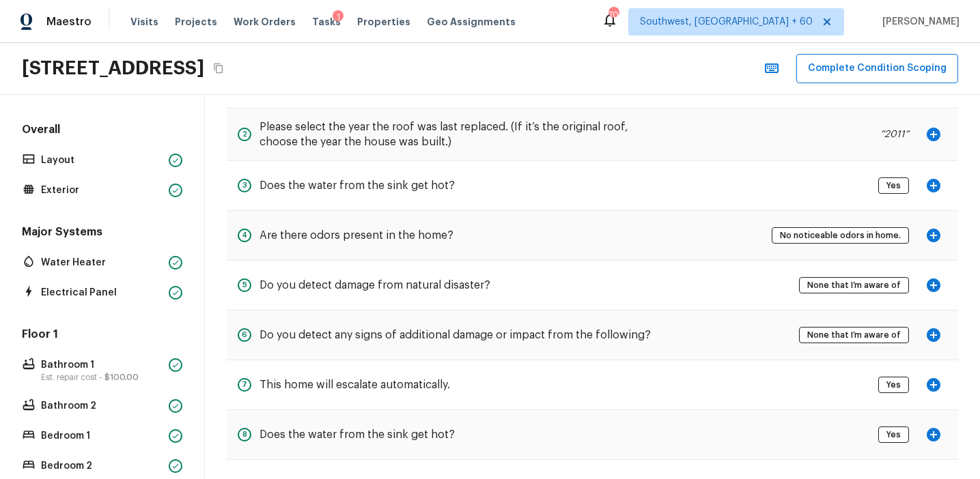
scroll to position [116, 0]
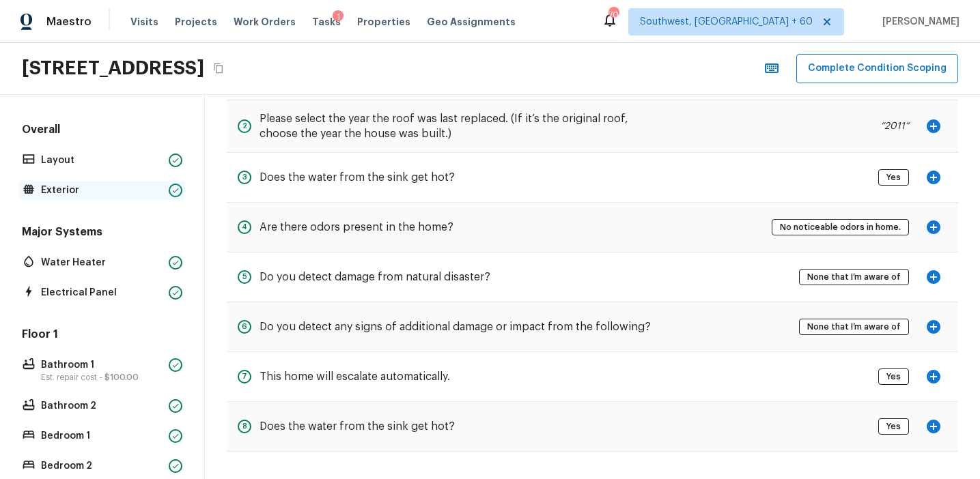
click at [111, 184] on p "Exterior" at bounding box center [102, 191] width 122 height 14
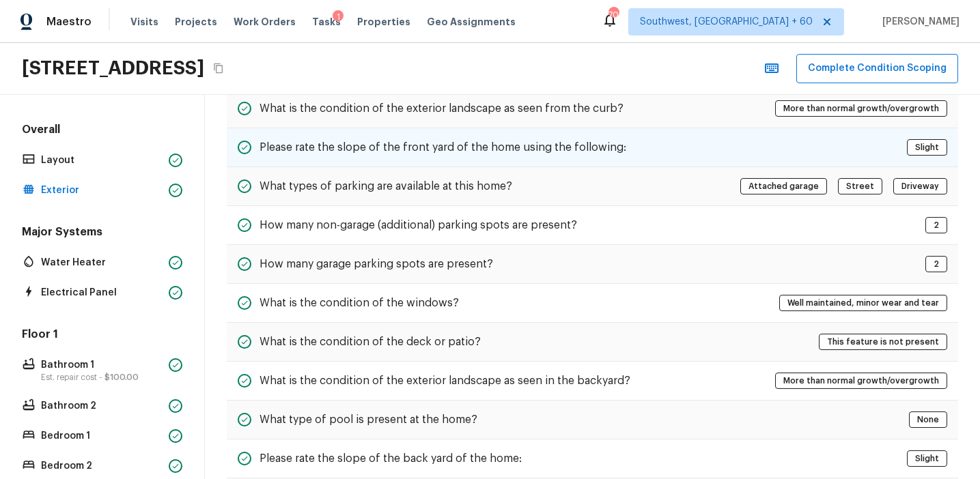
scroll to position [0, 0]
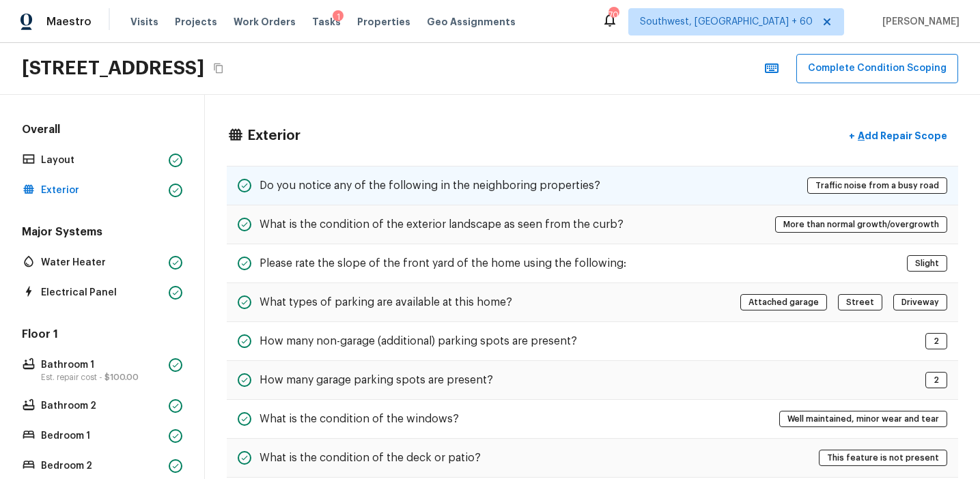
click at [425, 180] on h5 "Do you notice any of the following in the neighboring properties?" at bounding box center [429, 185] width 341 height 15
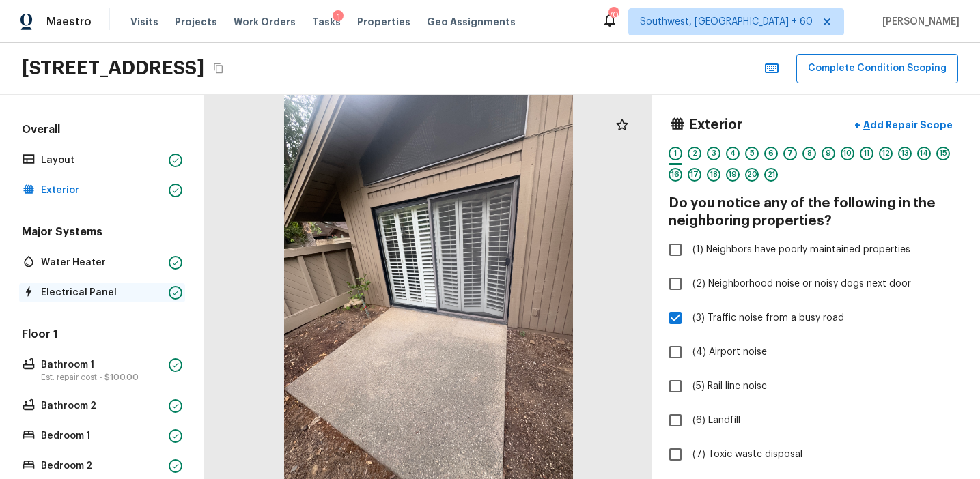
scroll to position [297, 0]
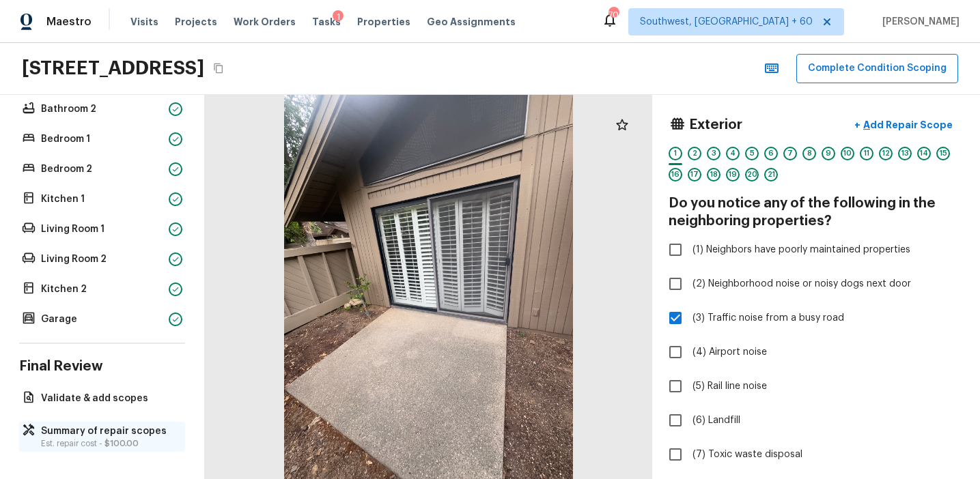
click at [133, 431] on p "Summary of repair scopes" at bounding box center [109, 432] width 136 height 14
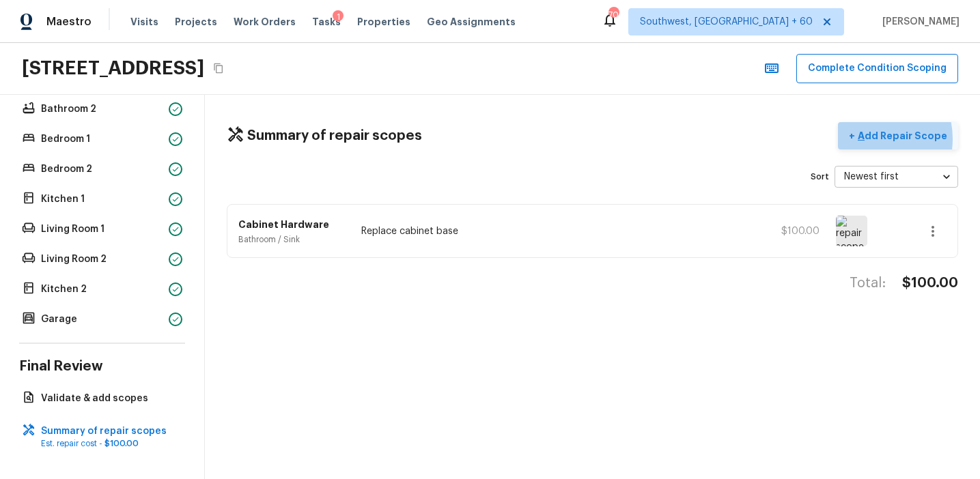
click at [870, 139] on p "Add Repair Scope" at bounding box center [901, 136] width 92 height 14
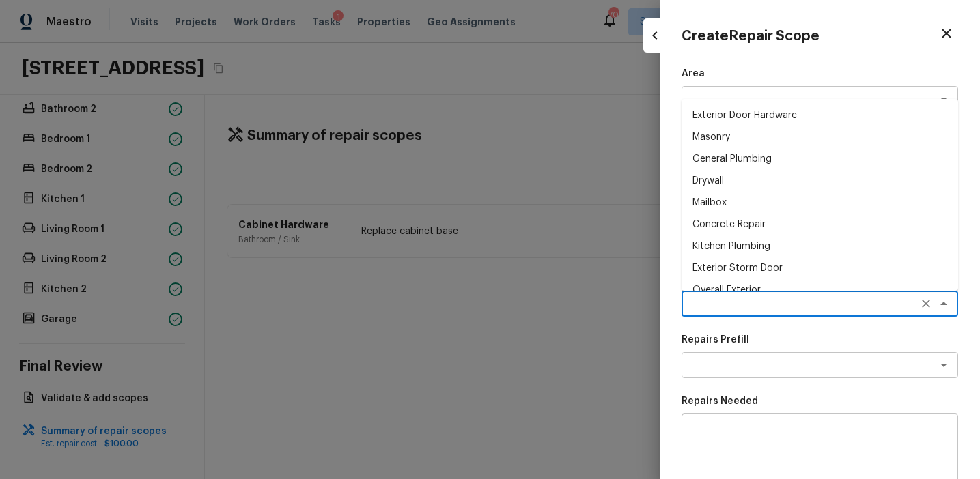
click at [702, 309] on textarea at bounding box center [800, 304] width 226 height 14
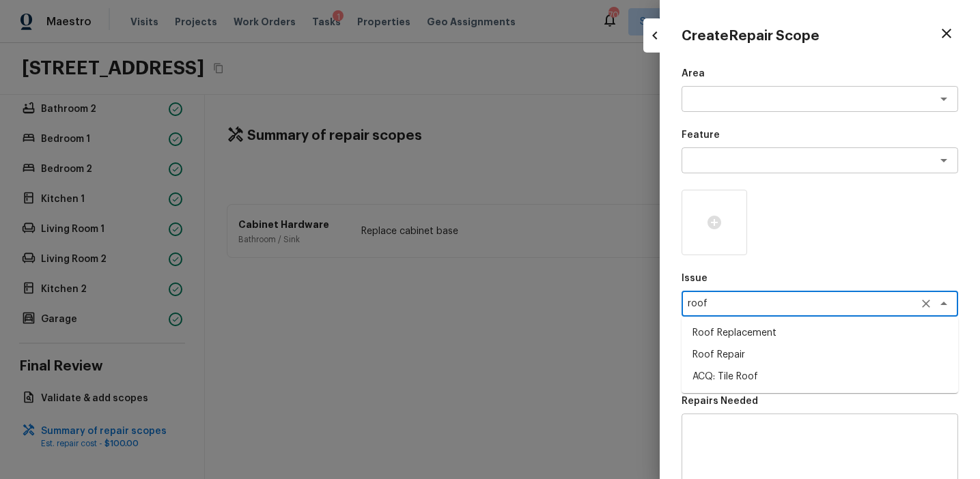
click at [753, 334] on li "Roof Replacement" at bounding box center [819, 333] width 276 height 22
click at [752, 356] on div "x ​" at bounding box center [819, 365] width 276 height 26
type textarea "Roof Replacement"
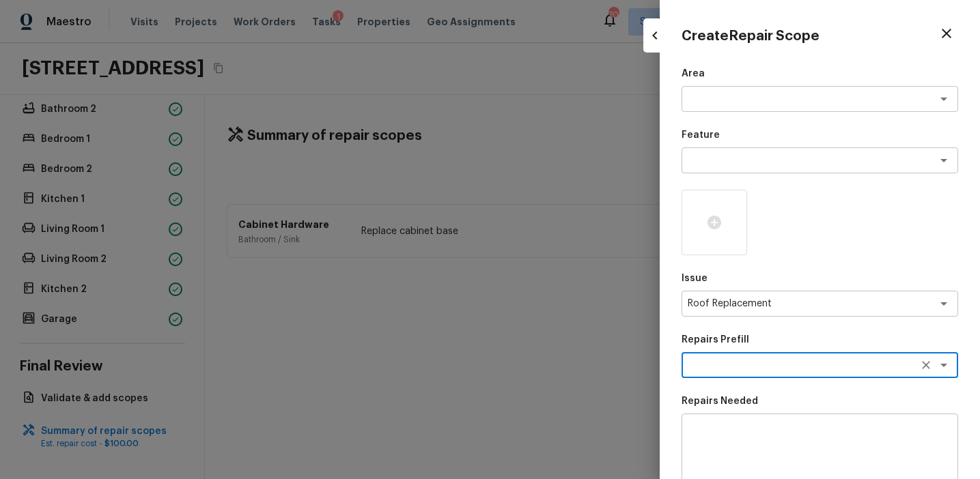
click at [758, 360] on textarea at bounding box center [800, 365] width 226 height 14
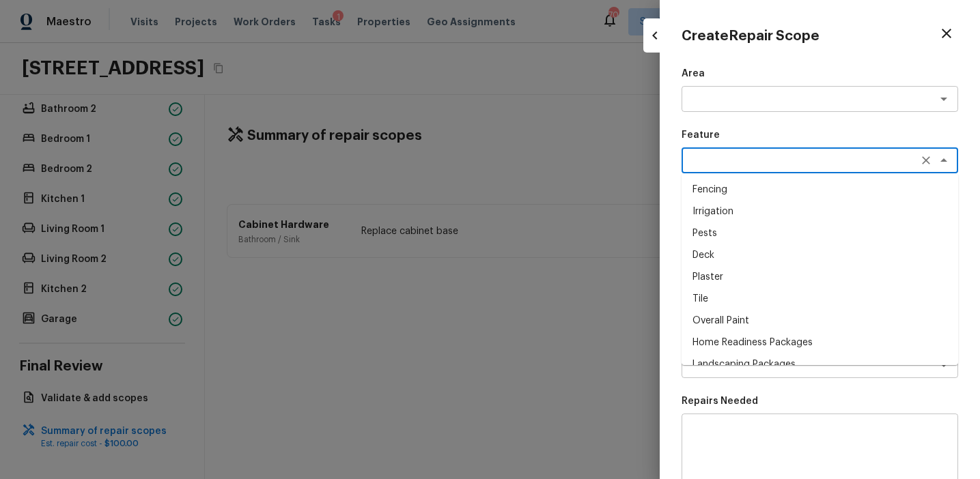
click at [763, 162] on textarea at bounding box center [800, 161] width 226 height 14
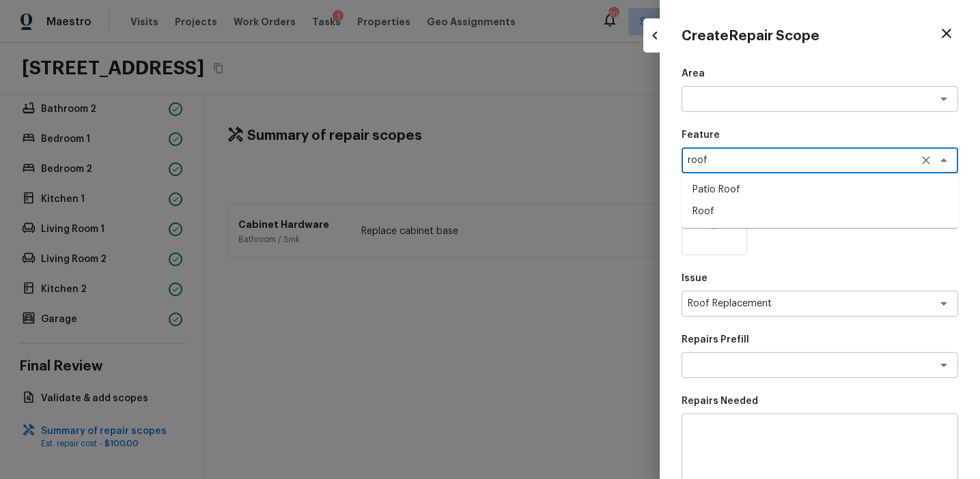
click at [745, 211] on li "Roof" at bounding box center [819, 212] width 276 height 22
type textarea "Roof"
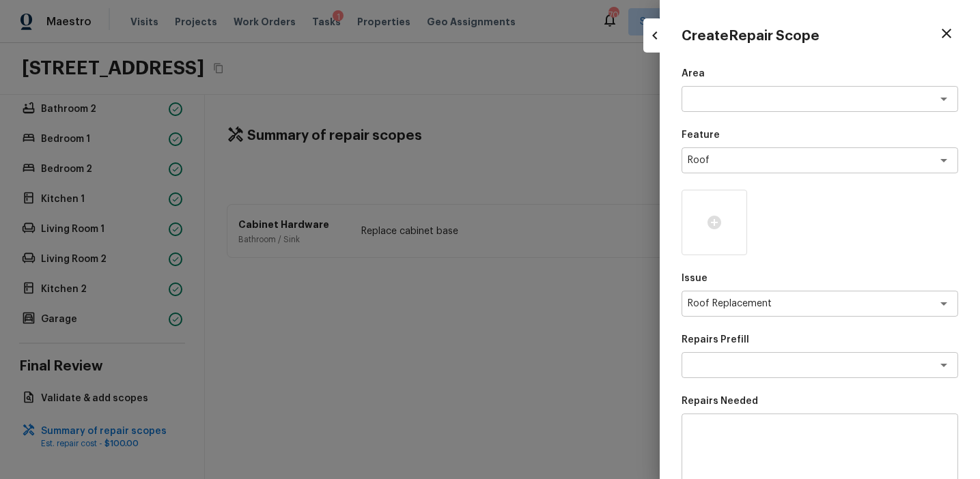
click at [735, 383] on div "Area x ​ Feature Roof x ​ Issue Roof Replacement x ​ Repairs Prefill x ​ Repair…" at bounding box center [819, 367] width 276 height 601
click at [734, 367] on textarea at bounding box center [800, 365] width 226 height 14
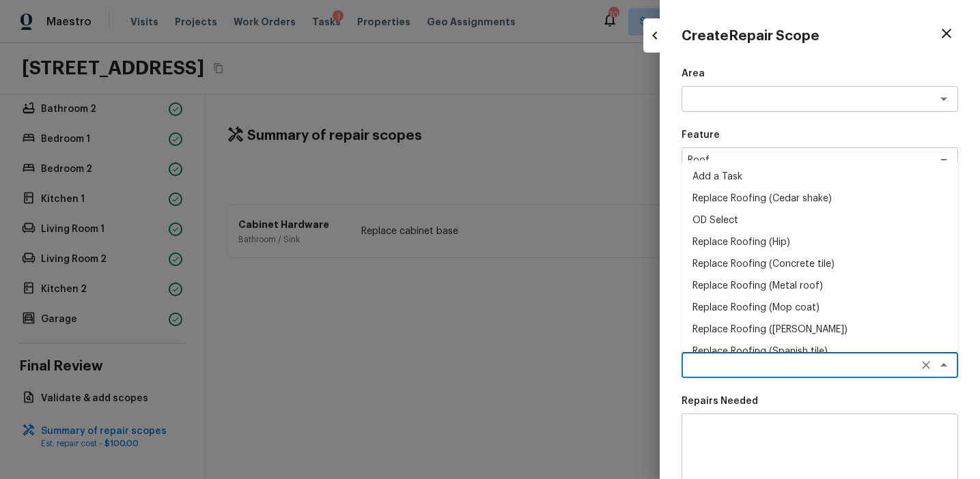
click at [765, 189] on li "Replace Roofing (Cedar shake)" at bounding box center [819, 199] width 276 height 22
type textarea "Replace Roofing (Cedar shake)"
type textarea "Cedar Shake Roof: Remove the existing roof covering, prep the substrate and ins…"
type input "$5.50"
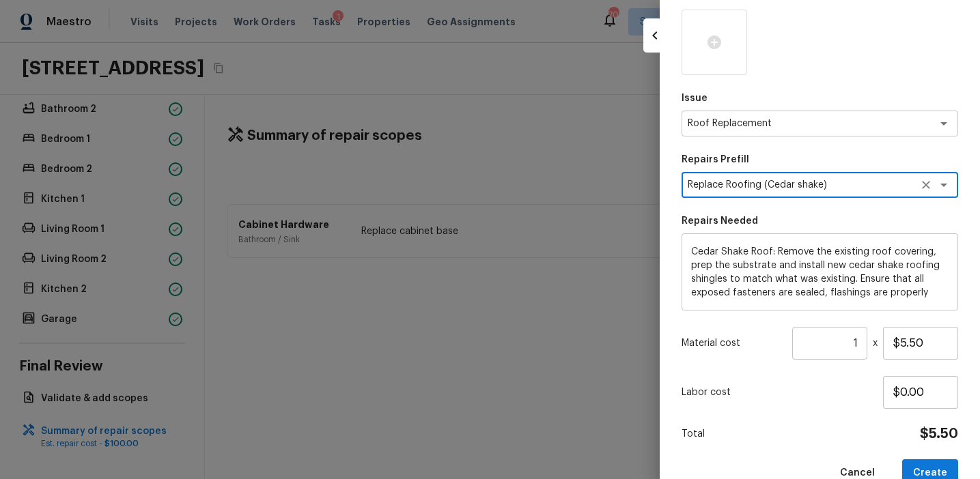
scroll to position [0, 0]
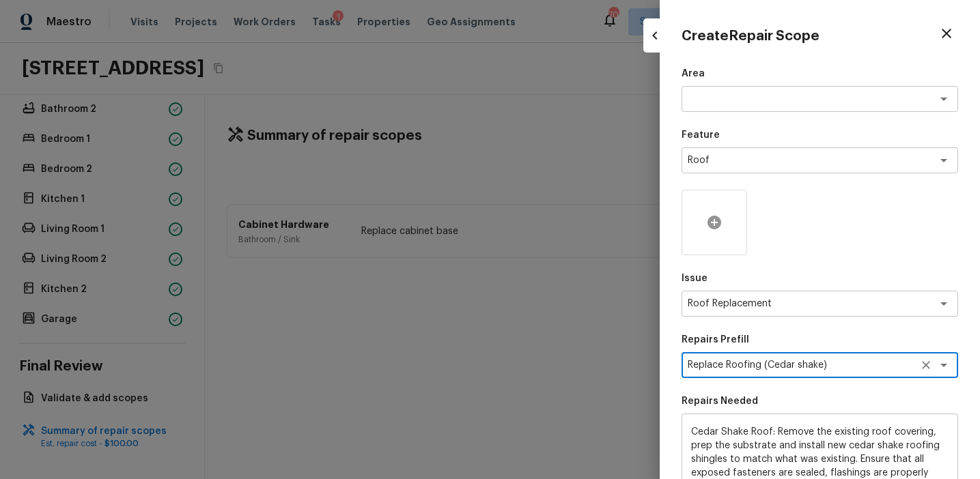
click at [718, 227] on icon at bounding box center [714, 223] width 14 height 14
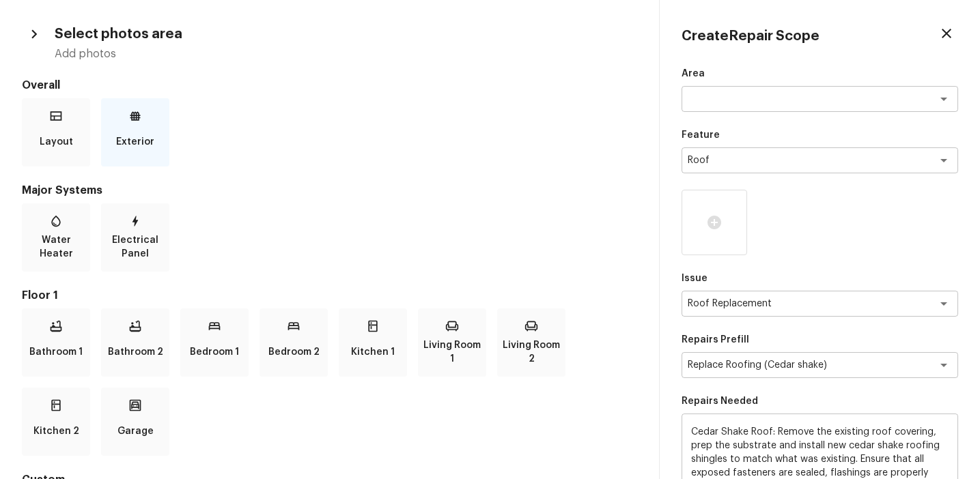
click at [133, 115] on icon at bounding box center [135, 115] width 10 height 9
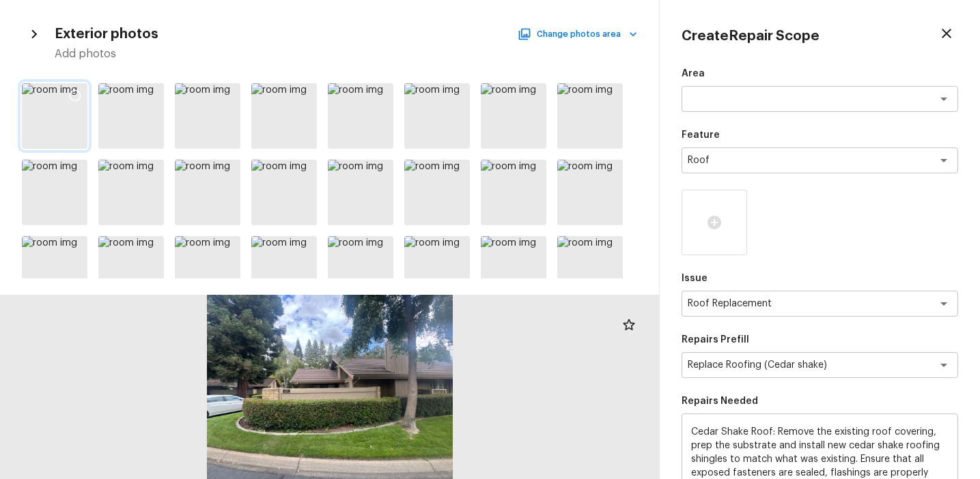
click at [79, 89] on icon at bounding box center [75, 96] width 14 height 14
click at [302, 89] on icon at bounding box center [305, 96] width 14 height 14
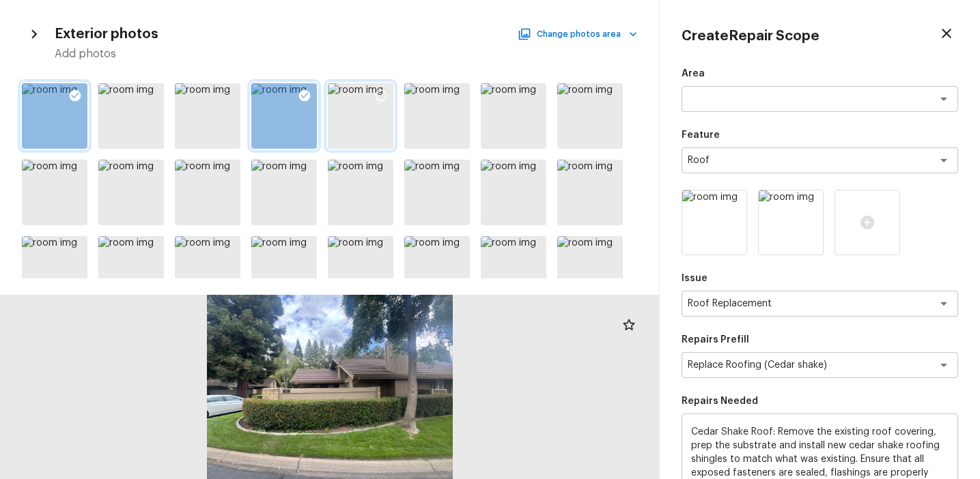
click at [381, 94] on icon at bounding box center [381, 96] width 14 height 14
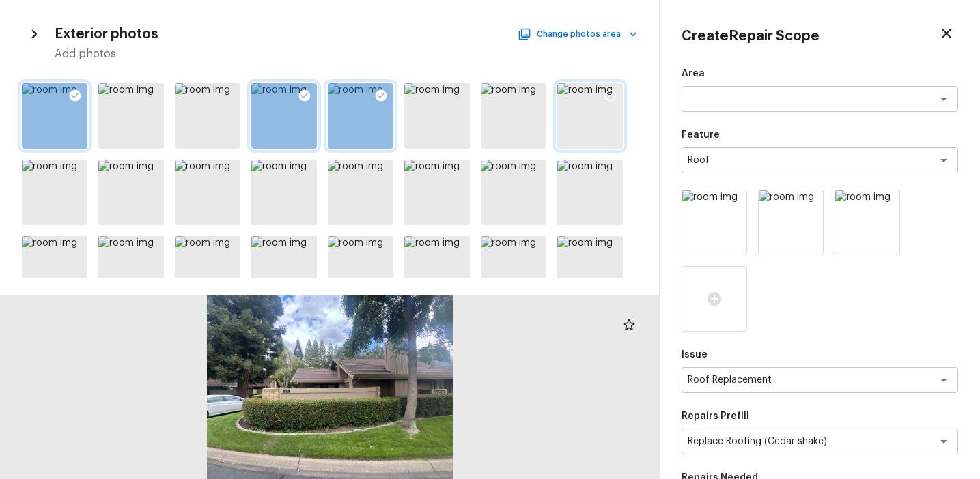
click at [610, 91] on icon at bounding box center [610, 96] width 14 height 14
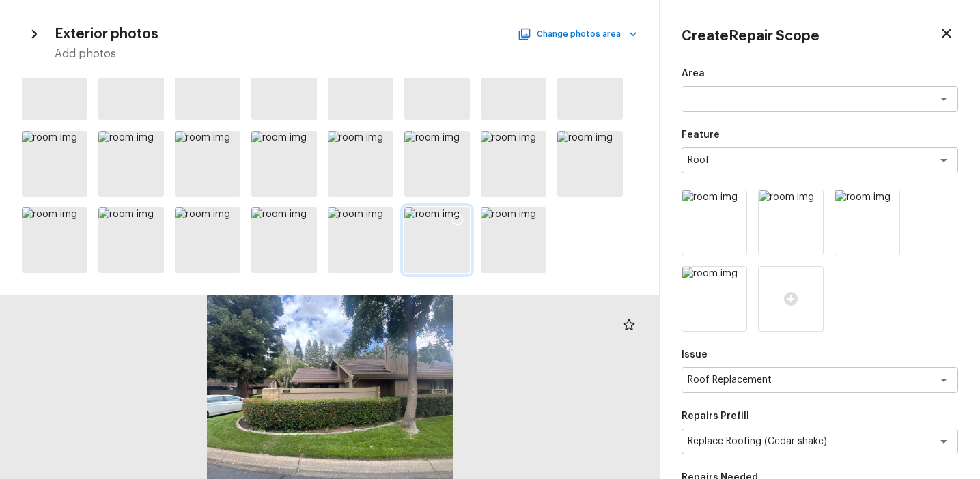
scroll to position [334, 0]
click at [380, 214] on icon at bounding box center [381, 221] width 14 height 14
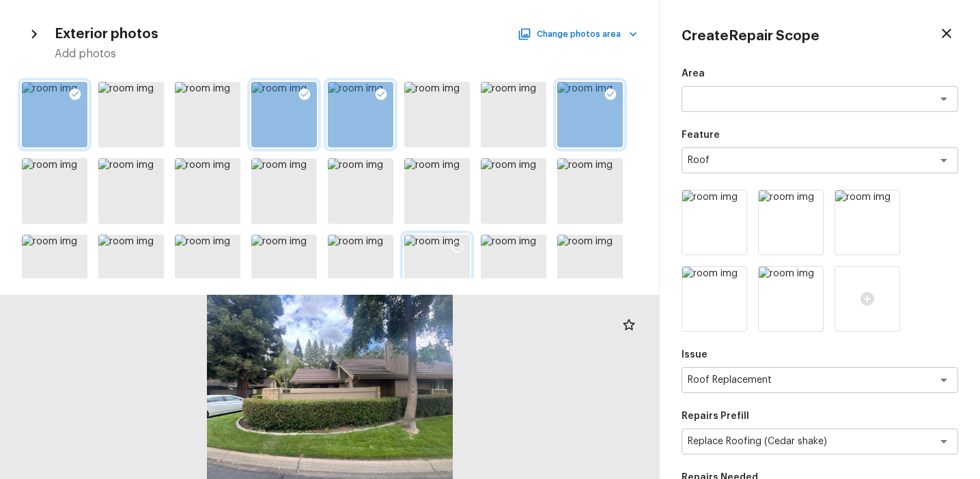
scroll to position [0, 0]
click at [718, 228] on img at bounding box center [714, 222] width 64 height 64
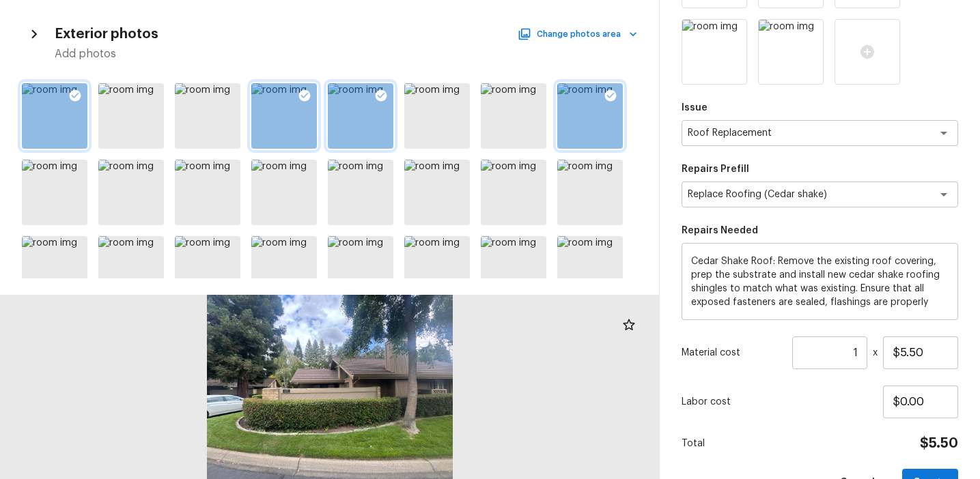
scroll to position [286, 0]
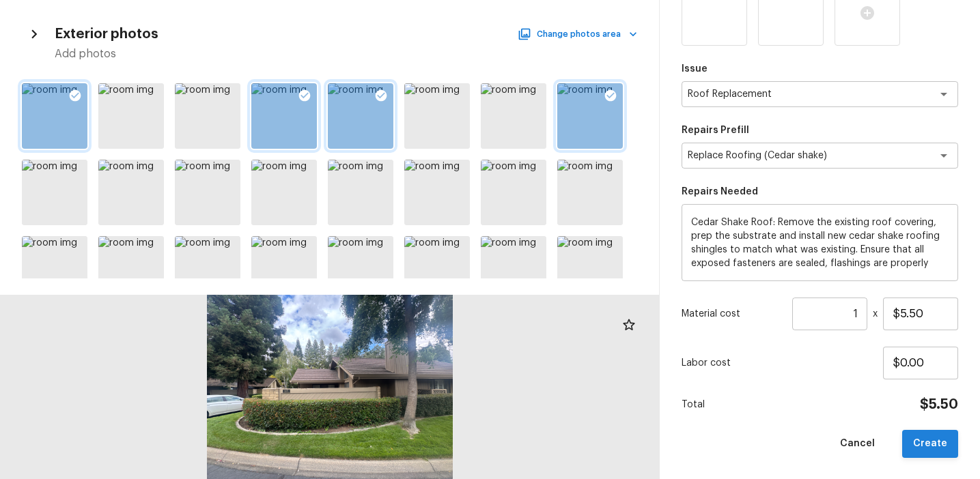
click at [929, 436] on button "Create" at bounding box center [930, 444] width 56 height 28
type input "$0.00"
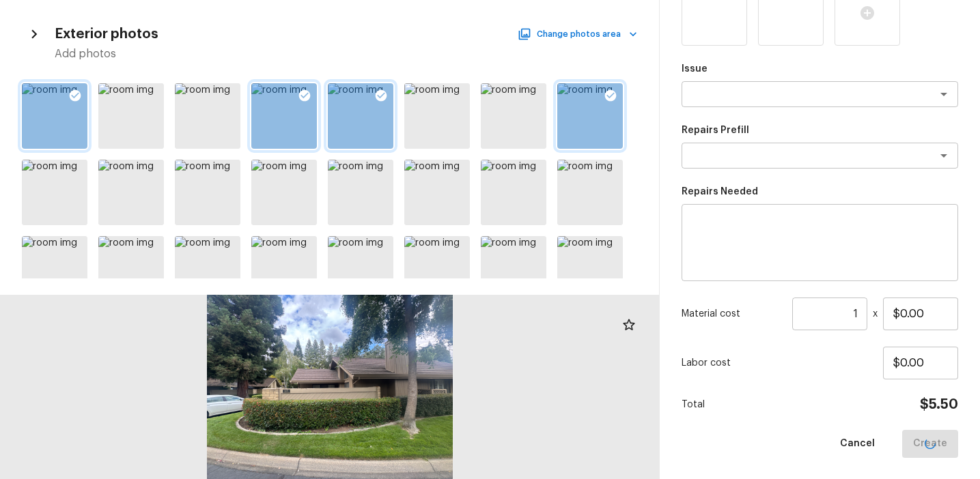
scroll to position [210, 0]
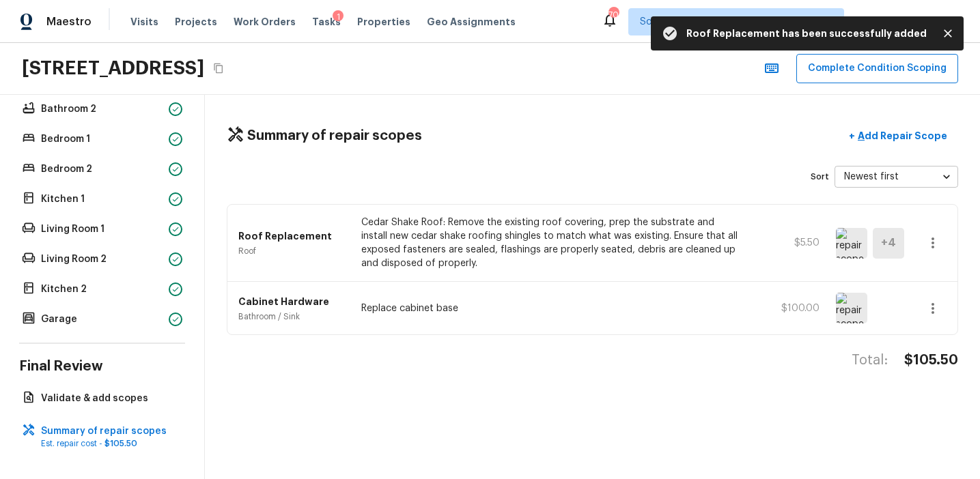
click at [846, 231] on img at bounding box center [851, 243] width 31 height 31
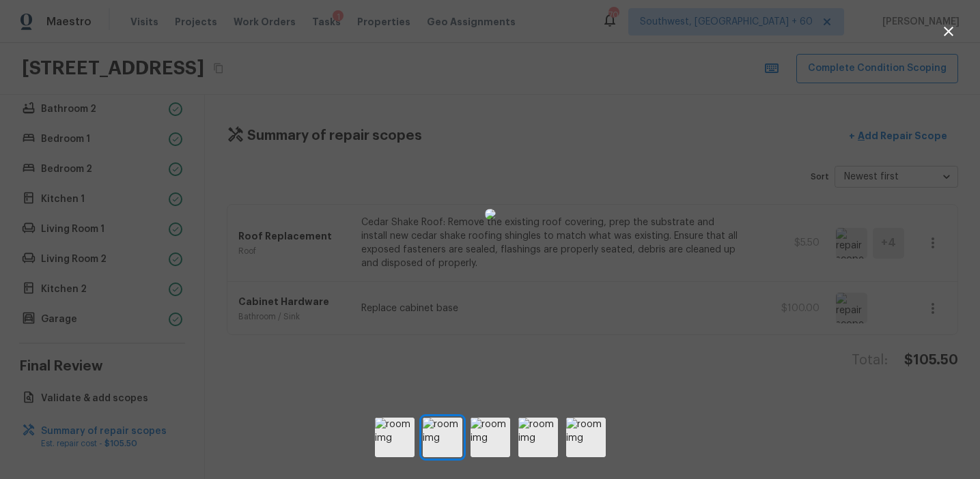
click at [845, 270] on div at bounding box center [490, 214] width 980 height 385
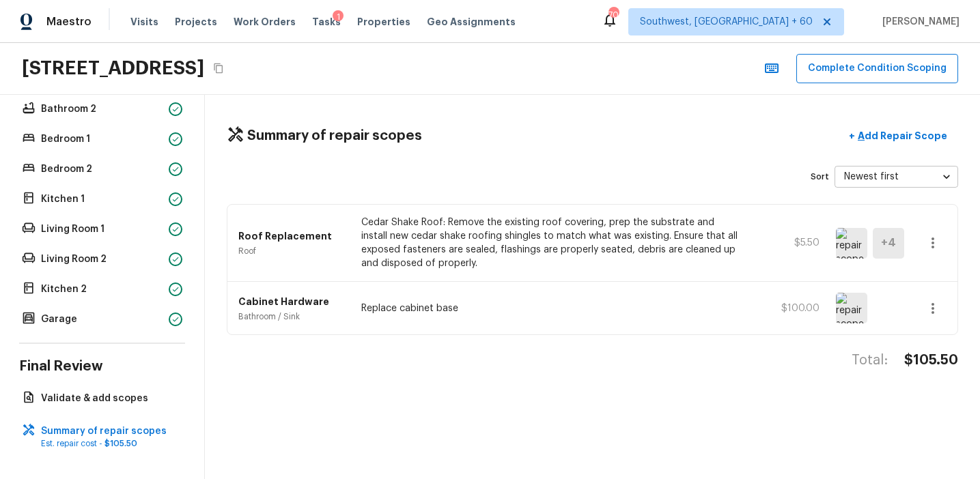
click at [937, 240] on icon "button" at bounding box center [932, 243] width 16 height 16
click at [935, 283] on li "Edit" at bounding box center [936, 282] width 63 height 41
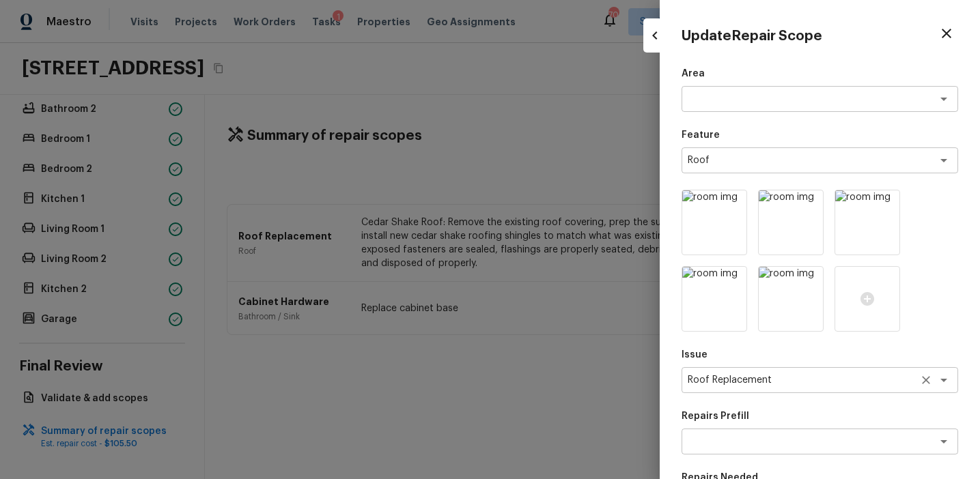
scroll to position [63, 0]
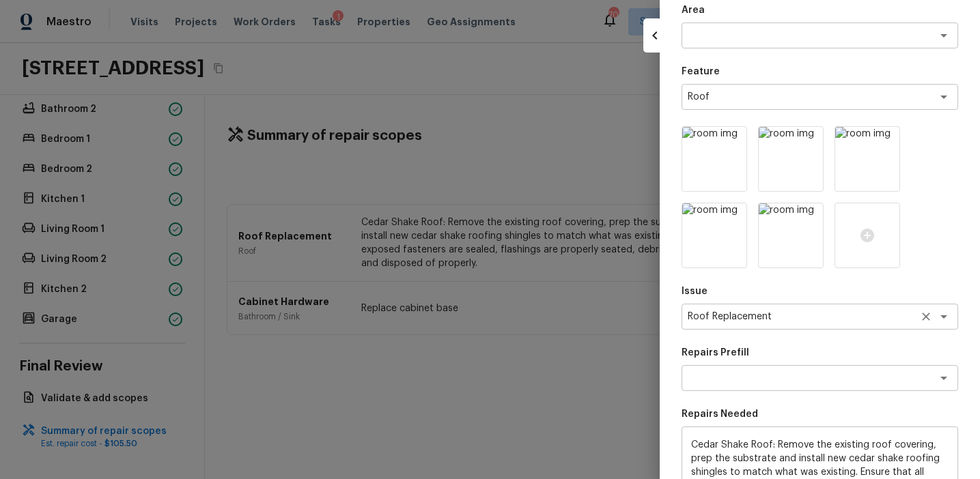
click at [926, 318] on icon "Clear" at bounding box center [926, 317] width 14 height 14
click at [768, 342] on div "Area x ​ Feature Roof x ​ Issue x ​ Repairs Prefill x ​ Repairs Needed Cedar Sh…" at bounding box center [819, 341] width 276 height 677
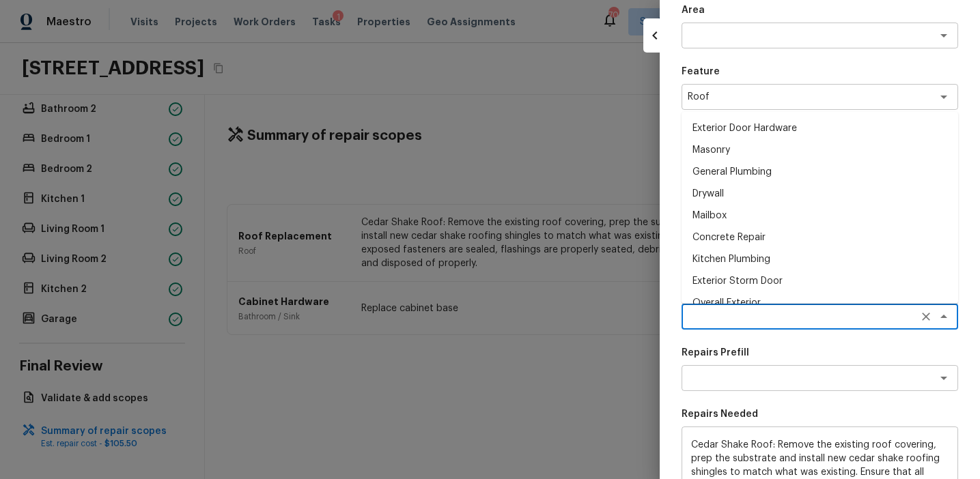
click at [758, 317] on textarea at bounding box center [800, 317] width 226 height 14
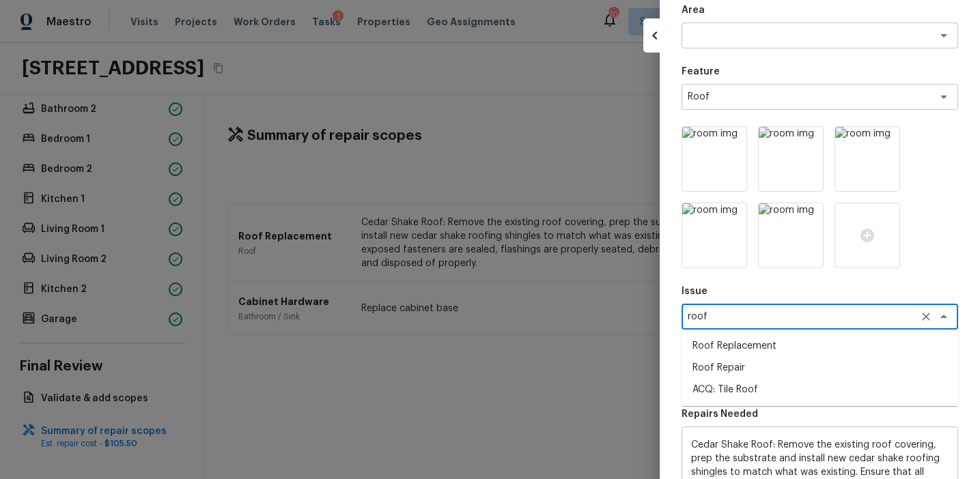
click at [758, 391] on li "ACQ: Tile Roof" at bounding box center [819, 390] width 276 height 22
type textarea "ACQ: Tile Roof"
click at [758, 380] on textarea at bounding box center [800, 378] width 226 height 14
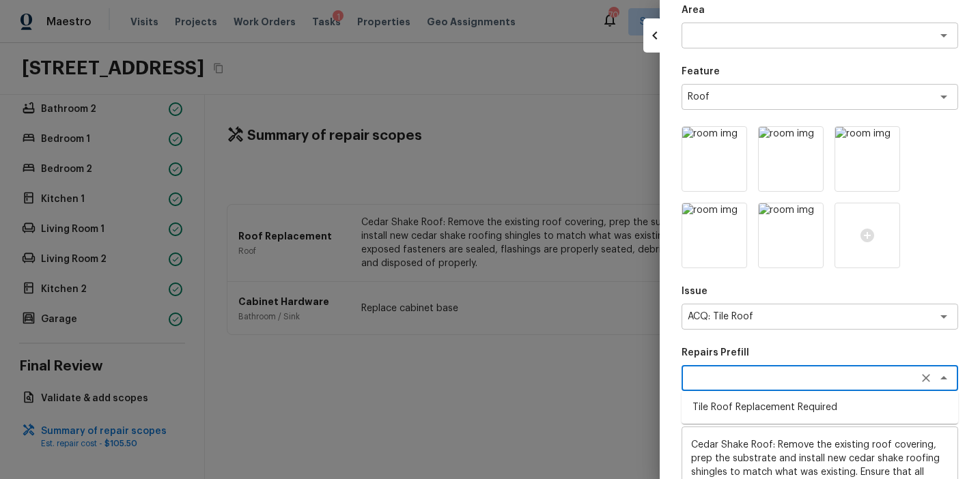
click at [766, 405] on li "Tile Roof Replacement Required" at bounding box center [819, 408] width 276 height 22
type textarea "Tile Roof Replacement Required"
type textarea "Acquisition Scope: Replacement required. Per SQFT."
type input "$16.10"
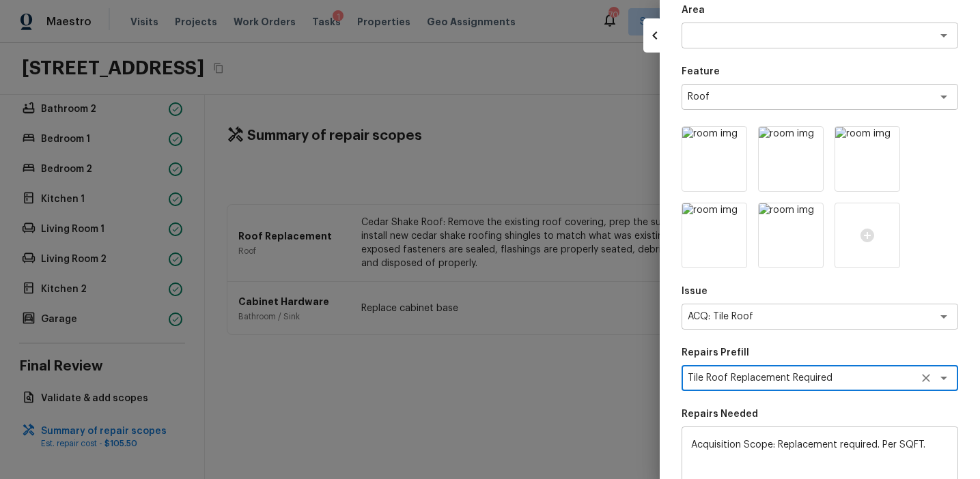
scroll to position [259, 0]
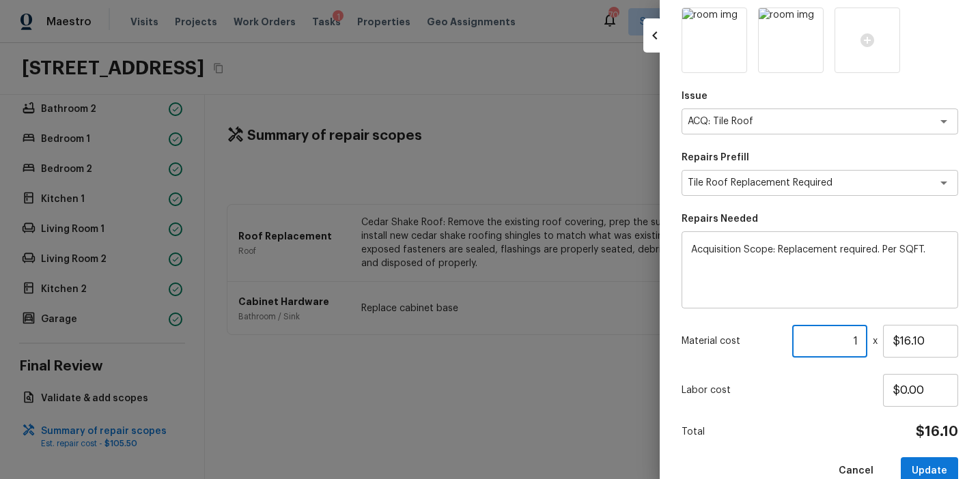
click at [858, 339] on input "1" at bounding box center [829, 341] width 75 height 33
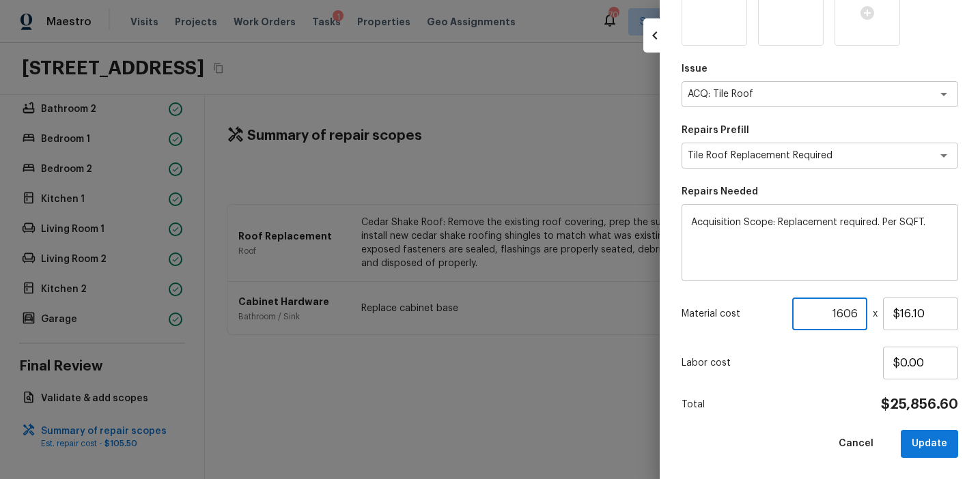
type input "1606"
click at [923, 418] on div "Area x ​ Feature Roof x ​ Issue ACQ: Tile Roof x ​ Repairs Prefill Tile Roof Re…" at bounding box center [819, 119] width 276 height 677
click at [922, 445] on button "Update" at bounding box center [928, 444] width 57 height 28
type input "1"
type input "$0.00"
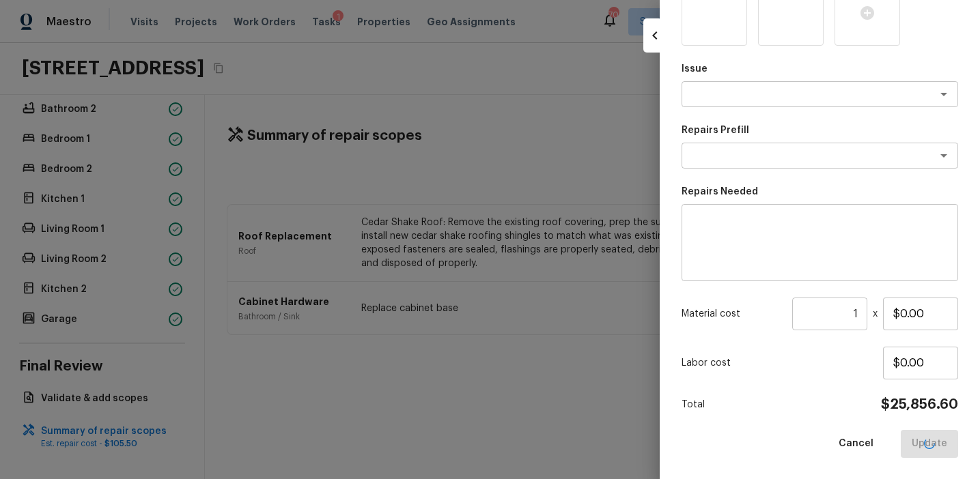
scroll to position [210, 0]
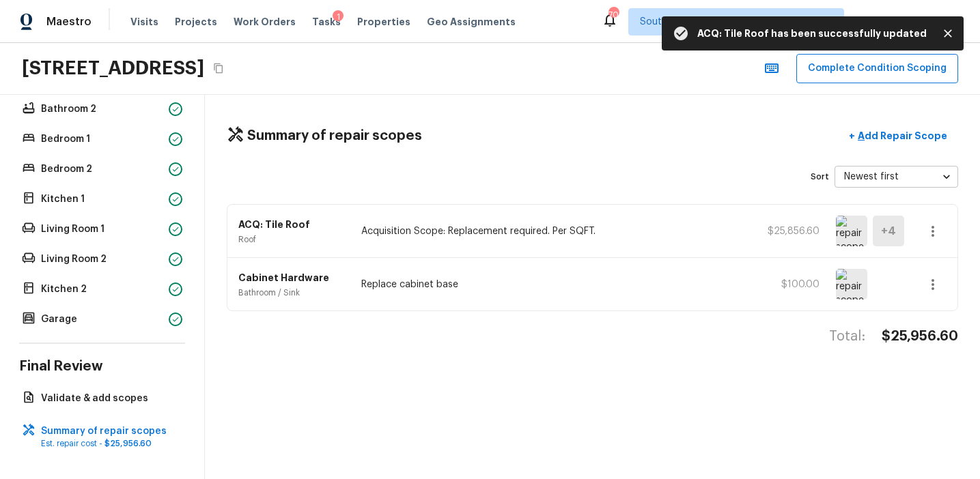
click at [867, 234] on div "+ 4" at bounding box center [870, 231] width 68 height 31
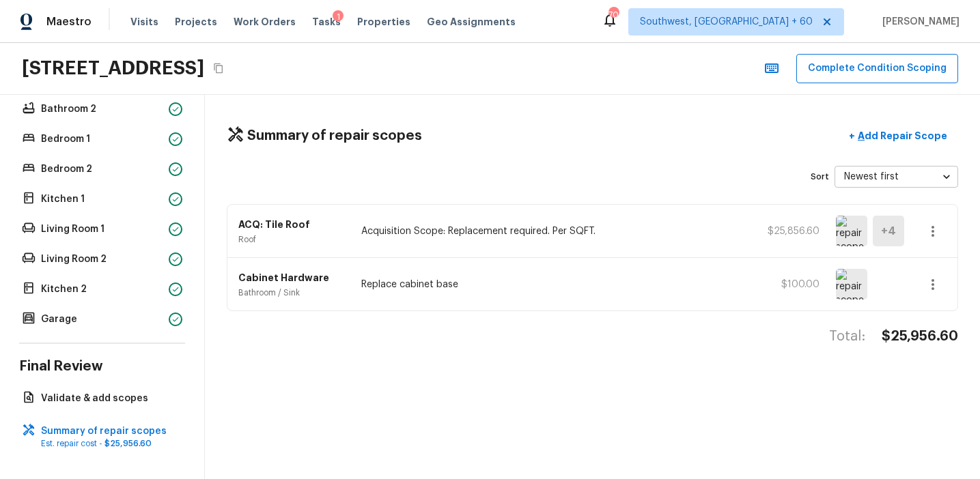
click at [852, 235] on img at bounding box center [851, 231] width 31 height 31
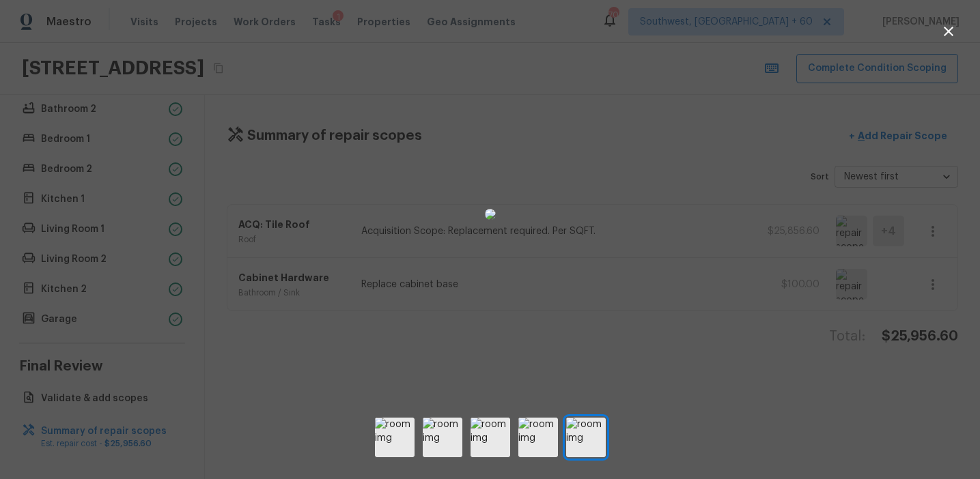
click at [824, 354] on div at bounding box center [490, 214] width 980 height 385
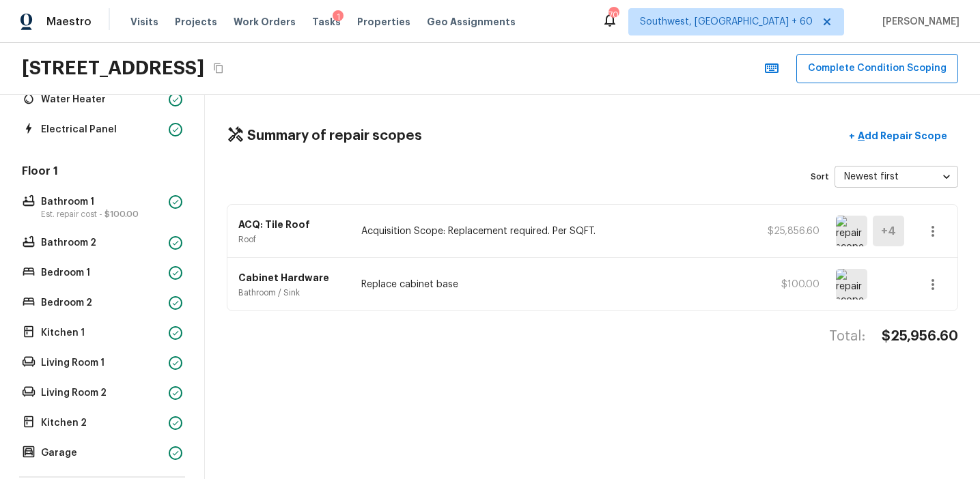
scroll to position [297, 0]
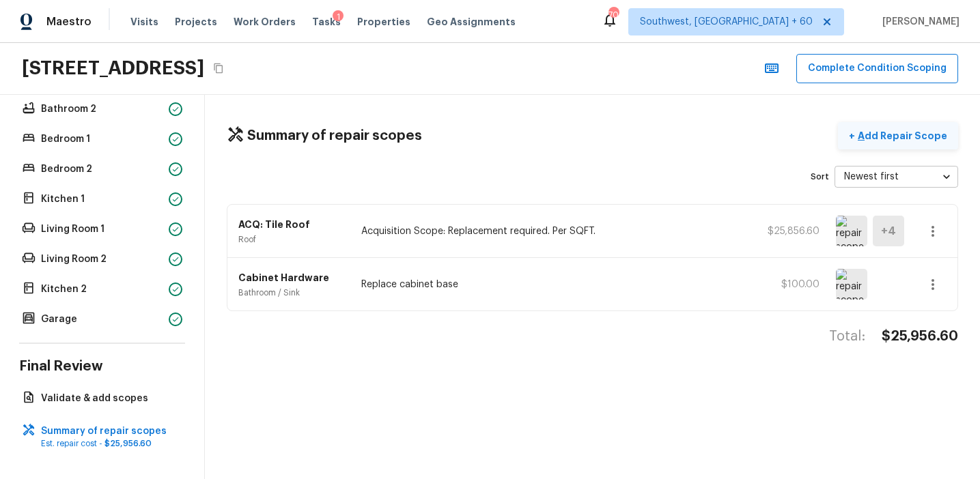
click at [903, 132] on p "Add Repair Scope" at bounding box center [901, 136] width 92 height 14
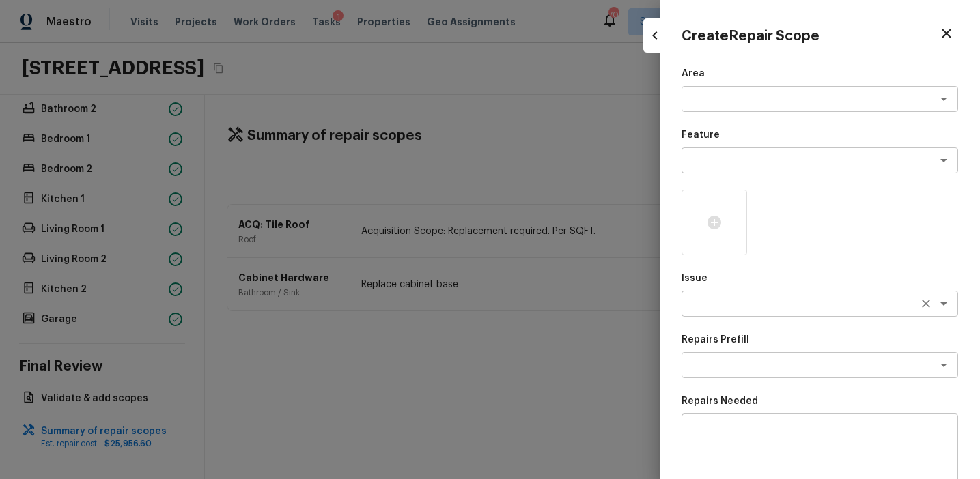
click at [706, 292] on div "x ​" at bounding box center [819, 304] width 276 height 26
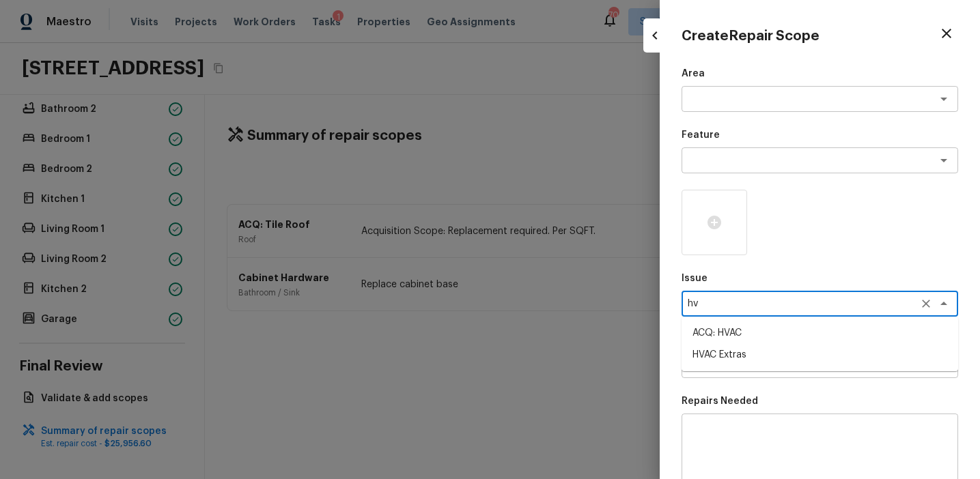
click at [736, 328] on li "ACQ: HVAC" at bounding box center [819, 333] width 276 height 22
click at [739, 354] on div "x ​" at bounding box center [819, 365] width 276 height 26
type textarea "ACQ: HVAC"
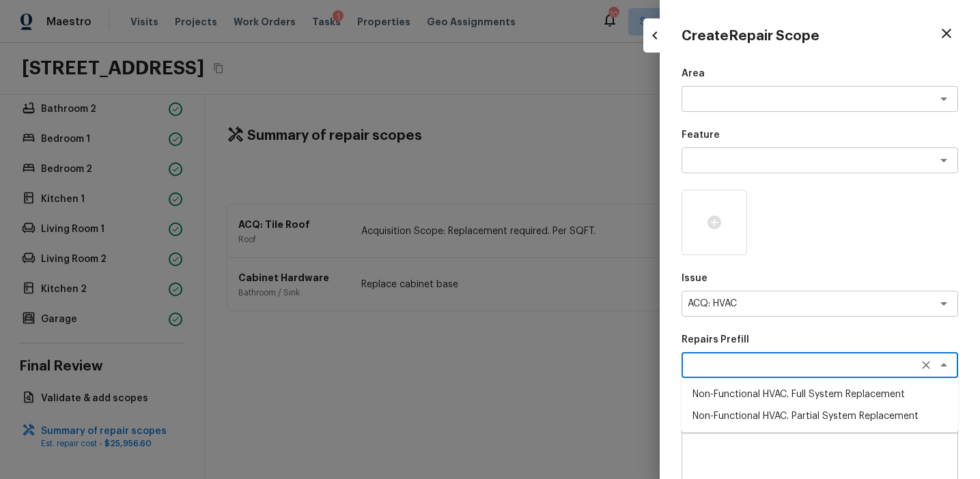
click at [739, 354] on div "x ​" at bounding box center [819, 365] width 276 height 26
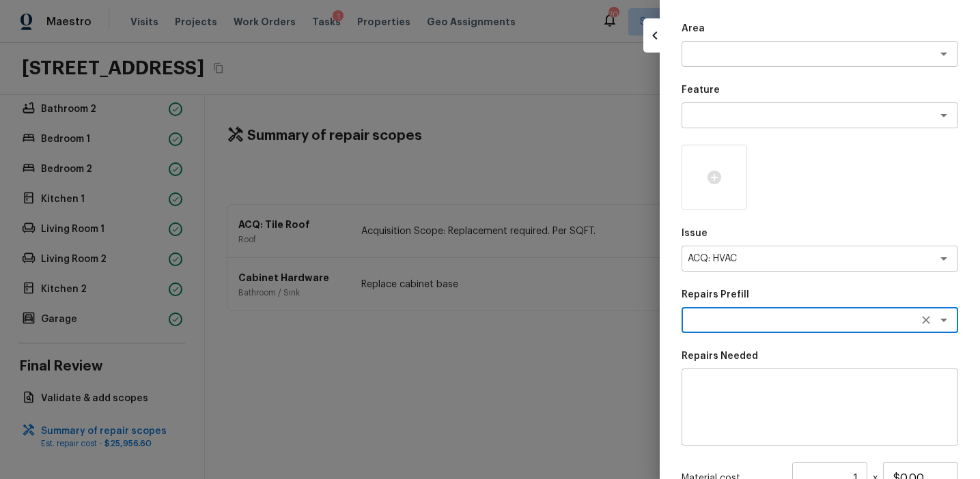
scroll to position [76, 0]
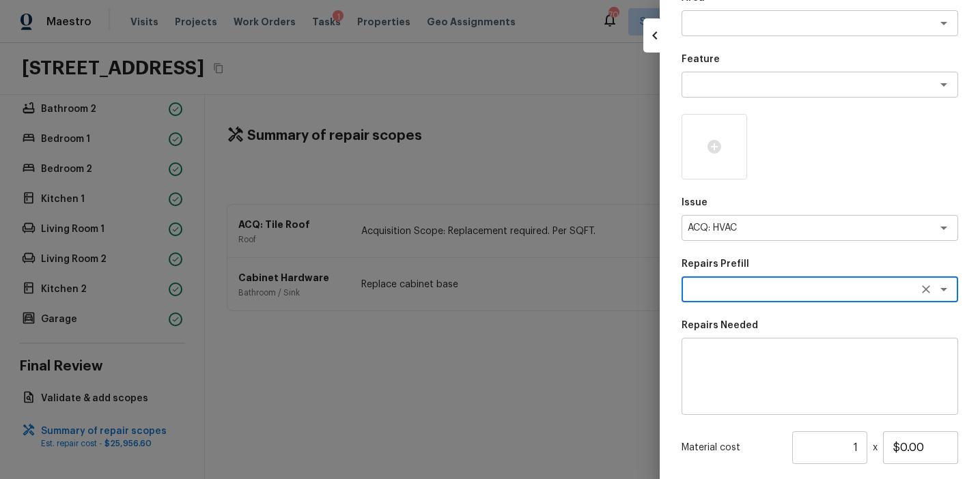
click at [737, 292] on textarea at bounding box center [800, 290] width 226 height 14
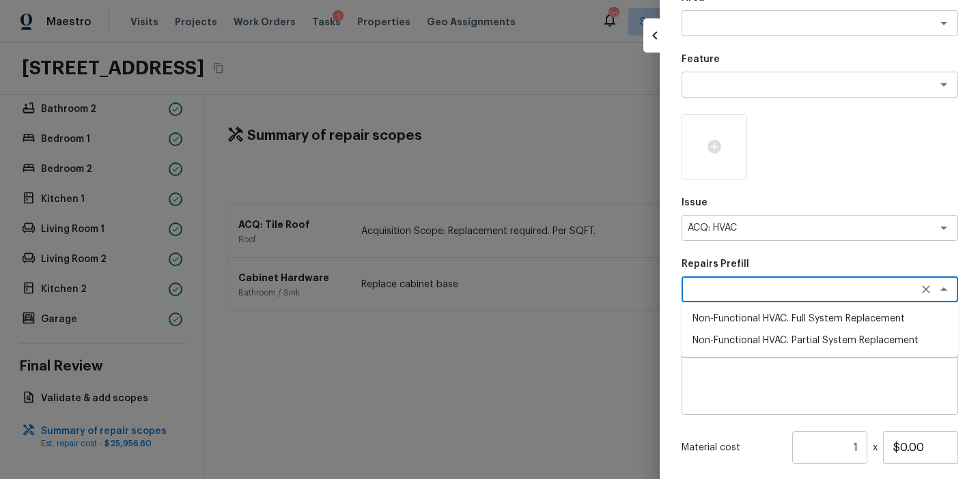
click at [750, 317] on li "Non-Functional HVAC. Full System Replacement" at bounding box center [819, 319] width 276 height 22
type textarea "Non-Functional HVAC. Full System Replacement"
type textarea "Acquisition Scope: Full System Replacement"
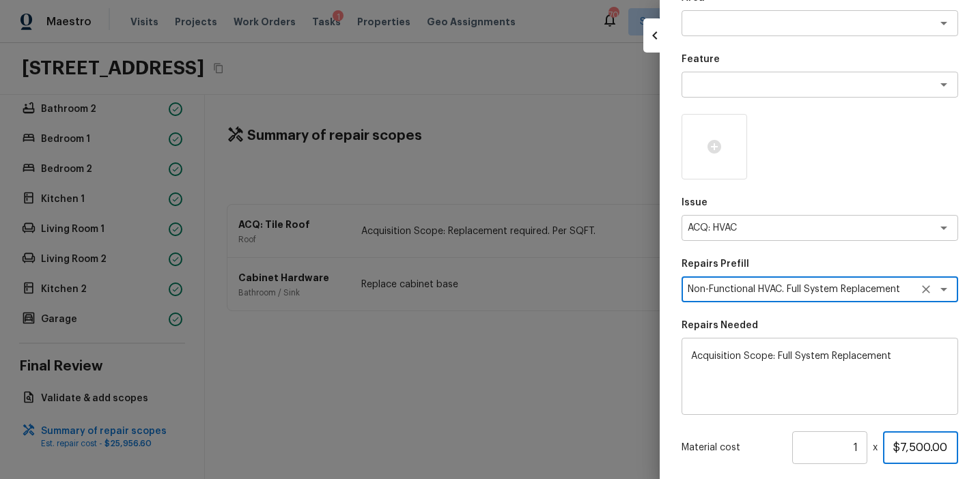
click at [918, 446] on input "$7,500.00" at bounding box center [920, 447] width 75 height 33
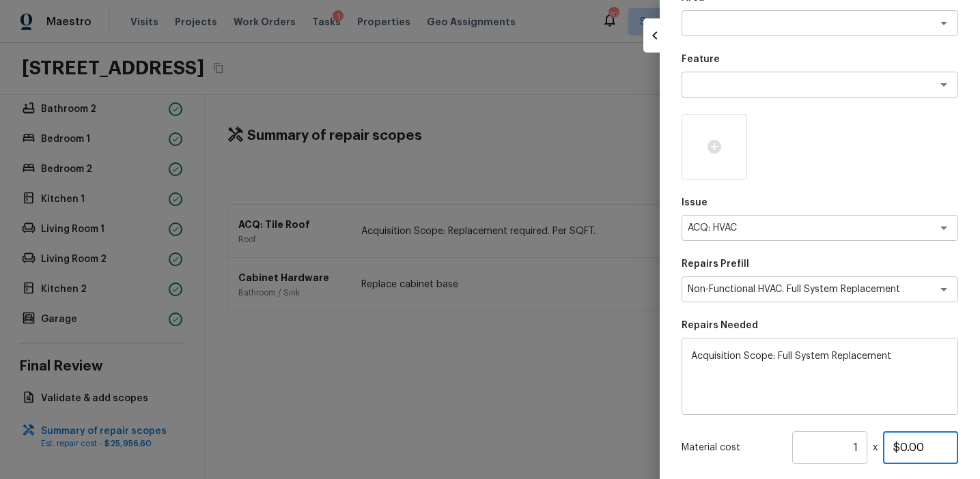
type input "$0.00"
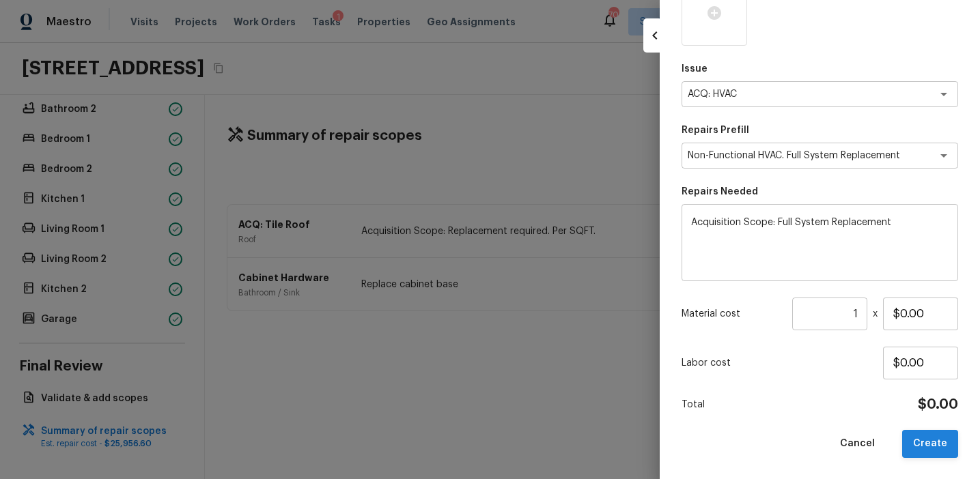
click at [924, 442] on button "Create" at bounding box center [930, 444] width 56 height 28
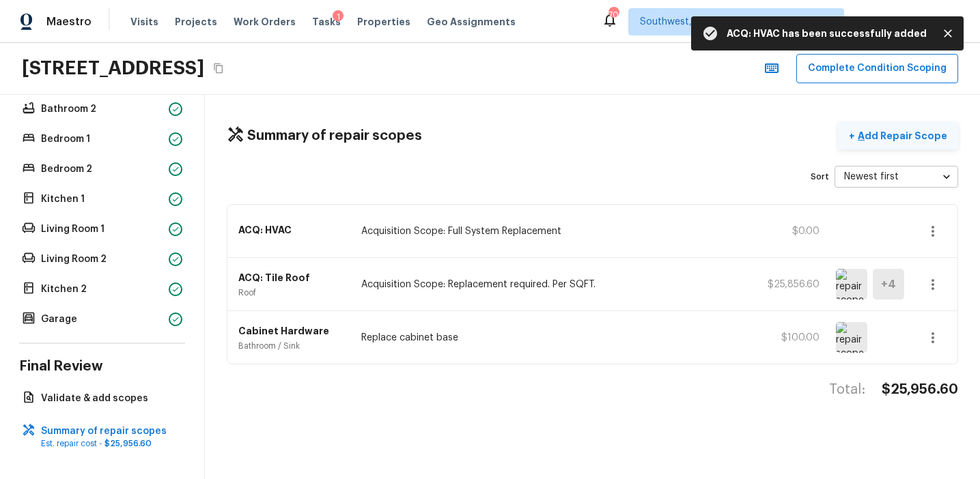
click at [889, 134] on p "Add Repair Scope" at bounding box center [901, 136] width 92 height 14
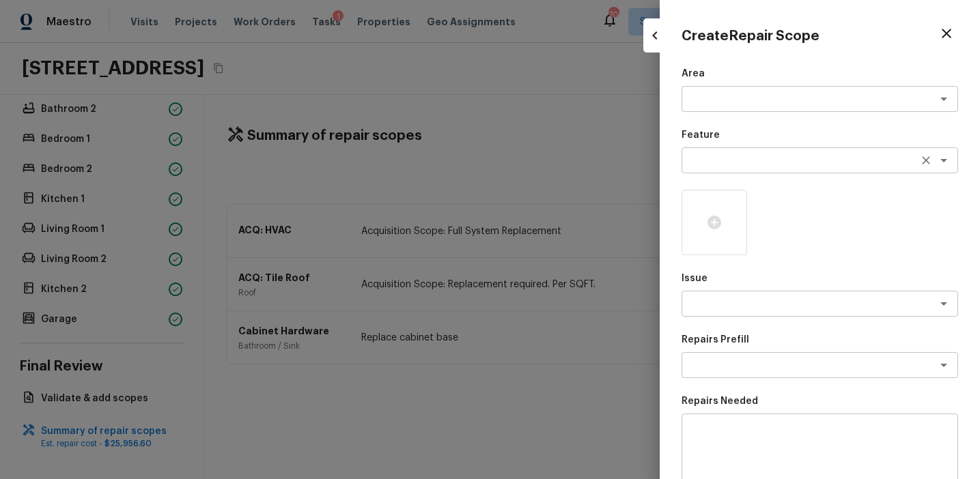
click at [730, 160] on textarea at bounding box center [800, 161] width 226 height 14
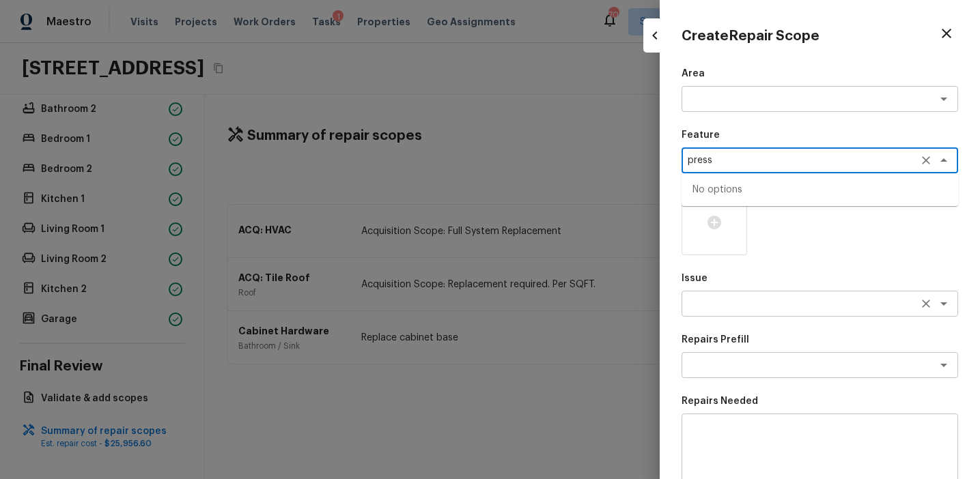
type textarea "press"
click at [767, 306] on textarea at bounding box center [800, 304] width 226 height 14
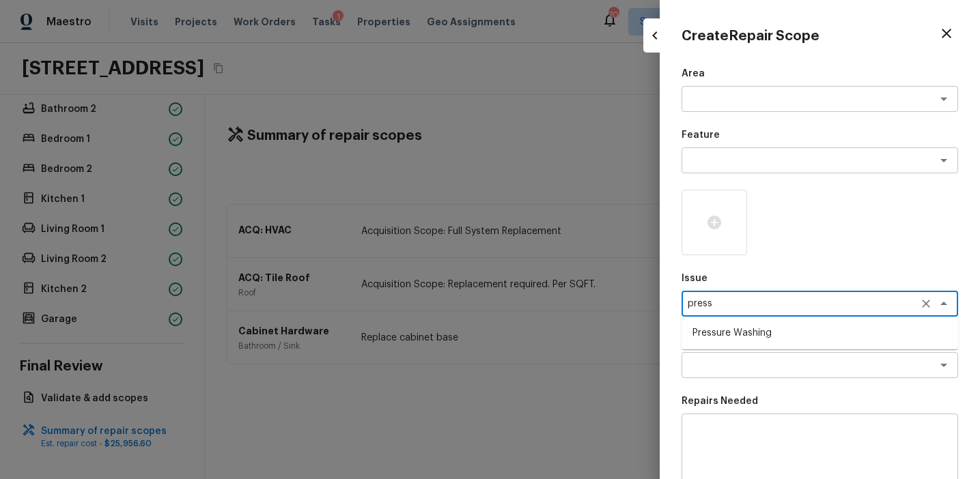
click at [771, 333] on li "Pressure Washing" at bounding box center [819, 333] width 276 height 22
type textarea "Pressure Washing"
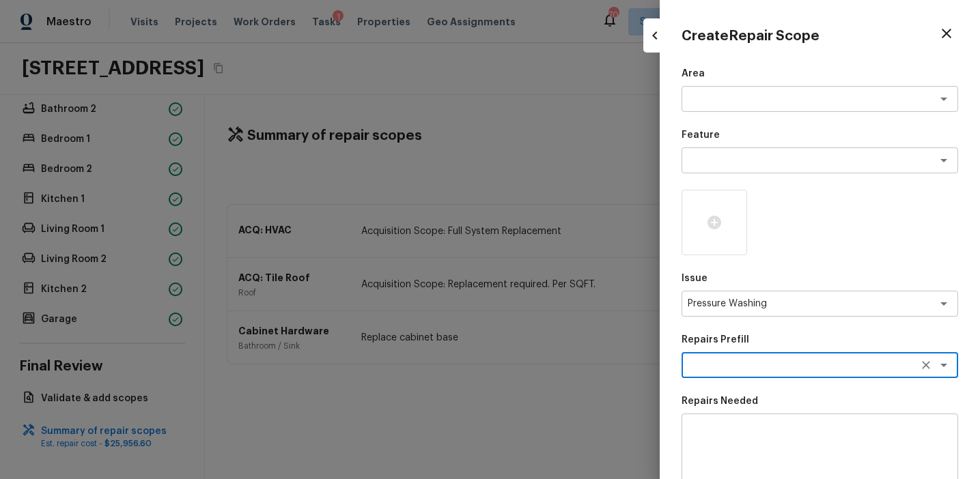
click at [771, 374] on div "x ​" at bounding box center [819, 365] width 276 height 26
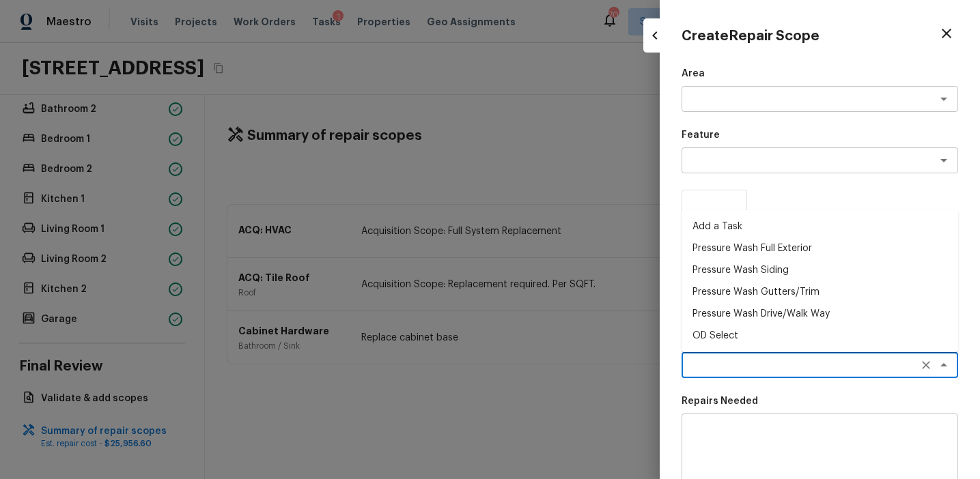
click at [759, 249] on li "Pressure Wash Full Exterior" at bounding box center [819, 249] width 276 height 22
type textarea "Pressure Wash Full Exterior"
type textarea "Pressure wash the House, Flatwork, Deck and Garage interior."
type input "$250.00"
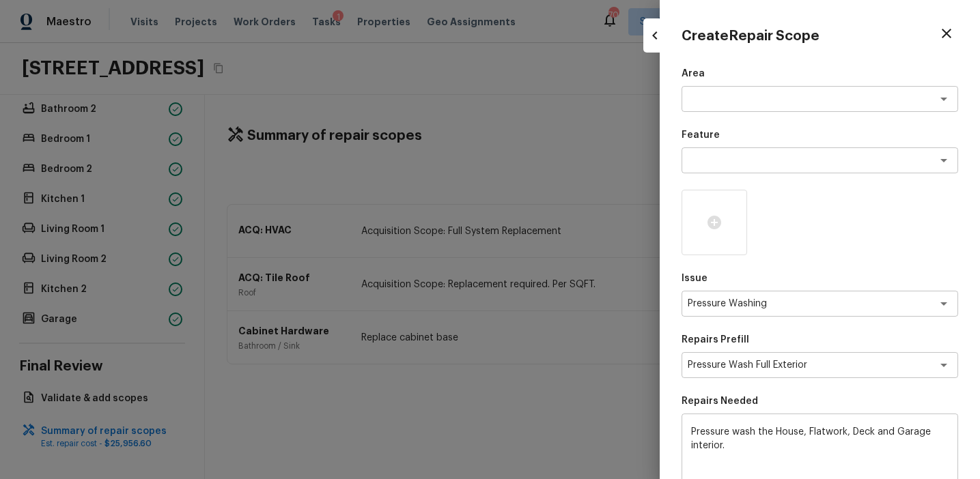
click at [801, 331] on div "Area x ​ Feature x ​ Issue Pressure Washing x ​ Repairs Prefill Pressure Wash F…" at bounding box center [819, 367] width 276 height 601
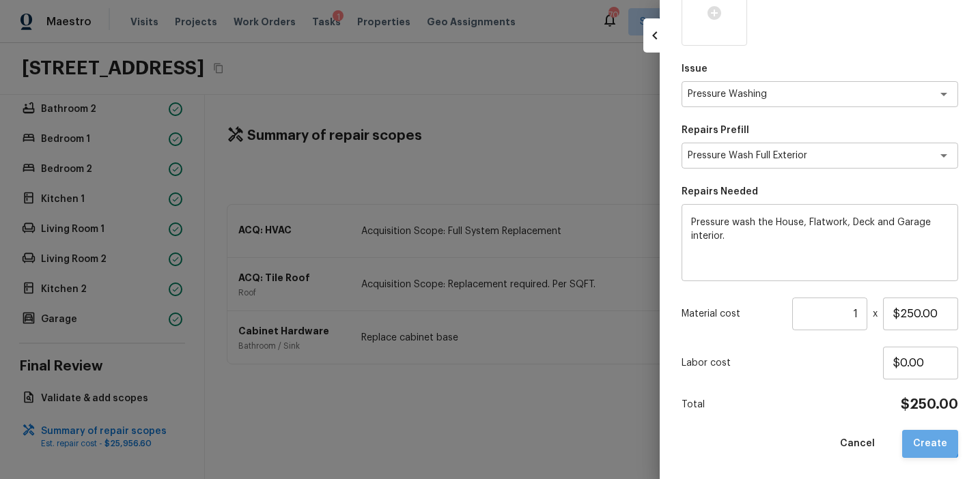
click at [921, 438] on button "Create" at bounding box center [930, 444] width 56 height 28
type input "$0.00"
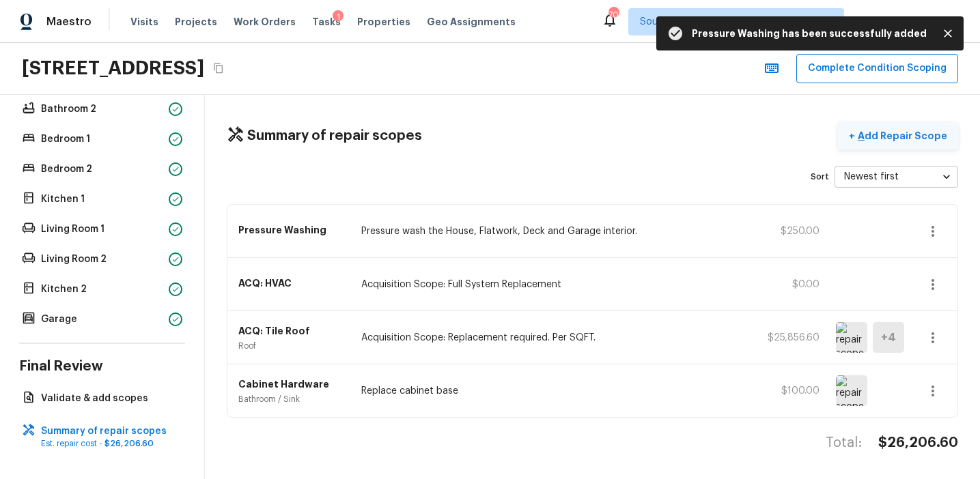
click at [881, 132] on p "Add Repair Scope" at bounding box center [901, 136] width 92 height 14
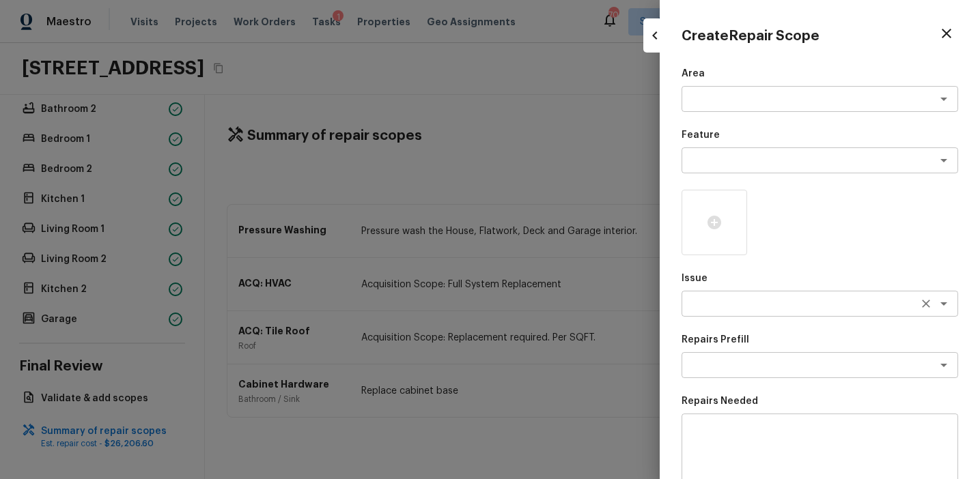
click at [707, 296] on div "x ​" at bounding box center [819, 304] width 276 height 26
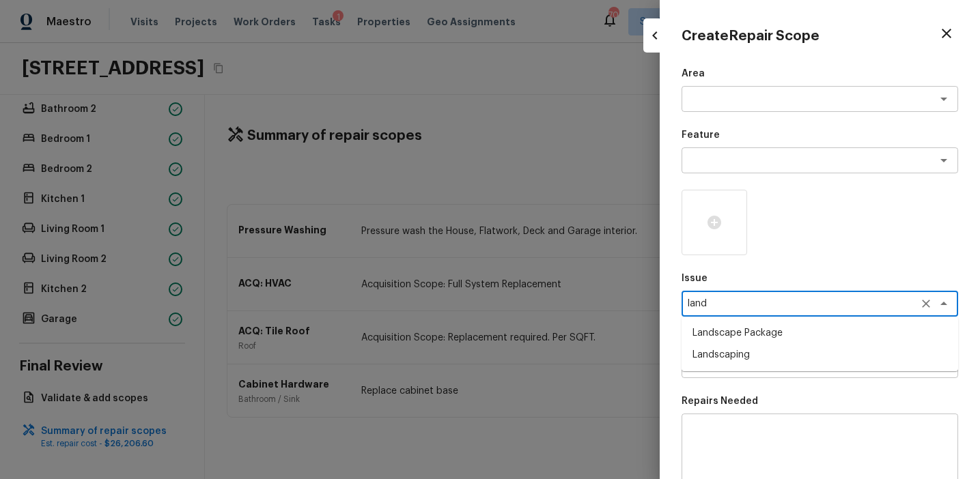
click at [748, 328] on li "Landscape Package" at bounding box center [819, 333] width 276 height 22
type textarea "Landscape Package"
click at [764, 362] on textarea at bounding box center [800, 365] width 226 height 14
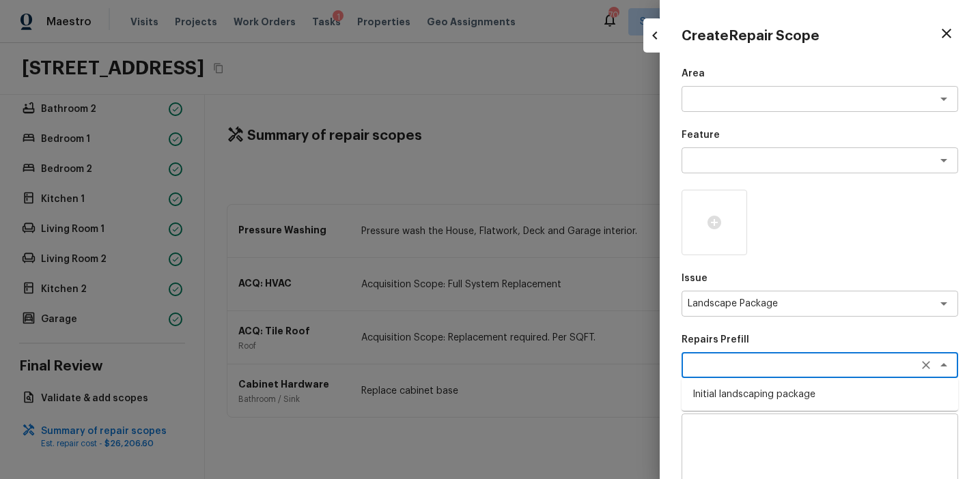
click at [770, 388] on li "Initial landscaping package" at bounding box center [819, 395] width 276 height 22
type textarea "Initial landscaping package"
type textarea "Mowing of grass up to 6" in height. Mow, edge along driveways & sidewalks, trim…"
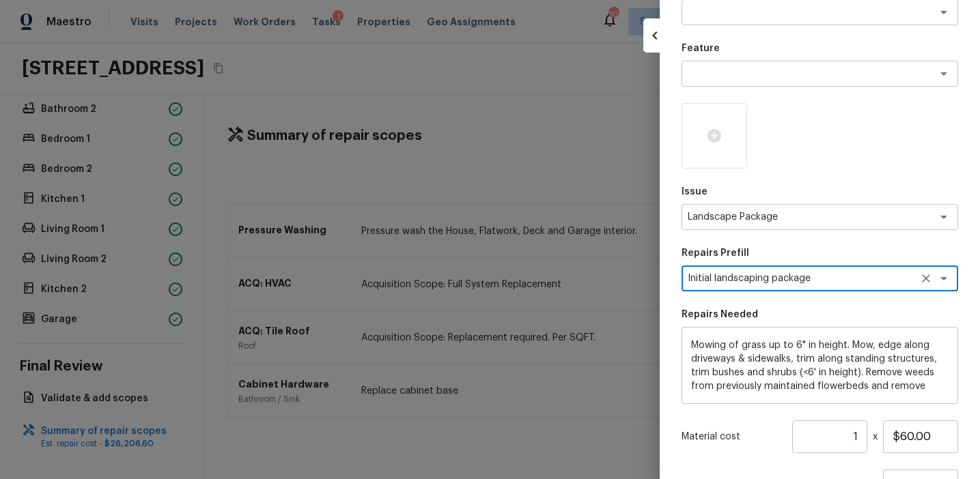
scroll to position [165, 0]
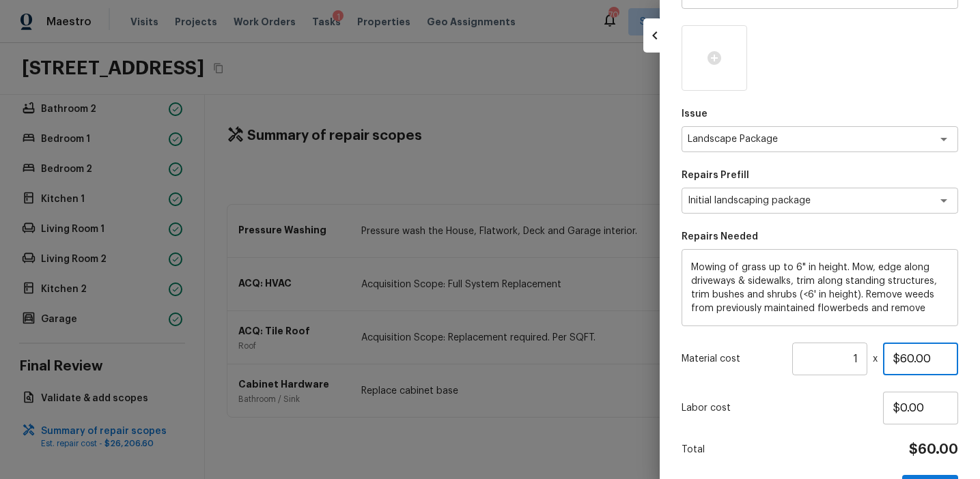
click at [902, 355] on input "$60.00" at bounding box center [920, 359] width 75 height 33
type input "$300.00"
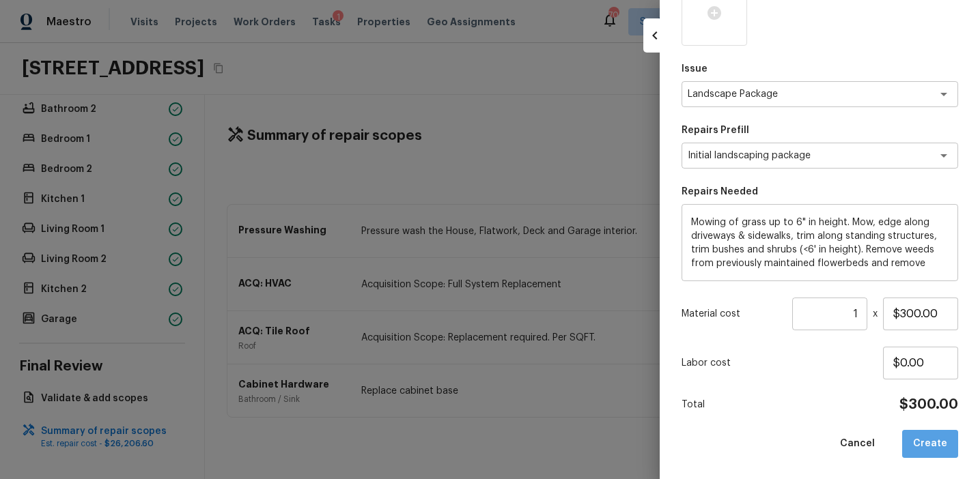
click at [937, 451] on button "Create" at bounding box center [930, 444] width 56 height 28
type input "$0.00"
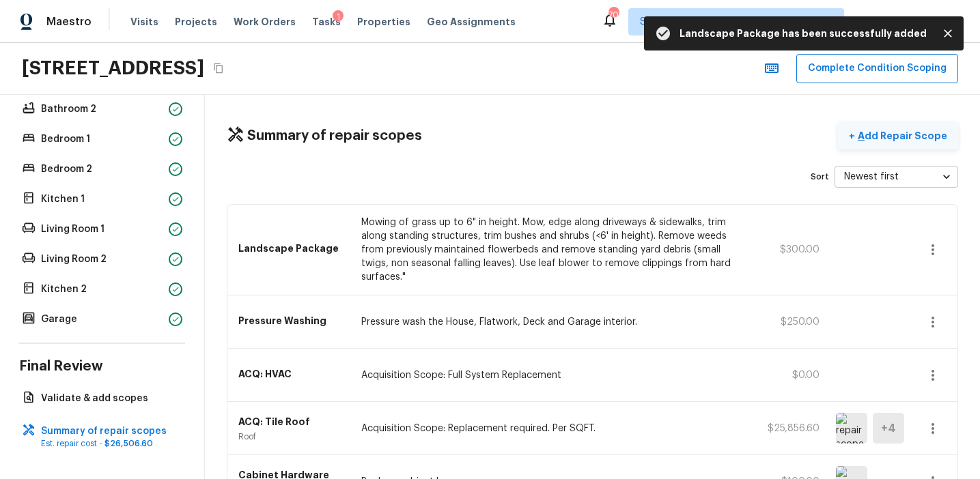
click at [894, 134] on p "Add Repair Scope" at bounding box center [901, 136] width 92 height 14
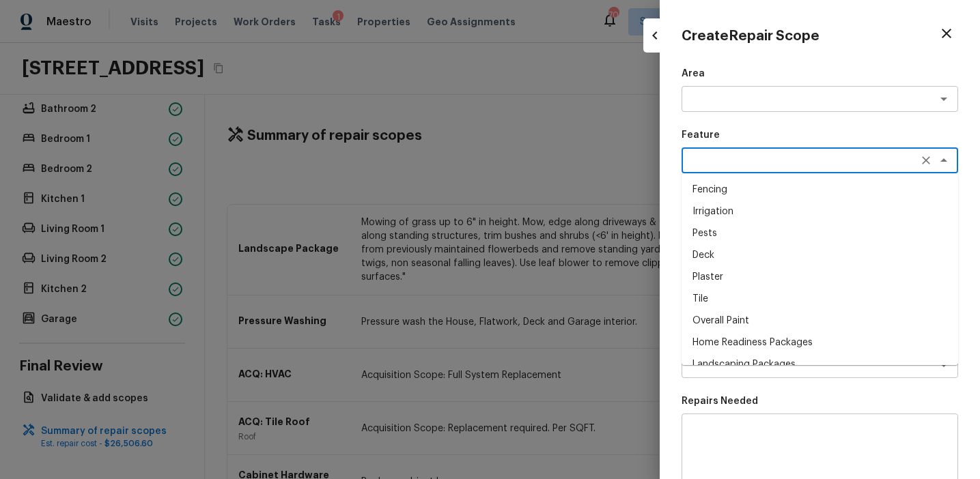
click at [724, 164] on textarea at bounding box center [800, 161] width 226 height 14
click at [666, 306] on div "Create Repair Scope Area x ​ Feature x ​ Fencing Irrigation Pests Deck Plaster …" at bounding box center [819, 239] width 320 height 479
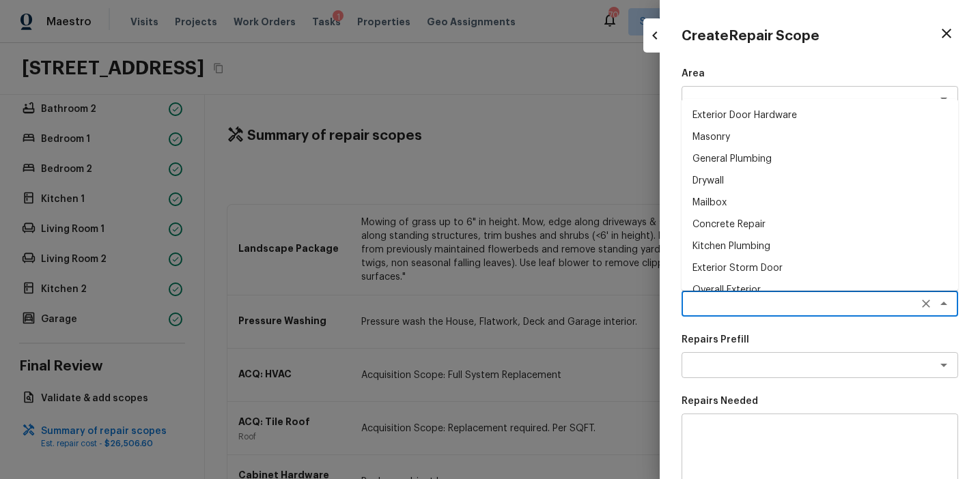
click at [702, 305] on textarea at bounding box center [800, 304] width 226 height 14
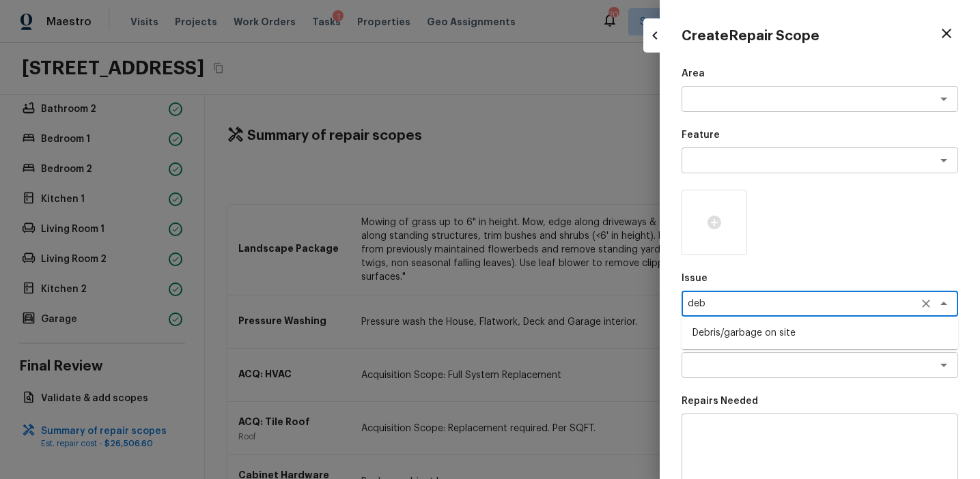
click at [735, 333] on li "Debris/garbage on site" at bounding box center [819, 333] width 276 height 22
type textarea "Debris/garbage on site"
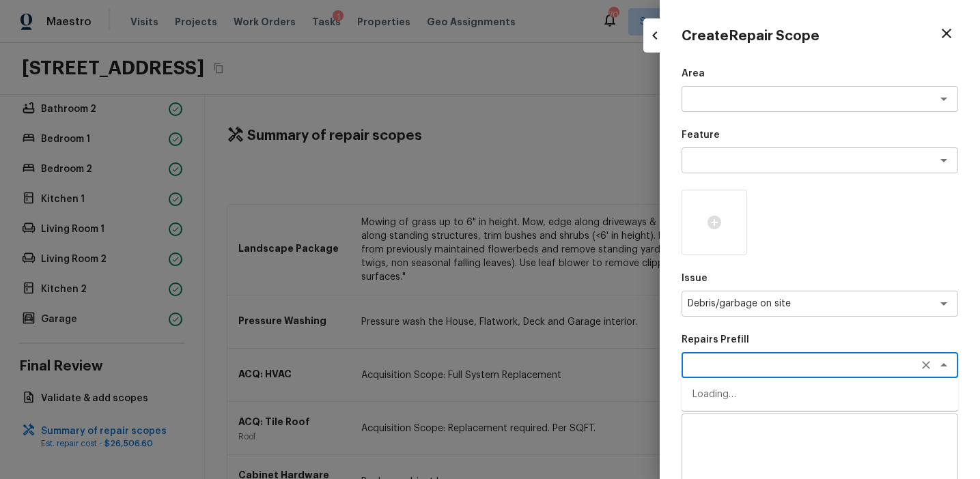
click at [771, 367] on textarea at bounding box center [800, 365] width 226 height 14
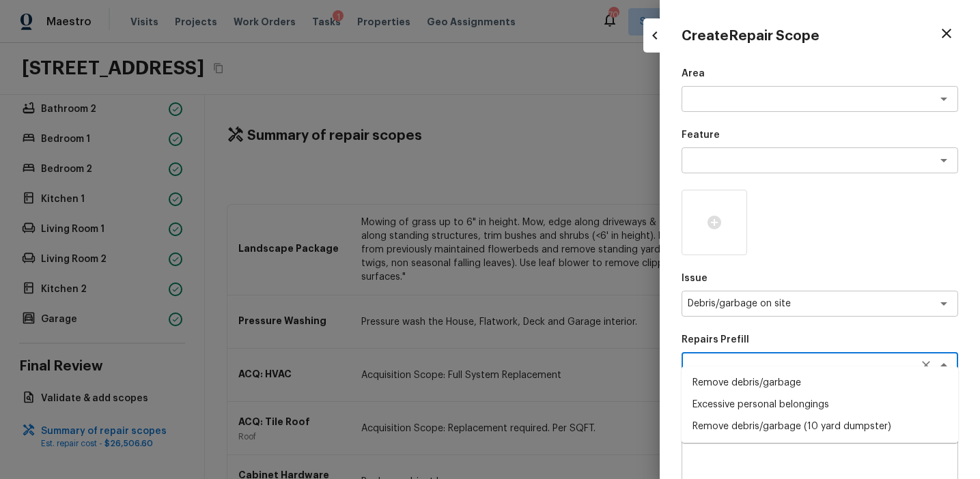
scroll to position [18, 0]
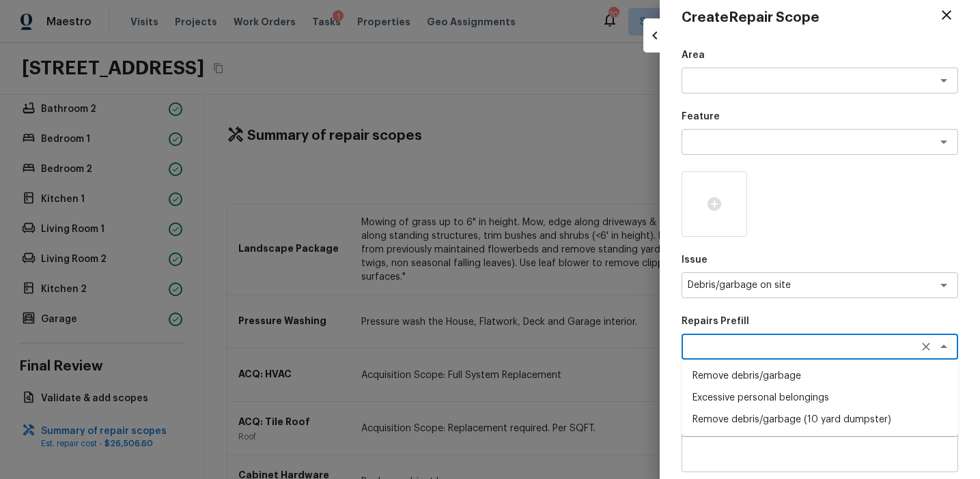
click at [771, 367] on li "Remove debris/garbage" at bounding box center [819, 376] width 276 height 22
type textarea "Remove debris/garbage"
type textarea "Remove, haul off, and properly dispose of any debris left by seller to offsite …"
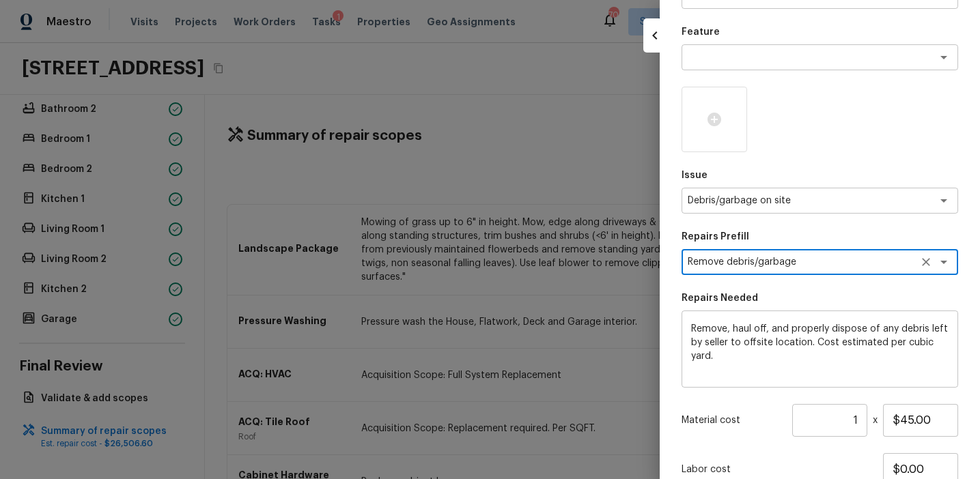
scroll to position [176, 0]
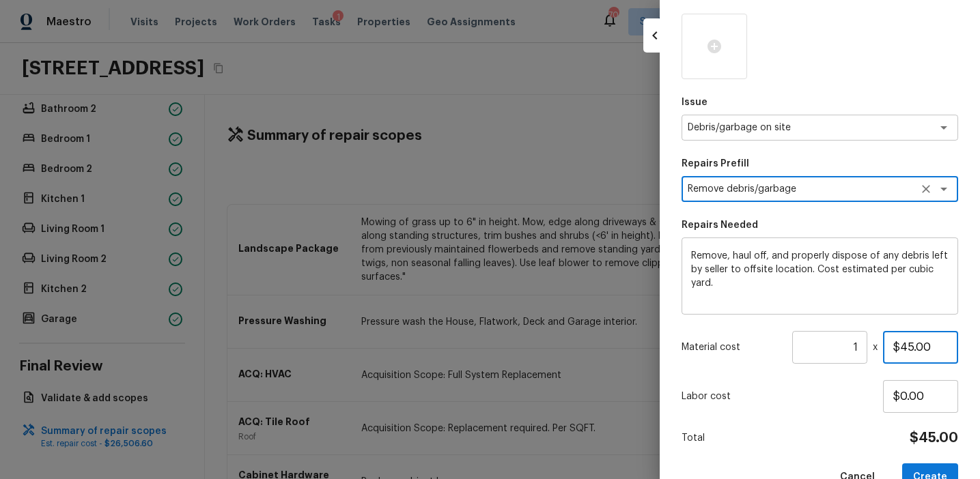
click at [908, 345] on input "$45.00" at bounding box center [920, 347] width 75 height 33
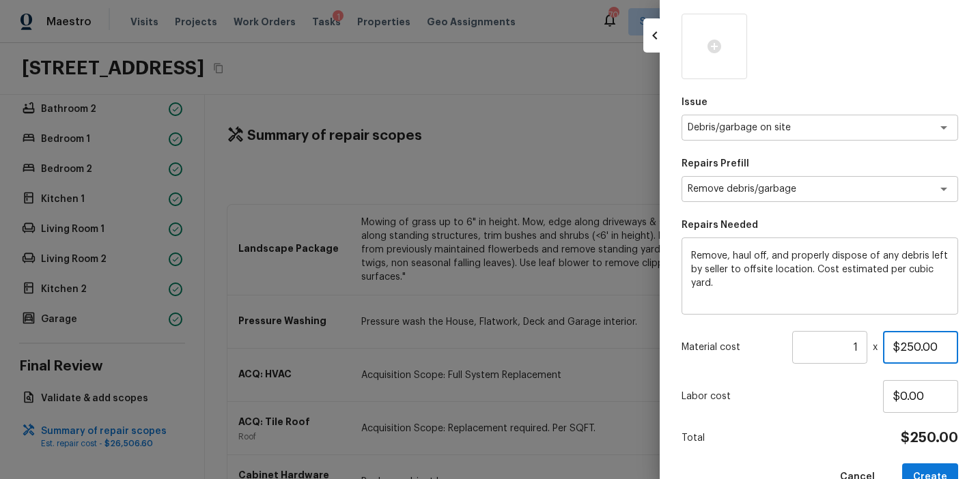
type input "$250.00"
click at [926, 476] on button "Create" at bounding box center [930, 478] width 56 height 28
type input "$0.00"
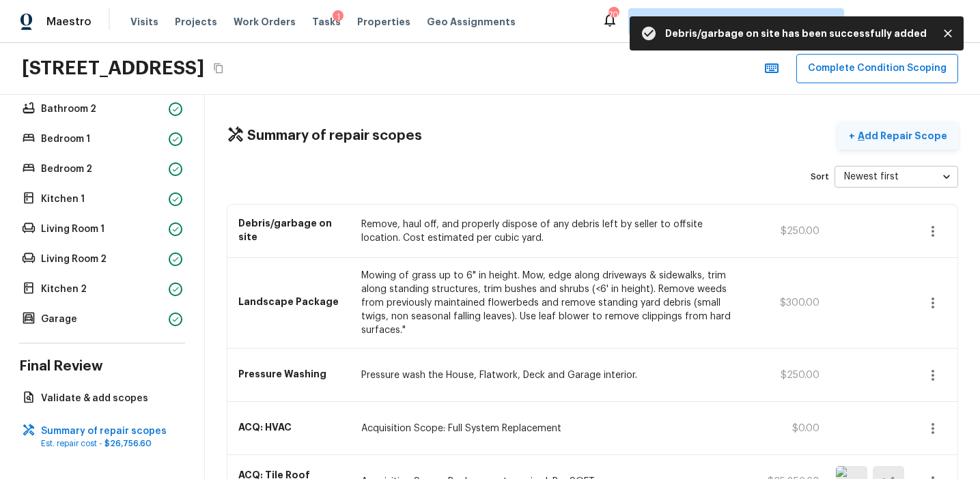
click at [879, 132] on p "Add Repair Scope" at bounding box center [901, 136] width 92 height 14
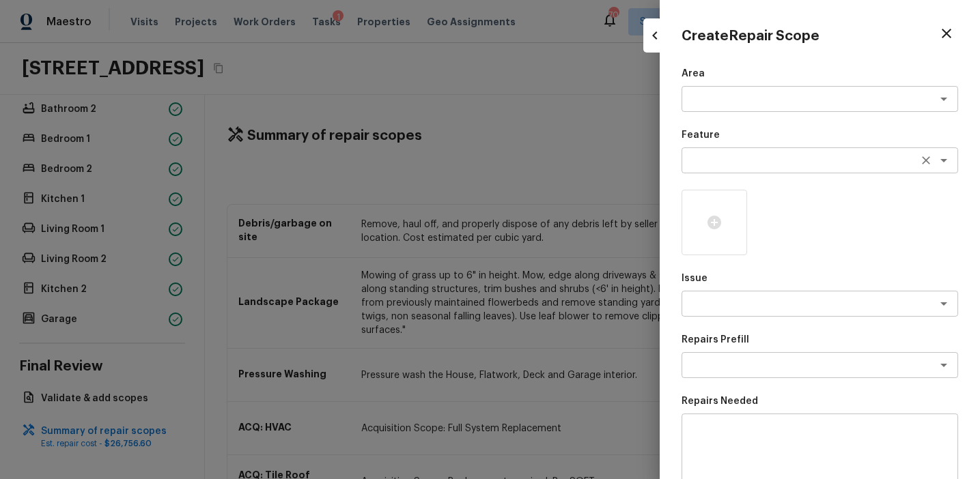
click at [716, 165] on textarea at bounding box center [800, 161] width 226 height 14
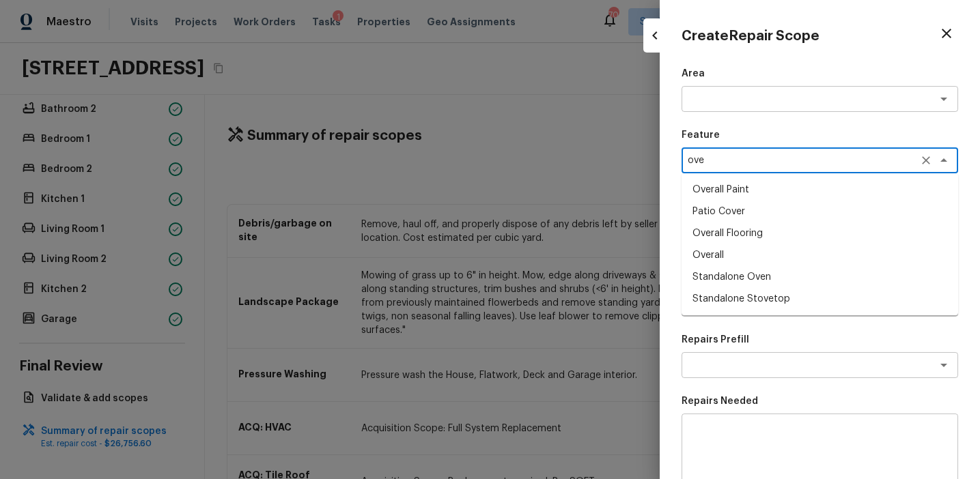
click at [740, 251] on li "Overall" at bounding box center [819, 255] width 276 height 22
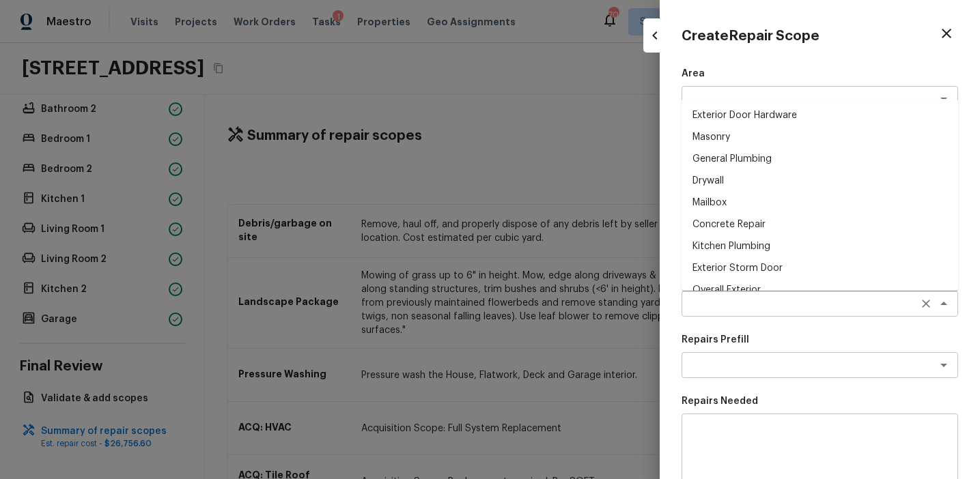
click at [704, 296] on div "x ​" at bounding box center [819, 304] width 276 height 26
type textarea "Overall"
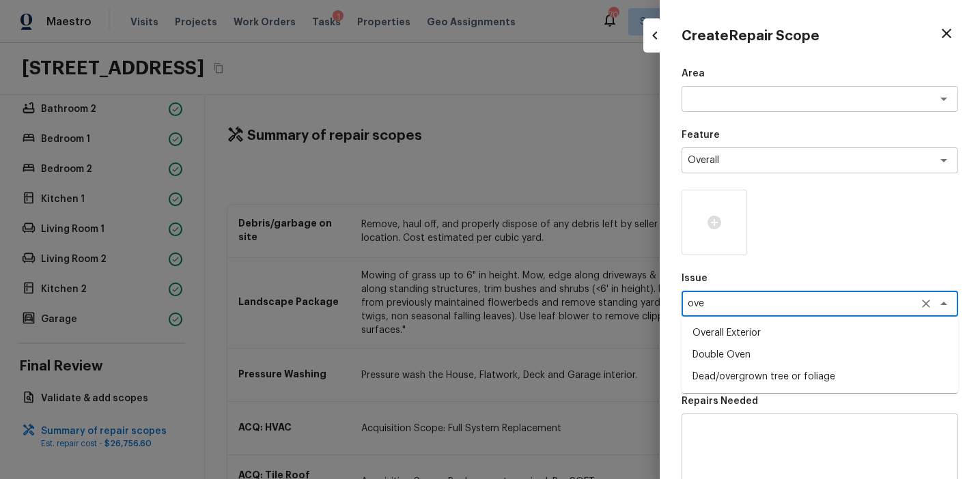
click at [730, 332] on li "Overall Exterior" at bounding box center [819, 333] width 276 height 22
type textarea "Overall Exterior"
click at [730, 424] on div "x ​" at bounding box center [819, 452] width 276 height 77
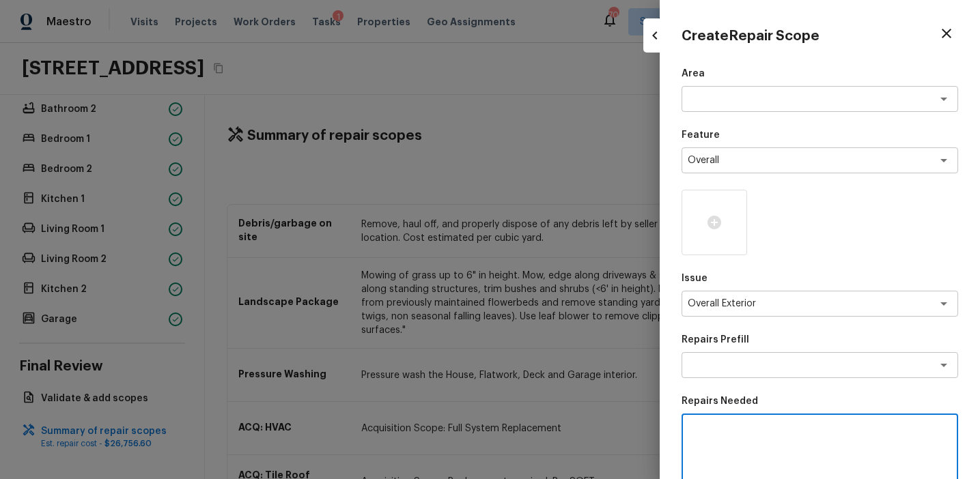
paste textarea "Overall exterior repairs (siding, stucco, fencing, soffit, [PERSON_NAME], trims…"
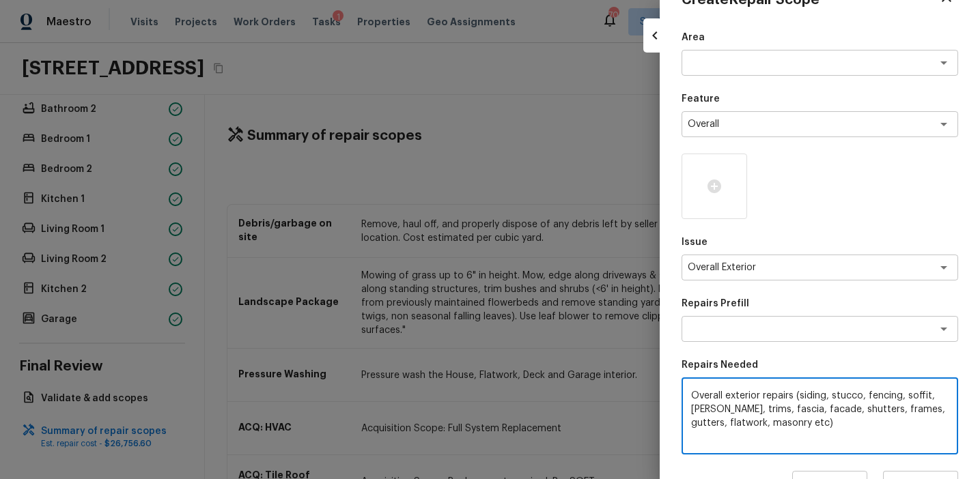
scroll to position [81, 0]
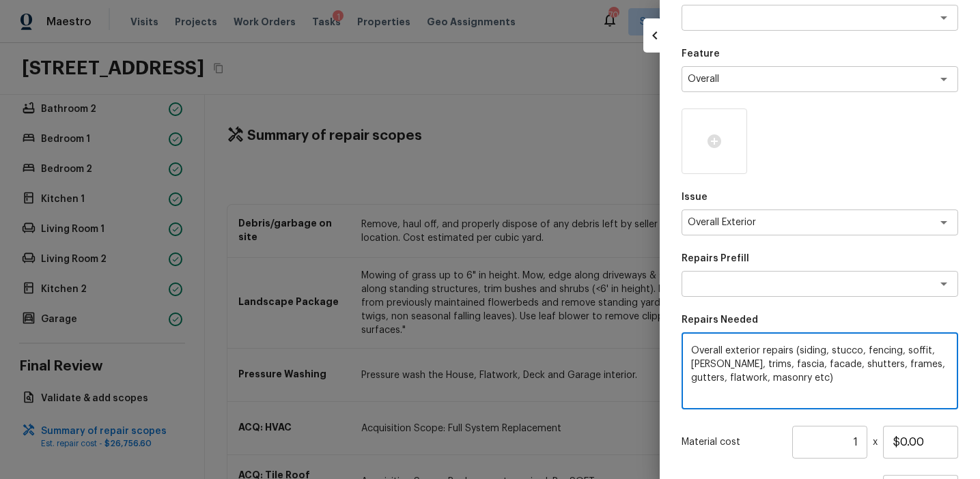
click at [751, 377] on textarea "Overall exterior repairs (siding, stucco, fencing, soffit, [PERSON_NAME], trims…" at bounding box center [819, 371] width 257 height 55
type textarea "Overall exterior repairs (siding, stucco, fencing, soffit, [PERSON_NAME], trims…"
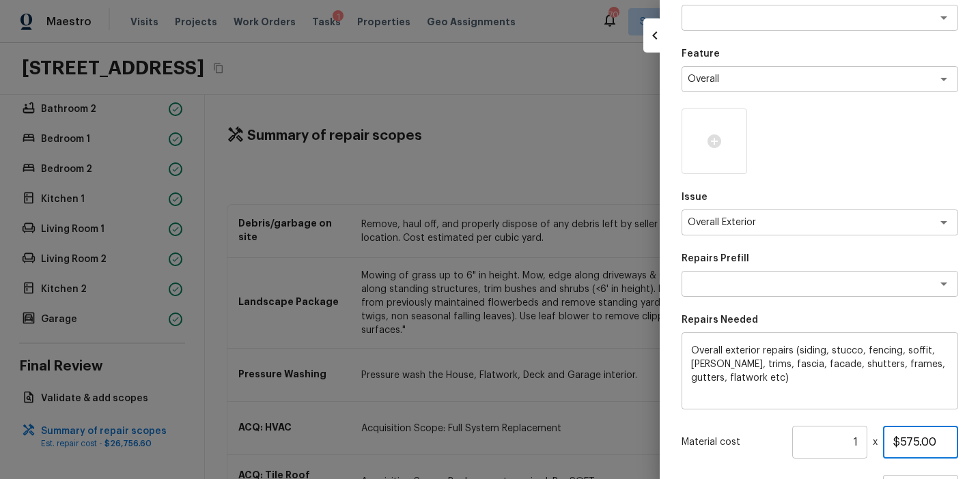
type input "$575.00"
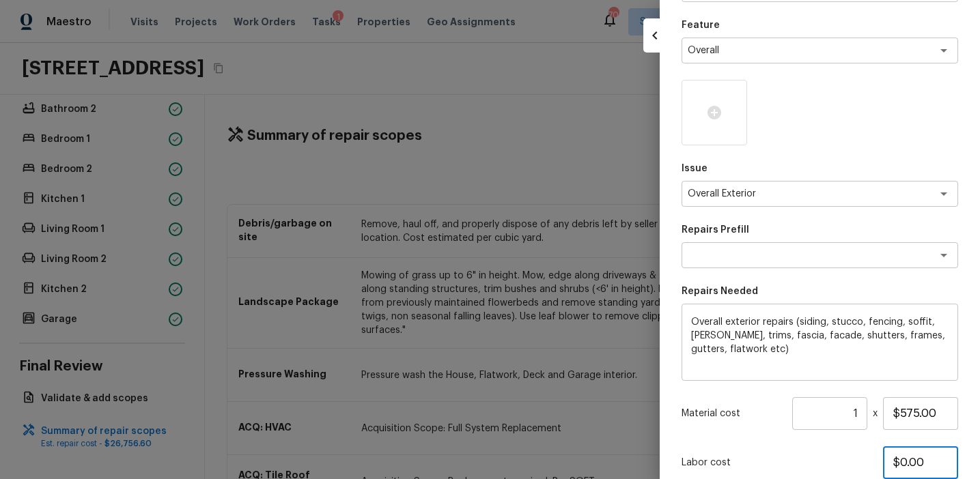
scroll to position [210, 0]
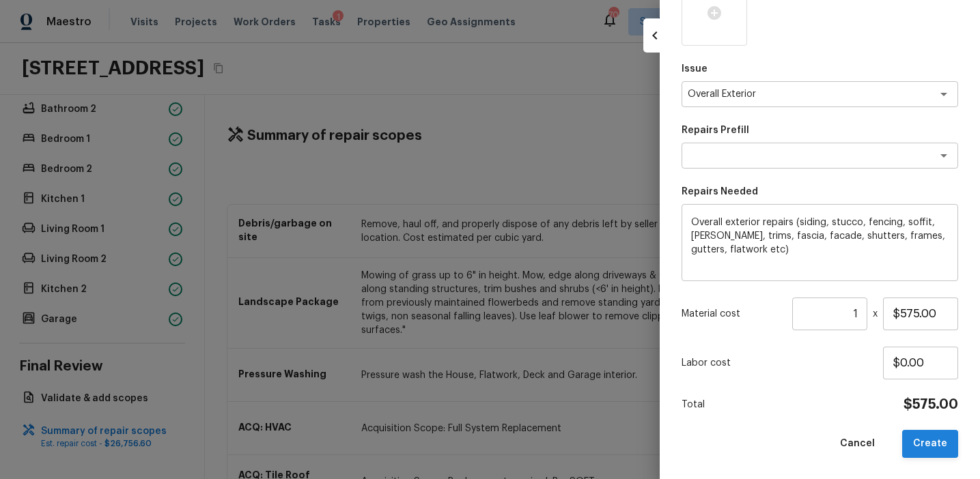
click at [922, 442] on button "Create" at bounding box center [930, 444] width 56 height 28
type input "$0.00"
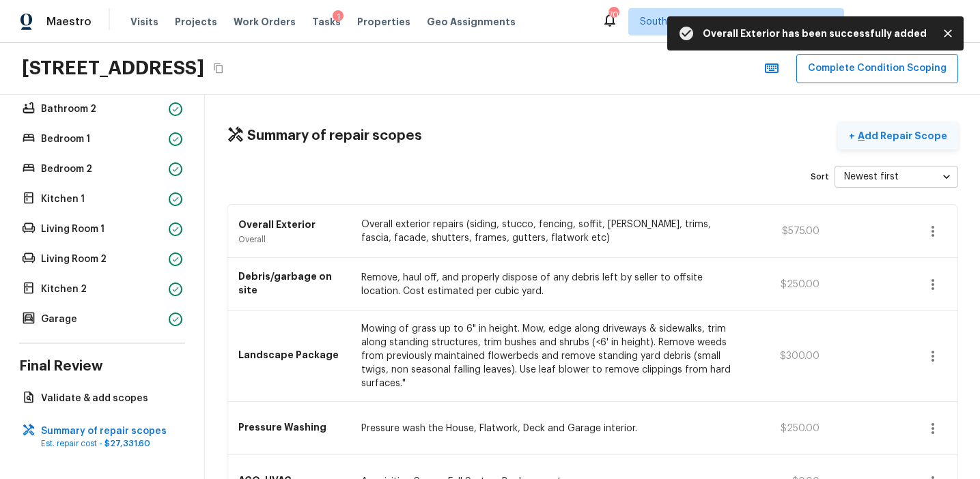
click at [879, 140] on p "Add Repair Scope" at bounding box center [901, 136] width 92 height 14
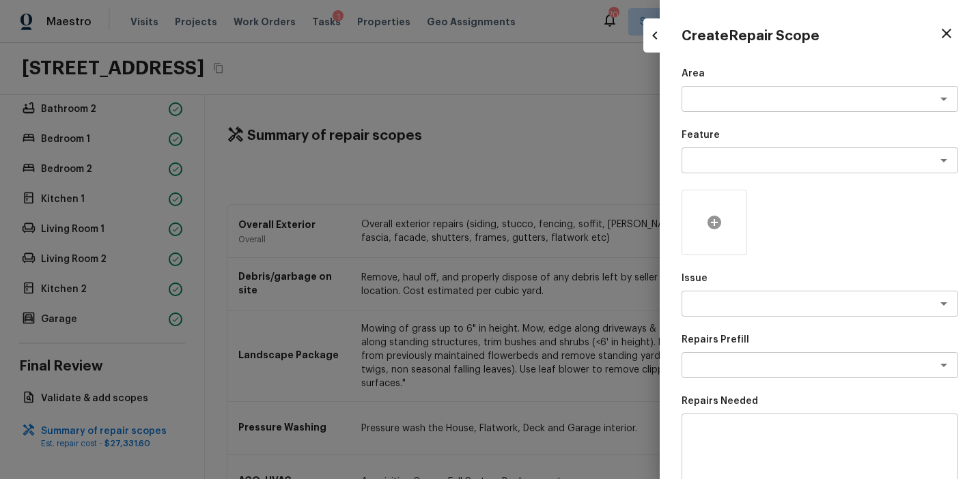
click at [711, 222] on icon at bounding box center [714, 222] width 16 height 16
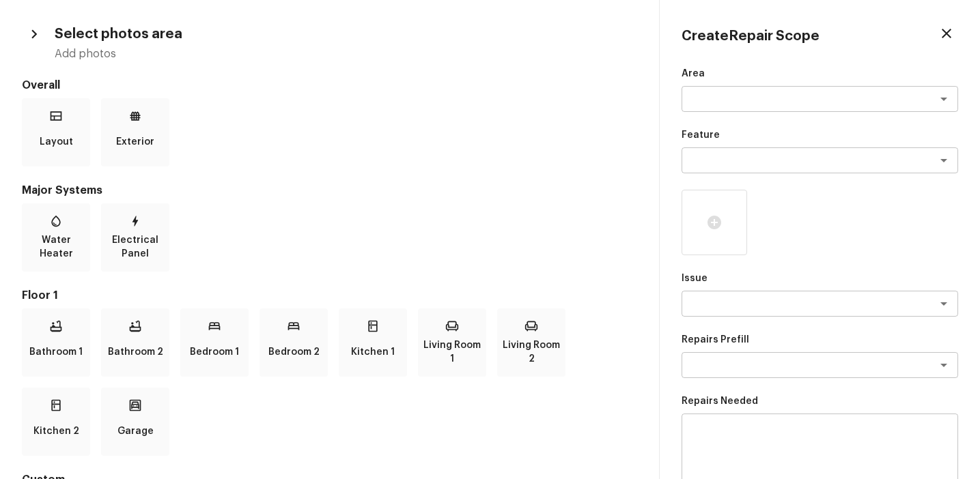
click at [258, 207] on div "Water Heater Electrical Panel" at bounding box center [329, 237] width 615 height 68
click at [532, 334] on div "Living Room 2" at bounding box center [531, 343] width 68 height 68
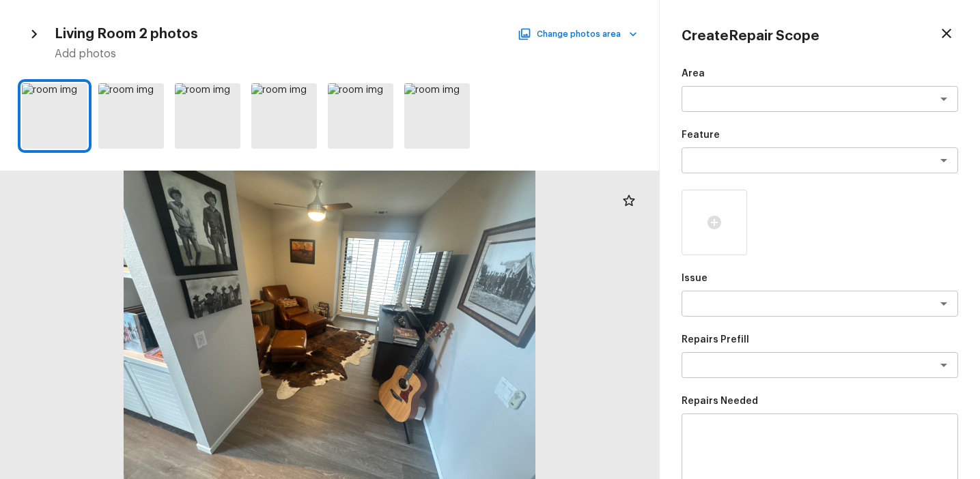
click at [590, 15] on div "Living Room 2 photos Change photos area Add photos" at bounding box center [329, 239] width 659 height 479
click at [592, 35] on button "Change photos area" at bounding box center [578, 34] width 117 height 18
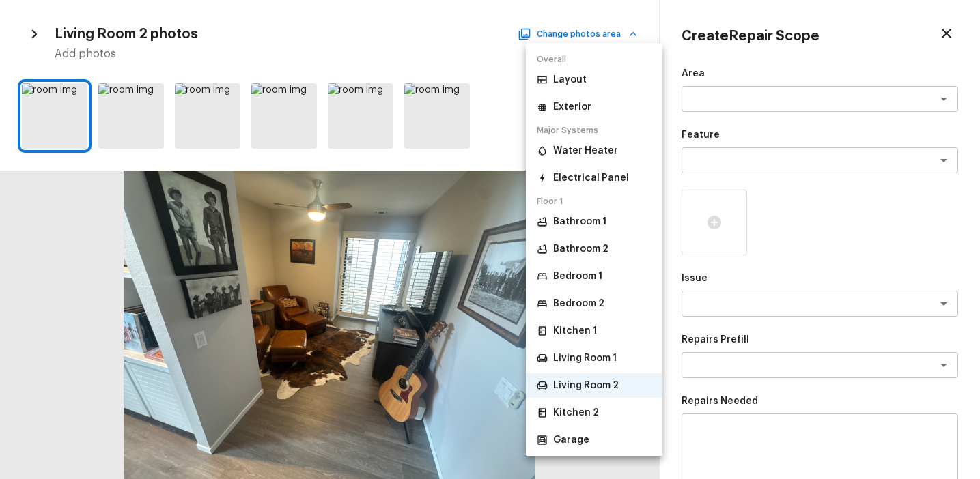
scroll to position [45, 0]
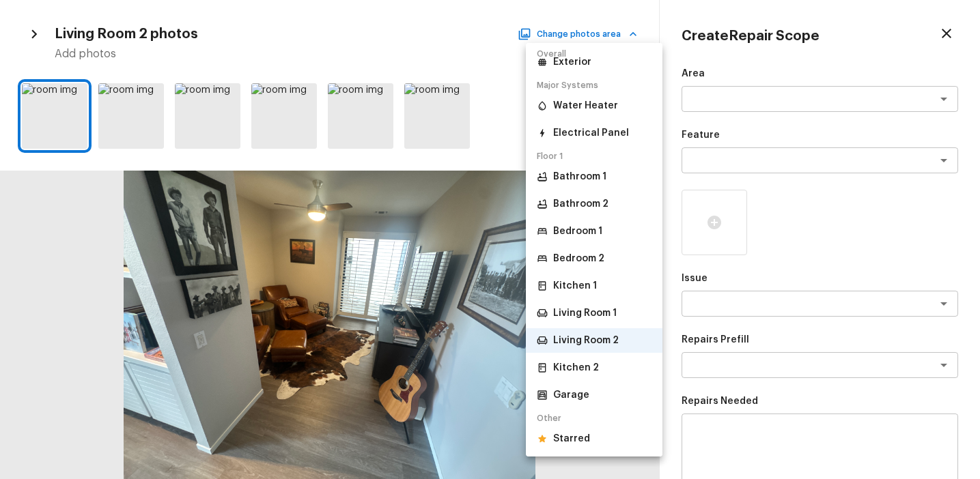
click at [578, 444] on p "Starred" at bounding box center [571, 439] width 37 height 14
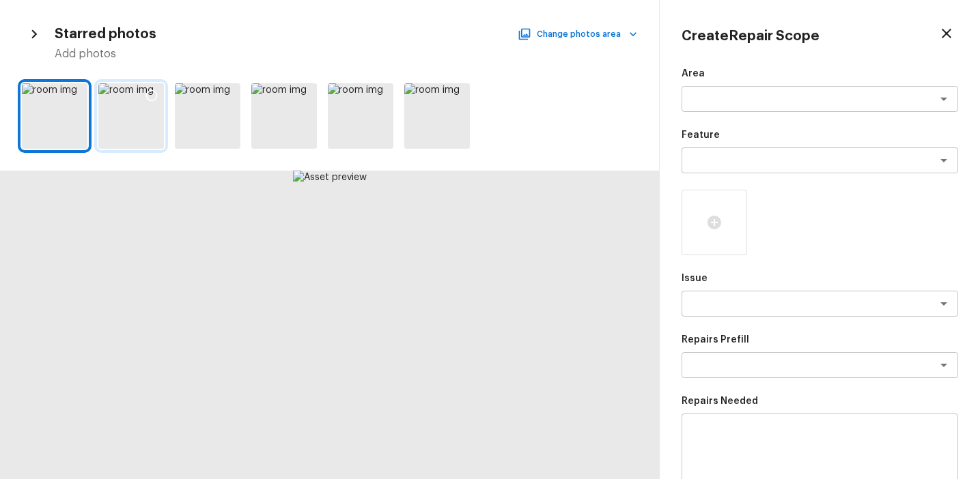
click at [128, 132] on div at bounding box center [131, 116] width 66 height 66
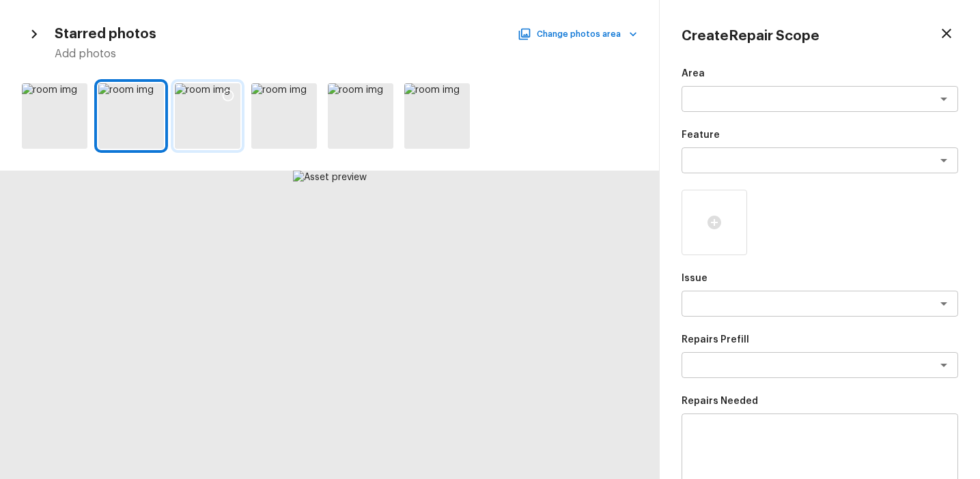
click at [200, 121] on div at bounding box center [208, 116] width 66 height 66
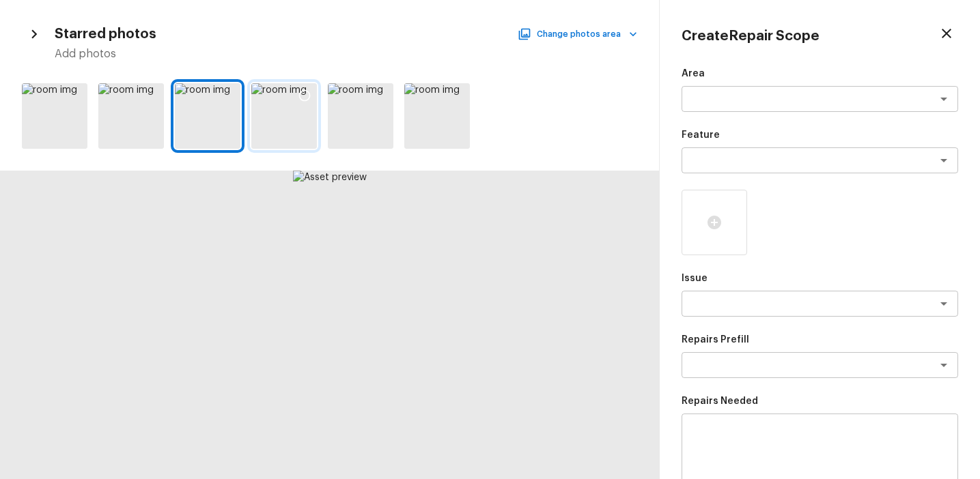
click at [275, 125] on div at bounding box center [284, 116] width 66 height 66
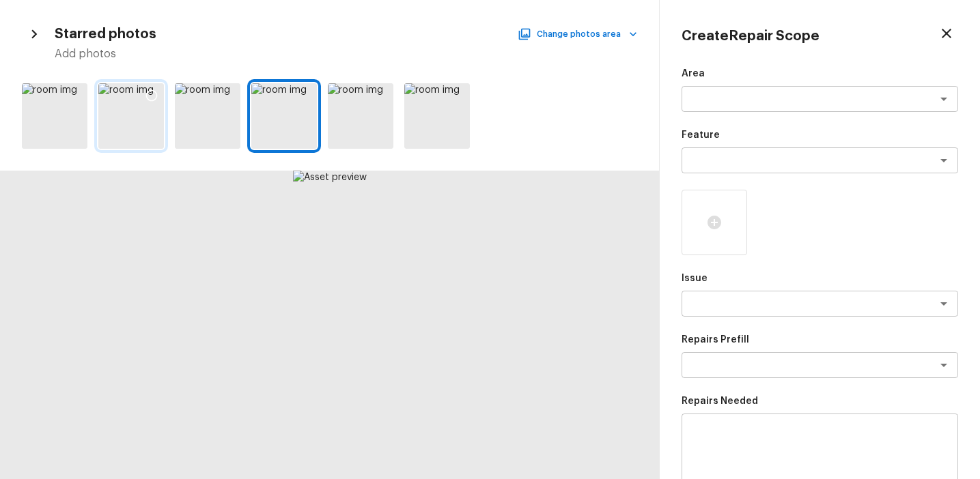
click at [140, 115] on div at bounding box center [131, 116] width 66 height 66
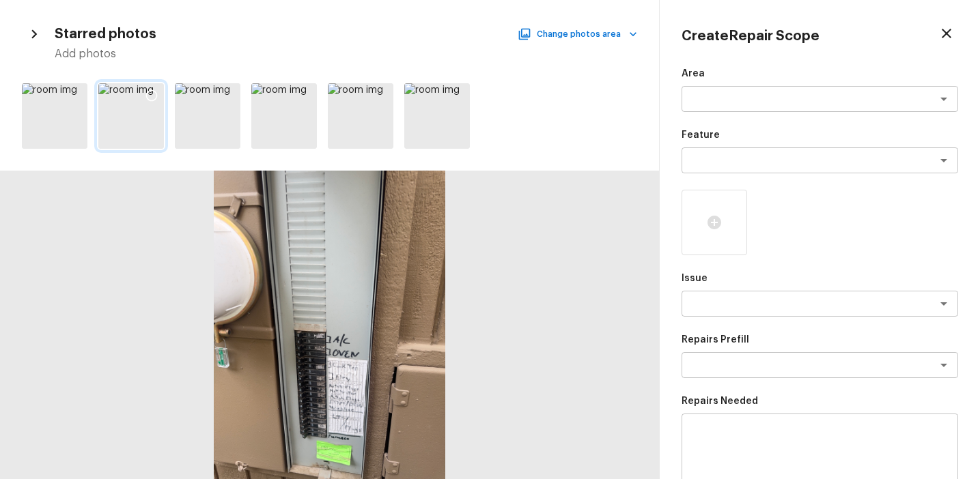
click at [145, 93] on icon at bounding box center [152, 96] width 14 height 14
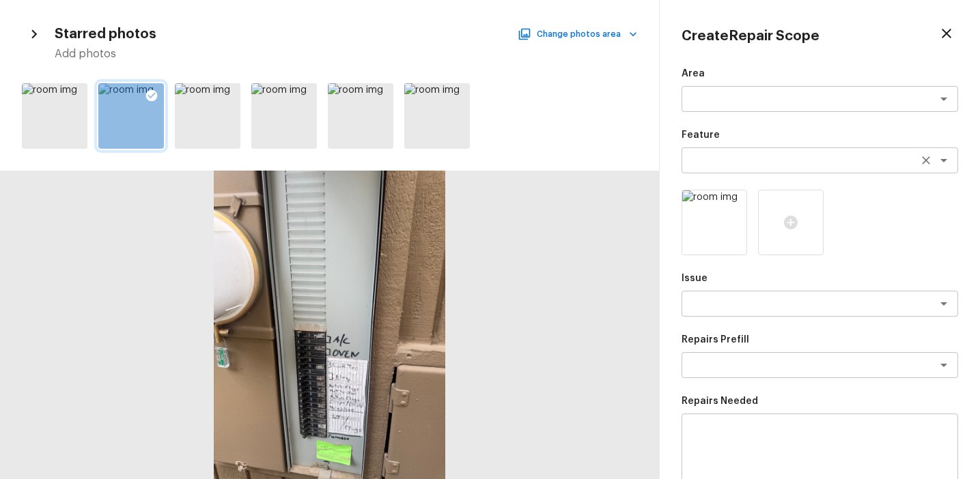
click at [708, 163] on textarea at bounding box center [800, 161] width 226 height 14
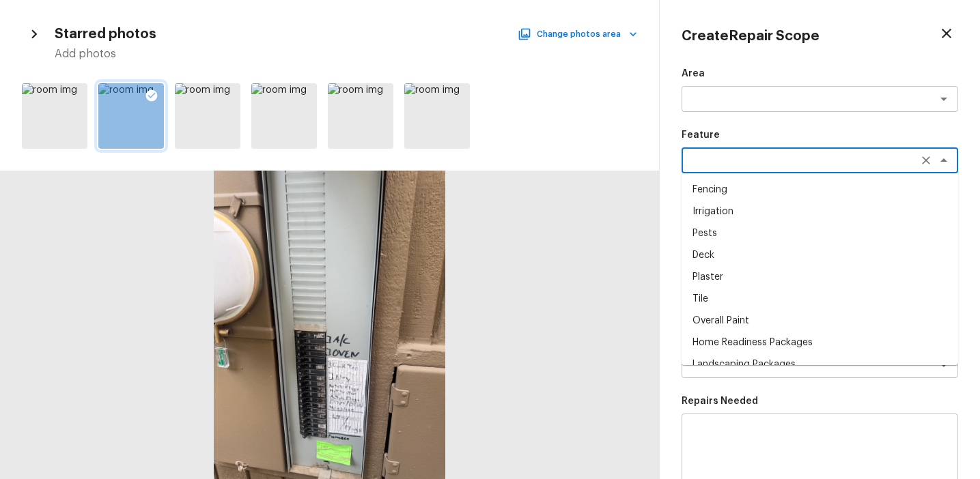
click at [717, 381] on div "Area x ​ Feature x ​ Fencing Irrigation Pests Deck Plaster Tile Overall Paint H…" at bounding box center [819, 367] width 276 height 601
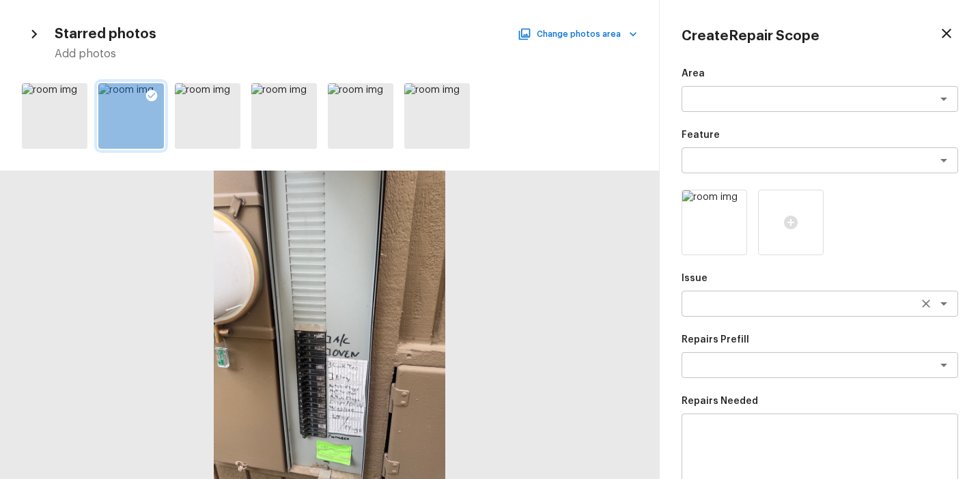
click at [703, 304] on textarea at bounding box center [800, 304] width 226 height 14
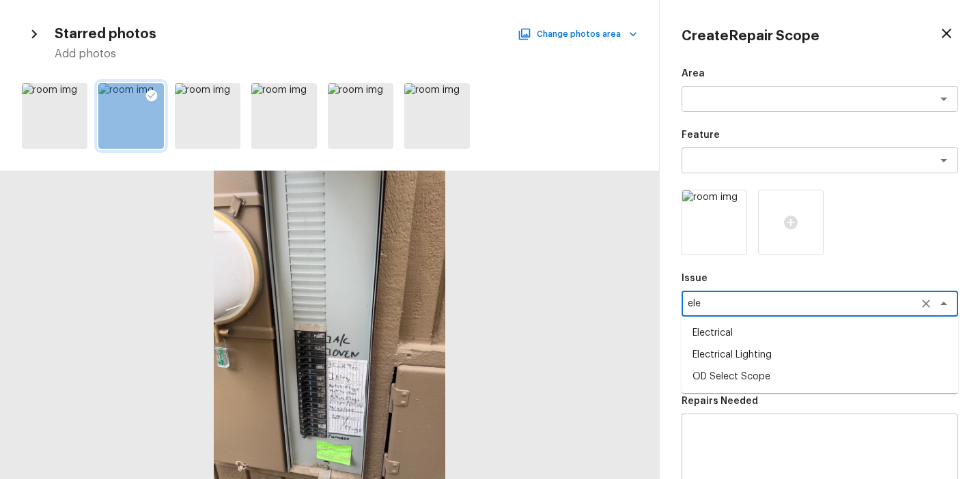
click at [724, 331] on li "Electrical" at bounding box center [819, 333] width 276 height 22
type textarea "Electrical"
click at [727, 363] on textarea at bounding box center [800, 365] width 226 height 14
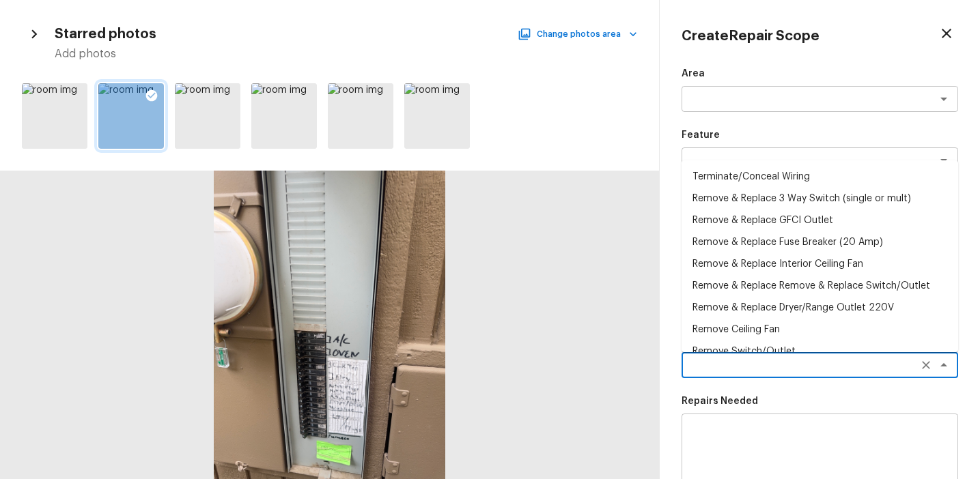
type textarea "a"
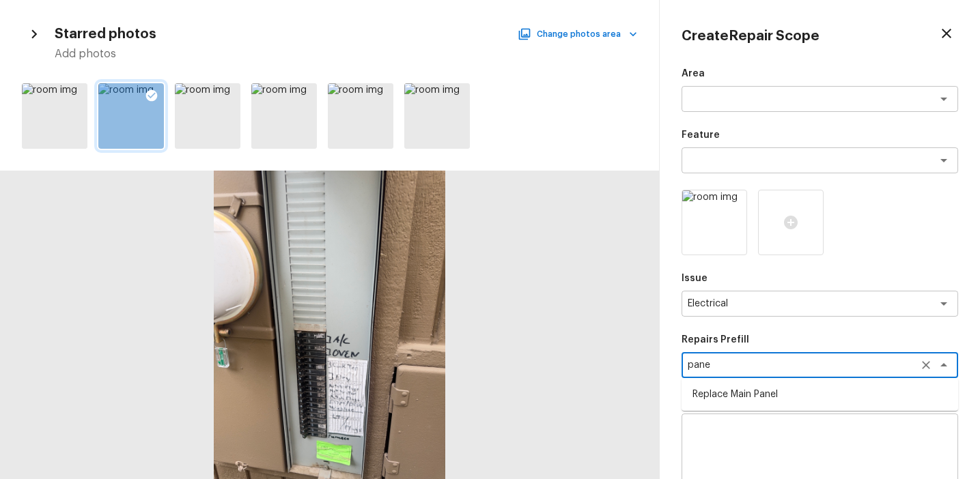
click at [756, 391] on li "Replace Main Panel" at bounding box center [819, 395] width 276 height 22
type textarea "Replace Main Panel"
type textarea "Remove and replace outdated main panel with approved panel. Includes obtaining …"
type input "$2,500.00"
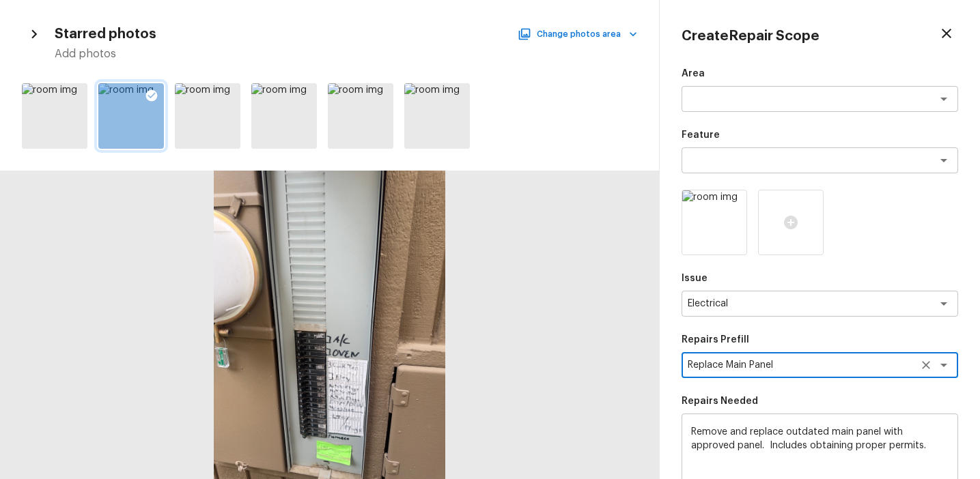
scroll to position [210, 0]
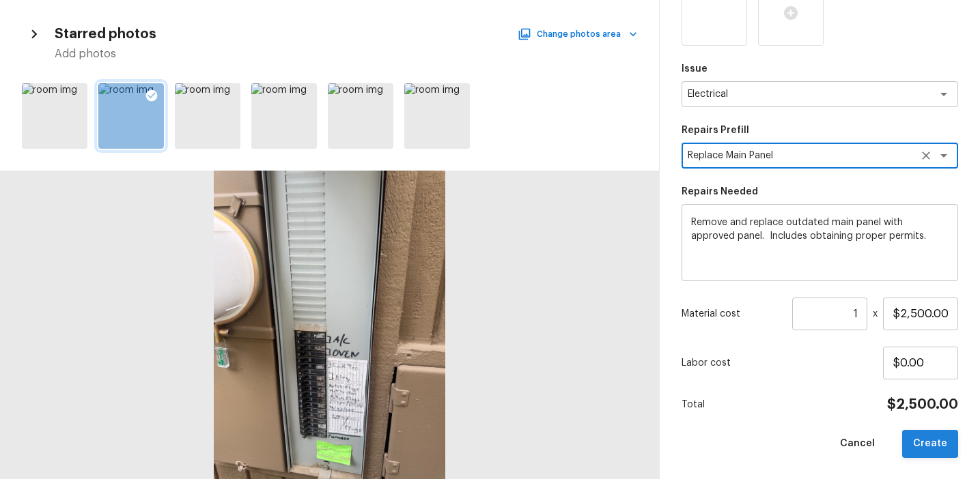
type textarea "Replace Main Panel"
click at [922, 443] on button "Create" at bounding box center [930, 444] width 56 height 28
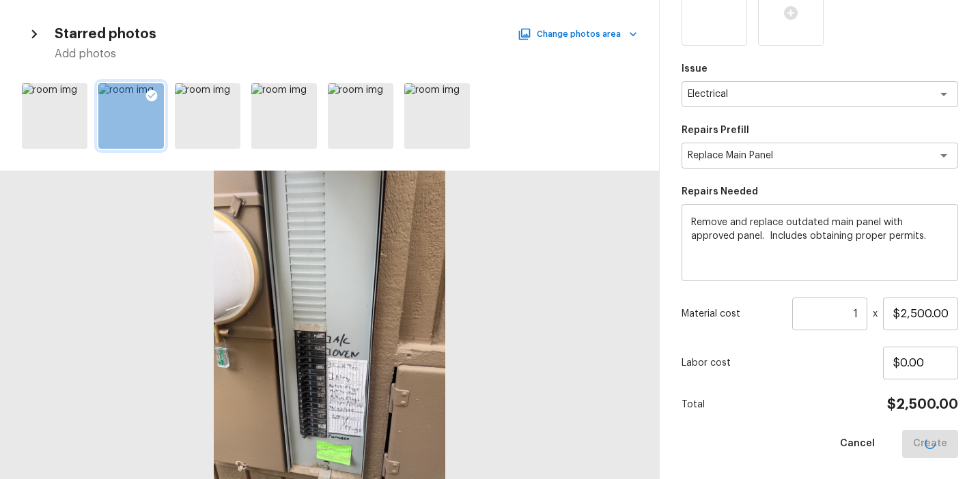
type input "$0.00"
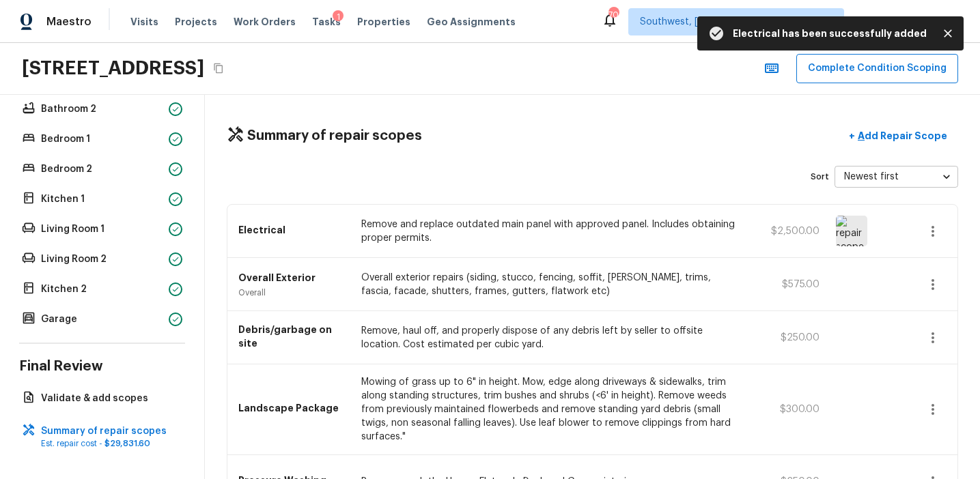
click at [842, 241] on img at bounding box center [851, 231] width 31 height 31
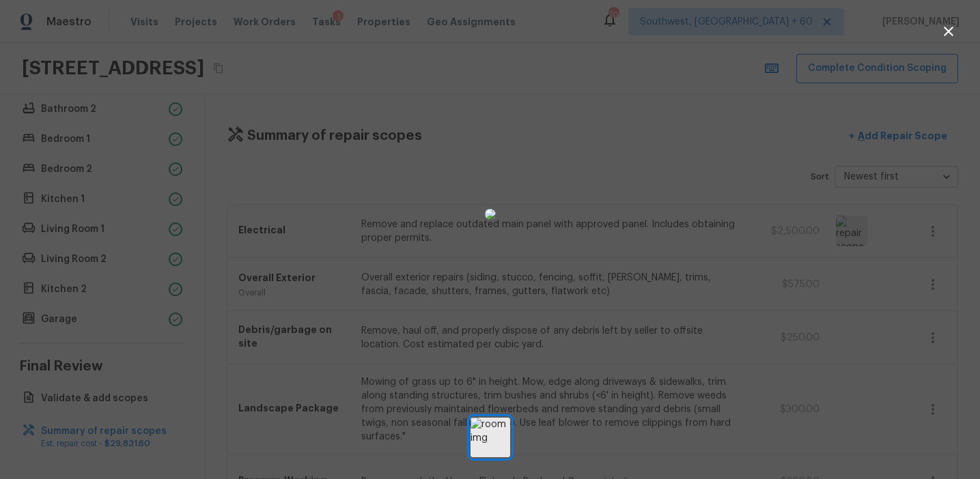
click at [702, 281] on div at bounding box center [490, 214] width 980 height 385
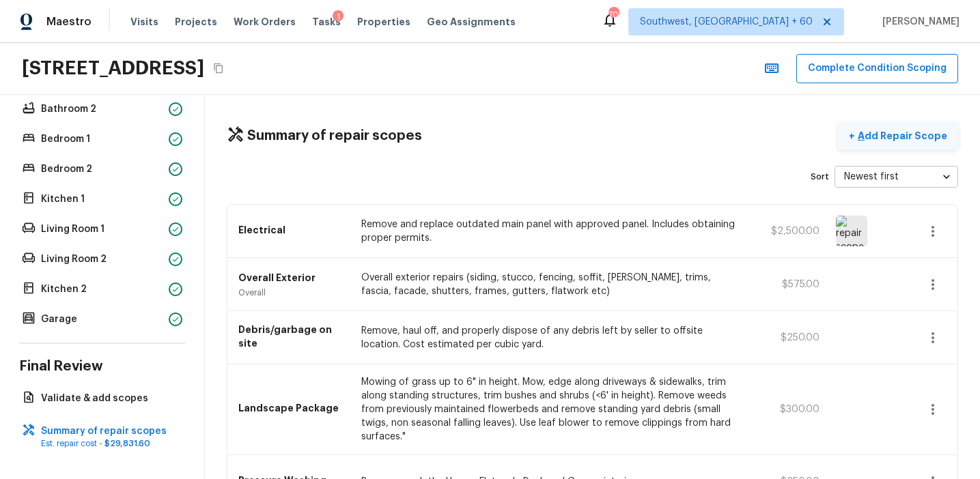
click at [889, 138] on p "Add Repair Scope" at bounding box center [901, 136] width 92 height 14
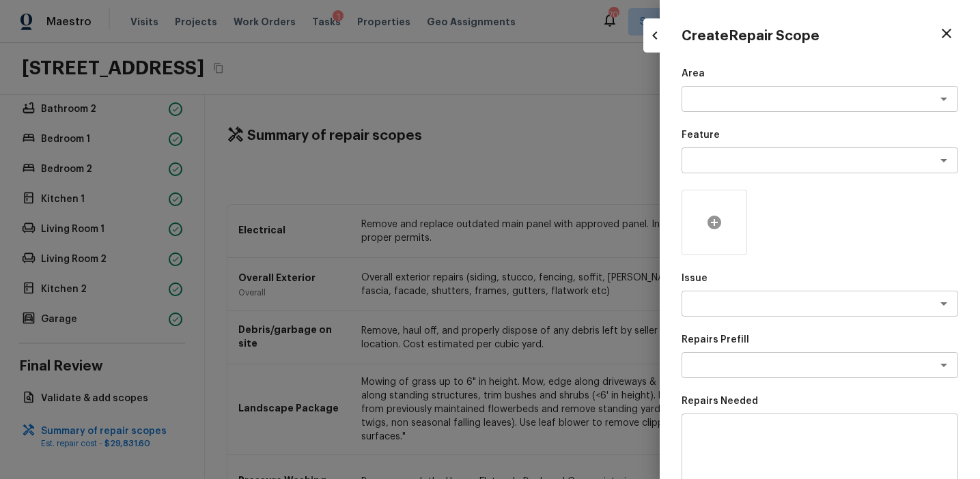
click at [718, 218] on icon at bounding box center [714, 223] width 14 height 14
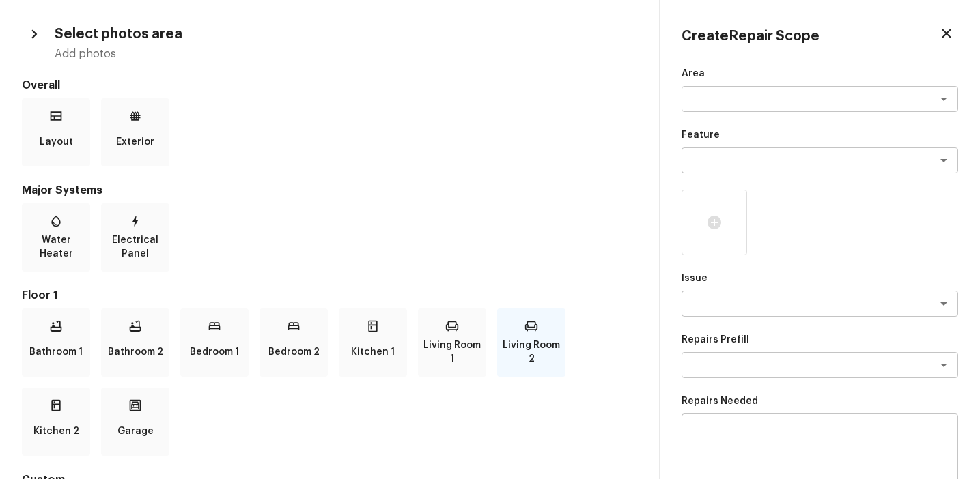
click at [497, 350] on div "Living Room 2" at bounding box center [531, 343] width 68 height 68
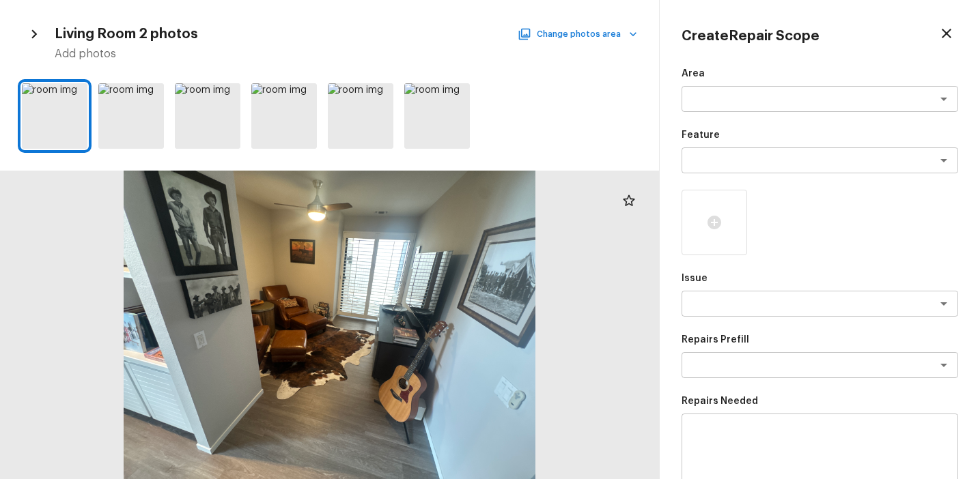
click at [565, 39] on button "Change photos area" at bounding box center [578, 34] width 117 height 18
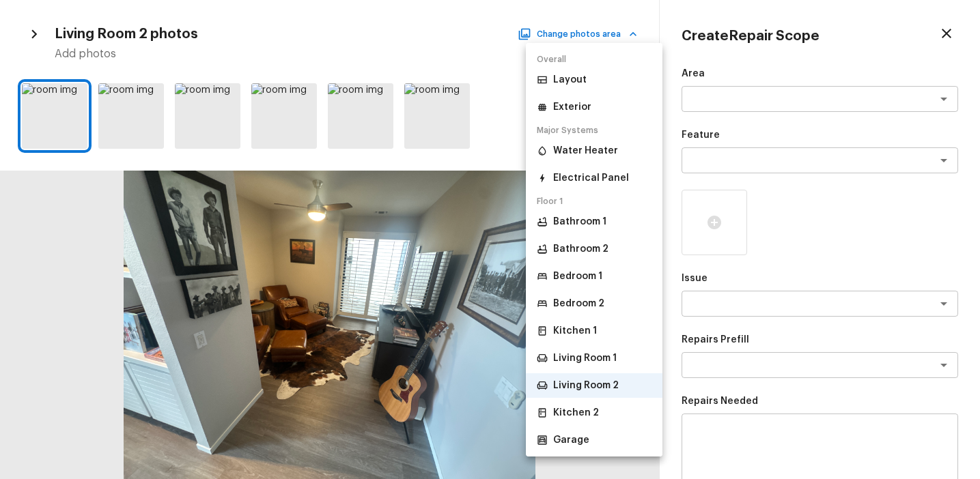
scroll to position [45, 0]
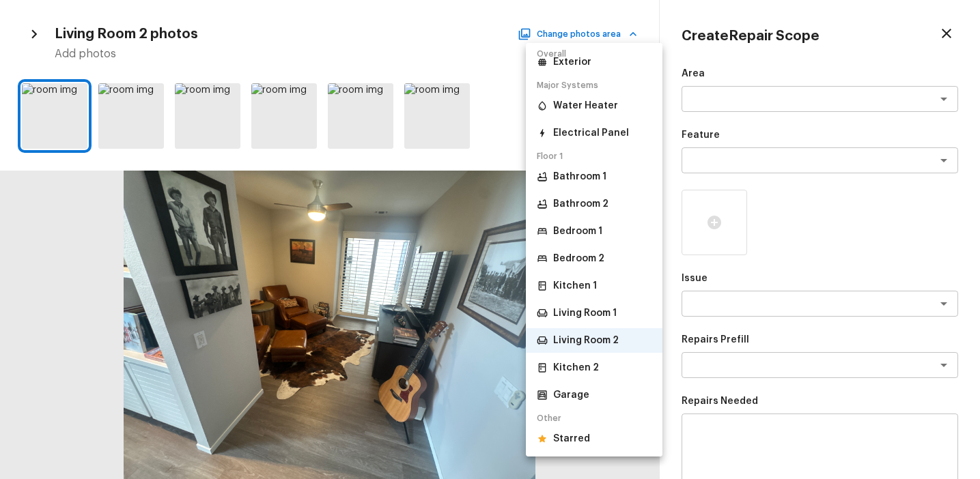
click at [576, 435] on p "Starred" at bounding box center [571, 439] width 37 height 14
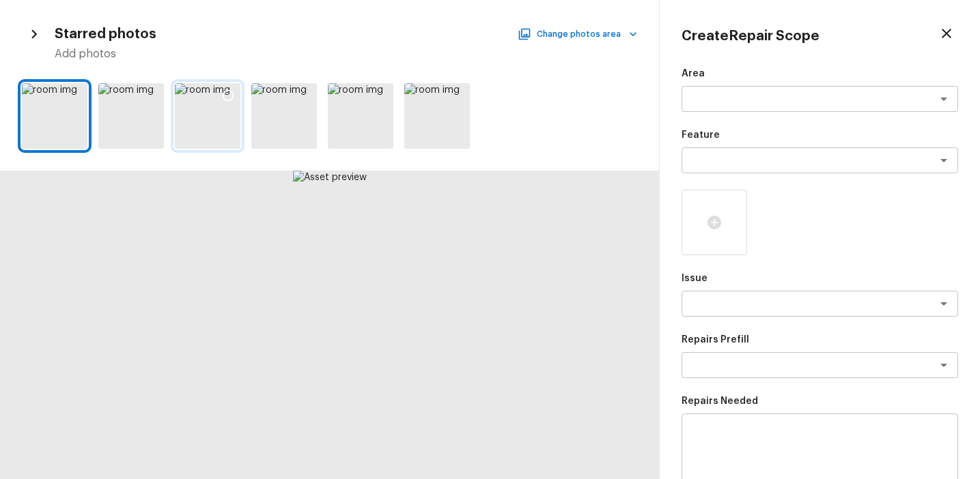
click at [182, 128] on div at bounding box center [208, 116] width 66 height 66
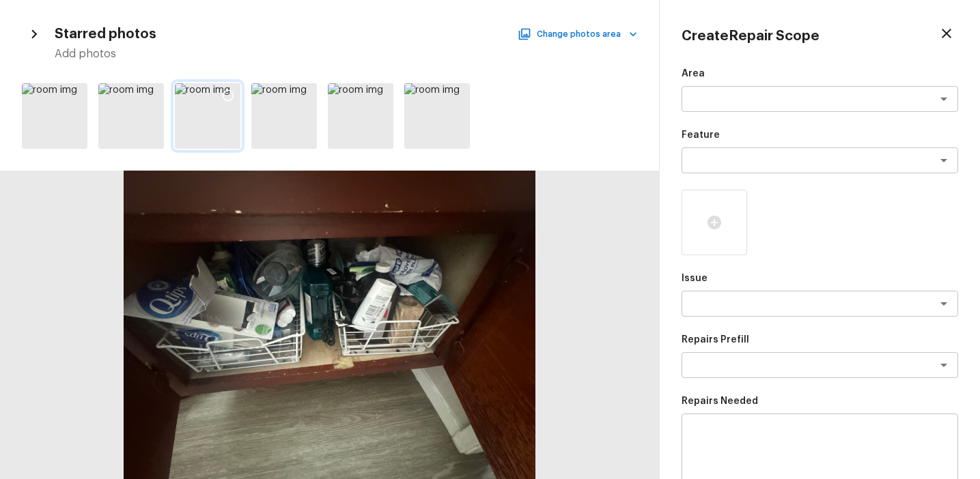
click at [232, 89] on icon at bounding box center [228, 96] width 14 height 14
click at [455, 99] on icon at bounding box center [458, 96] width 14 height 14
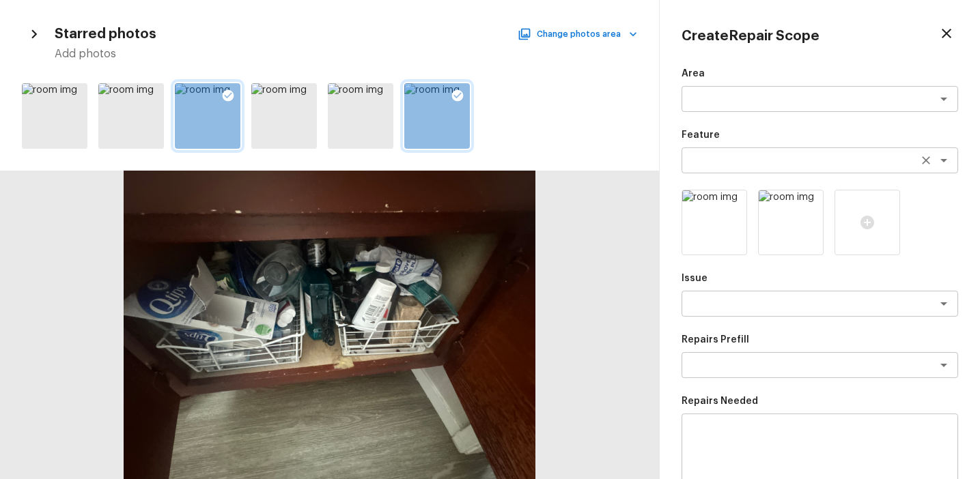
click at [711, 160] on textarea at bounding box center [800, 161] width 226 height 14
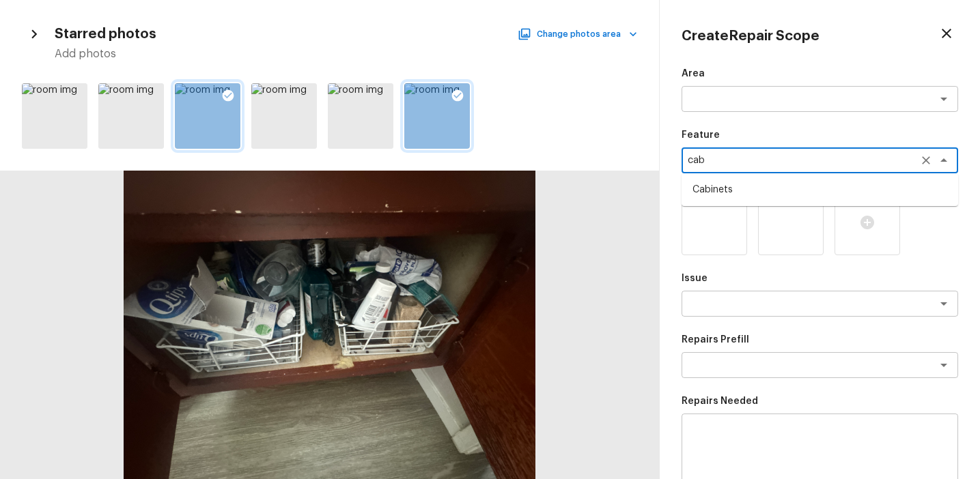
click at [737, 195] on li "Cabinets" at bounding box center [819, 190] width 276 height 22
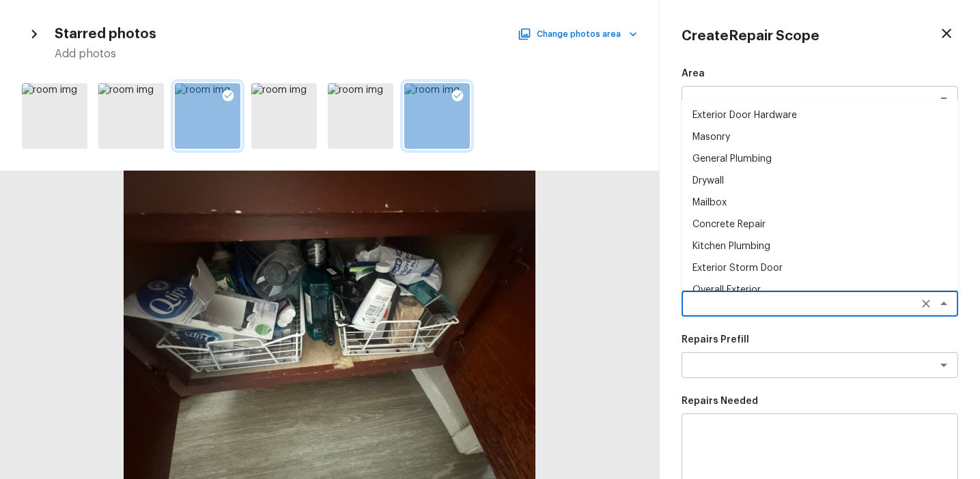
click at [709, 302] on textarea at bounding box center [800, 304] width 226 height 14
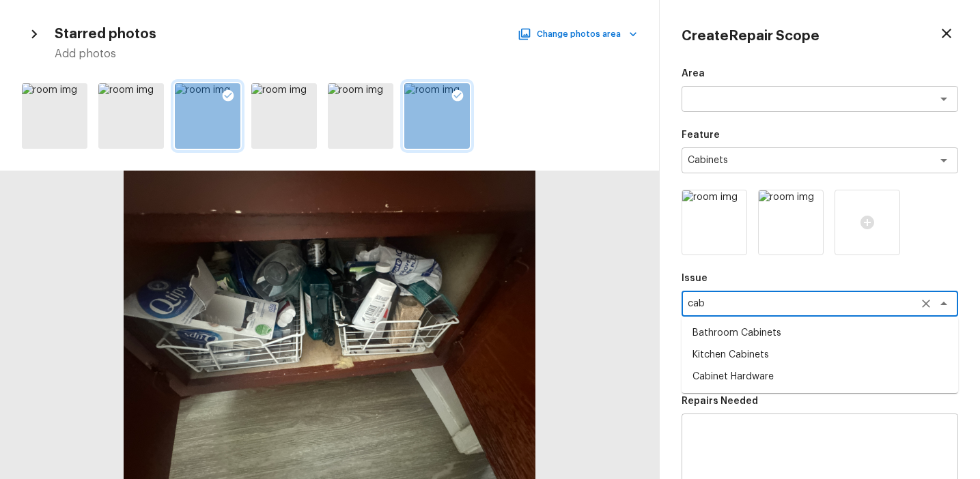
click at [746, 378] on li "Cabinet Hardware" at bounding box center [819, 377] width 276 height 22
click at [737, 427] on textarea at bounding box center [819, 452] width 257 height 55
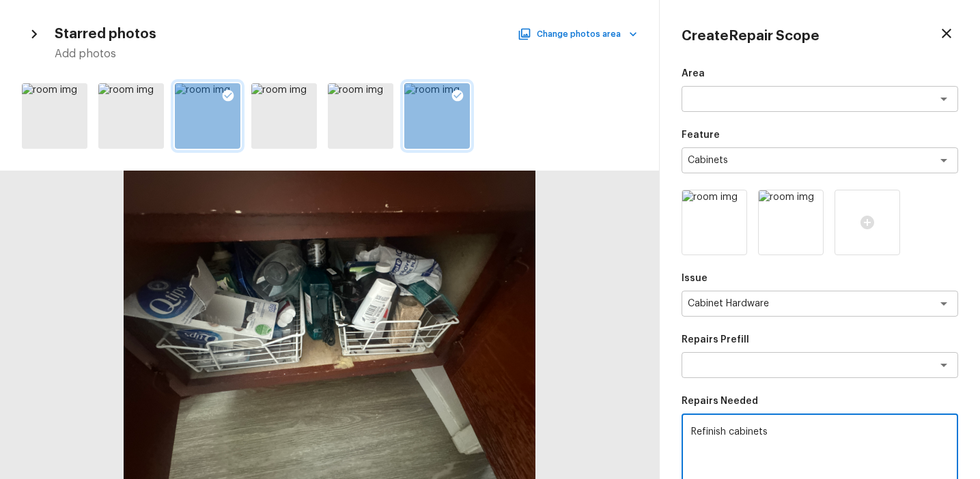
scroll to position [210, 0]
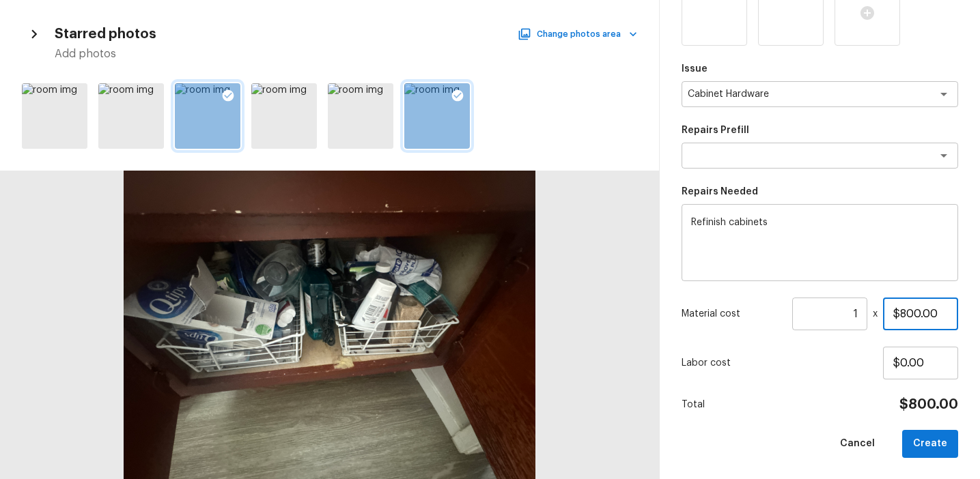
click at [916, 313] on input "$800.00" at bounding box center [920, 314] width 75 height 33
click at [933, 442] on button "Create" at bounding box center [930, 444] width 56 height 28
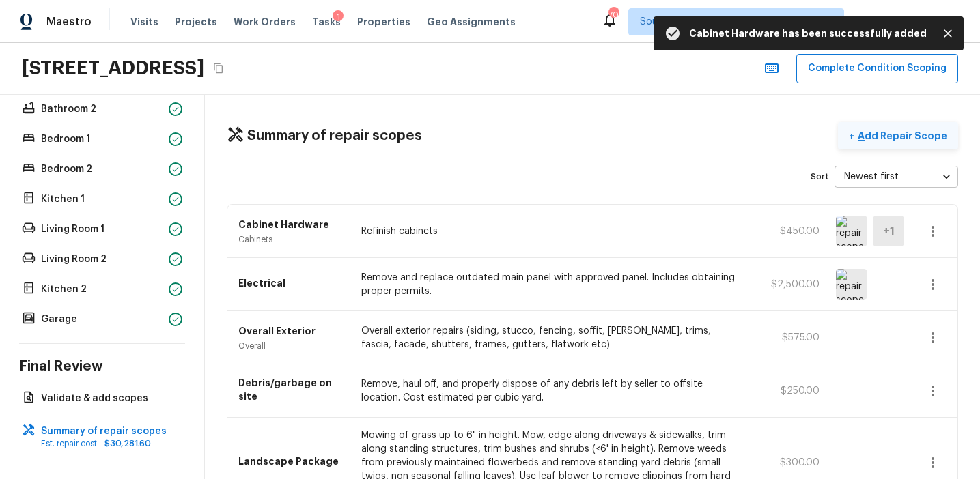
click at [877, 136] on p "Add Repair Scope" at bounding box center [901, 136] width 92 height 14
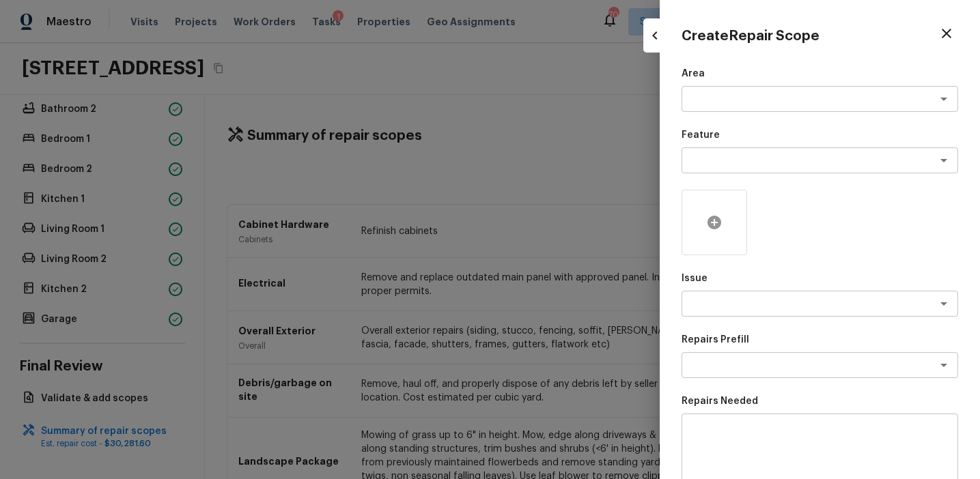
click at [708, 238] on div at bounding box center [714, 223] width 66 height 66
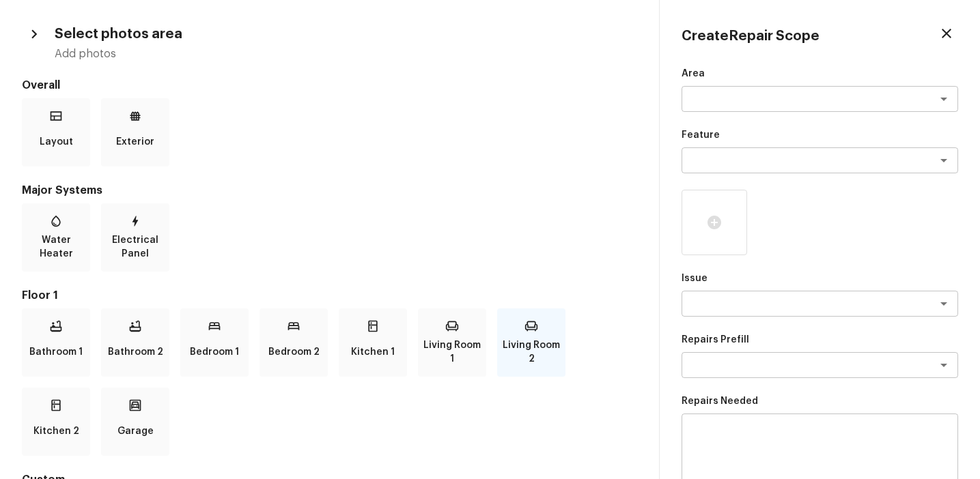
click at [526, 327] on icon at bounding box center [531, 327] width 12 height 10
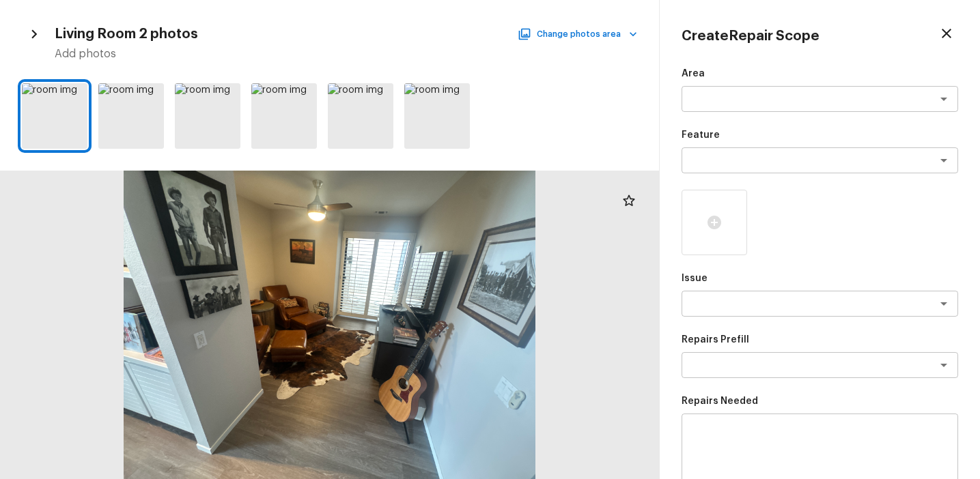
click at [584, 45] on div "Living Room 2 photos Change photos area Add photos" at bounding box center [329, 42] width 615 height 40
click at [582, 38] on button "Change photos area" at bounding box center [578, 34] width 117 height 18
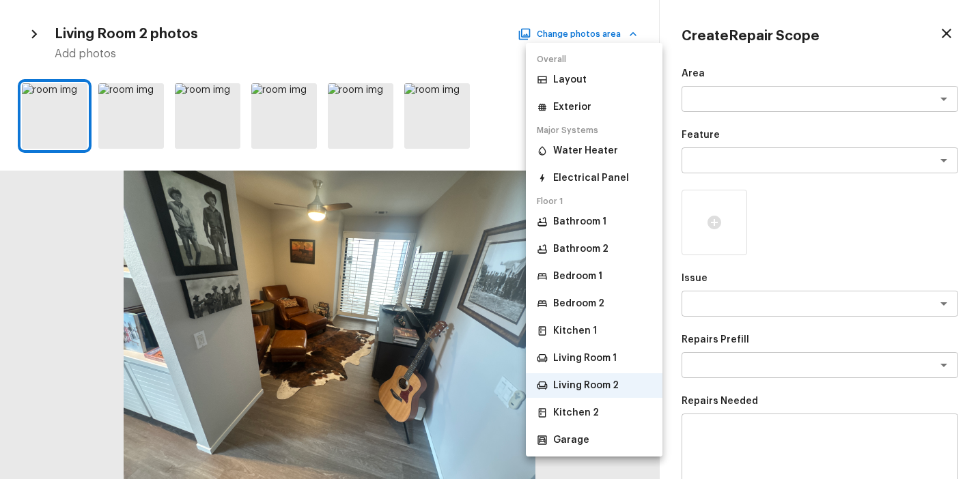
scroll to position [45, 0]
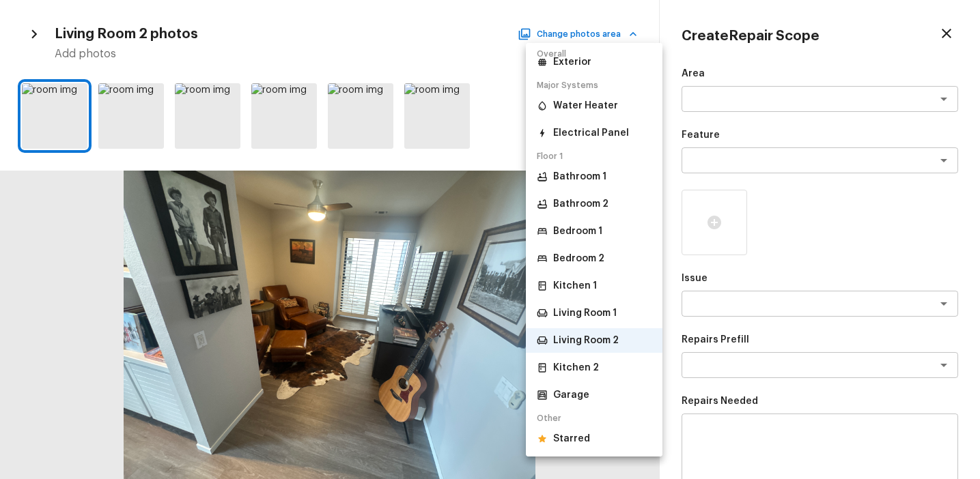
click at [582, 440] on p "Starred" at bounding box center [571, 439] width 37 height 14
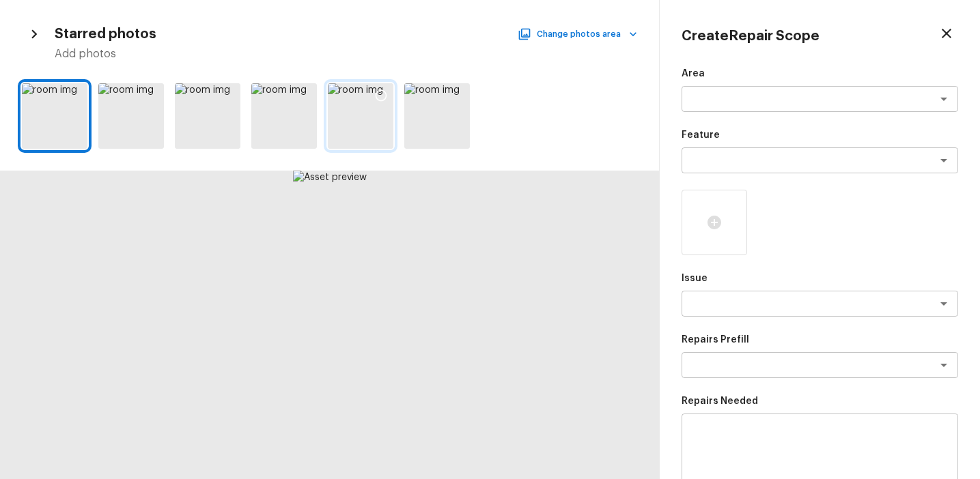
click at [358, 141] on div at bounding box center [361, 116] width 66 height 66
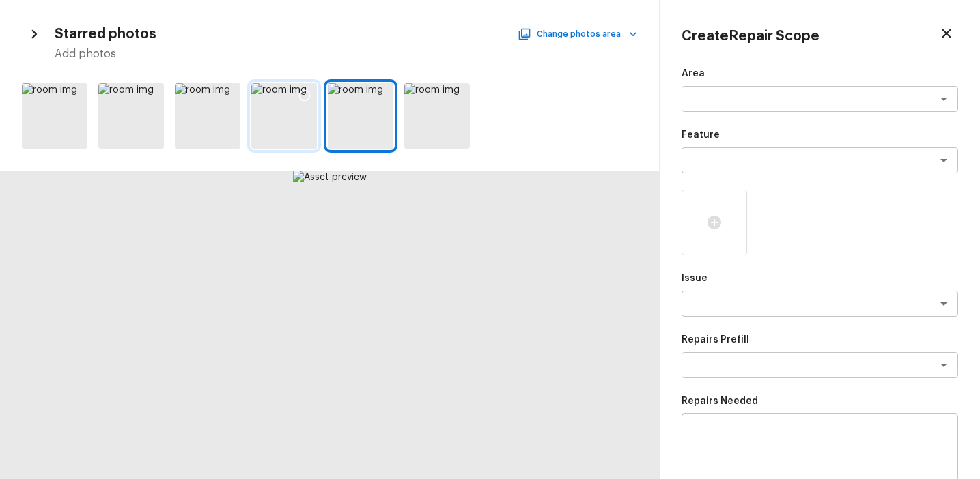
click at [298, 109] on div at bounding box center [304, 97] width 25 height 29
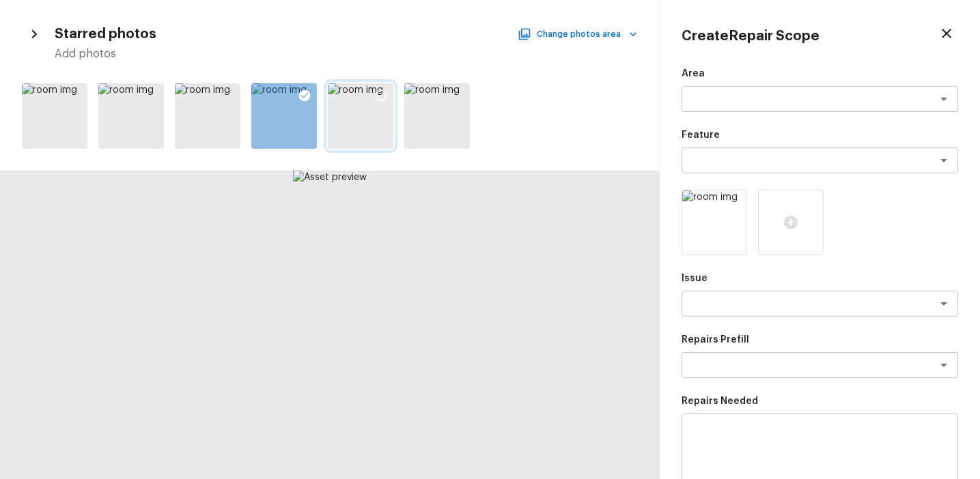
click at [383, 98] on icon at bounding box center [381, 96] width 14 height 14
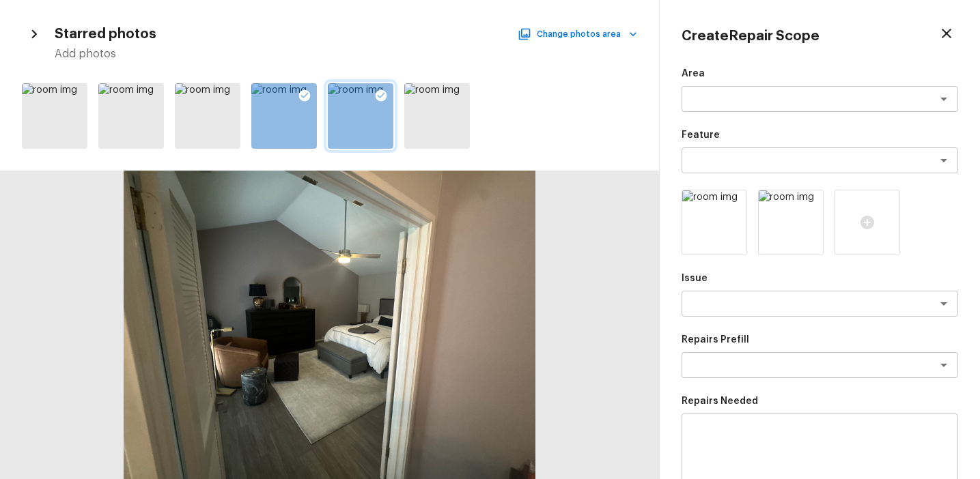
click at [383, 97] on icon at bounding box center [381, 96] width 12 height 12
click at [732, 299] on textarea at bounding box center [800, 304] width 226 height 14
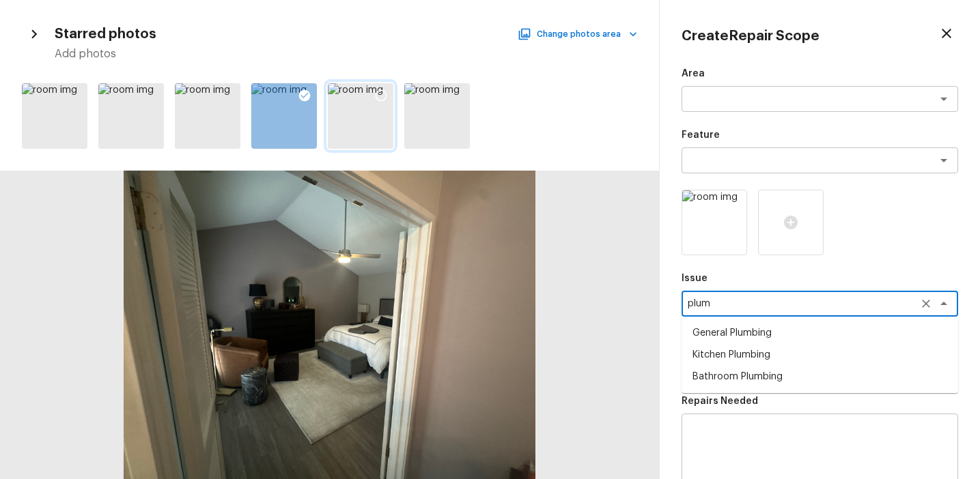
click at [772, 372] on li "Bathroom Plumbing" at bounding box center [819, 377] width 276 height 22
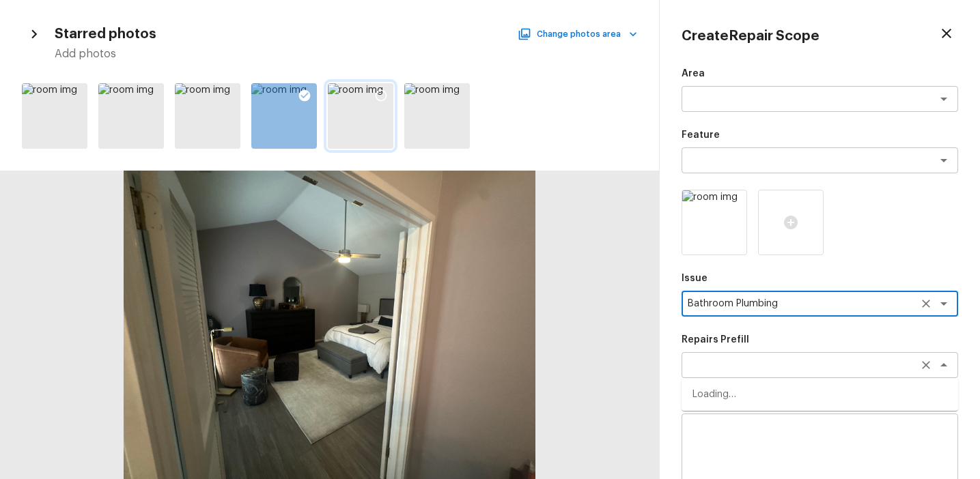
click at [773, 372] on div "x ​" at bounding box center [819, 365] width 276 height 26
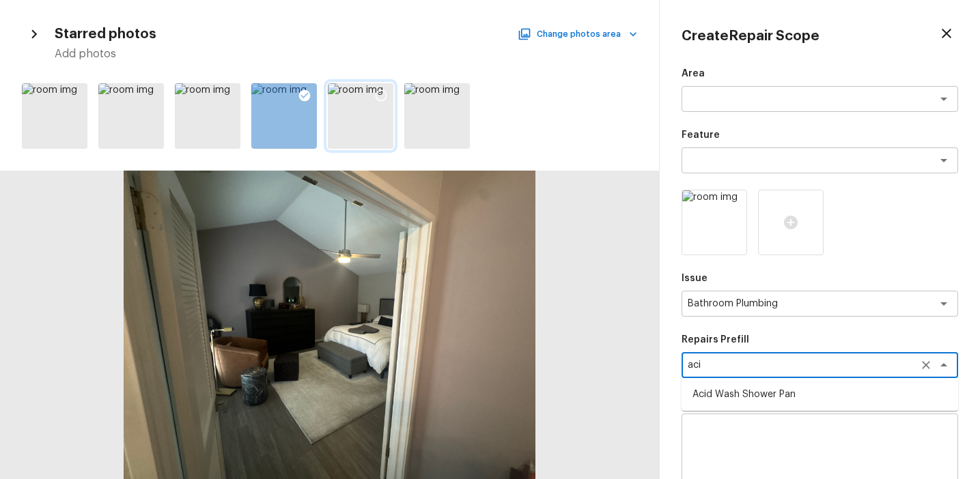
click at [737, 395] on li "Acid Wash Shower Pan" at bounding box center [819, 395] width 276 height 22
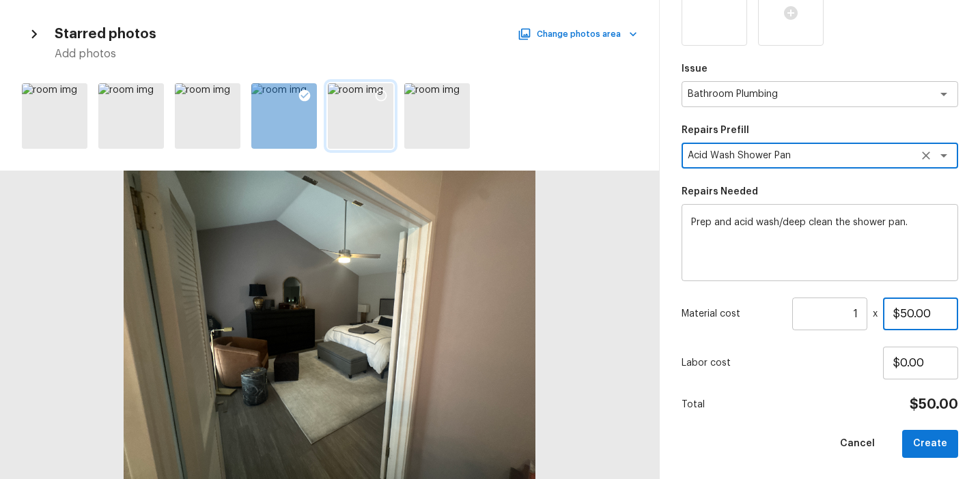
click at [902, 315] on input "$50.00" at bounding box center [920, 314] width 75 height 33
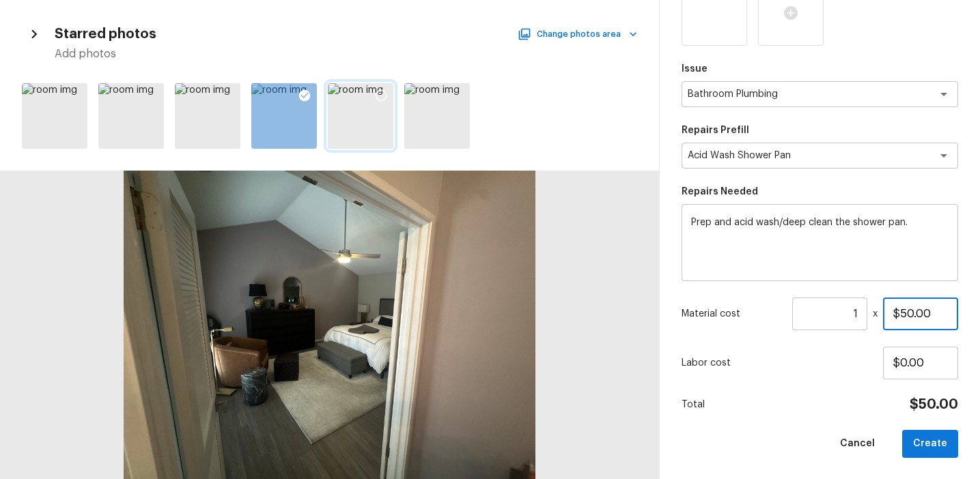
click at [902, 315] on input "$50.00" at bounding box center [920, 314] width 75 height 33
click at [857, 313] on input "1" at bounding box center [829, 314] width 75 height 33
click at [849, 308] on input "1" at bounding box center [829, 314] width 75 height 33
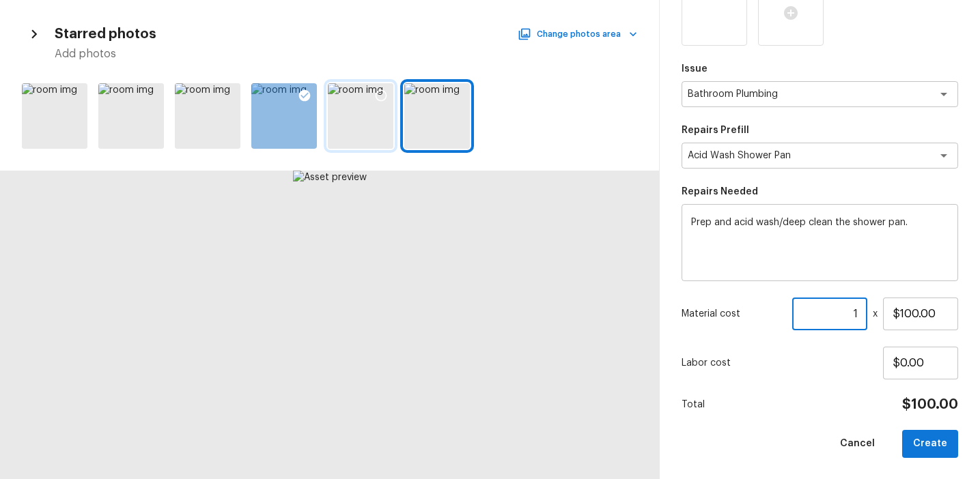
click at [857, 313] on input "1" at bounding box center [829, 314] width 75 height 33
click at [922, 438] on button "Create" at bounding box center [930, 444] width 56 height 28
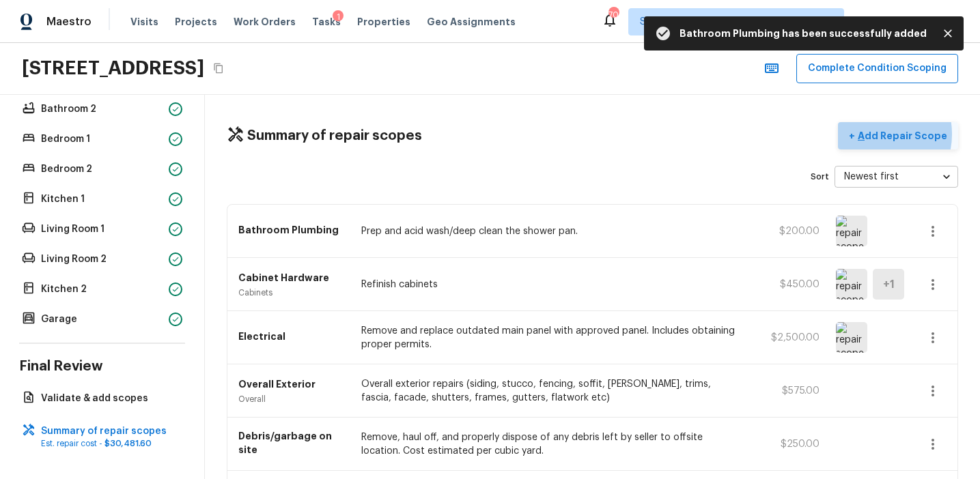
click at [880, 134] on p "Add Repair Scope" at bounding box center [901, 136] width 92 height 14
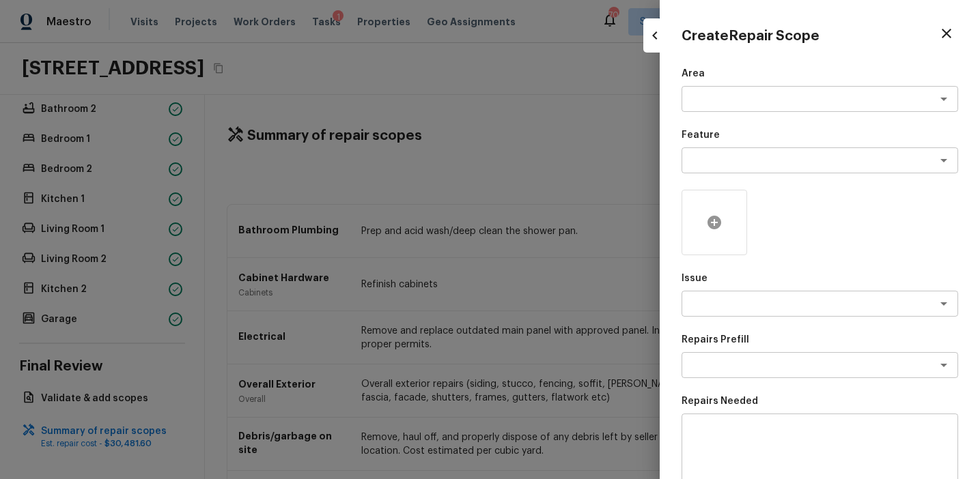
click at [704, 218] on div at bounding box center [714, 223] width 66 height 66
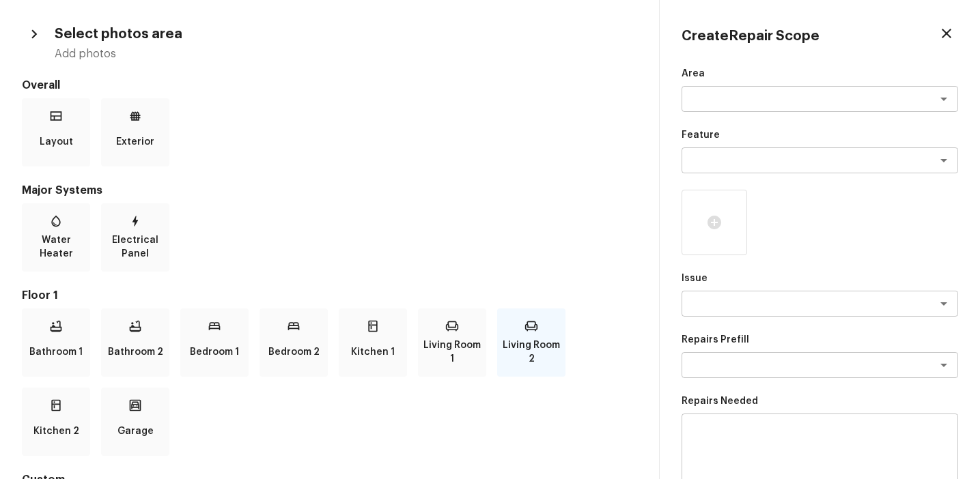
click at [527, 373] on div "Living Room 2" at bounding box center [531, 343] width 68 height 68
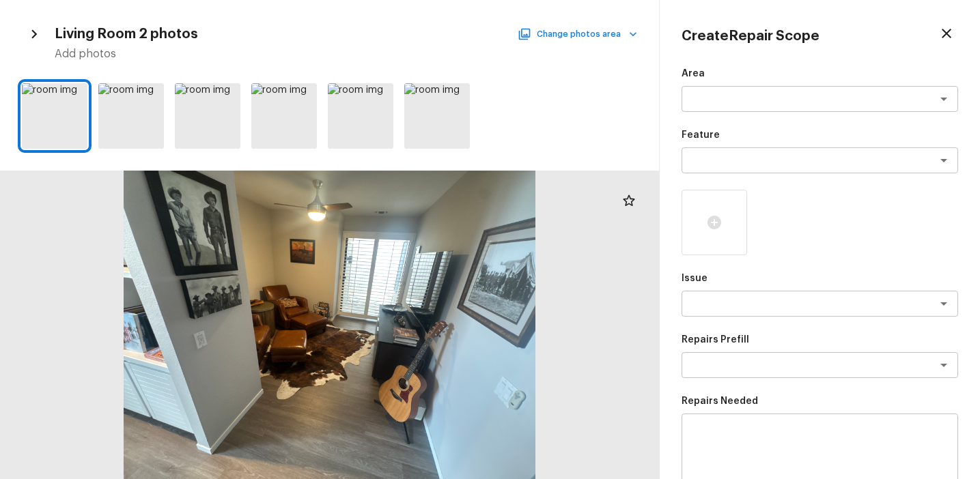
click at [557, 33] on button "Change photos area" at bounding box center [578, 34] width 117 height 18
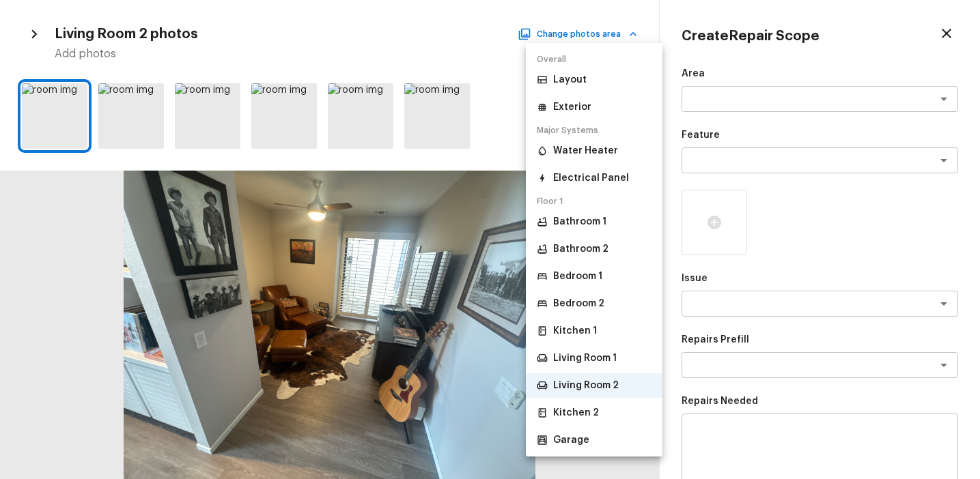
scroll to position [45, 0]
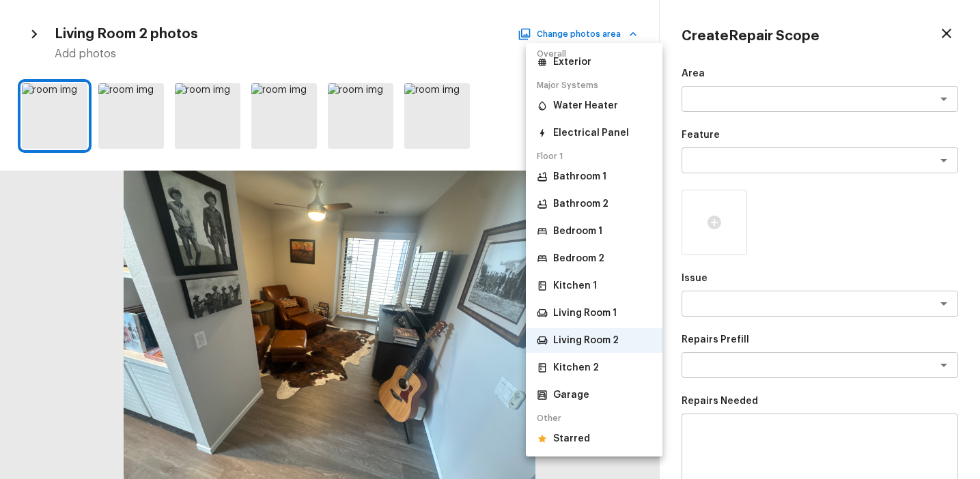
click at [598, 441] on li "Starred" at bounding box center [594, 439] width 137 height 25
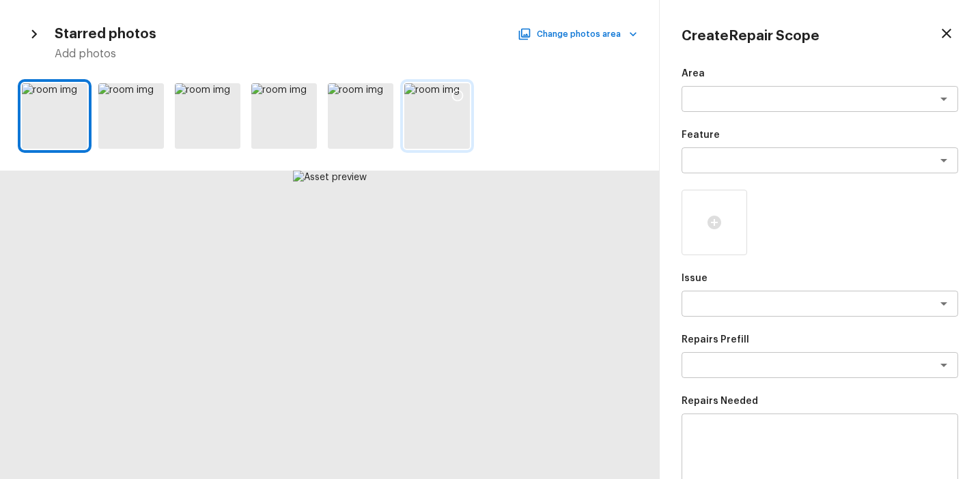
click at [443, 122] on div at bounding box center [437, 116] width 66 height 66
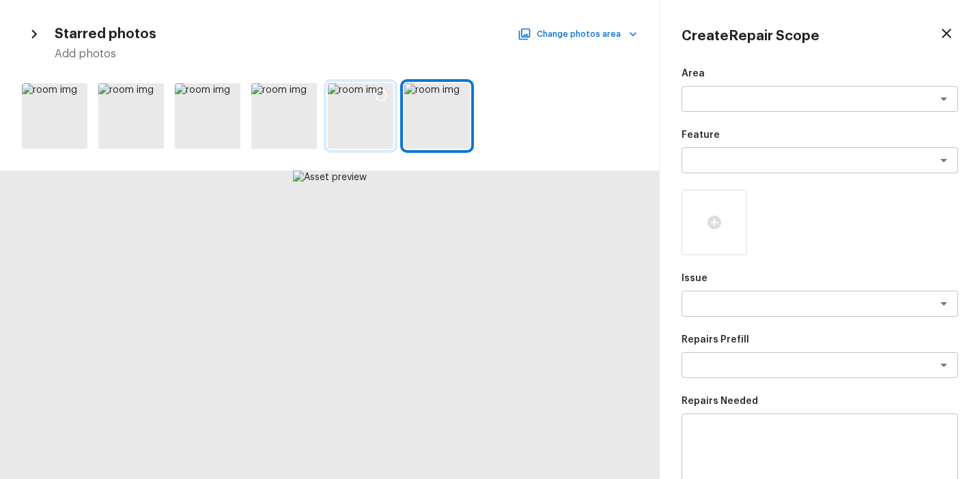
click at [362, 113] on div at bounding box center [361, 116] width 66 height 66
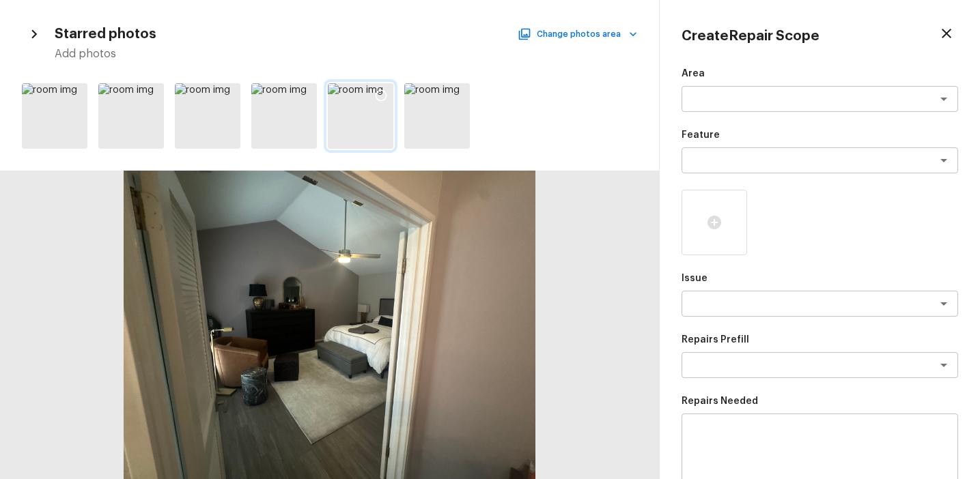
click at [377, 96] on icon at bounding box center [381, 96] width 14 height 14
click at [737, 308] on textarea at bounding box center [800, 304] width 226 height 14
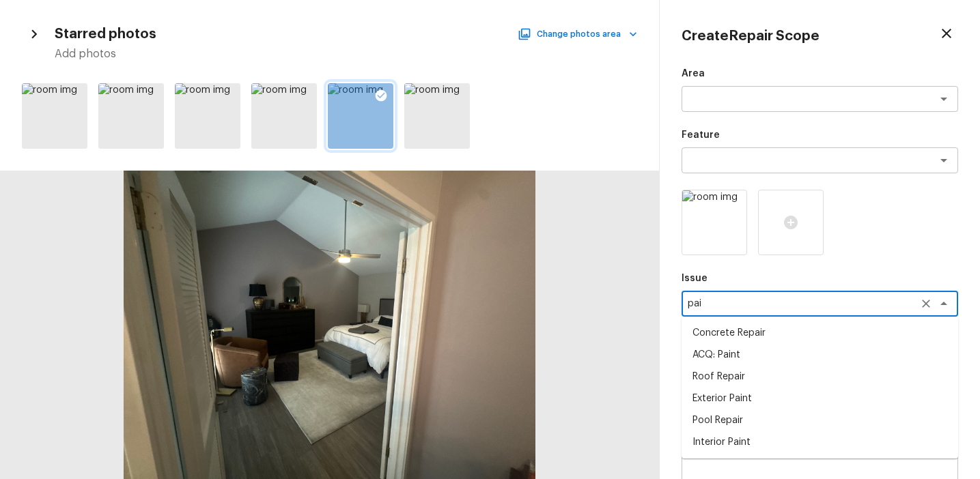
click at [741, 438] on li "Interior Paint" at bounding box center [819, 442] width 276 height 22
click at [742, 350] on div "Repairs Prefill x ​" at bounding box center [819, 355] width 276 height 45
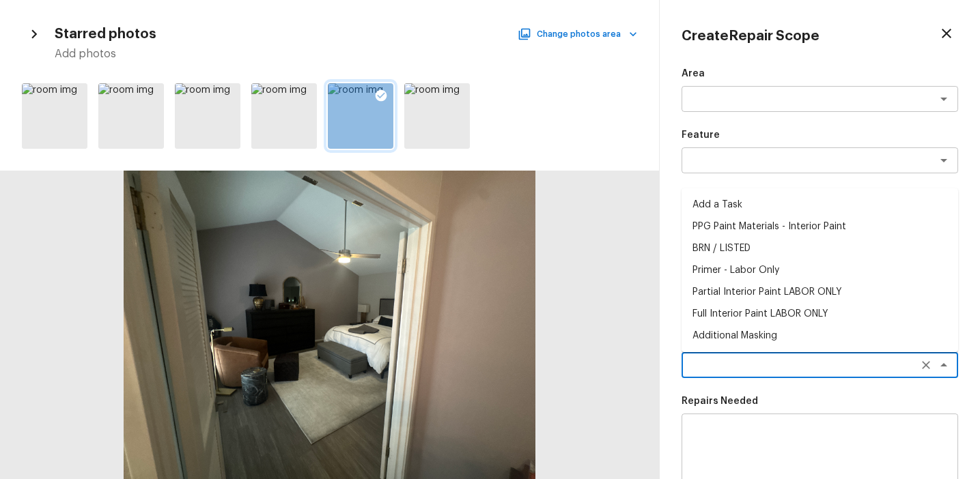
click at [743, 369] on textarea at bounding box center [800, 365] width 226 height 14
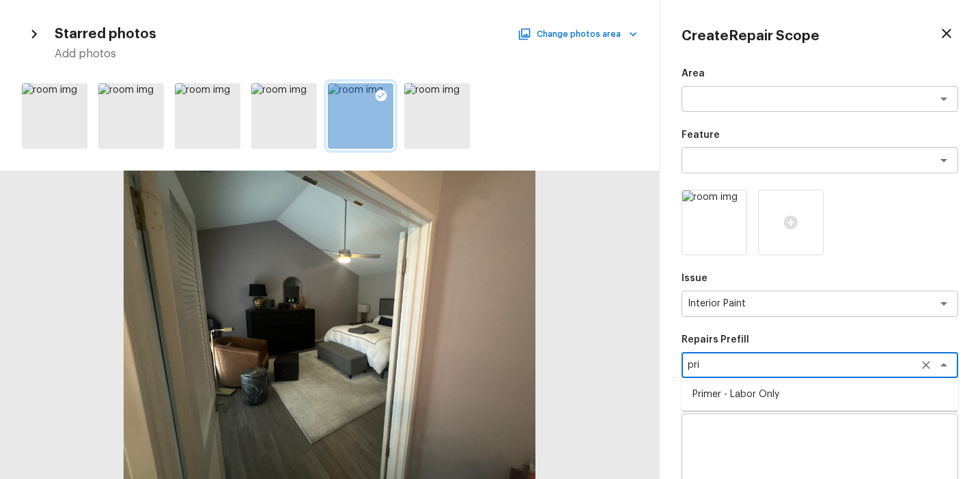
click at [758, 391] on li "Primer - Labor Only" at bounding box center [819, 395] width 276 height 22
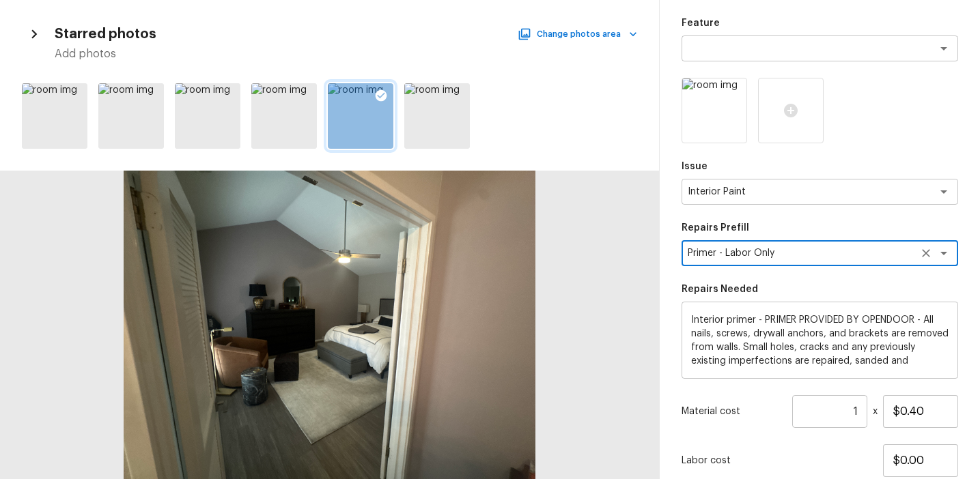
scroll to position [210, 0]
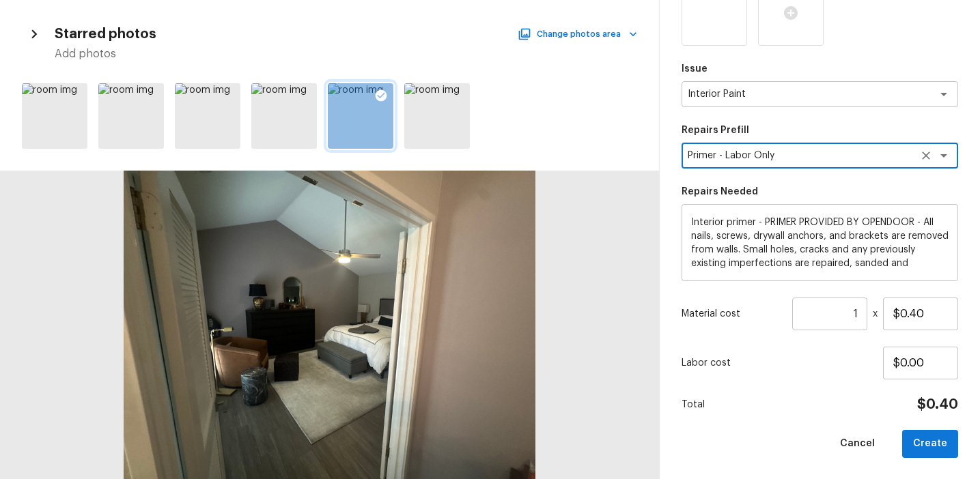
click at [856, 313] on input "1" at bounding box center [829, 314] width 75 height 33
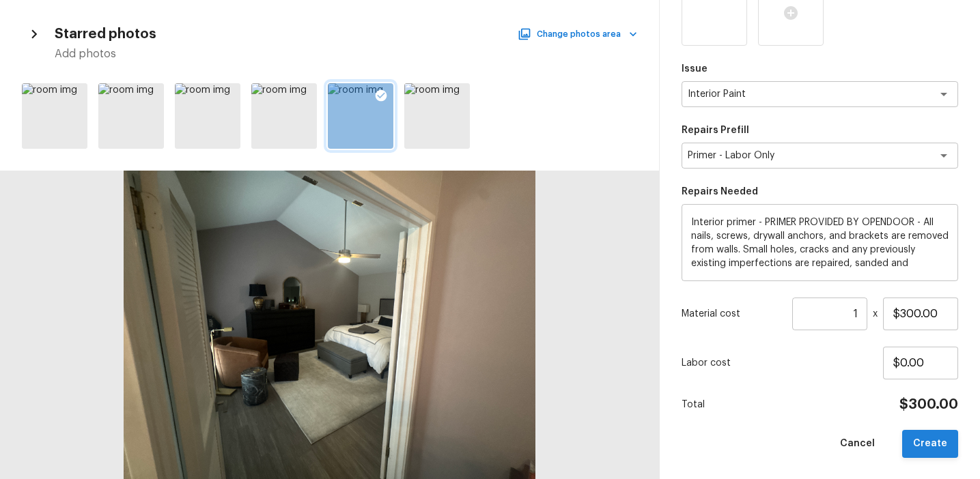
click at [920, 435] on button "Create" at bounding box center [930, 444] width 56 height 28
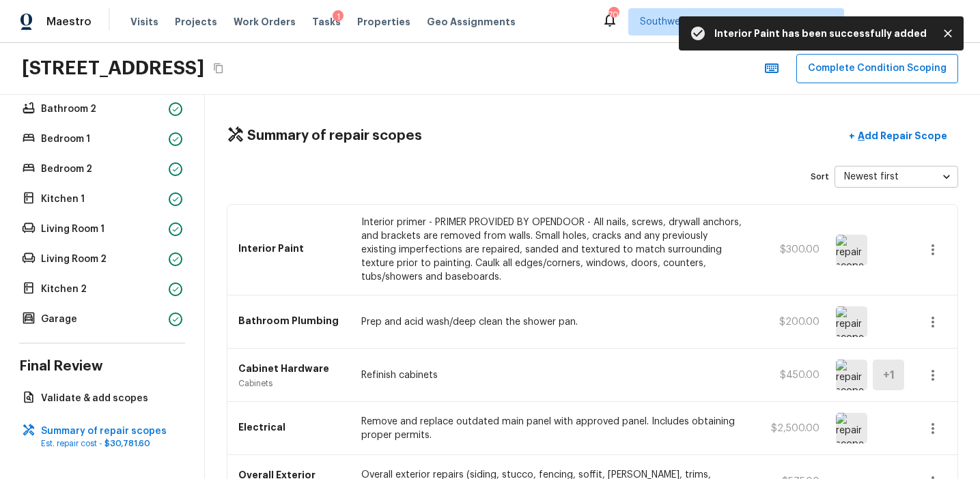
click at [528, 177] on div "Sort Newest first newestFirst ​" at bounding box center [592, 177] width 731 height 22
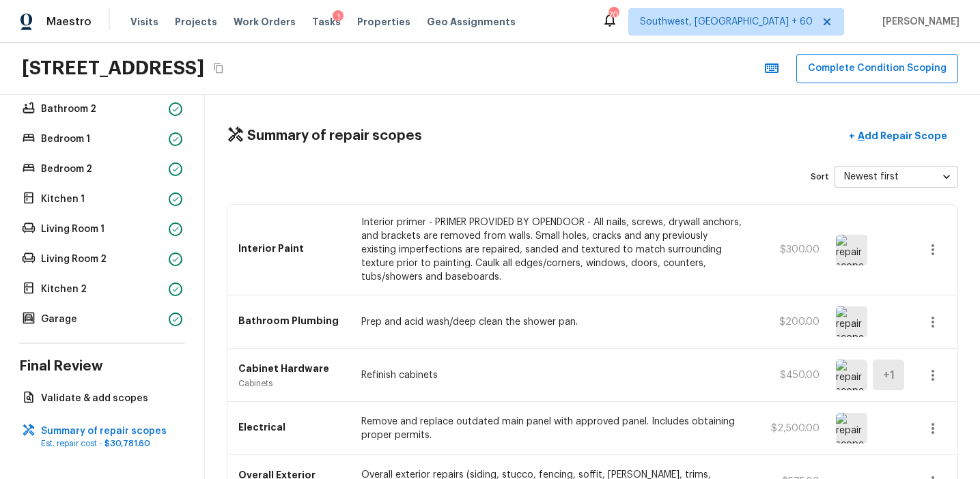
click at [489, 206] on div "Interior Paint Interior primer - PRIMER PROVIDED BY OPENDOOR - All nails, screw…" at bounding box center [592, 250] width 730 height 91
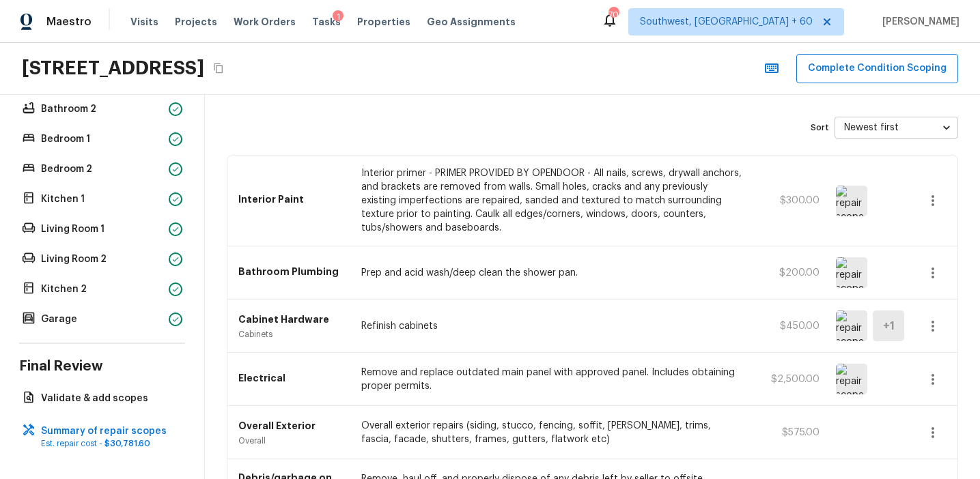
scroll to position [0, 0]
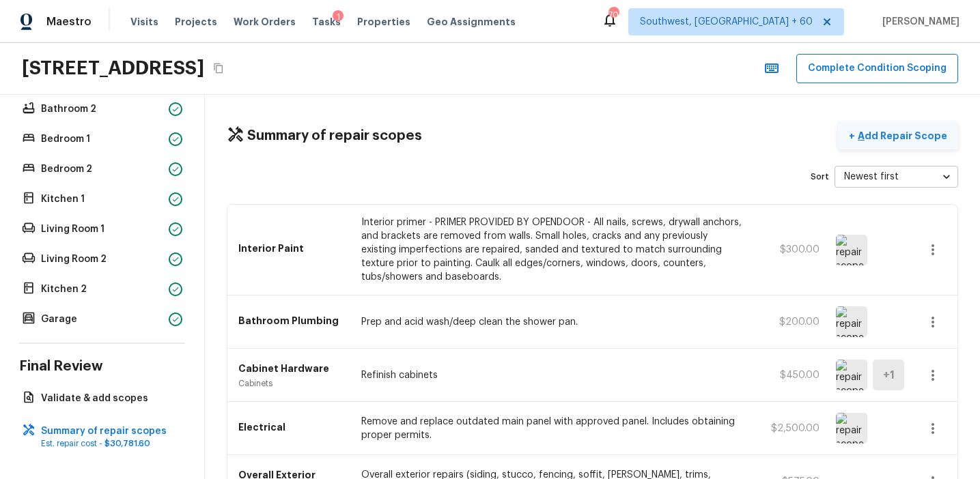
click at [876, 143] on button "+ Add Repair Scope" at bounding box center [898, 136] width 120 height 28
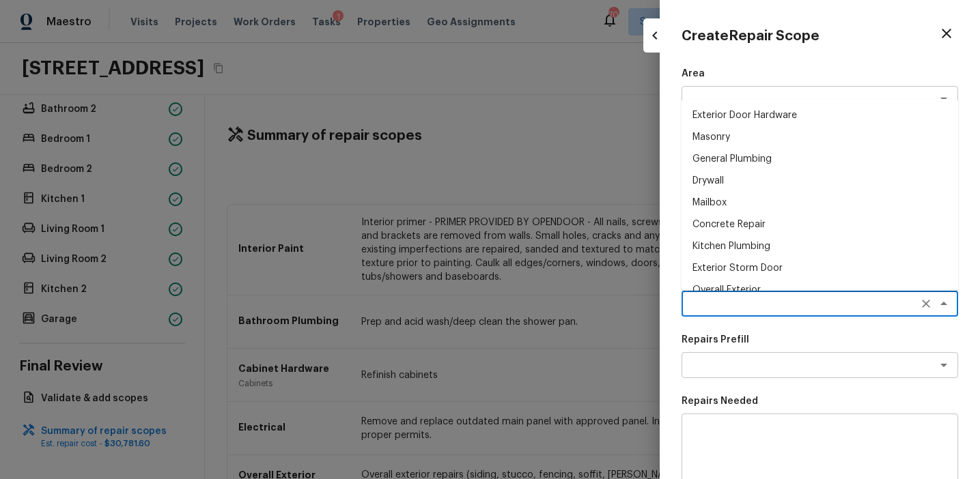
click at [702, 298] on textarea at bounding box center [800, 304] width 226 height 14
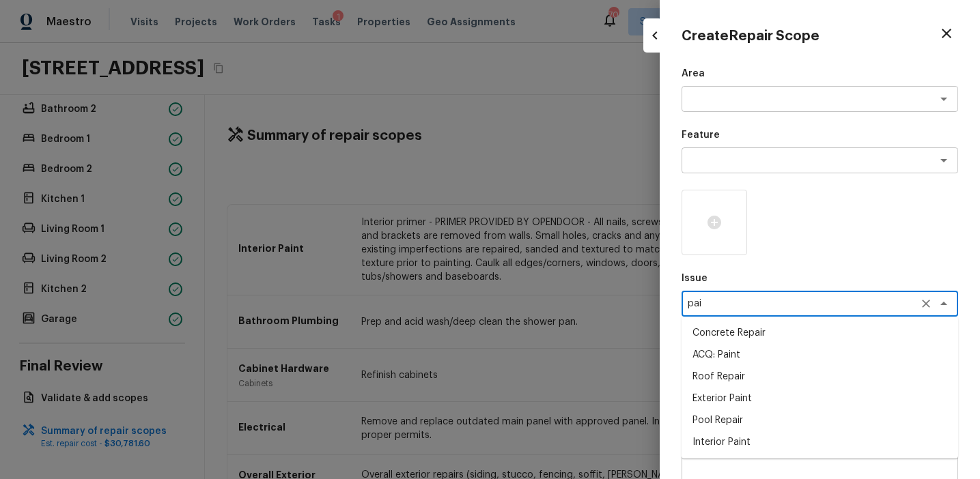
click at [729, 350] on li "ACQ: Paint" at bounding box center [819, 355] width 276 height 22
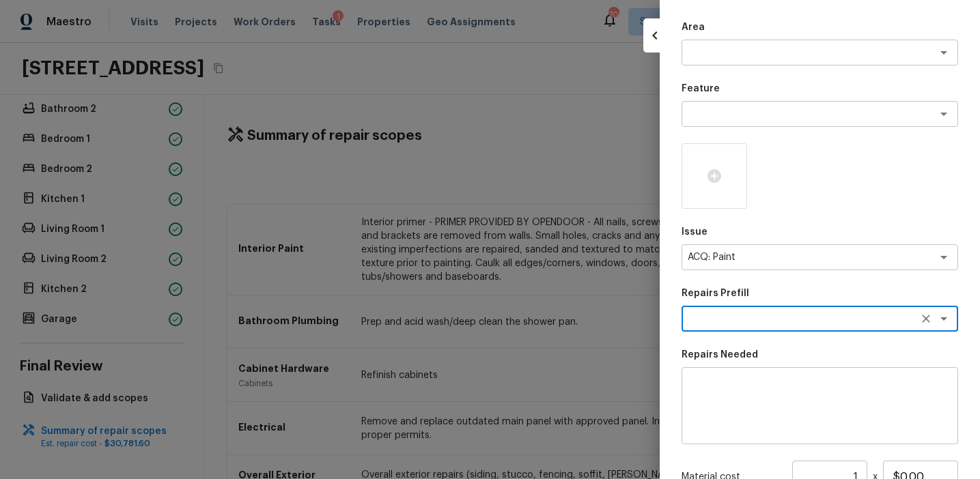
scroll to position [98, 0]
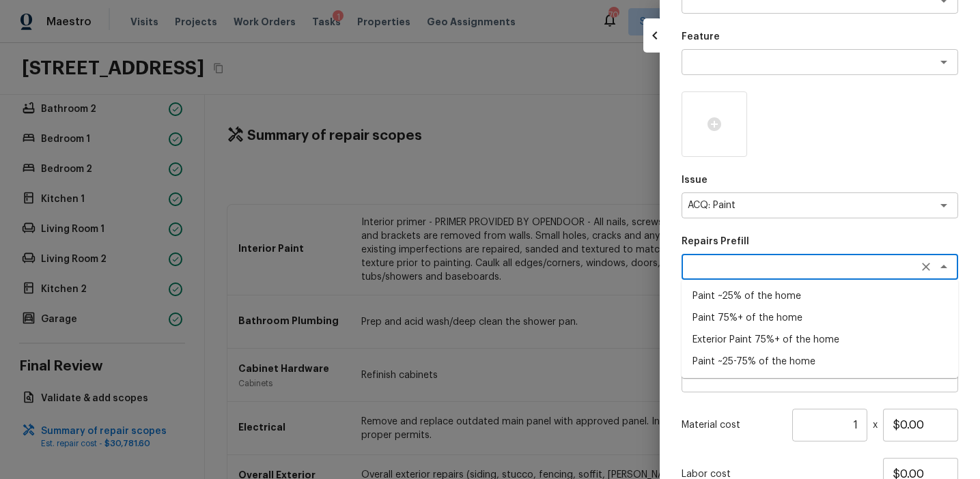
click at [727, 277] on div "x ​" at bounding box center [819, 267] width 276 height 26
click at [736, 360] on li "Paint ~25-75% of the home" at bounding box center [819, 362] width 276 height 22
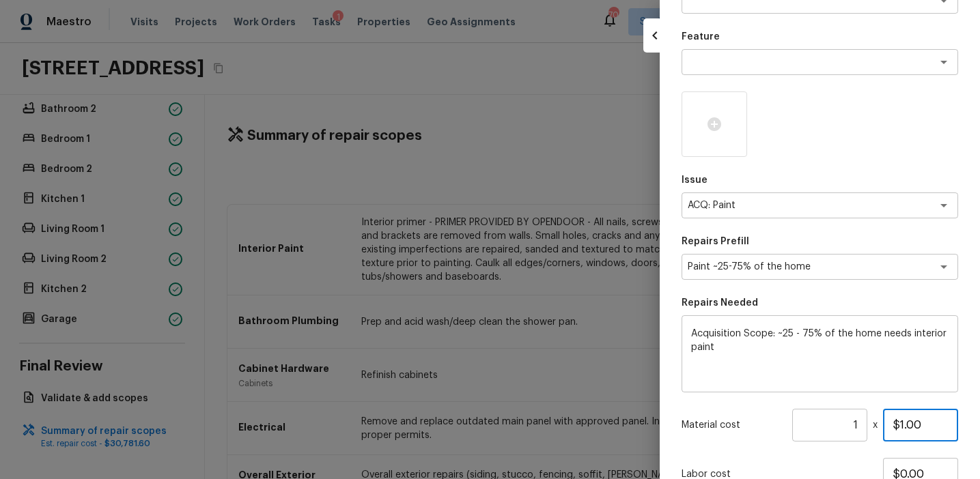
click at [904, 421] on input "$1.00" at bounding box center [920, 425] width 75 height 33
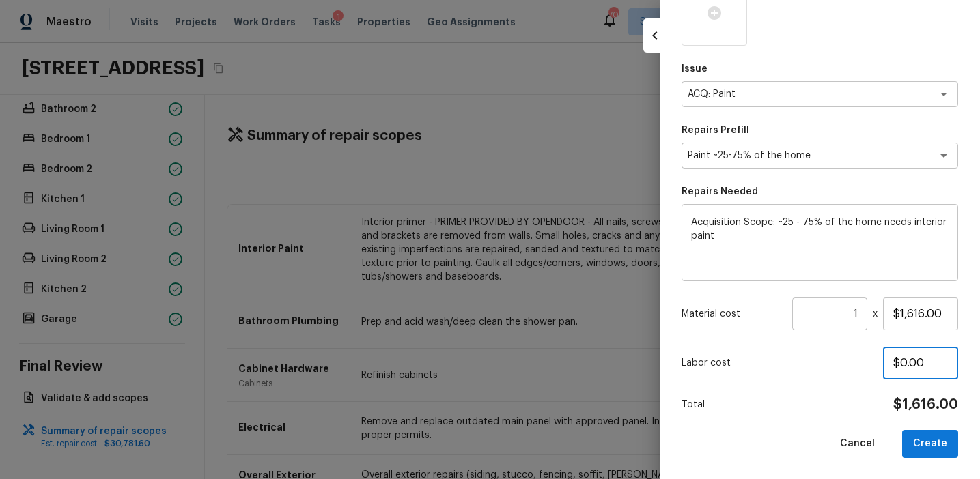
scroll to position [203, 0]
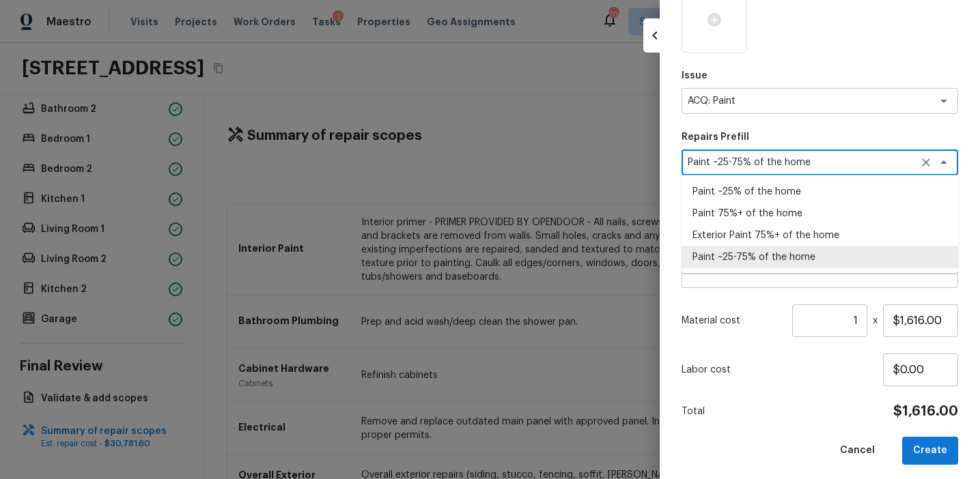
click at [814, 163] on textarea "Paint ~25-75% of the home" at bounding box center [800, 163] width 226 height 14
click at [803, 195] on li "Paint ~25% of the home" at bounding box center [819, 192] width 276 height 22
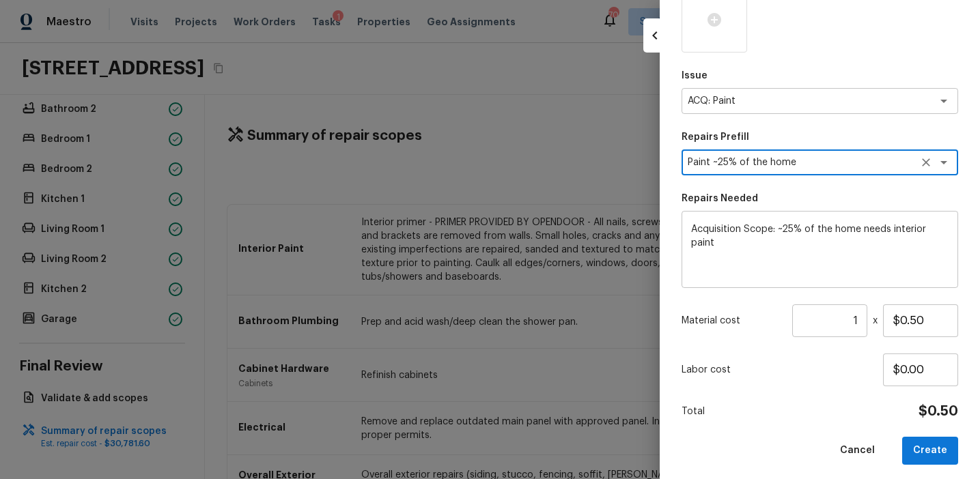
click at [855, 320] on input "1" at bounding box center [829, 320] width 75 height 33
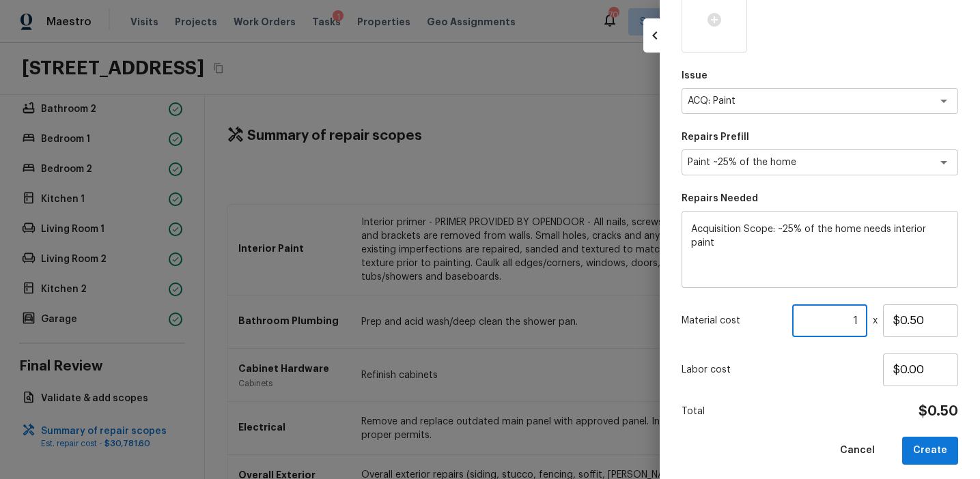
click at [855, 320] on input "1" at bounding box center [829, 320] width 75 height 33
click at [811, 165] on textarea "Paint ~25% of the home" at bounding box center [800, 163] width 226 height 14
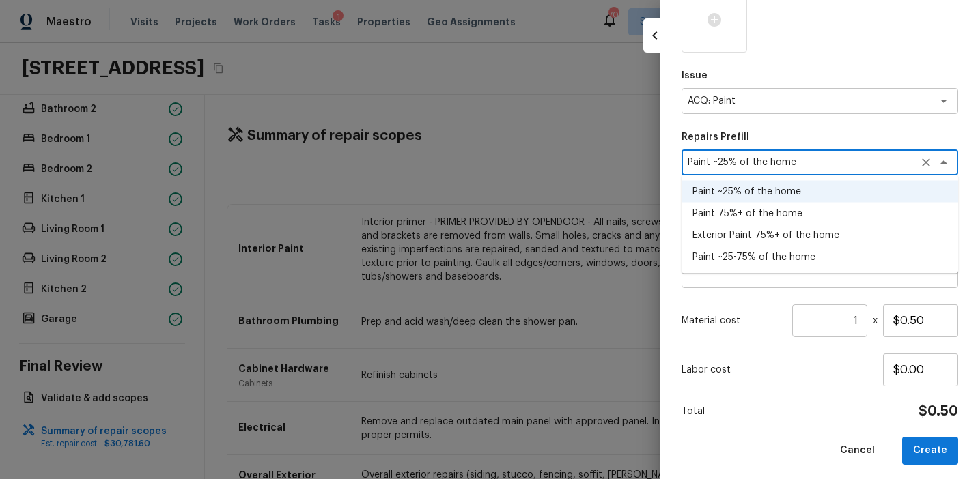
click at [792, 251] on li "Paint ~25-75% of the home" at bounding box center [819, 257] width 276 height 22
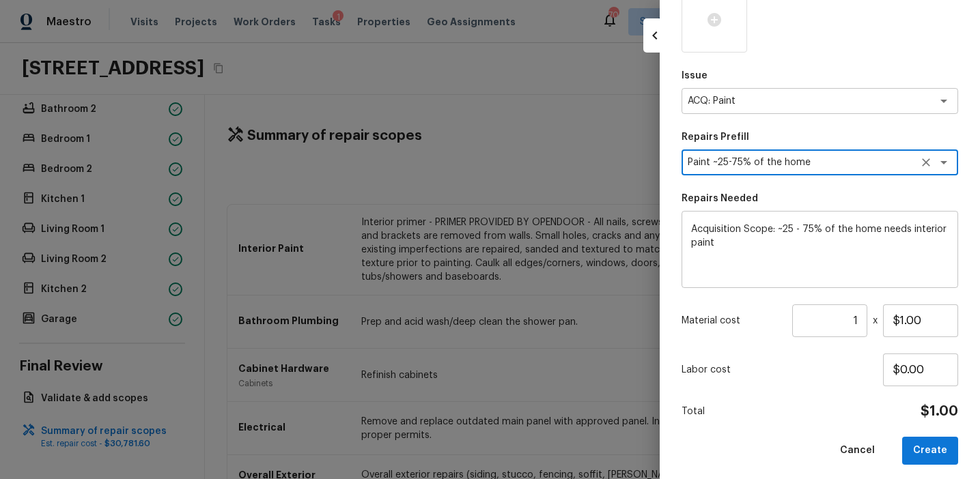
click at [846, 320] on input "1" at bounding box center [829, 320] width 75 height 33
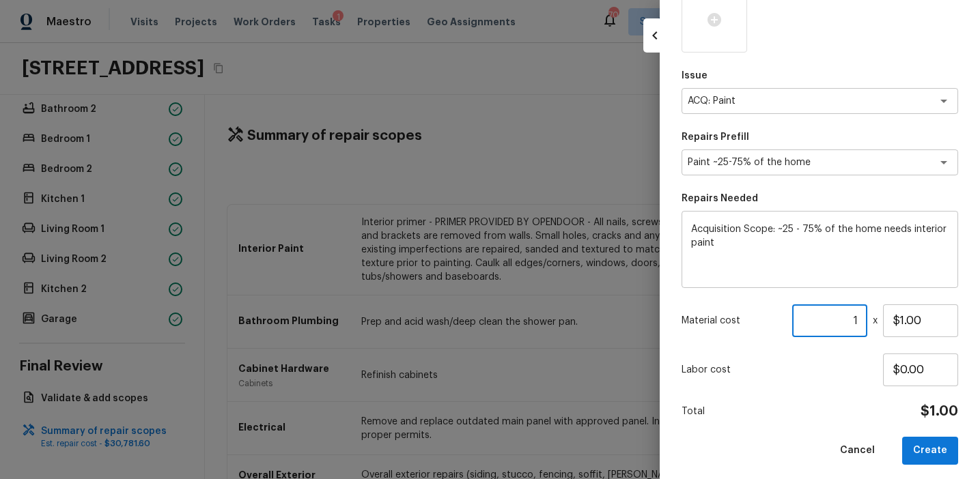
click at [846, 320] on input "1" at bounding box center [829, 320] width 75 height 33
paste input "number"
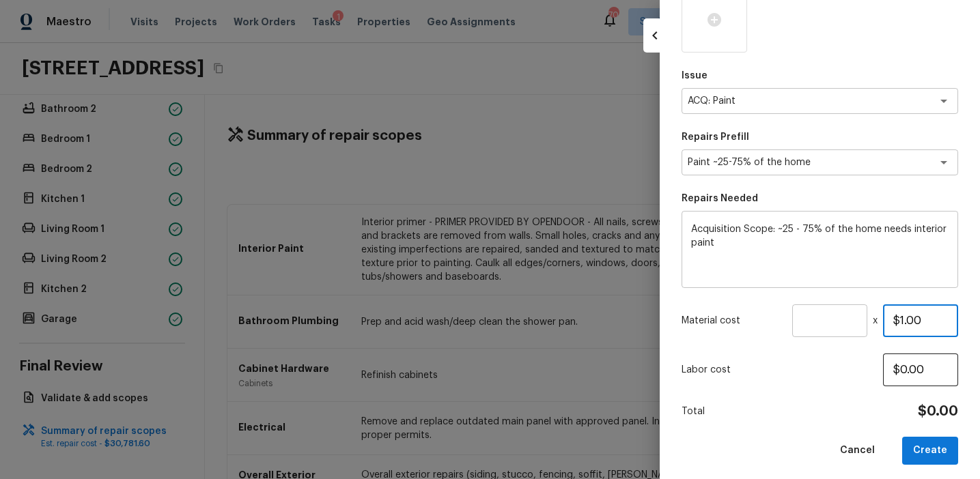
scroll to position [0, 0]
click at [840, 318] on input "number" at bounding box center [829, 320] width 75 height 33
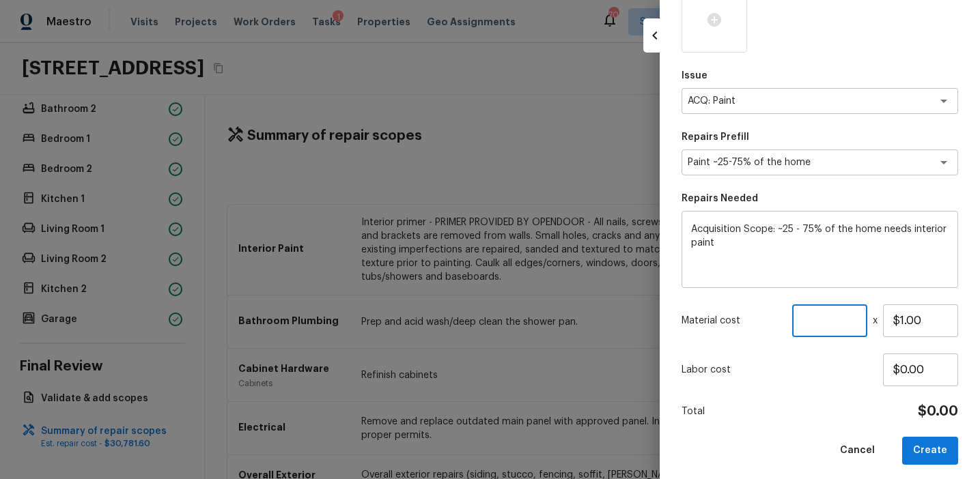
click at [840, 318] on input "number" at bounding box center [829, 320] width 75 height 33
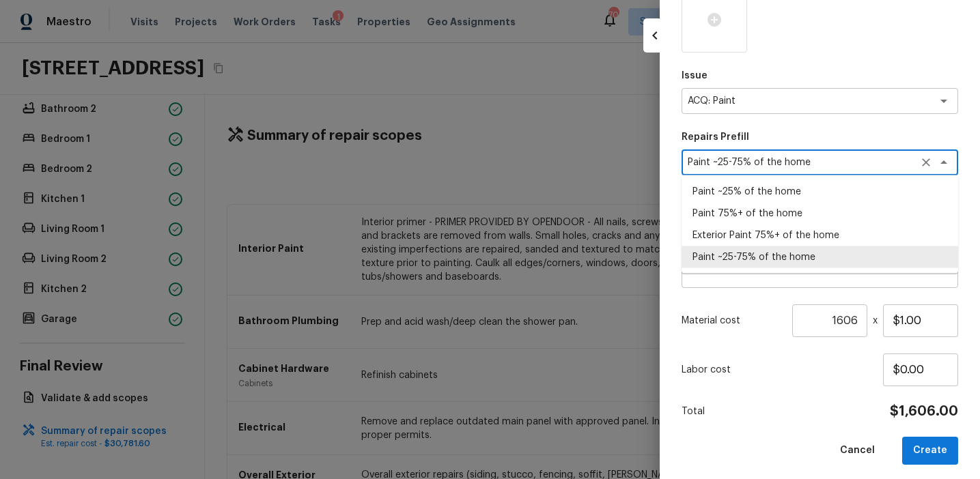
click at [852, 162] on textarea "Paint ~25-75% of the home" at bounding box center [800, 163] width 226 height 14
click at [801, 193] on li "Paint ~25% of the home" at bounding box center [819, 192] width 276 height 22
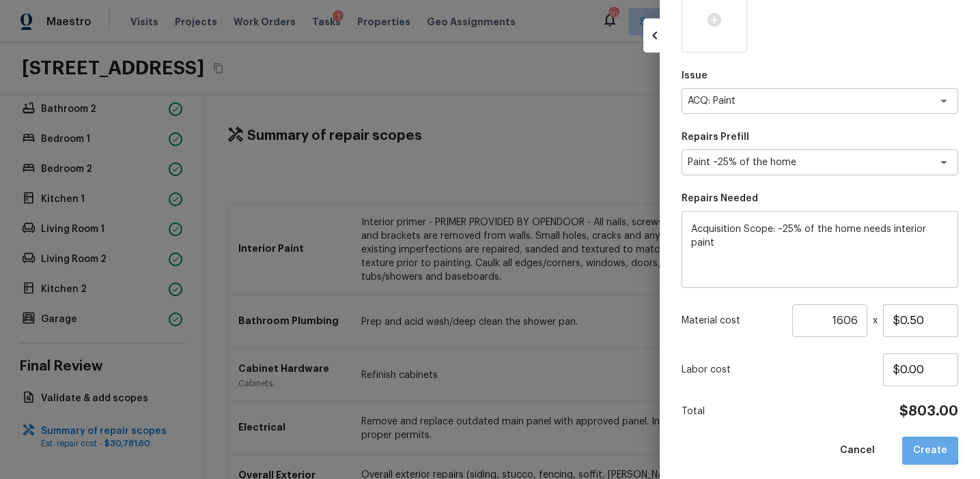
click at [928, 449] on button "Create" at bounding box center [930, 451] width 56 height 28
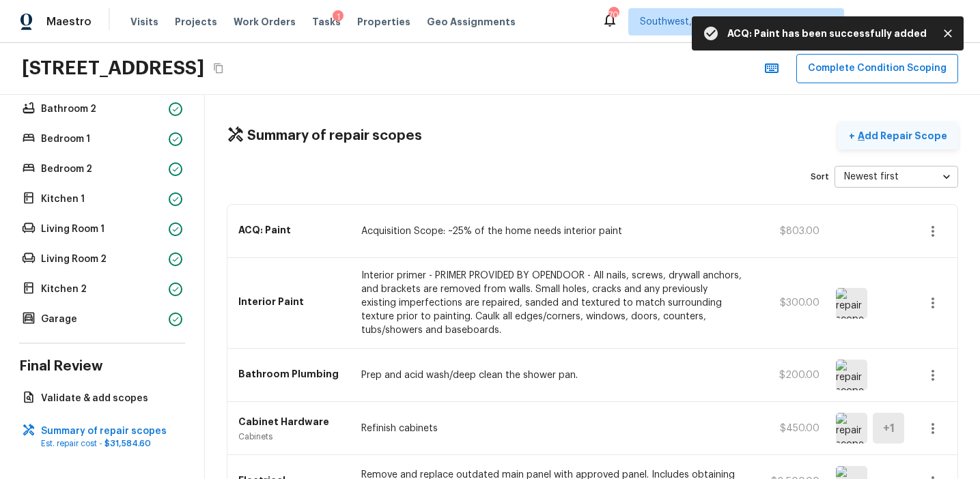
click at [882, 135] on p "Add Repair Scope" at bounding box center [901, 136] width 92 height 14
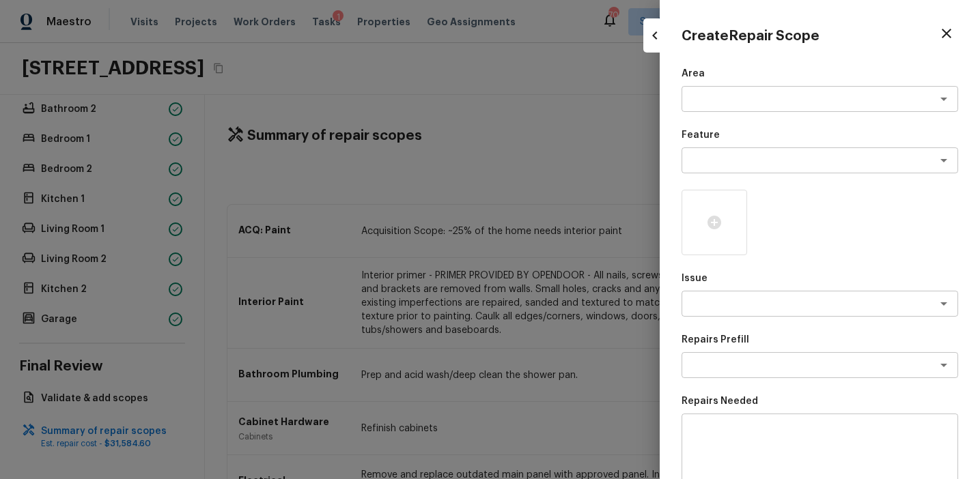
click at [573, 227] on div at bounding box center [490, 239] width 980 height 479
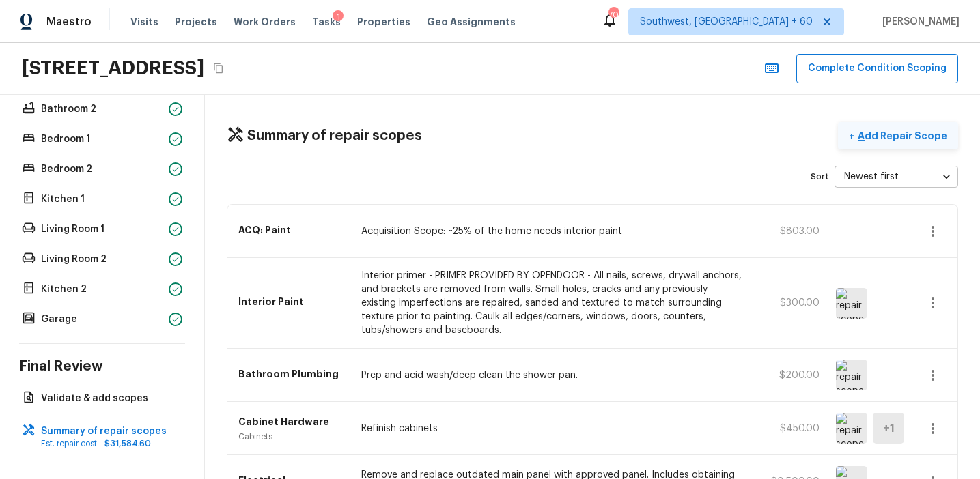
click at [911, 136] on p "Add Repair Scope" at bounding box center [901, 136] width 92 height 14
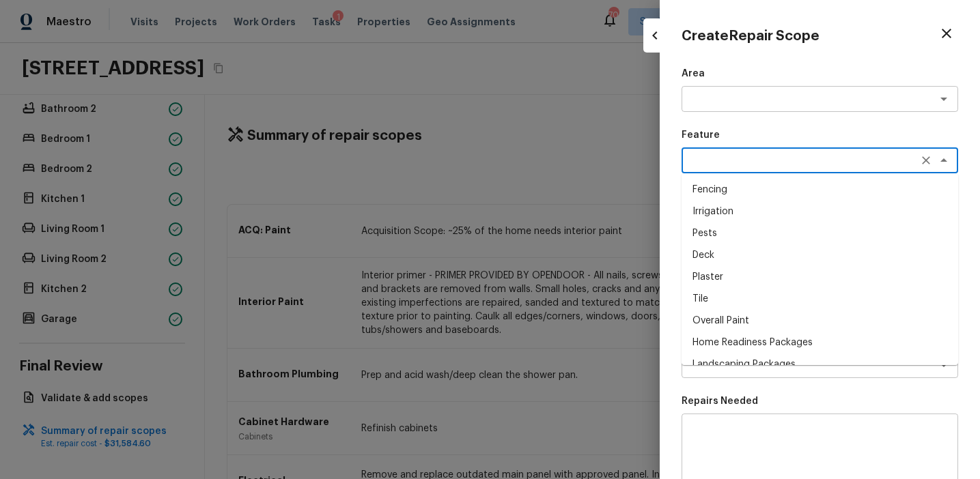
click at [731, 164] on textarea at bounding box center [800, 161] width 226 height 14
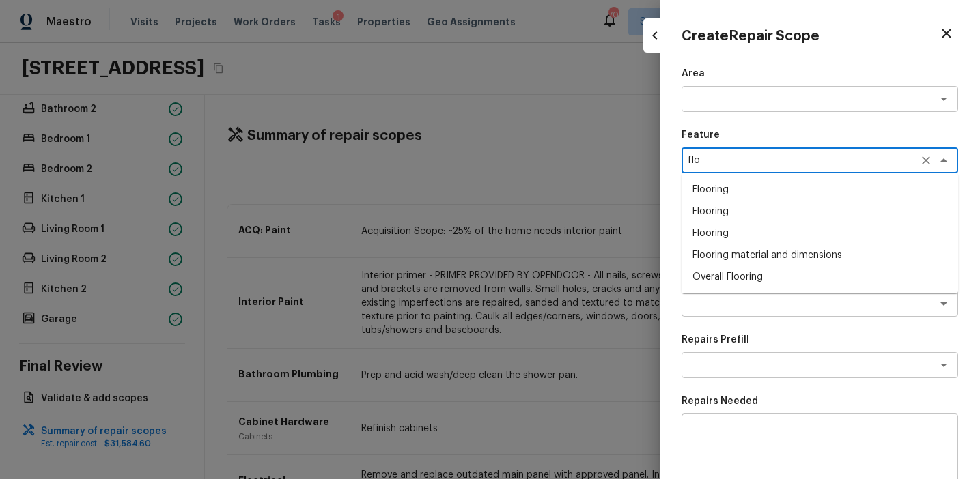
click at [724, 275] on li "Overall Flooring" at bounding box center [819, 277] width 276 height 22
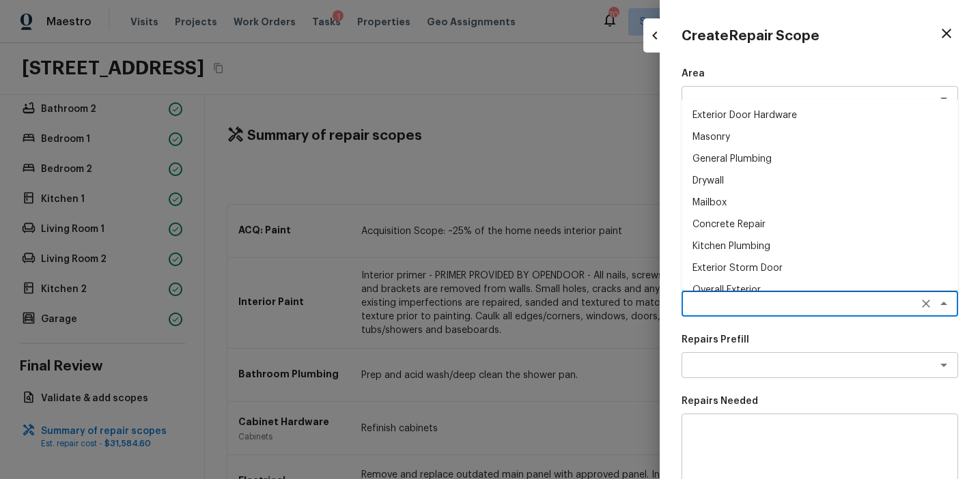
click at [729, 303] on textarea at bounding box center [800, 304] width 226 height 14
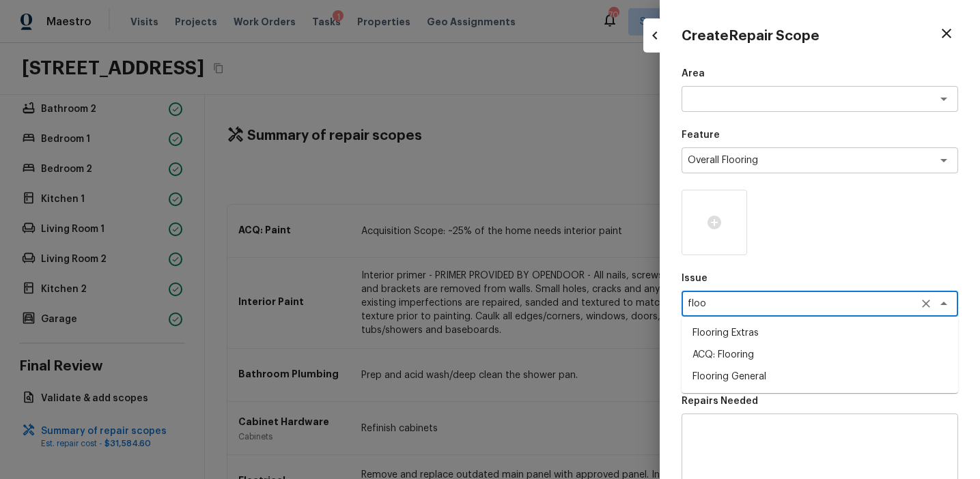
click at [756, 354] on li "ACQ: Flooring" at bounding box center [819, 355] width 276 height 22
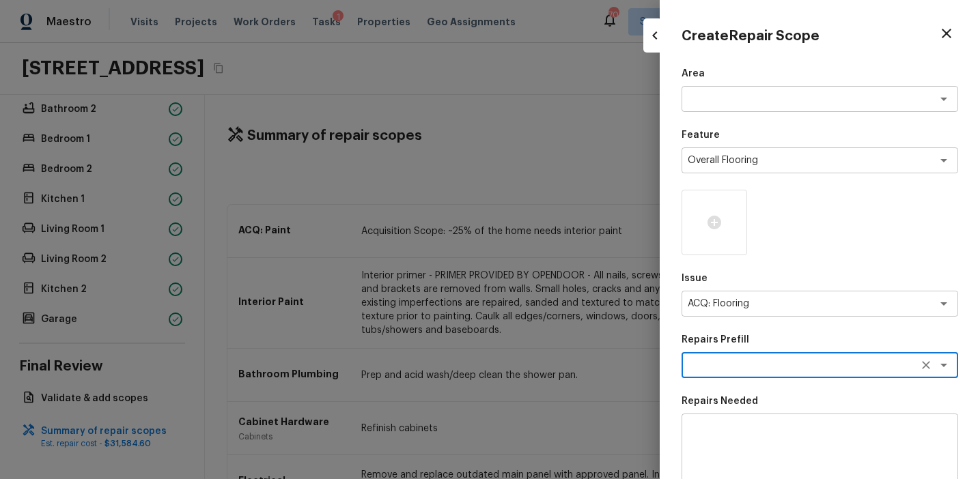
click at [776, 371] on textarea at bounding box center [800, 365] width 226 height 14
click at [780, 418] on li "Moderate Flooring Repairs" at bounding box center [819, 416] width 276 height 22
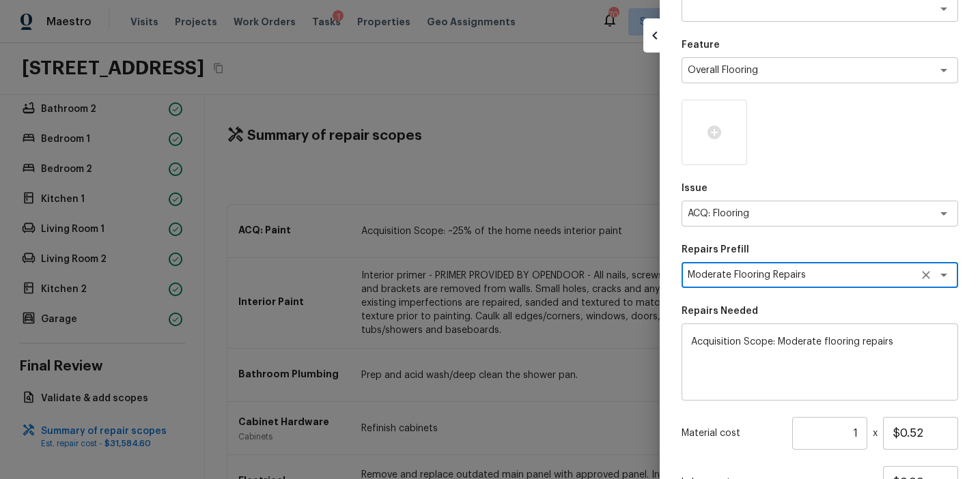
scroll to position [198, 0]
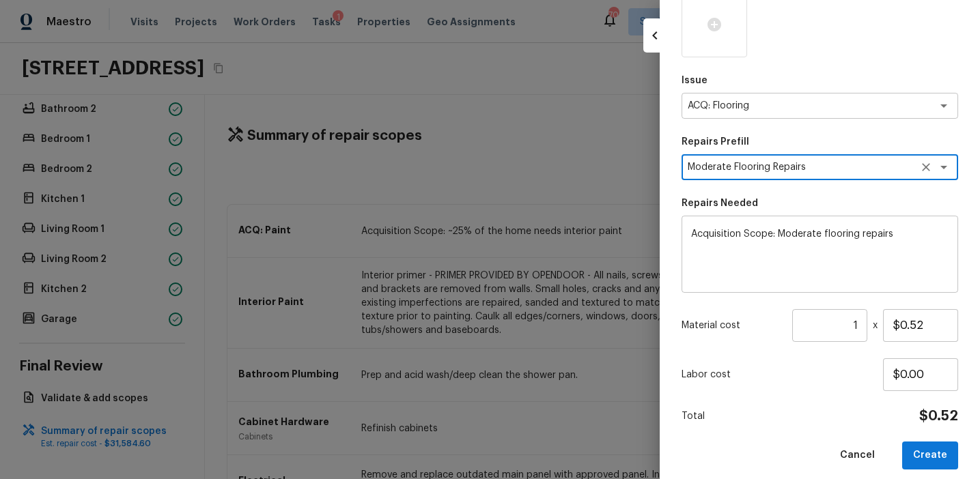
click at [853, 324] on input "1" at bounding box center [829, 325] width 75 height 33
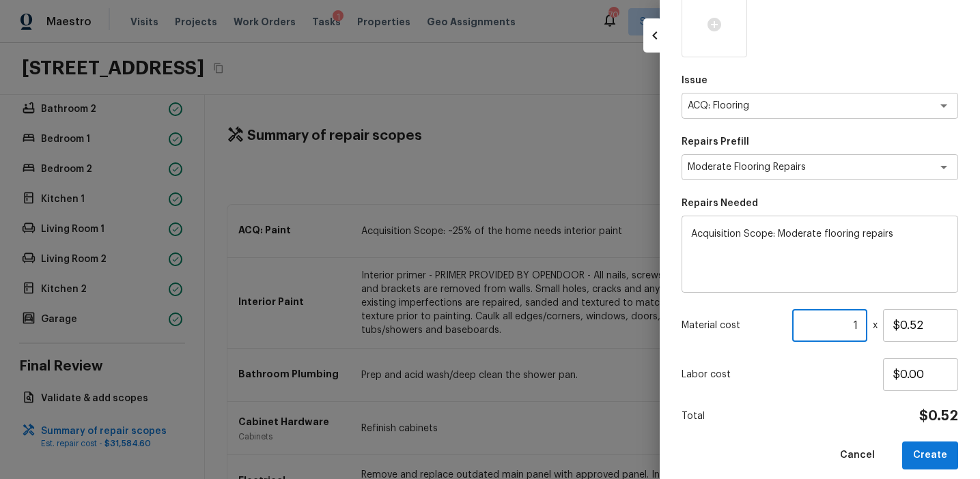
click at [853, 324] on input "1" at bounding box center [829, 325] width 75 height 33
paste input "606"
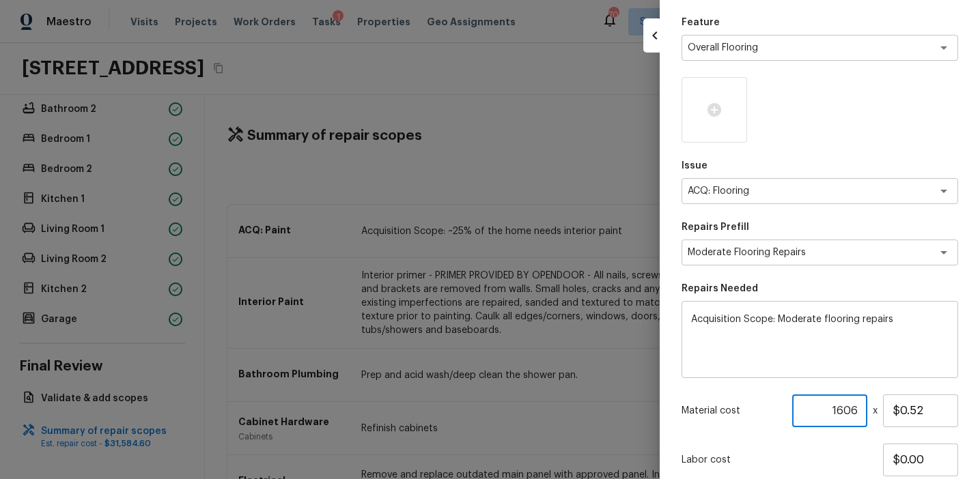
scroll to position [115, 0]
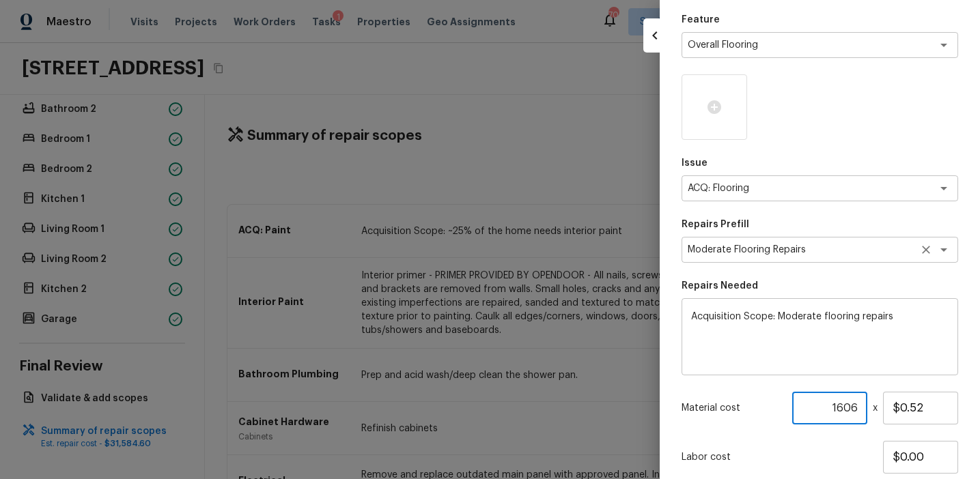
click at [818, 253] on textarea "Moderate Flooring Repairs" at bounding box center [800, 250] width 226 height 14
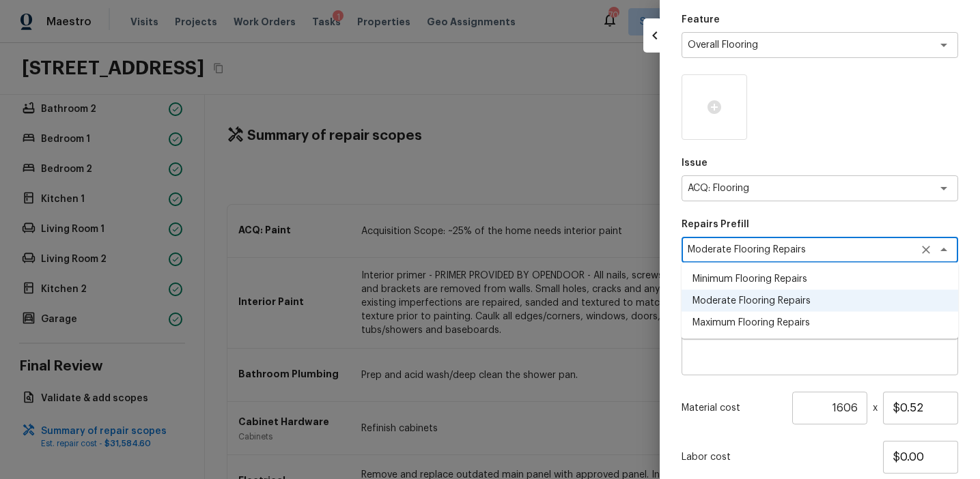
click at [809, 276] on li "Minimum Flooring Repairs" at bounding box center [819, 279] width 276 height 22
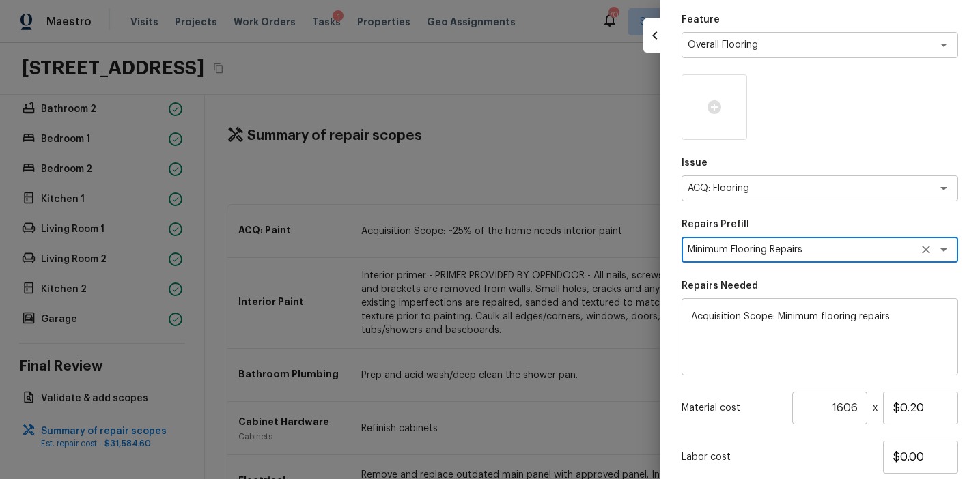
scroll to position [210, 0]
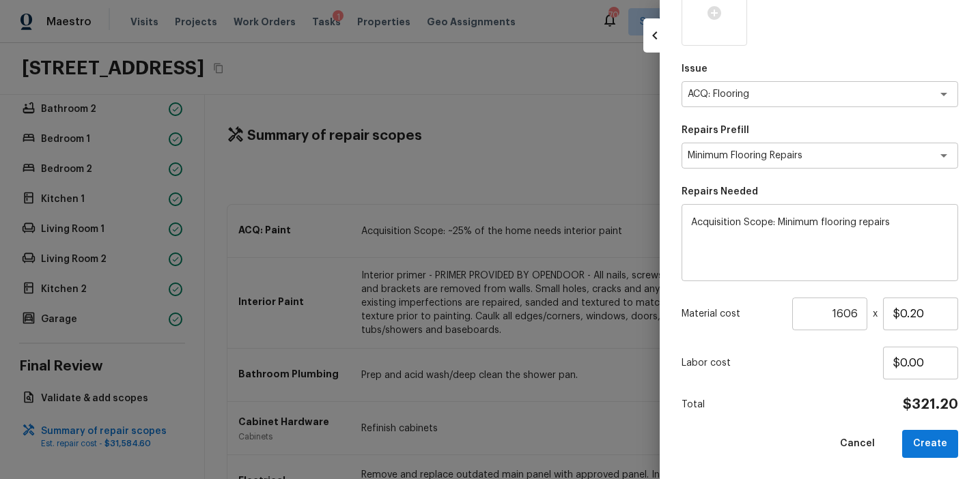
click at [867, 377] on div "Labor cost $0.00" at bounding box center [819, 363] width 276 height 33
click at [935, 436] on button "Create" at bounding box center [930, 444] width 56 height 28
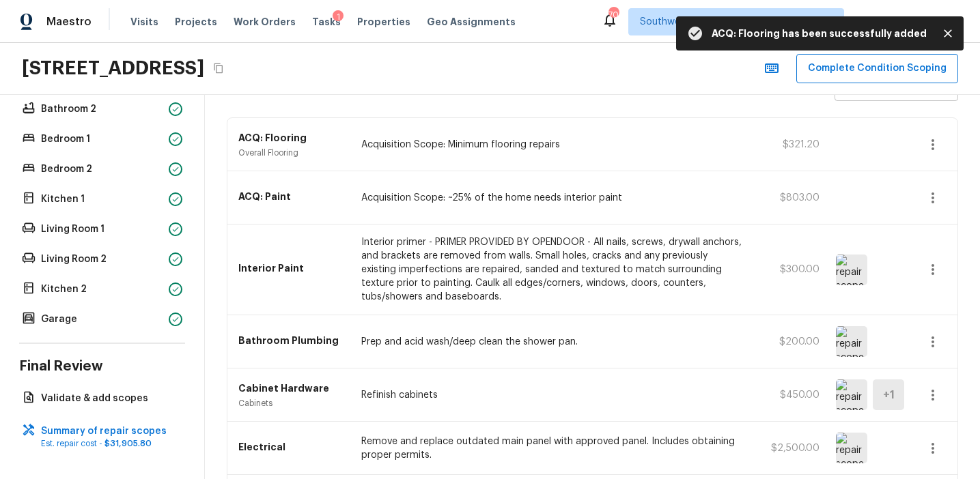
scroll to position [554, 0]
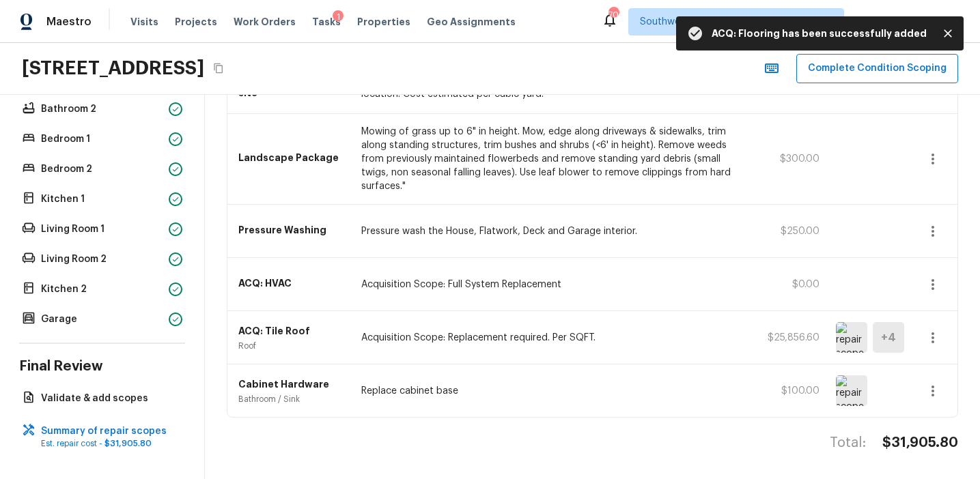
click at [742, 259] on div "ACQ: HVAC Acquisition Scope: Full System Replacement $0.00" at bounding box center [592, 284] width 730 height 53
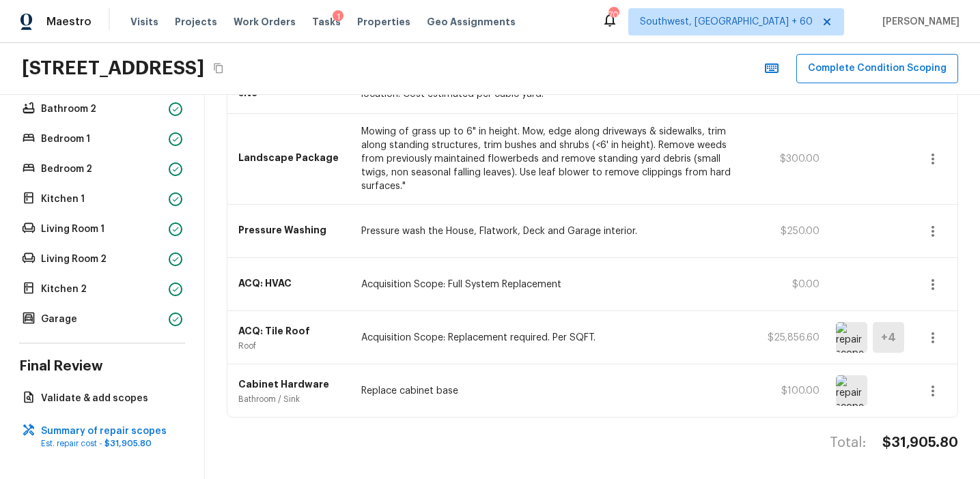
click at [900, 440] on h4 "$31,905.80" at bounding box center [920, 443] width 76 height 18
copy h4 "31,905.80"
click at [511, 372] on div "Cabinet Hardware Bathroom / Sink Replace cabinet base $100.00" at bounding box center [592, 391] width 730 height 53
click at [156, 395] on p "Validate & add scopes" at bounding box center [109, 399] width 136 height 14
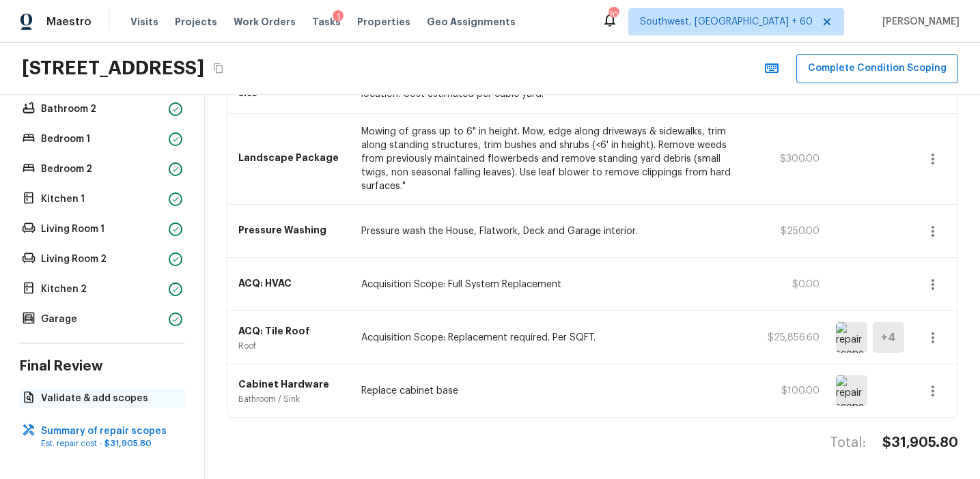
scroll to position [116, 0]
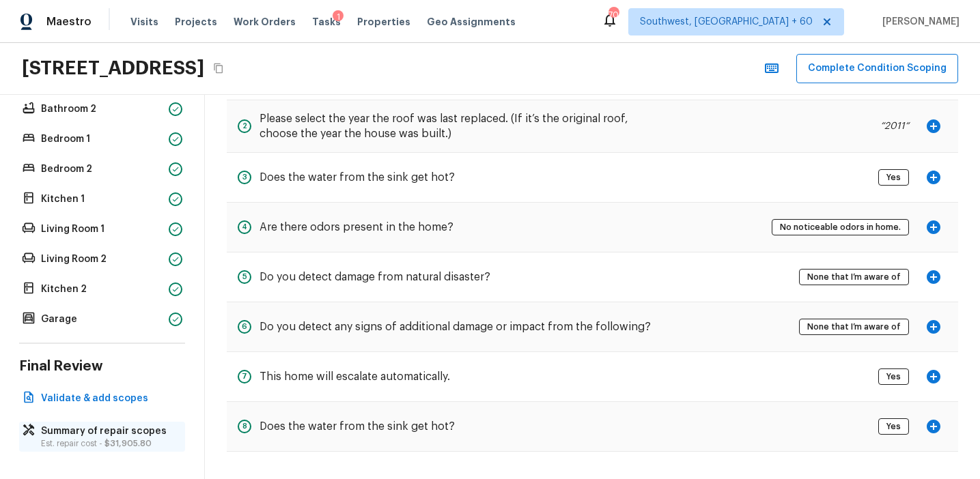
click at [158, 431] on p "Summary of repair scopes" at bounding box center [109, 432] width 136 height 14
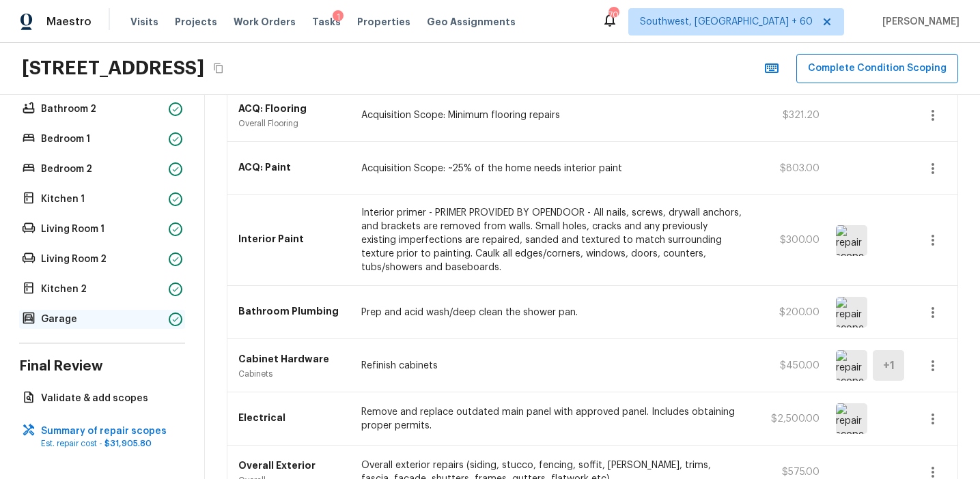
click at [153, 324] on p "Garage" at bounding box center [102, 320] width 122 height 14
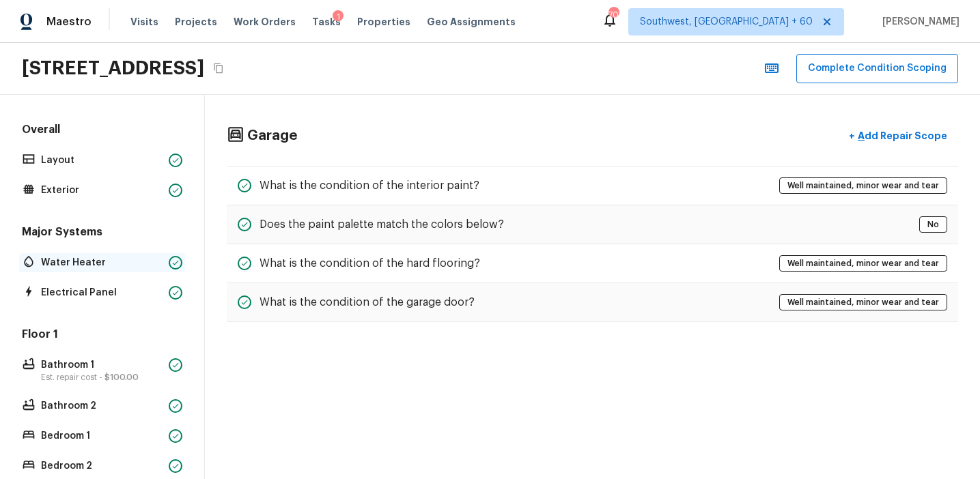
scroll to position [297, 0]
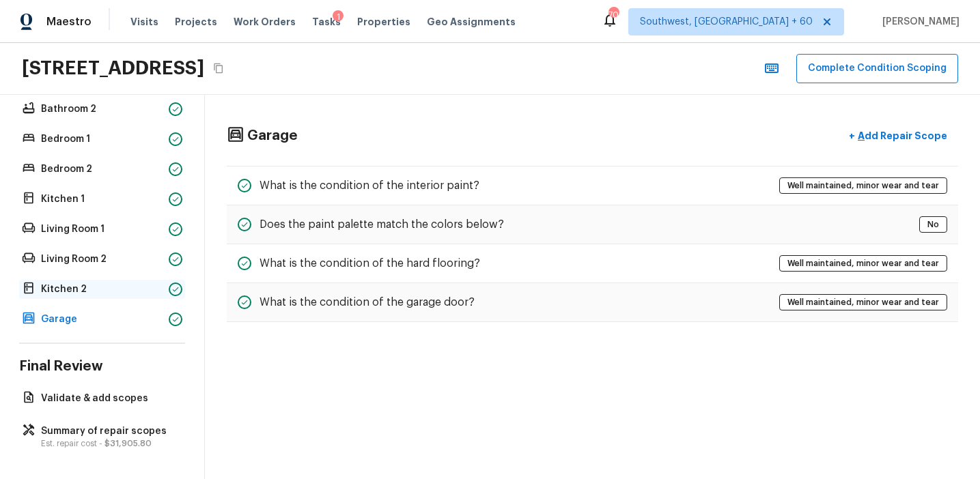
click at [160, 288] on p "Kitchen 2" at bounding box center [102, 290] width 122 height 14
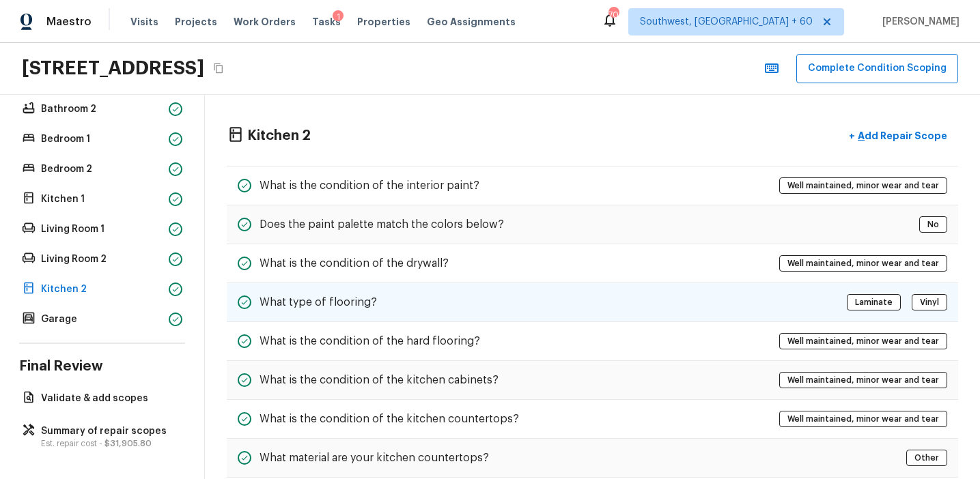
scroll to position [143, 0]
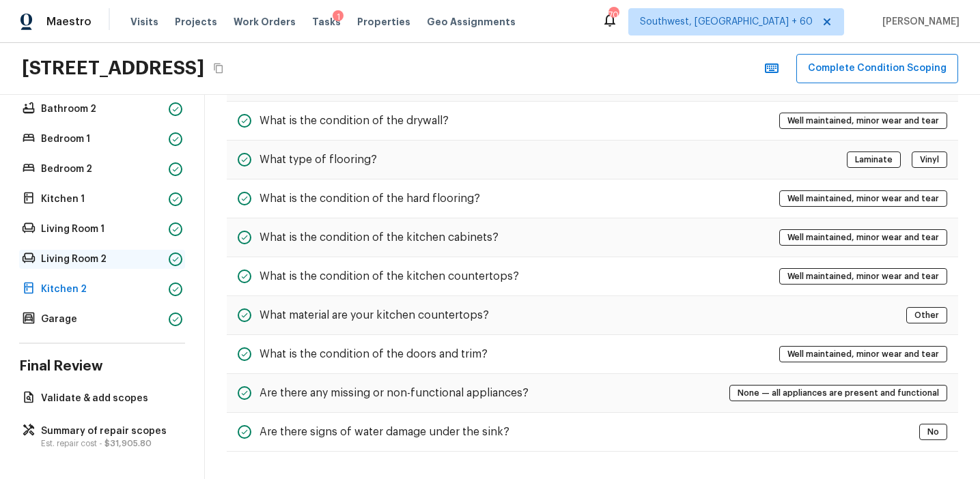
click at [145, 258] on p "Living Room 2" at bounding box center [102, 260] width 122 height 14
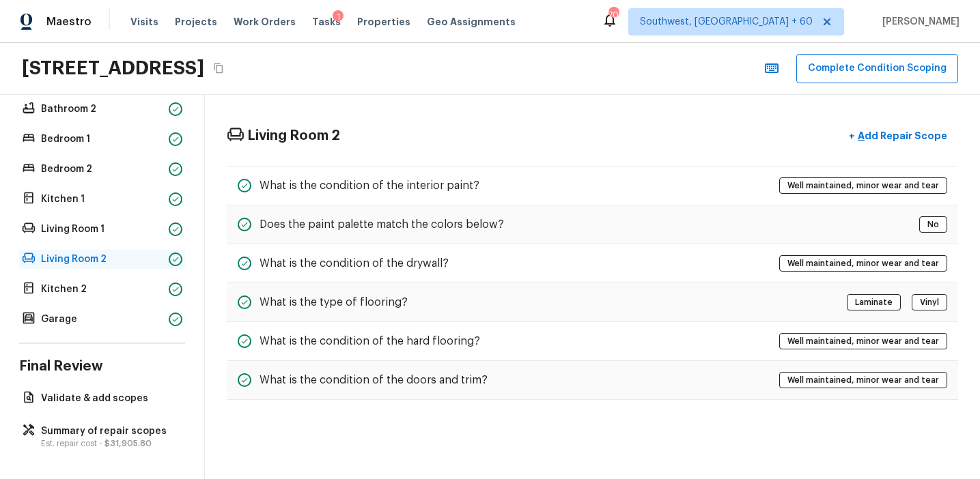
scroll to position [0, 0]
click at [145, 230] on p "Living Room 1" at bounding box center [102, 230] width 122 height 14
click at [145, 204] on p "Kitchen 1" at bounding box center [102, 200] width 122 height 14
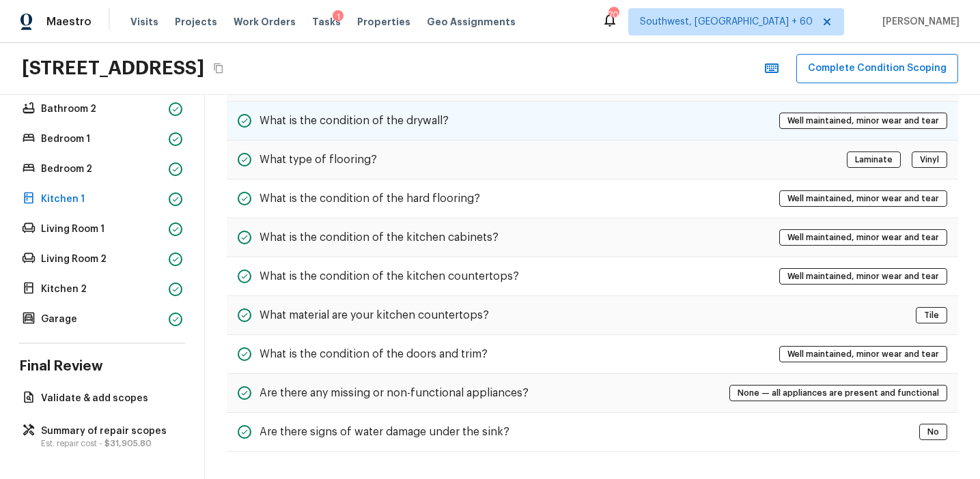
scroll to position [18, 0]
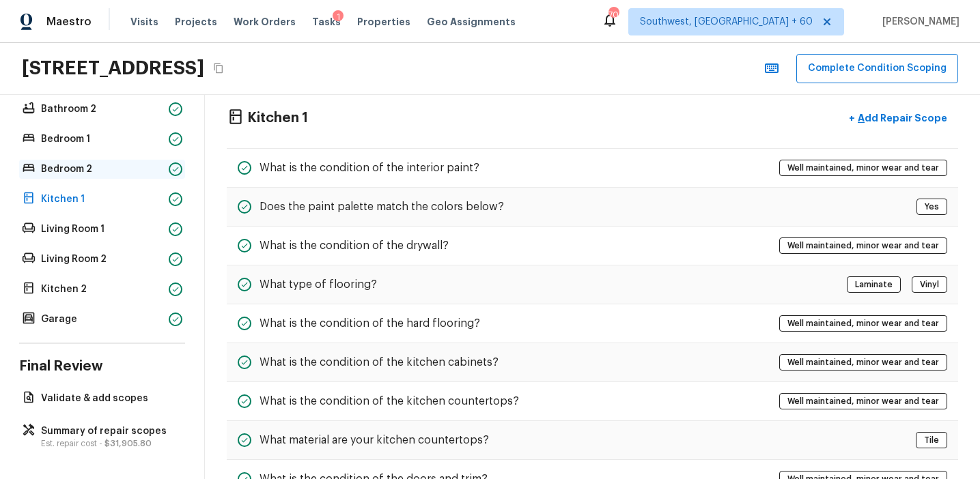
click at [144, 175] on p "Bedroom 2" at bounding box center [102, 169] width 122 height 14
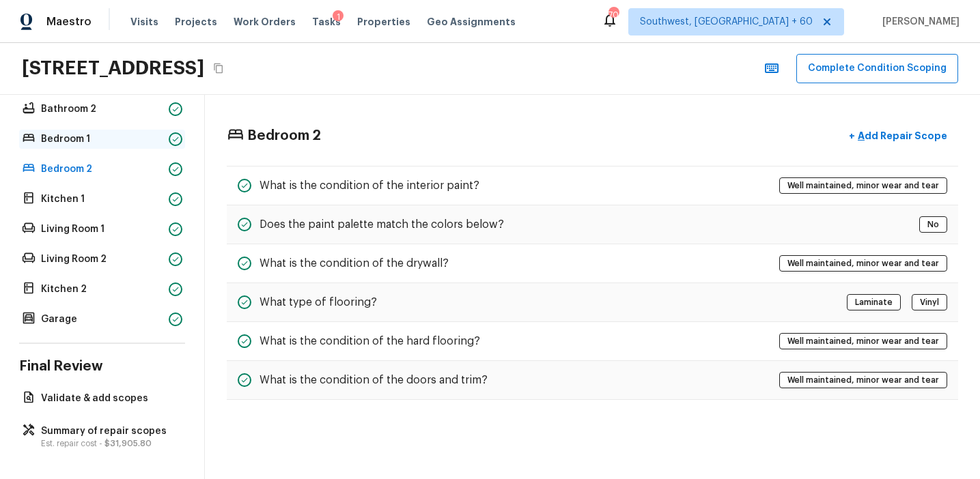
click at [167, 142] on div "Bedroom 1" at bounding box center [102, 139] width 166 height 19
click at [169, 105] on div at bounding box center [176, 109] width 14 height 14
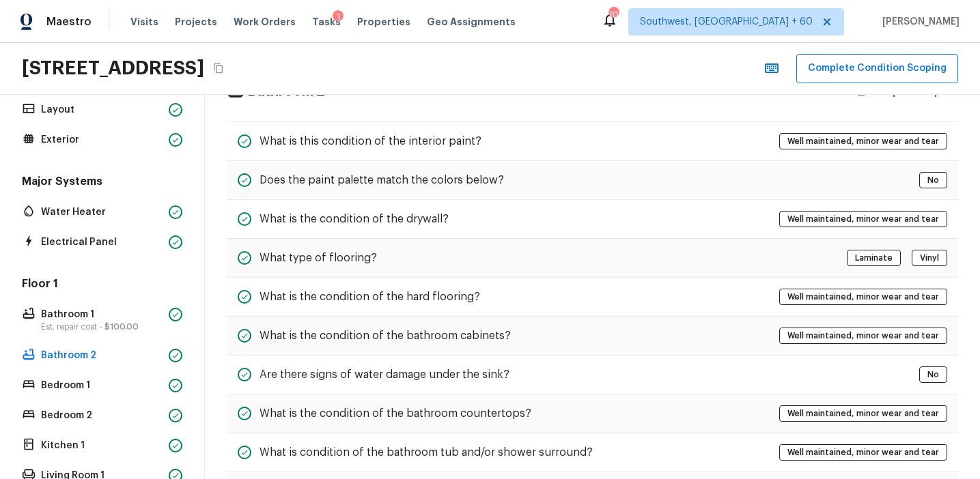
scroll to position [33, 0]
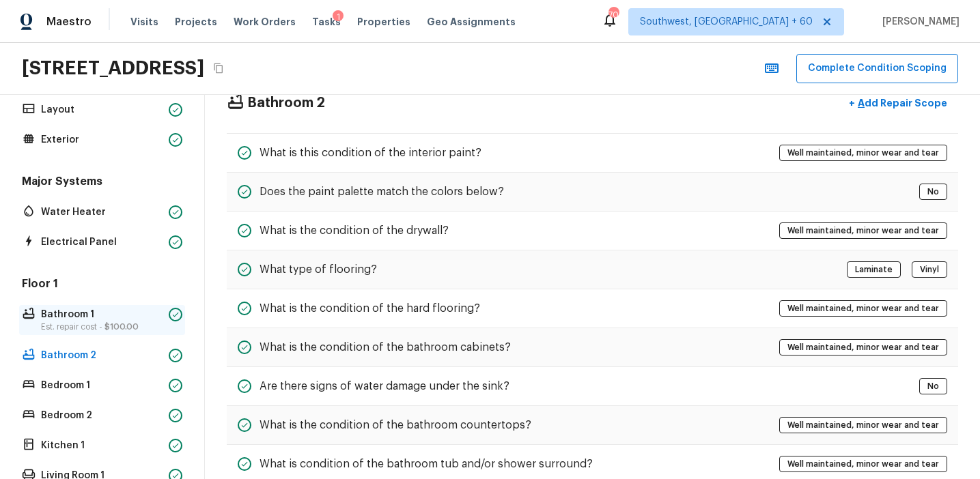
click at [165, 314] on div "Bathroom 1 Est. repair cost - $100.00" at bounding box center [102, 320] width 166 height 30
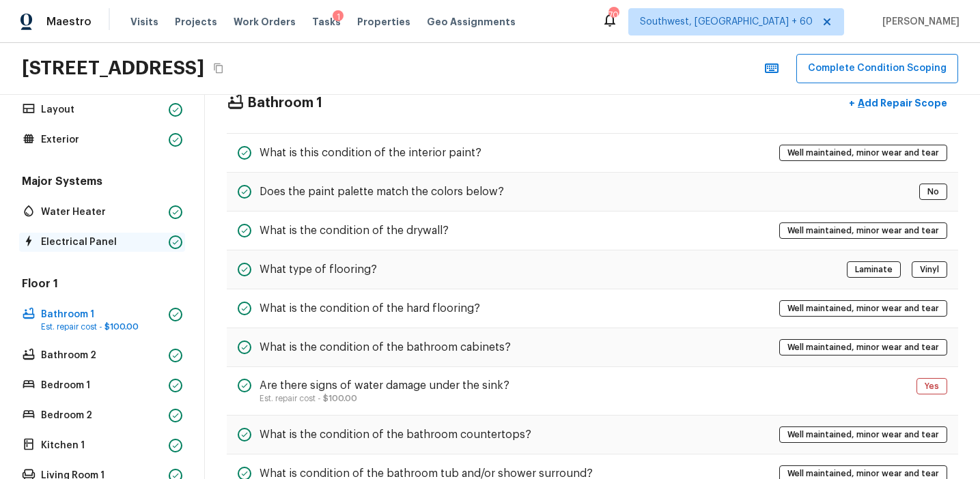
click at [162, 242] on p "Electrical Panel" at bounding box center [102, 243] width 122 height 14
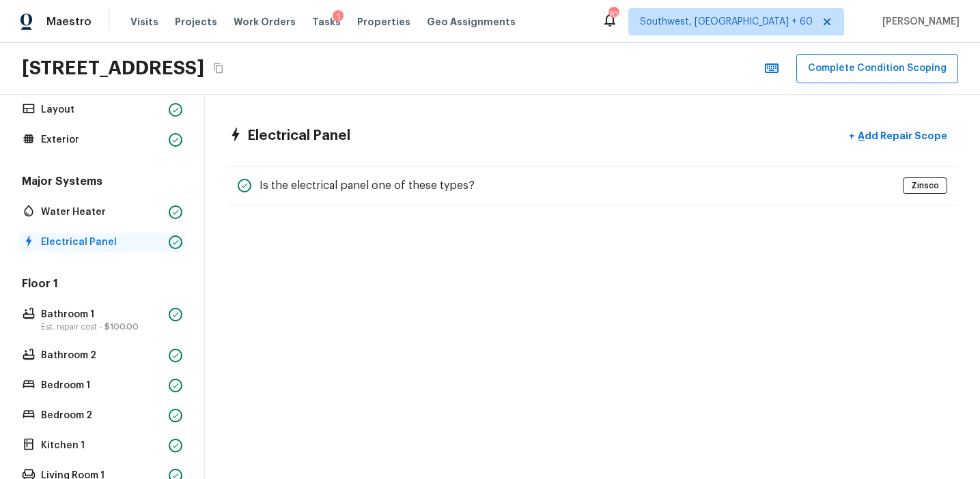
scroll to position [0, 0]
click at [162, 217] on p "Water Heater" at bounding box center [102, 212] width 122 height 14
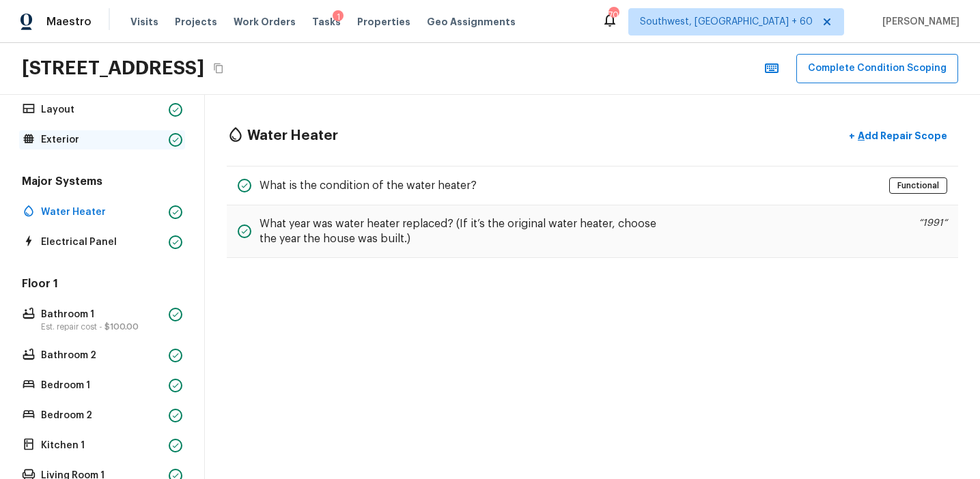
click at [148, 142] on p "Exterior" at bounding box center [102, 140] width 122 height 14
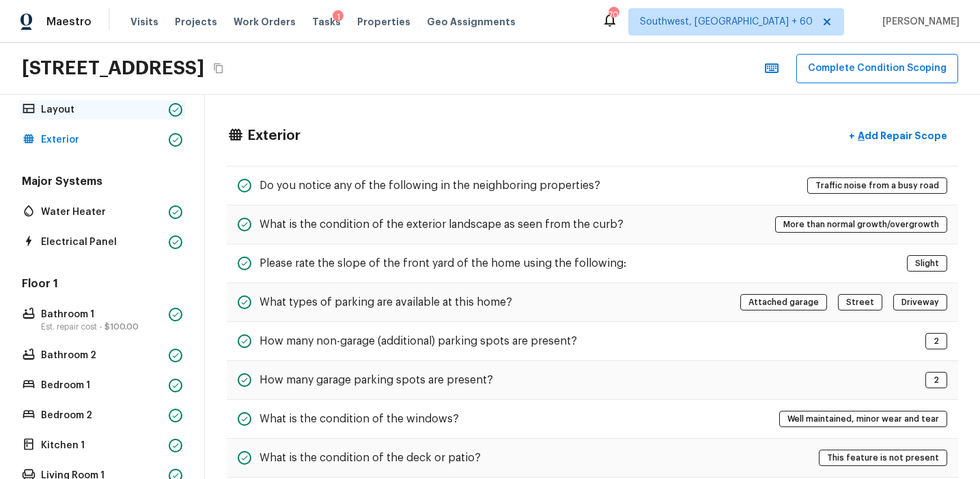
click at [154, 104] on p "Layout" at bounding box center [102, 110] width 122 height 14
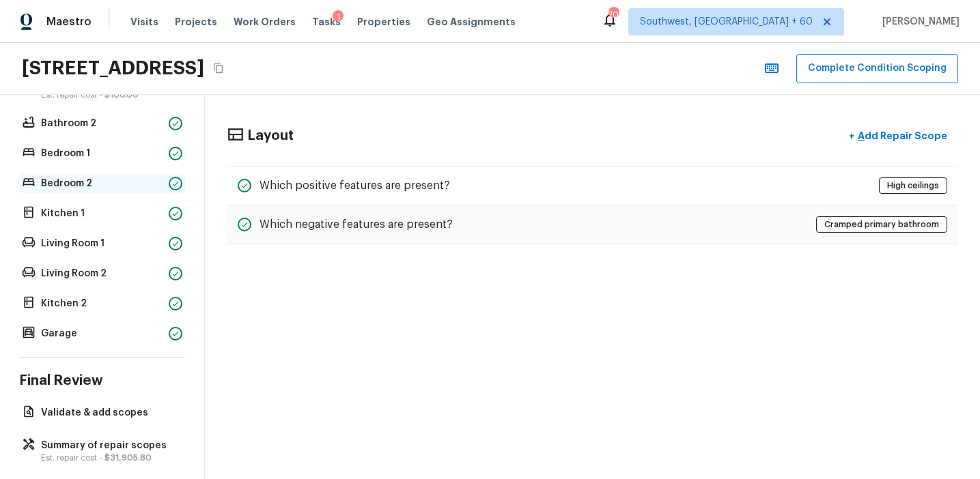
scroll to position [297, 0]
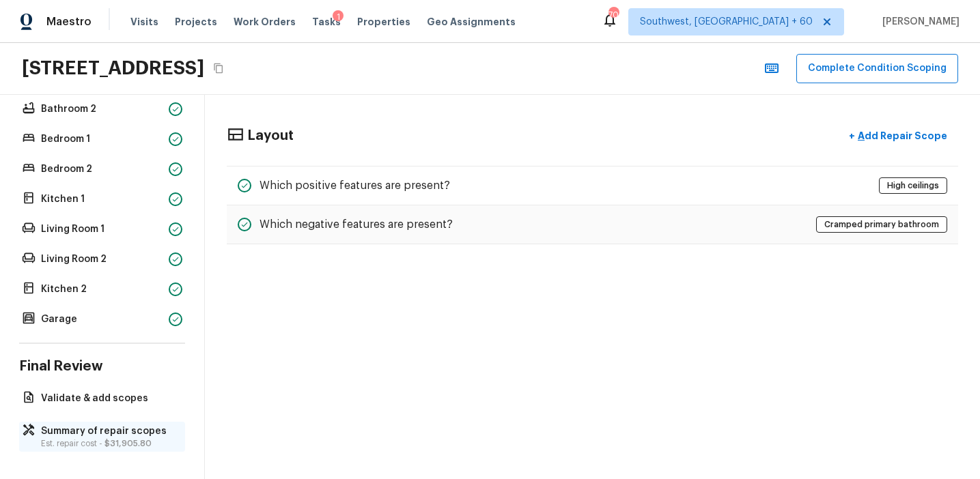
click at [138, 431] on p "Summary of repair scopes" at bounding box center [109, 432] width 136 height 14
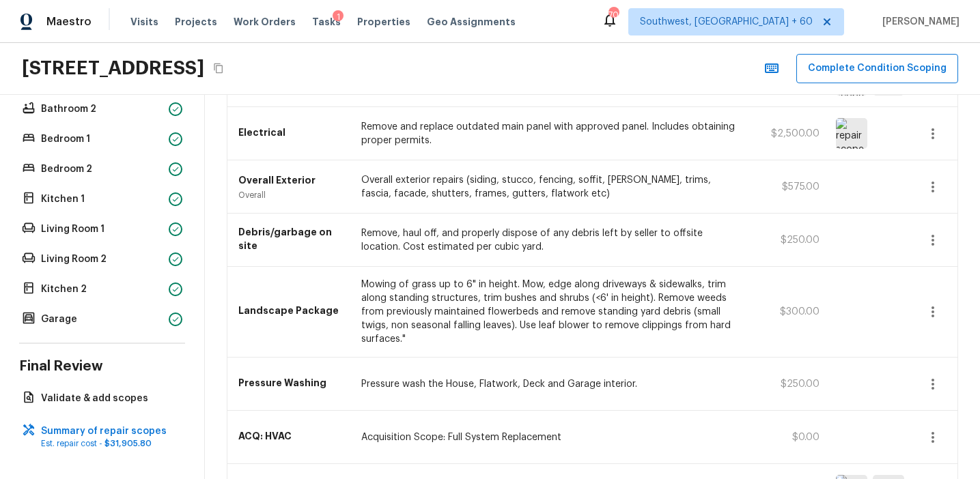
scroll to position [554, 0]
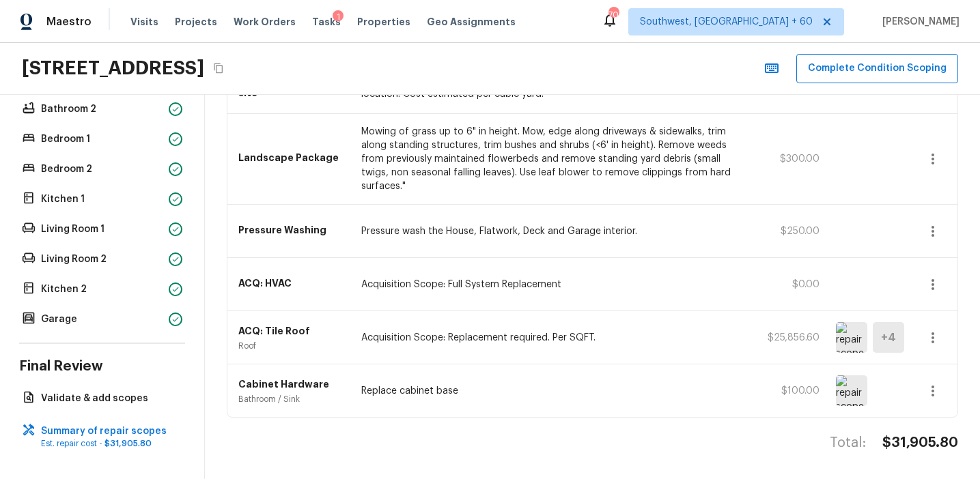
click at [517, 298] on div "ACQ: HVAC Acquisition Scope: Full System Replacement $0.00" at bounding box center [592, 284] width 730 height 53
click at [849, 396] on img at bounding box center [851, 390] width 31 height 31
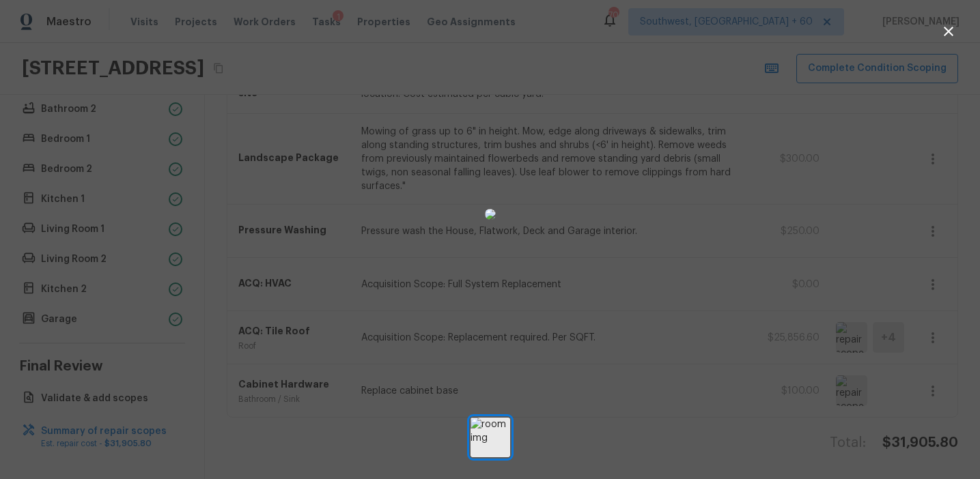
click at [825, 276] on div at bounding box center [490, 214] width 980 height 385
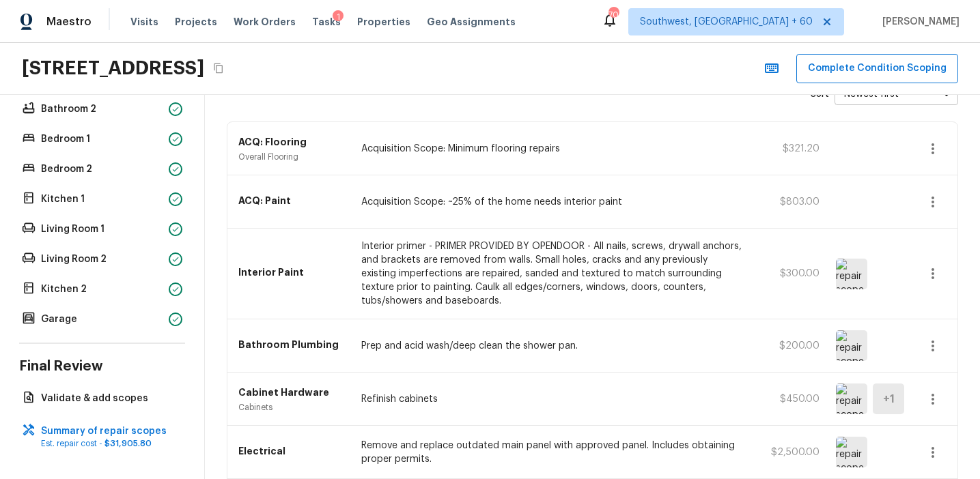
scroll to position [0, 0]
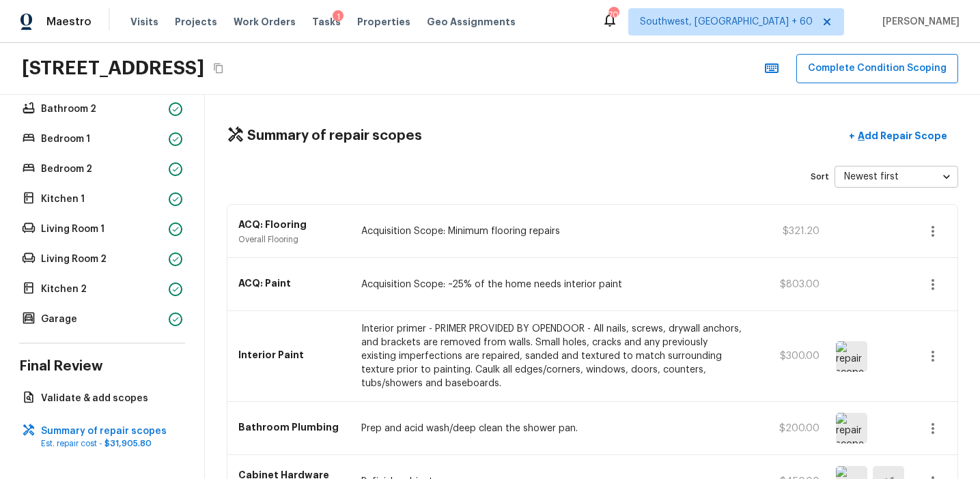
click at [652, 161] on div "Summary of repair scopes + Add Repair Scope Sort Newest first newestFirst ​ ACQ…" at bounding box center [592, 287] width 775 height 384
click at [823, 61] on button "Complete Condition Scoping" at bounding box center [877, 68] width 162 height 29
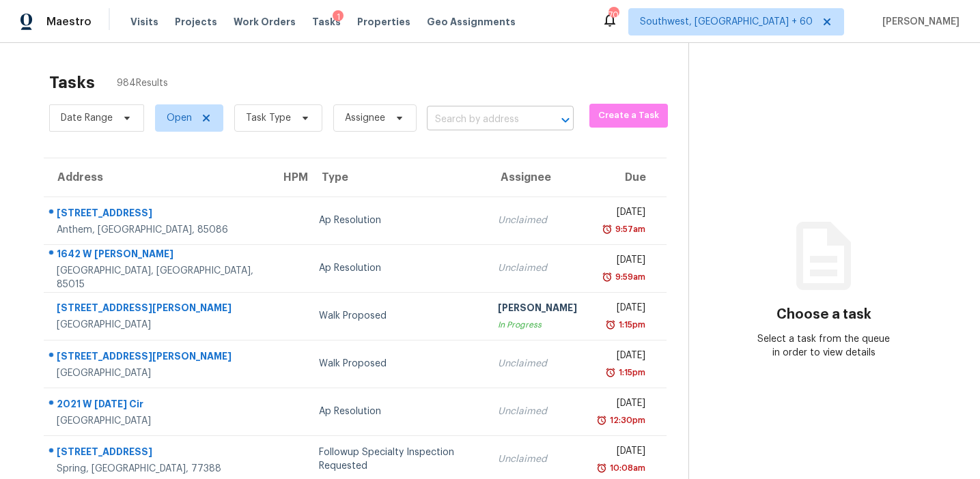
click at [470, 123] on input "text" at bounding box center [481, 119] width 109 height 21
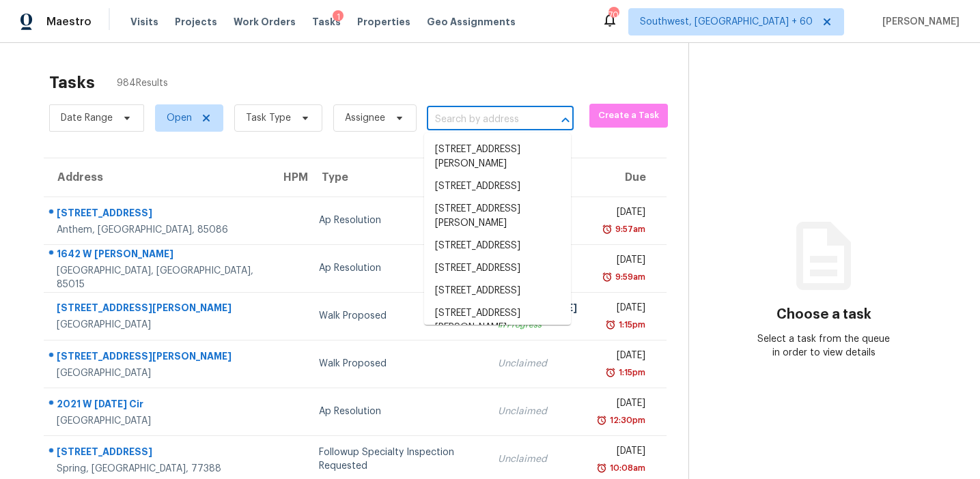
paste input "[STREET_ADDRESS]"
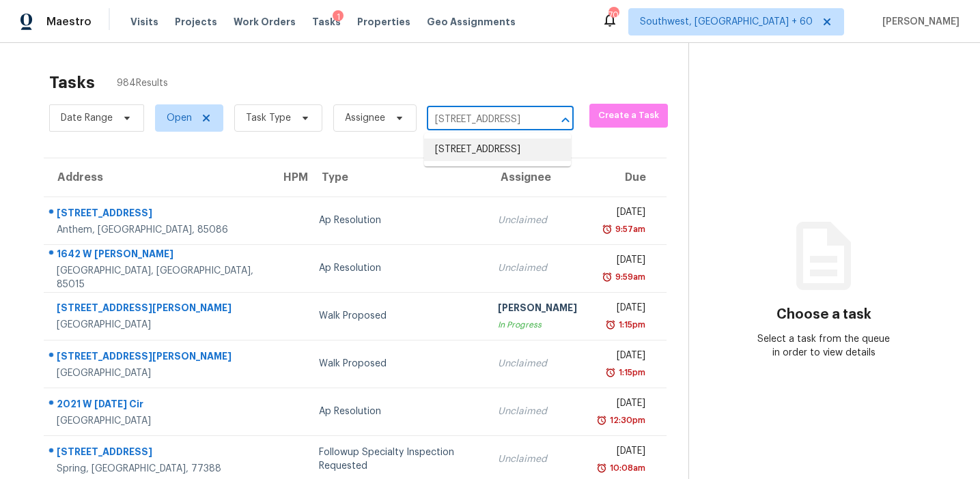
click at [483, 161] on li "[STREET_ADDRESS]" at bounding box center [497, 150] width 147 height 23
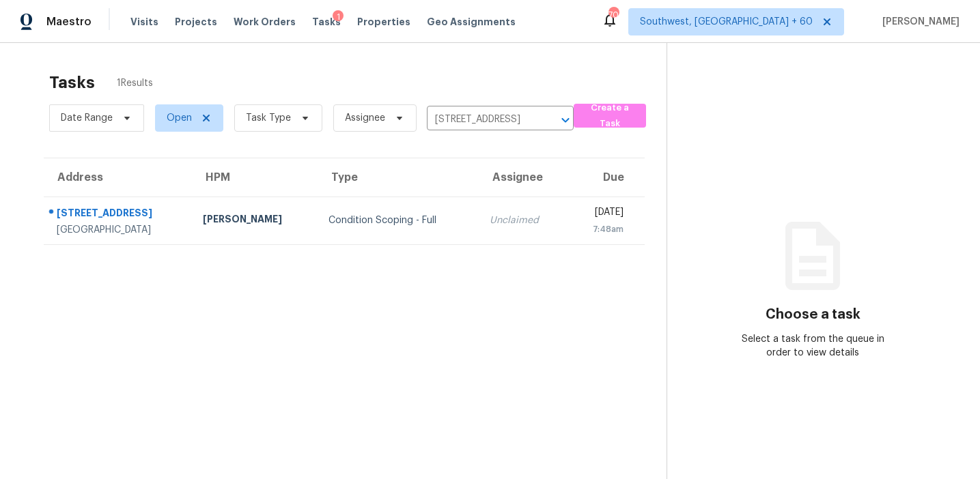
click at [485, 229] on td "Unclaimed" at bounding box center [523, 221] width 88 height 48
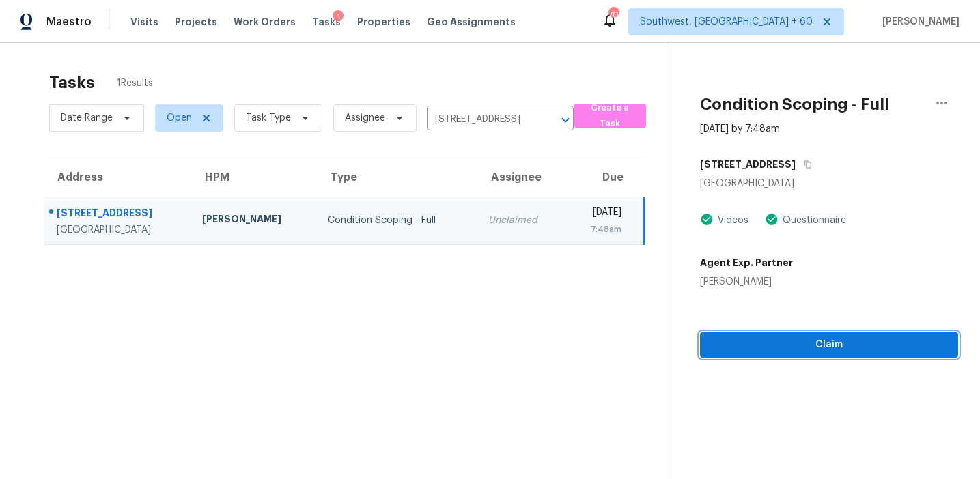
click at [838, 350] on span "Claim" at bounding box center [829, 345] width 236 height 17
click at [801, 350] on span "Start Assessment" at bounding box center [829, 345] width 236 height 17
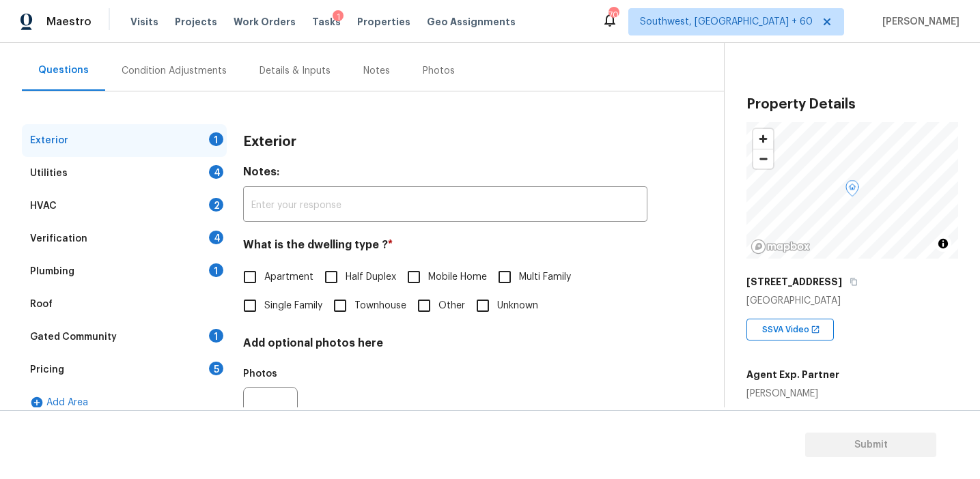
scroll to position [115, 0]
click at [212, 359] on div "Pricing 5" at bounding box center [124, 370] width 205 height 33
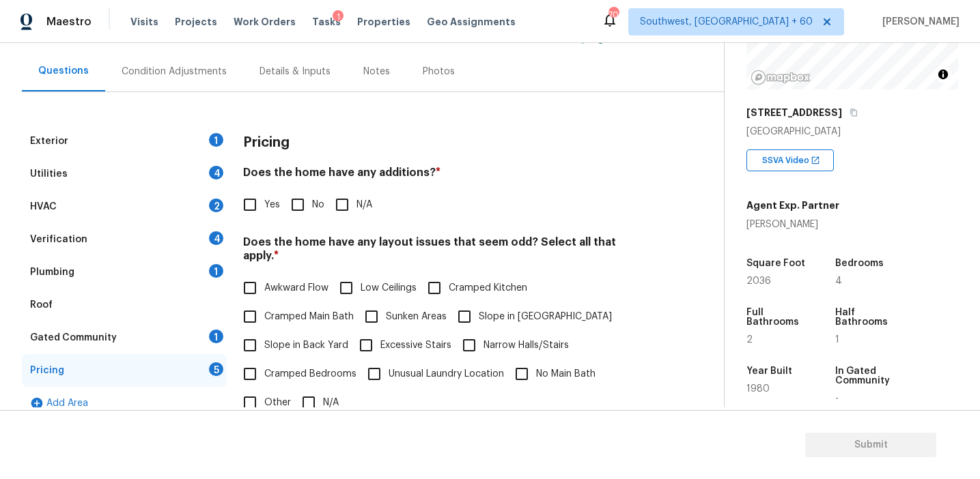
scroll to position [168, 0]
click at [259, 137] on h3 "Pricing" at bounding box center [266, 143] width 46 height 14
click at [199, 238] on div "Verification 4" at bounding box center [124, 239] width 205 height 33
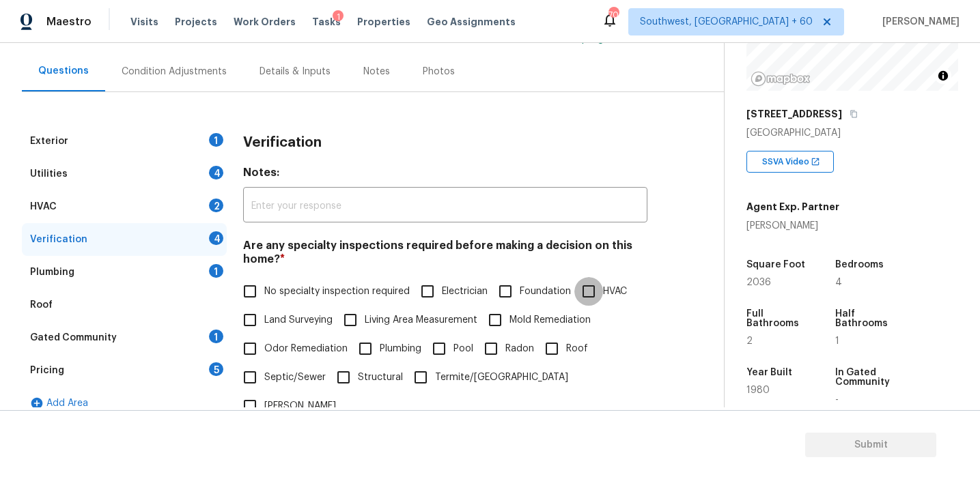
click at [592, 291] on input "HVAC" at bounding box center [588, 291] width 29 height 29
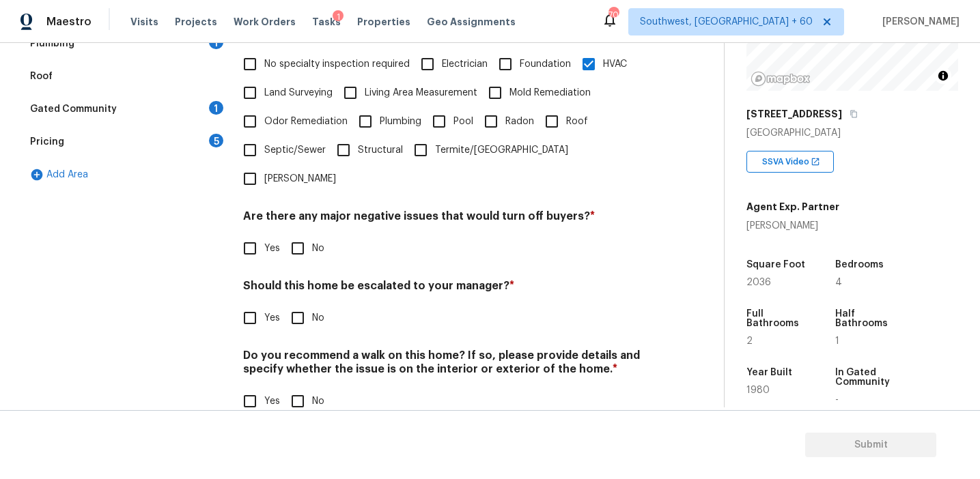
scroll to position [342, 0]
click at [334, 67] on span "No specialty inspection required" at bounding box center [336, 64] width 145 height 14
click at [264, 67] on input "No specialty inspection required" at bounding box center [250, 64] width 29 height 29
click at [599, 60] on input "HVAC" at bounding box center [588, 64] width 29 height 29
click at [256, 304] on input "Yes" at bounding box center [250, 318] width 29 height 29
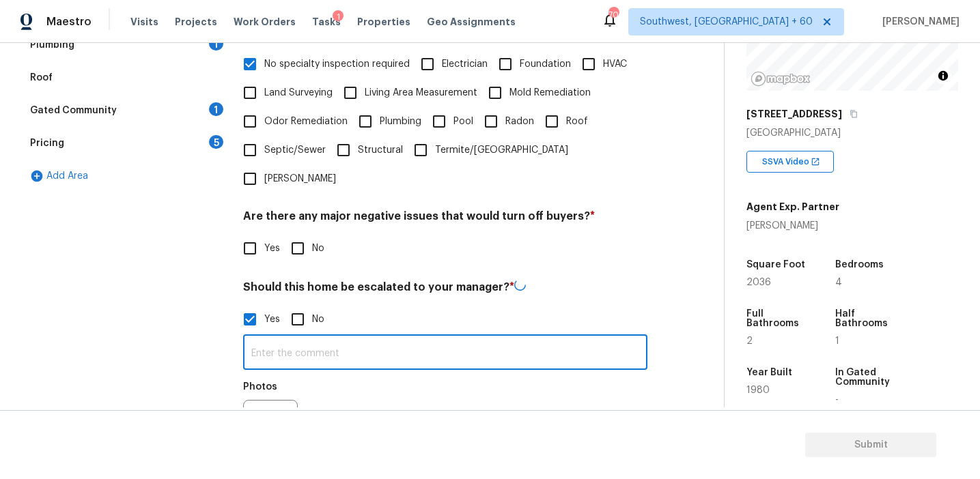
click at [297, 338] on input "text" at bounding box center [445, 354] width 404 height 32
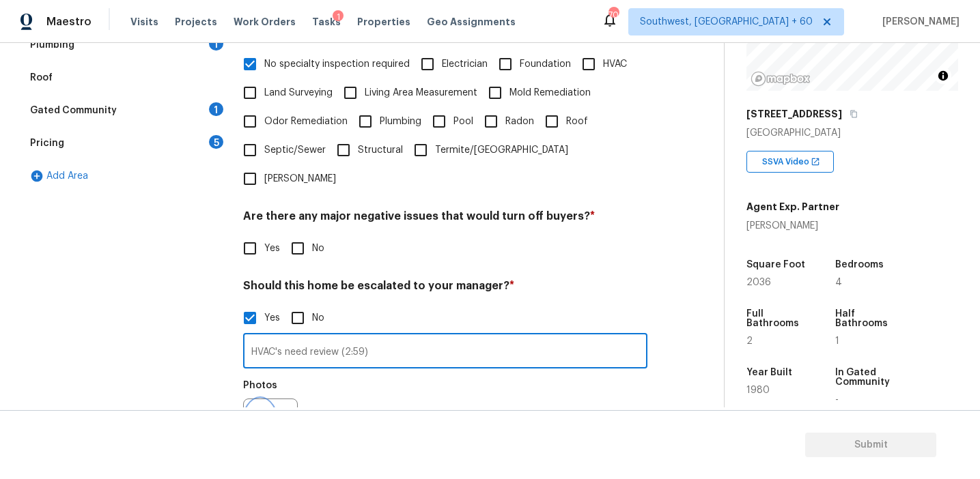
click at [254, 399] on button "button" at bounding box center [260, 425] width 33 height 53
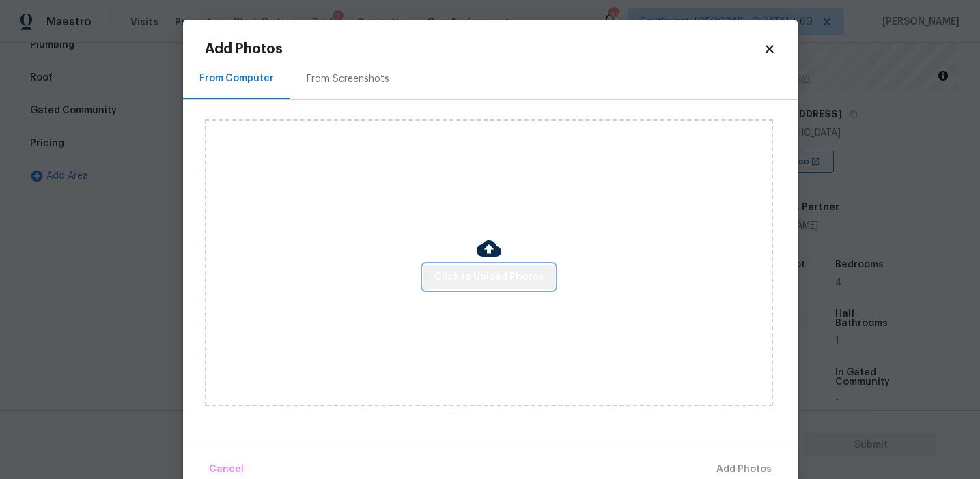
click at [510, 266] on button "Click to Upload Photos" at bounding box center [488, 277] width 131 height 25
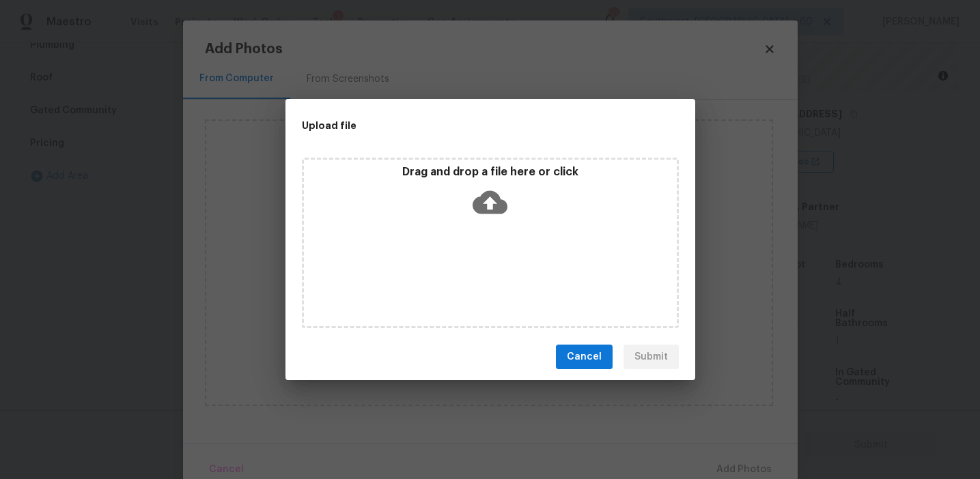
click at [484, 143] on div "Upload file" at bounding box center [459, 125] width 348 height 53
click at [483, 162] on div "Drag and drop a file here or click" at bounding box center [490, 243] width 377 height 171
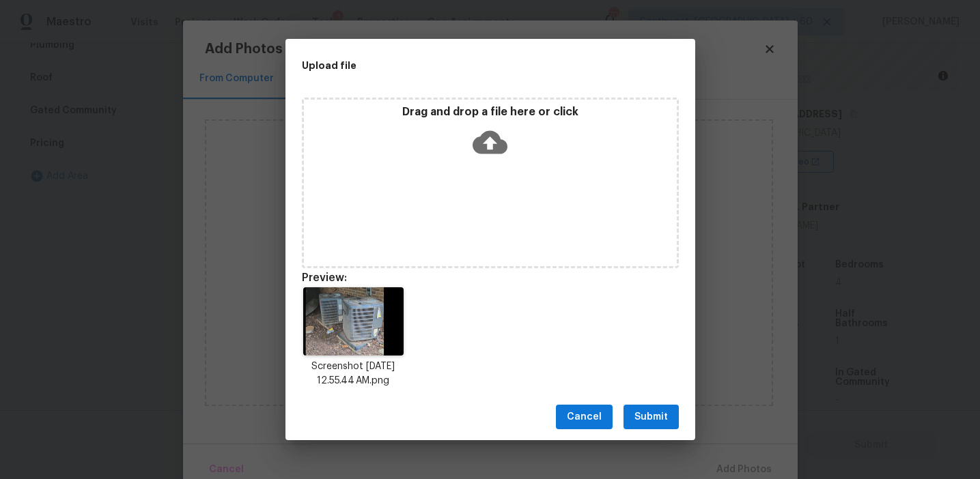
click at [657, 408] on button "Submit" at bounding box center [650, 417] width 55 height 25
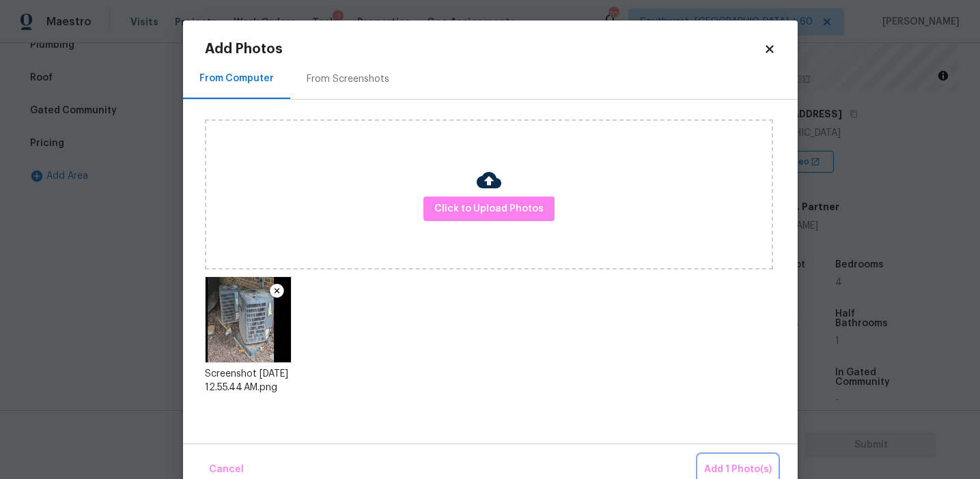
click at [720, 466] on span "Add 1 Photo(s)" at bounding box center [738, 469] width 68 height 17
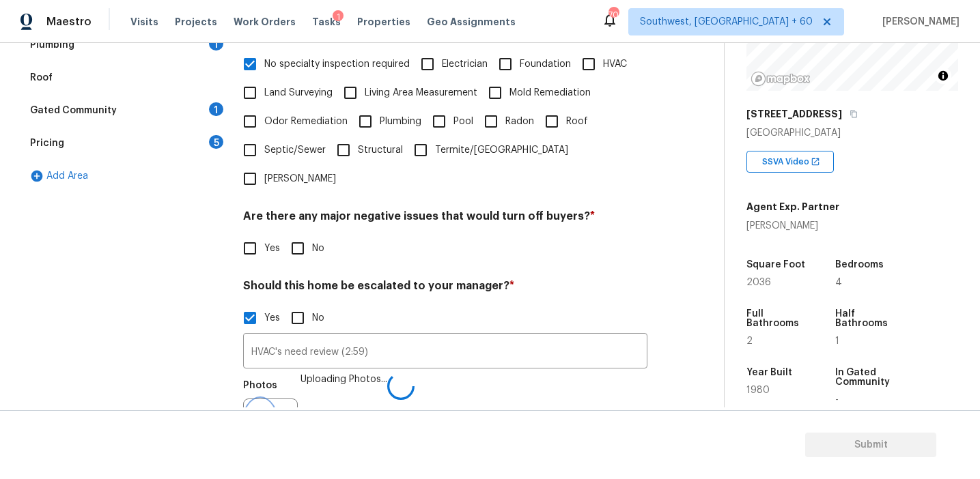
scroll to position [359, 0]
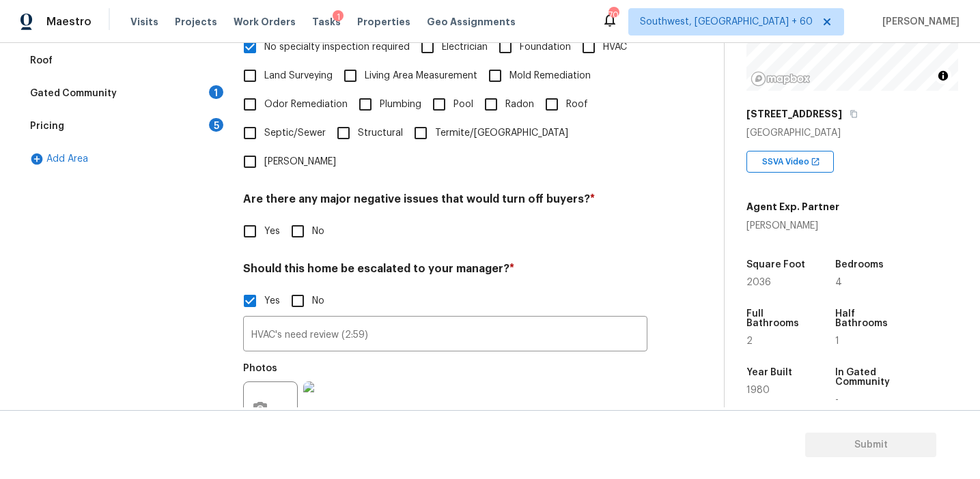
click at [296, 217] on input "No" at bounding box center [297, 231] width 29 height 29
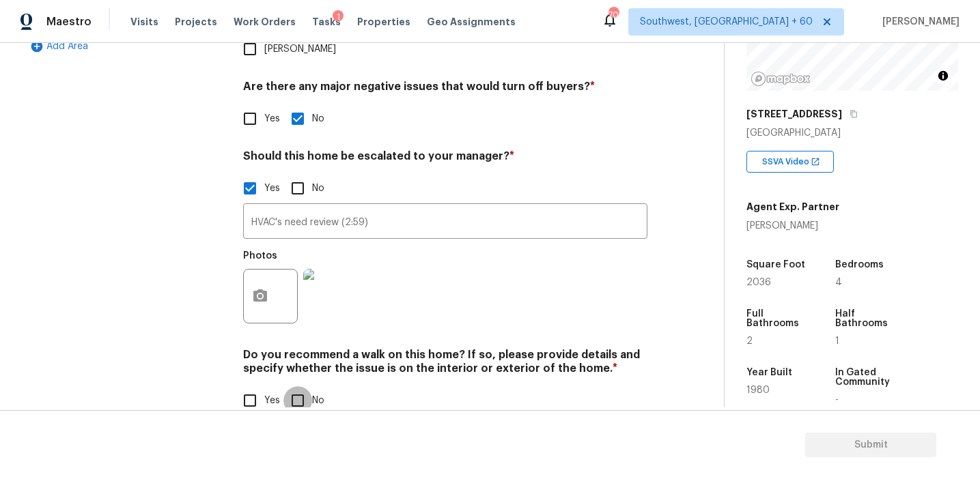
click at [297, 386] on input "No" at bounding box center [297, 400] width 29 height 29
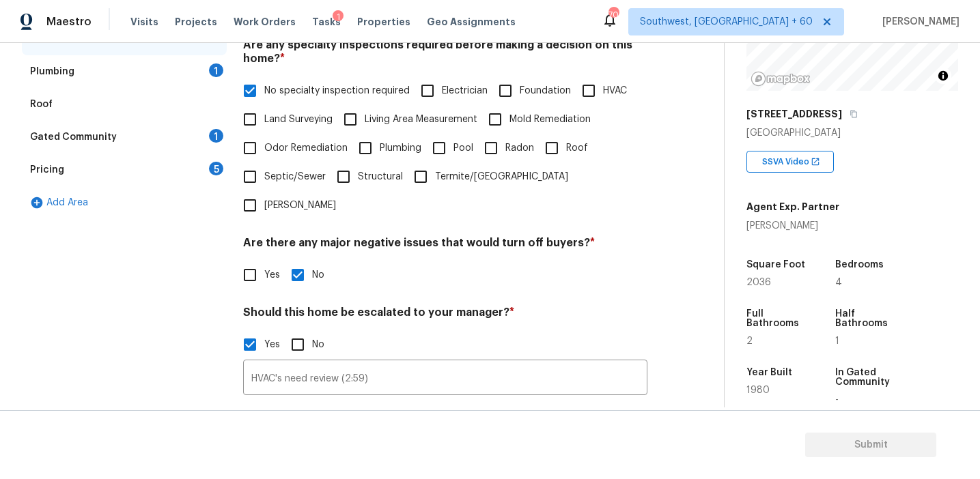
scroll to position [272, 0]
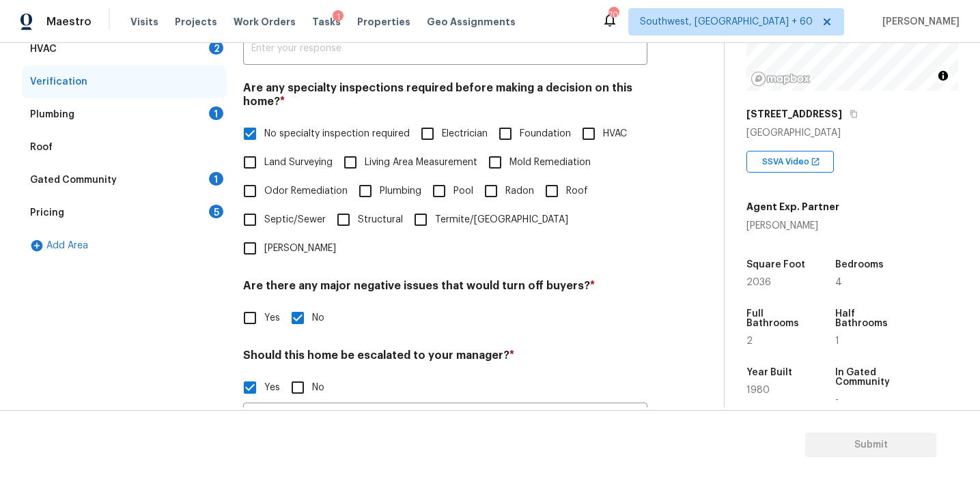
click at [290, 190] on span "Odor Remediation" at bounding box center [305, 191] width 83 height 14
click at [264, 190] on input "Odor Remediation" at bounding box center [250, 191] width 29 height 29
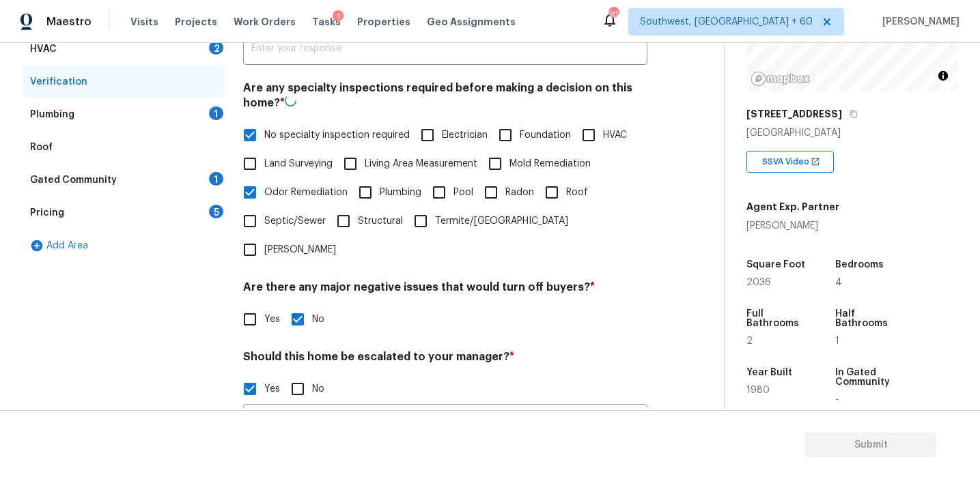
click at [513, 158] on span "Mold Remediation" at bounding box center [549, 164] width 81 height 14
click at [509, 158] on input "Mold Remediation" at bounding box center [495, 163] width 29 height 29
click at [393, 193] on span "Plumbing" at bounding box center [401, 193] width 42 height 14
click at [380, 193] on input "Plumbing" at bounding box center [365, 192] width 29 height 29
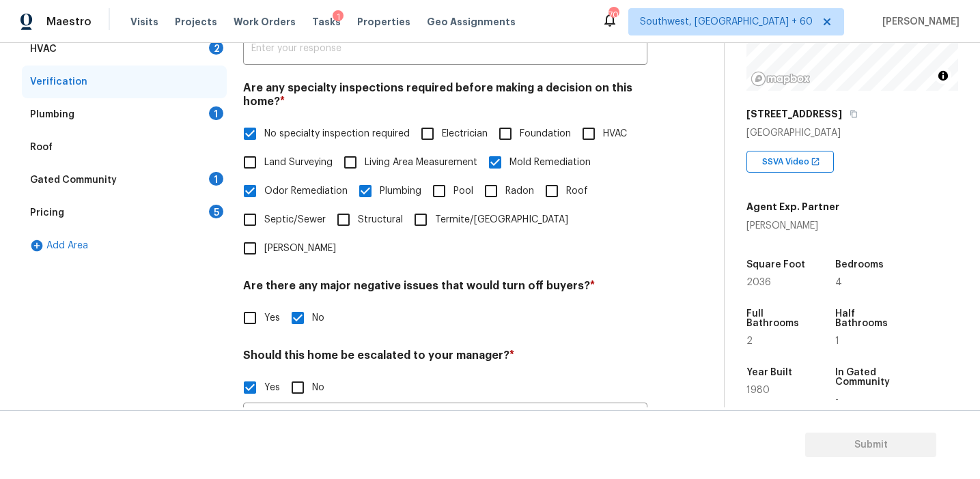
click at [565, 194] on input "Roof" at bounding box center [551, 191] width 29 height 29
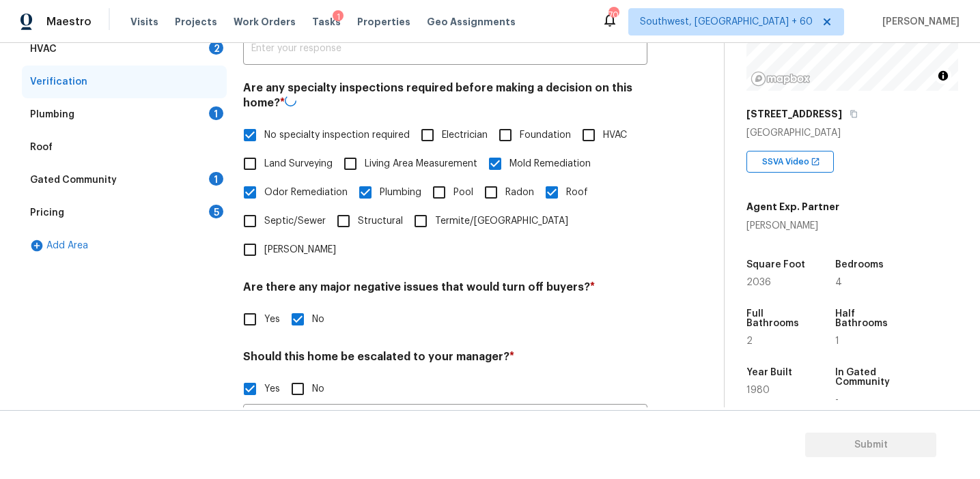
click at [606, 133] on span "HVAC" at bounding box center [615, 135] width 24 height 14
click at [603, 133] on input "HVAC" at bounding box center [588, 135] width 29 height 29
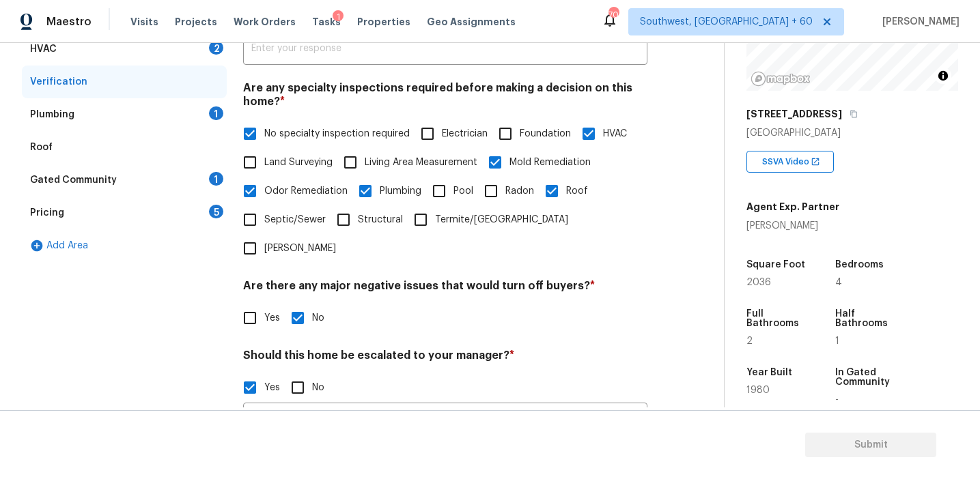
click at [345, 133] on span "No specialty inspection required" at bounding box center [336, 134] width 145 height 14
click at [264, 133] on input "No specialty inspection required" at bounding box center [250, 133] width 29 height 29
click at [205, 216] on div "Pricing 5" at bounding box center [124, 213] width 205 height 33
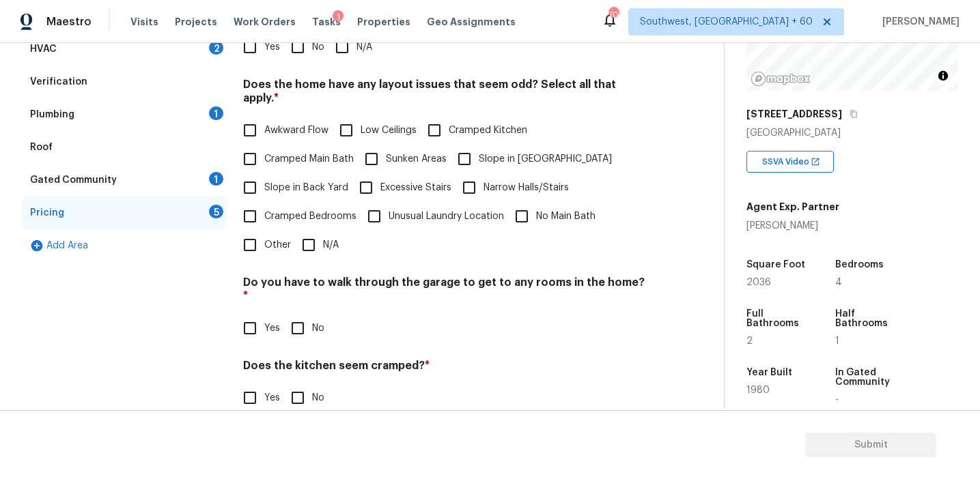
click at [294, 53] on input "No" at bounding box center [297, 47] width 29 height 29
click at [296, 182] on span "Slope in Back Yard" at bounding box center [306, 189] width 84 height 14
click at [264, 175] on input "Slope in Back Yard" at bounding box center [250, 189] width 29 height 29
click at [470, 154] on input "Slope in [GEOGRAPHIC_DATA]" at bounding box center [464, 159] width 29 height 29
click at [294, 314] on input "No" at bounding box center [297, 328] width 29 height 29
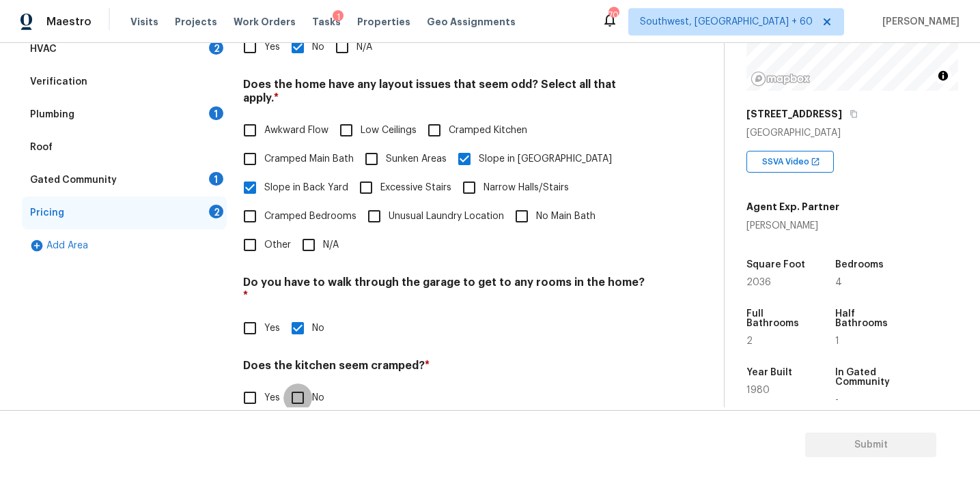
click at [294, 384] on input "No" at bounding box center [297, 398] width 29 height 29
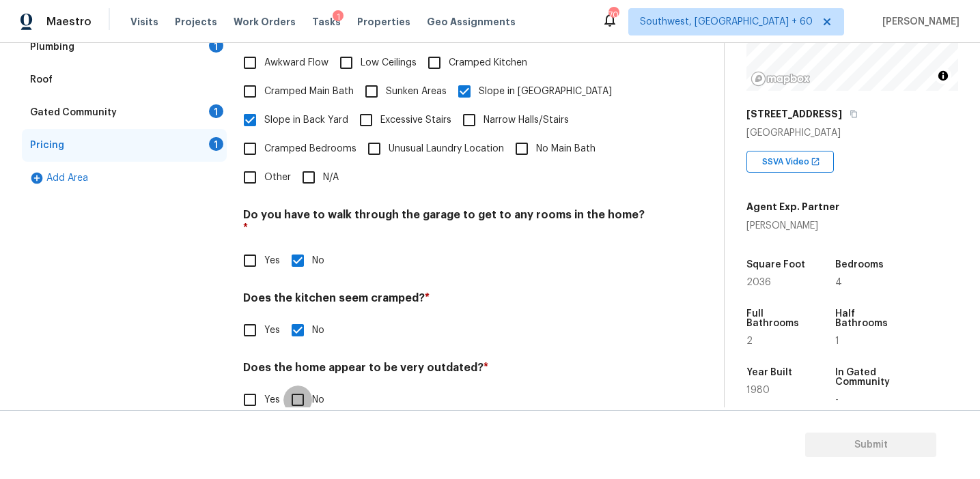
click at [296, 386] on input "No" at bounding box center [297, 400] width 29 height 29
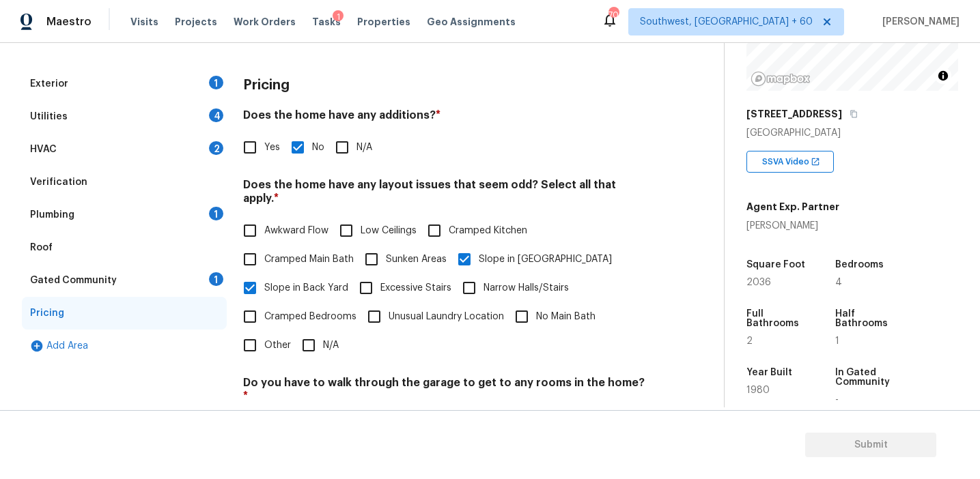
click at [195, 281] on div "Gated Community 1" at bounding box center [124, 280] width 205 height 33
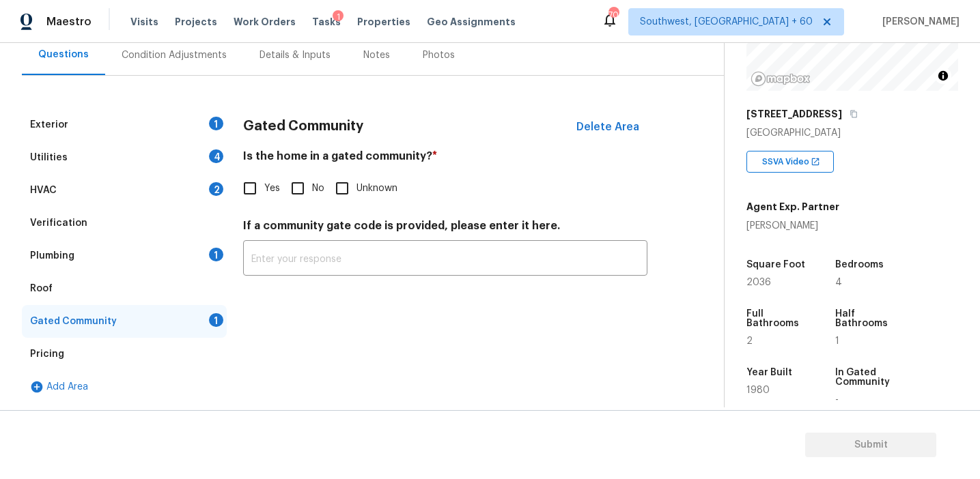
scroll to position [131, 0]
click at [289, 195] on input "No" at bounding box center [297, 188] width 29 height 29
click at [194, 255] on div "Plumbing 1" at bounding box center [124, 256] width 205 height 33
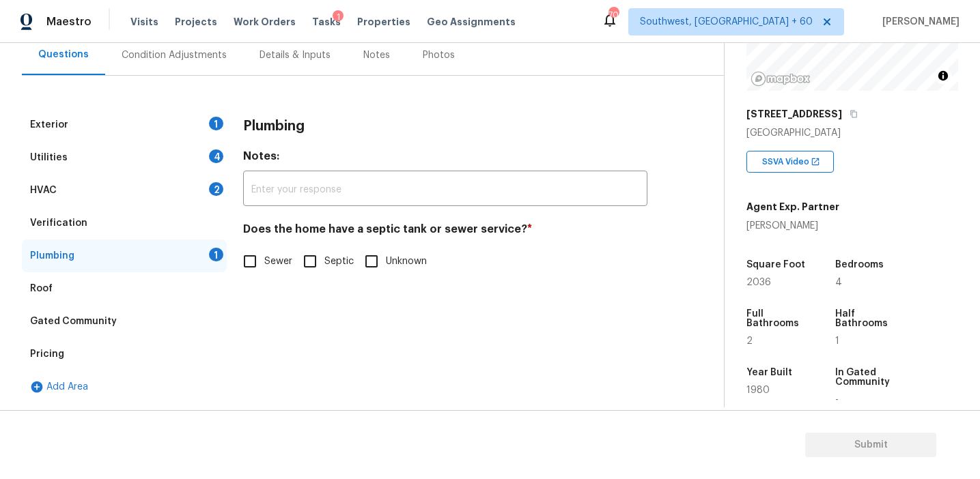
click at [257, 256] on input "Sewer" at bounding box center [250, 261] width 29 height 29
click at [207, 205] on div "HVAC 2" at bounding box center [124, 190] width 205 height 33
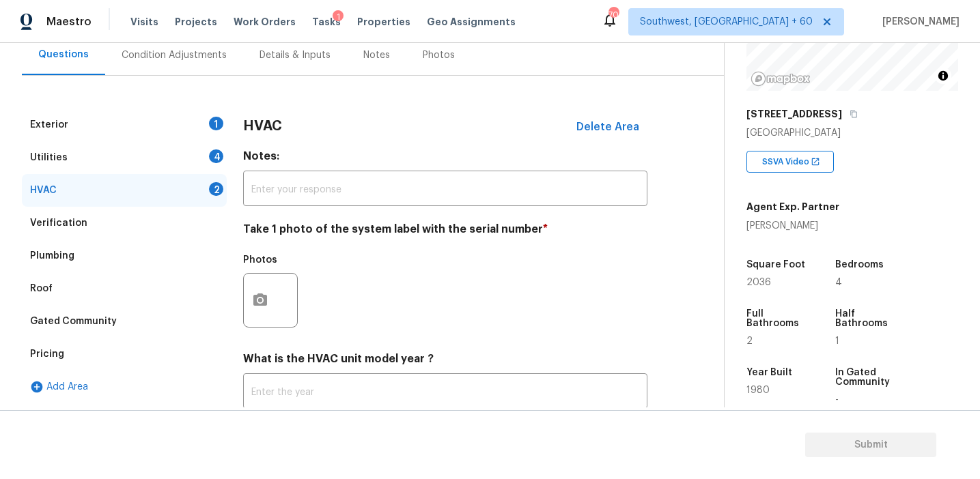
click at [207, 195] on div "HVAC 2" at bounding box center [124, 190] width 205 height 33
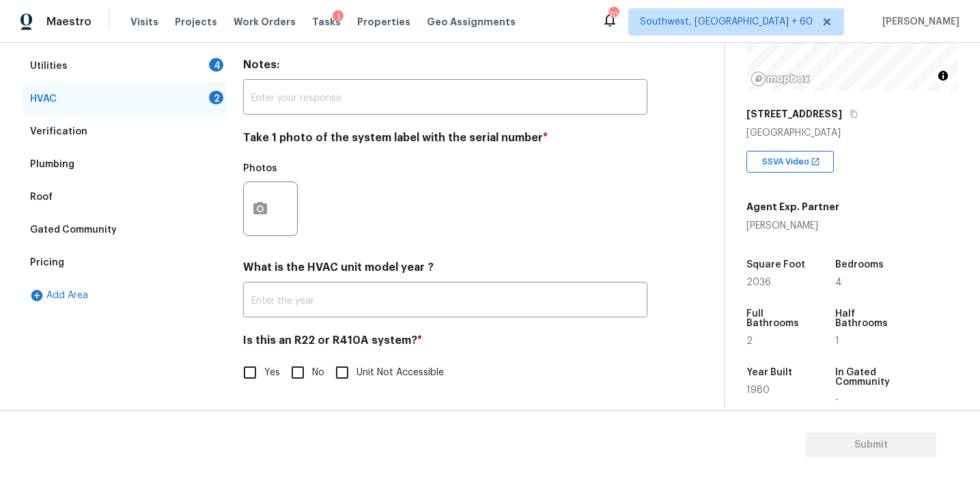
click at [294, 372] on input "No" at bounding box center [297, 372] width 29 height 29
click at [265, 209] on icon "button" at bounding box center [260, 207] width 14 height 12
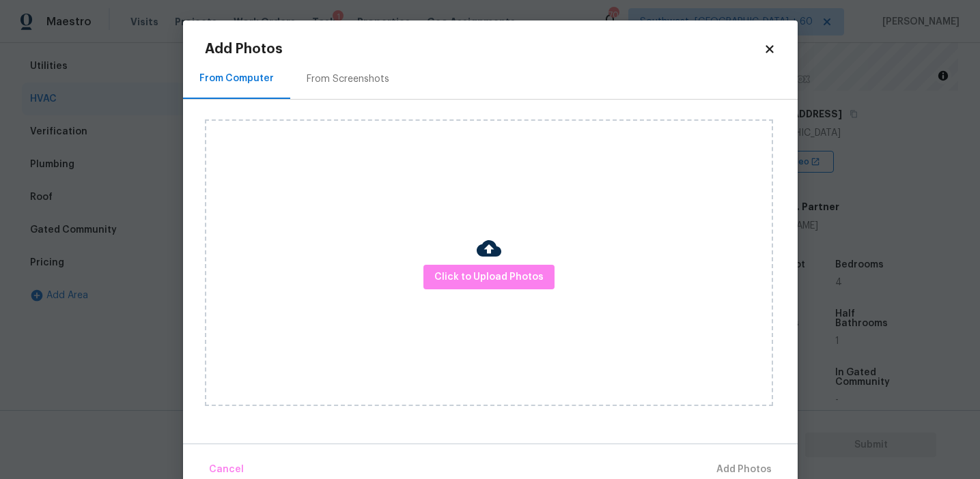
click at [328, 83] on div "From Screenshots" at bounding box center [347, 79] width 83 height 14
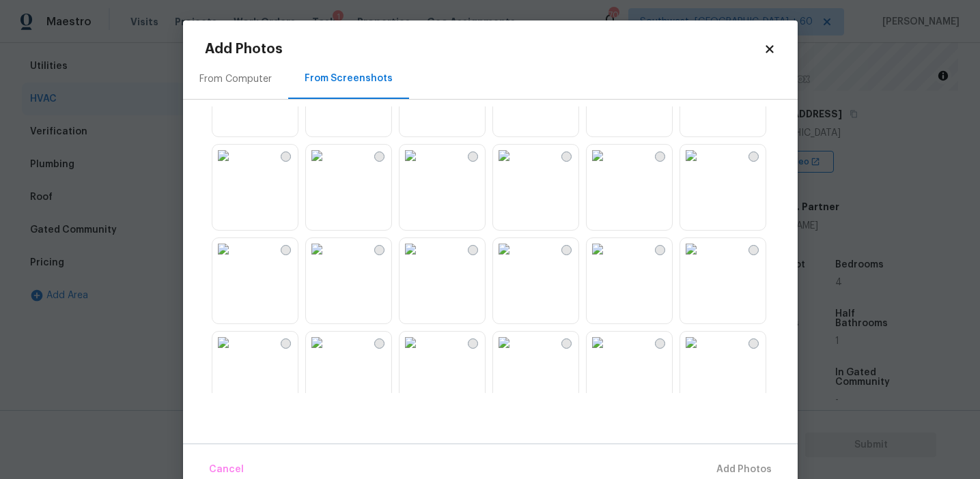
scroll to position [533, 0]
click at [234, 164] on img at bounding box center [223, 153] width 22 height 22
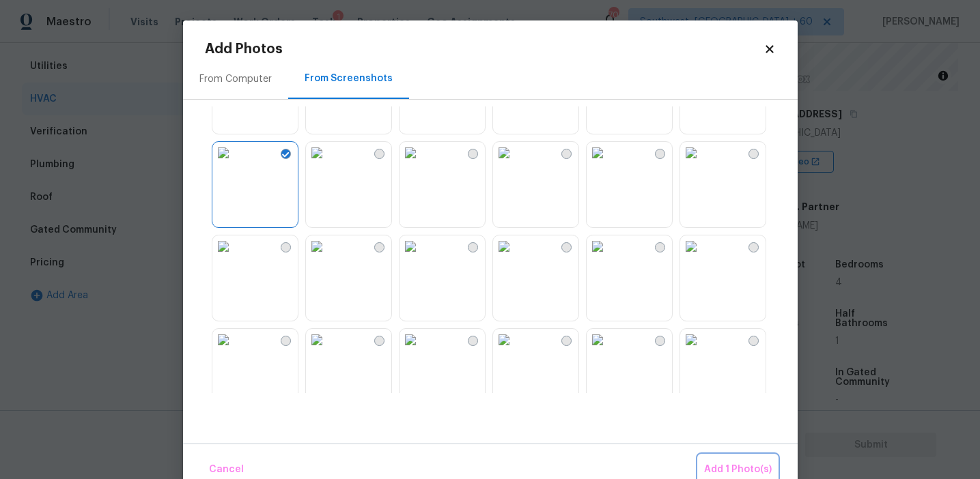
click at [753, 470] on span "Add 1 Photo(s)" at bounding box center [738, 469] width 68 height 17
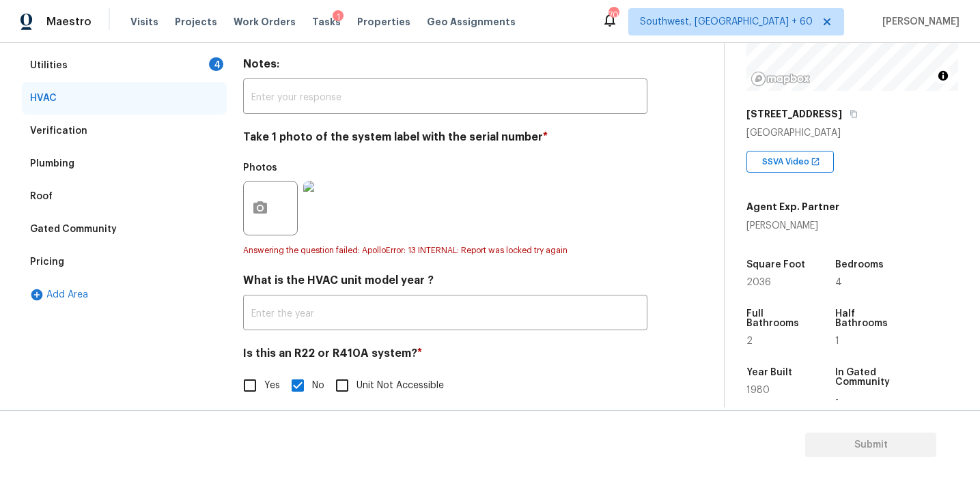
click at [210, 66] on div "4" at bounding box center [216, 64] width 14 height 14
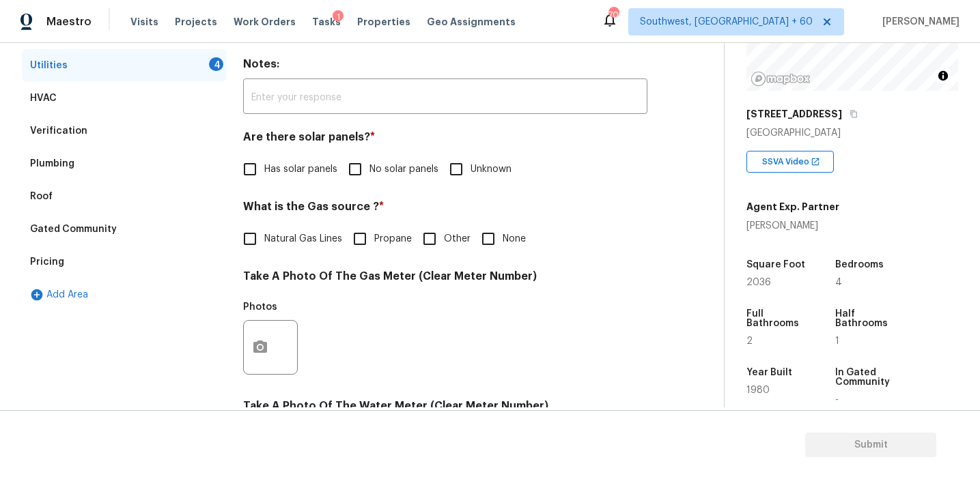
click at [358, 161] on input "No solar panels" at bounding box center [355, 169] width 29 height 29
click at [309, 238] on span "Natural Gas Lines" at bounding box center [303, 239] width 78 height 14
click at [264, 238] on input "Natural Gas Lines" at bounding box center [250, 239] width 29 height 29
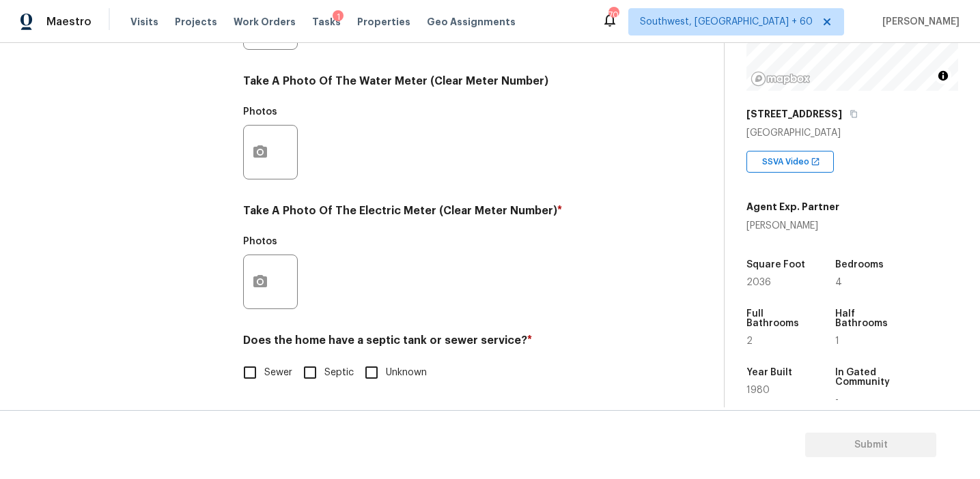
scroll to position [548, 0]
click at [255, 364] on input "Sewer" at bounding box center [250, 372] width 29 height 29
click at [266, 279] on icon "button" at bounding box center [260, 281] width 14 height 12
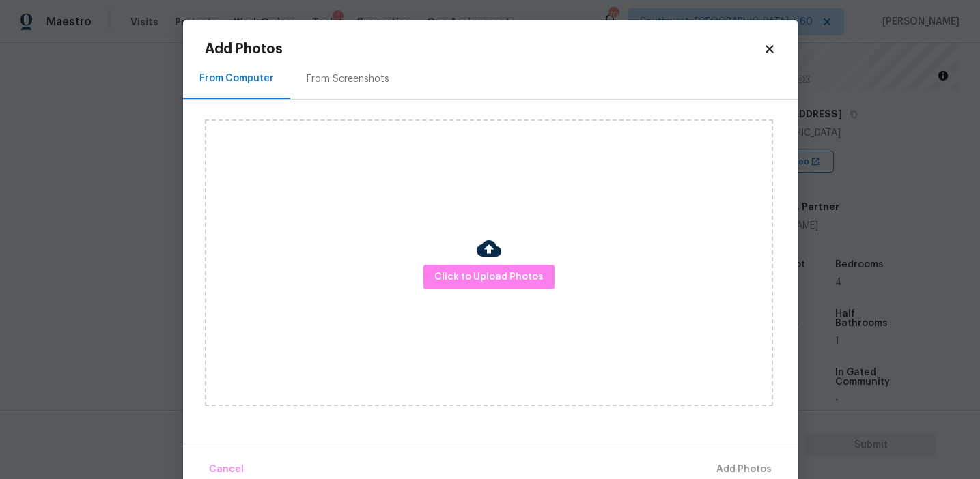
click at [461, 257] on div "Click to Upload Photos" at bounding box center [489, 262] width 568 height 287
click at [453, 273] on span "Click to Upload Photos" at bounding box center [488, 277] width 109 height 17
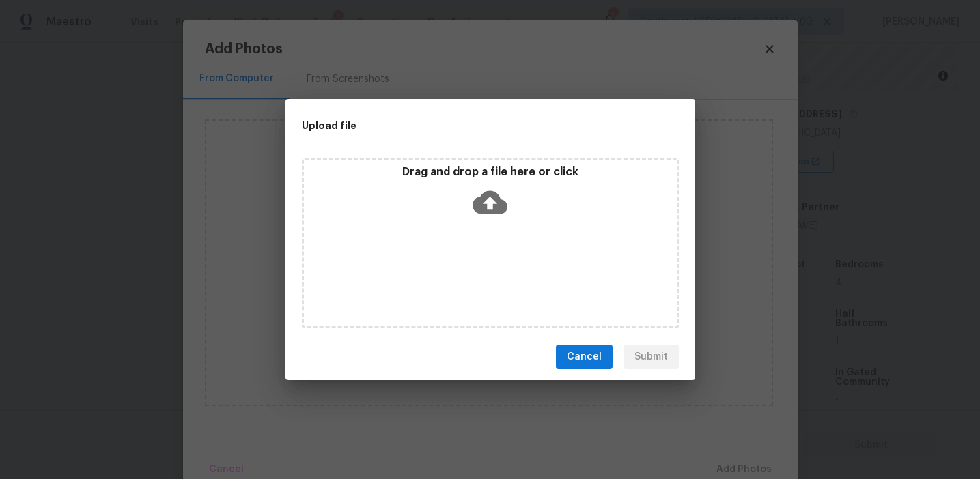
click at [443, 193] on div "Drag and drop a file here or click" at bounding box center [490, 194] width 373 height 59
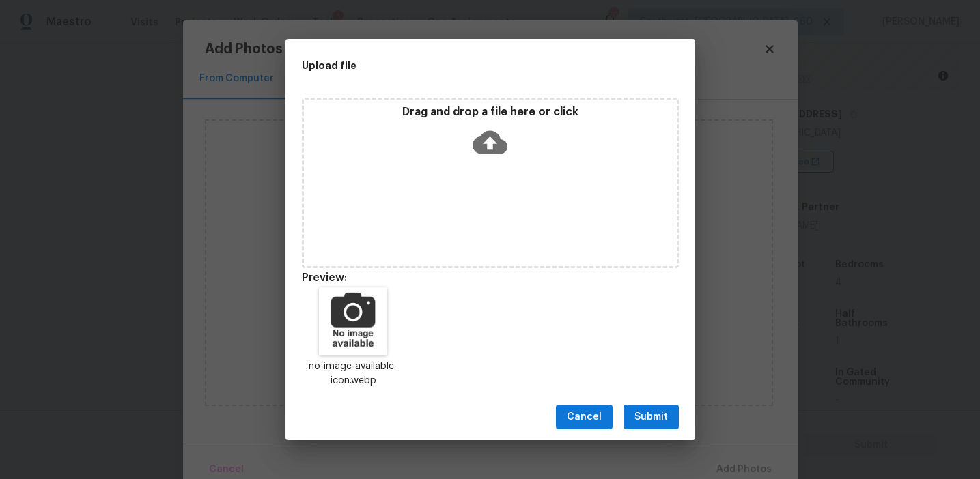
click at [654, 420] on span "Submit" at bounding box center [650, 417] width 33 height 17
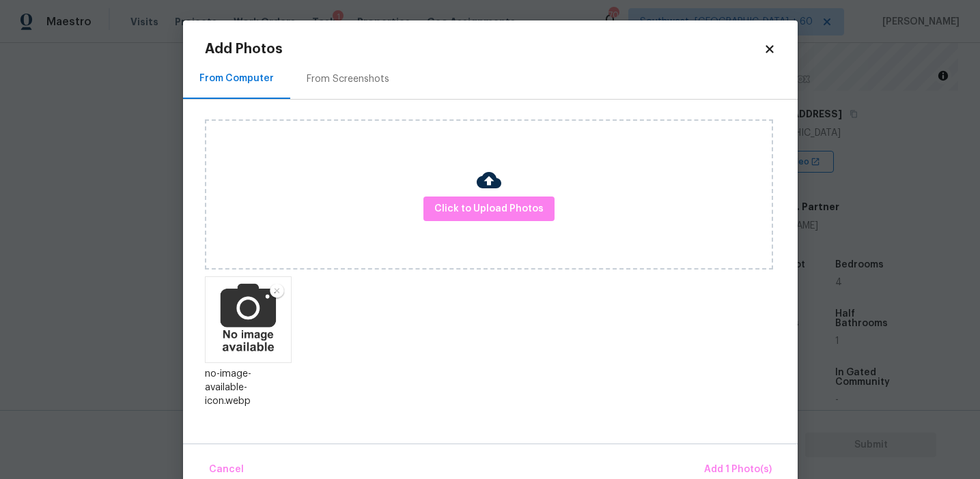
click at [730, 453] on div "Cancel Add 1 Photo(s)" at bounding box center [490, 464] width 614 height 41
click at [711, 461] on button "Add 1 Photo(s)" at bounding box center [737, 469] width 79 height 29
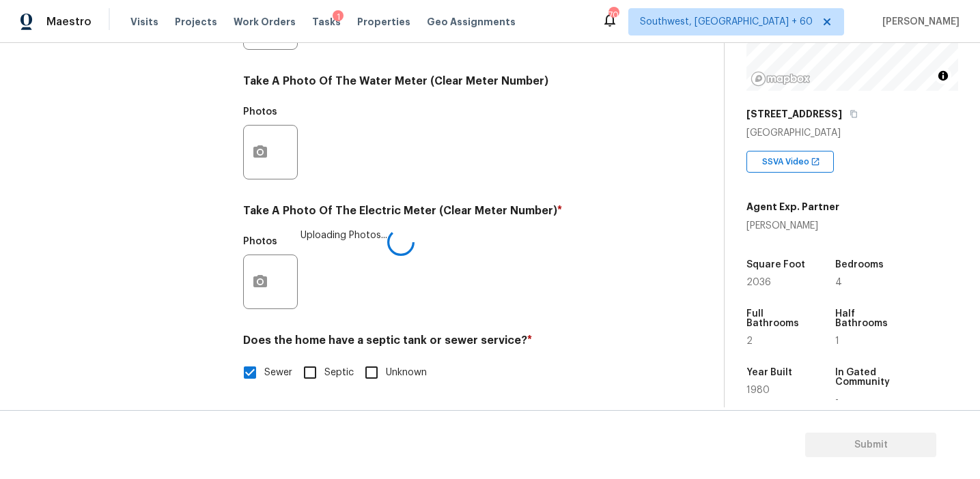
click at [534, 306] on div "Photos Uploading Photos..." at bounding box center [445, 273] width 404 height 89
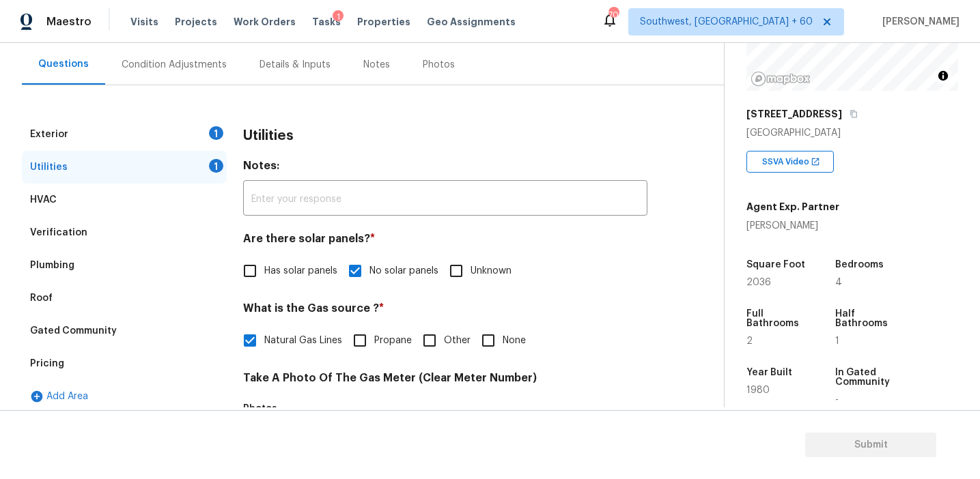
scroll to position [127, 0]
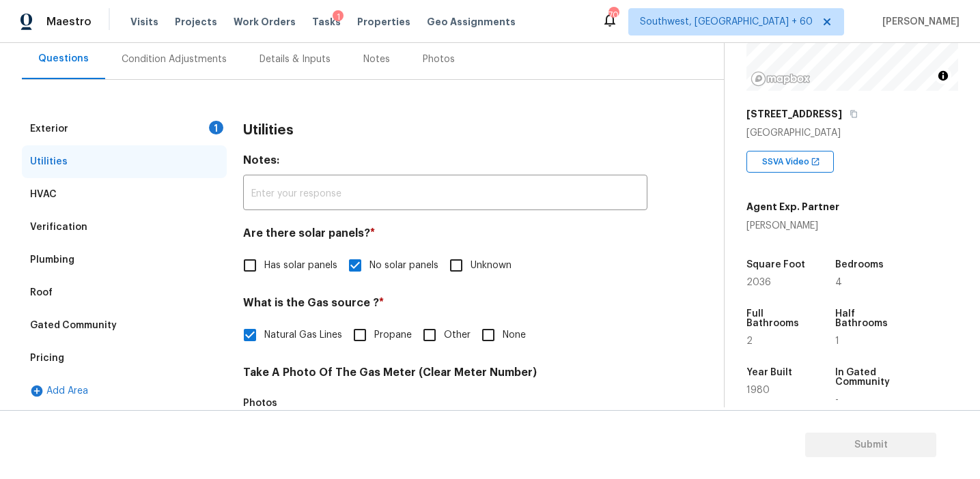
click at [215, 131] on div "1" at bounding box center [216, 128] width 14 height 14
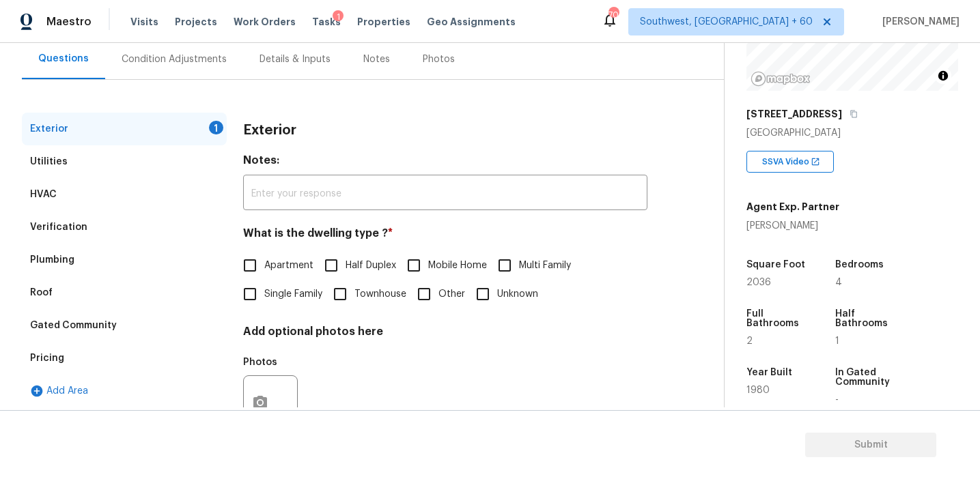
click at [283, 287] on label "Single Family" at bounding box center [279, 294] width 87 height 29
click at [264, 287] on input "Single Family" at bounding box center [250, 294] width 29 height 29
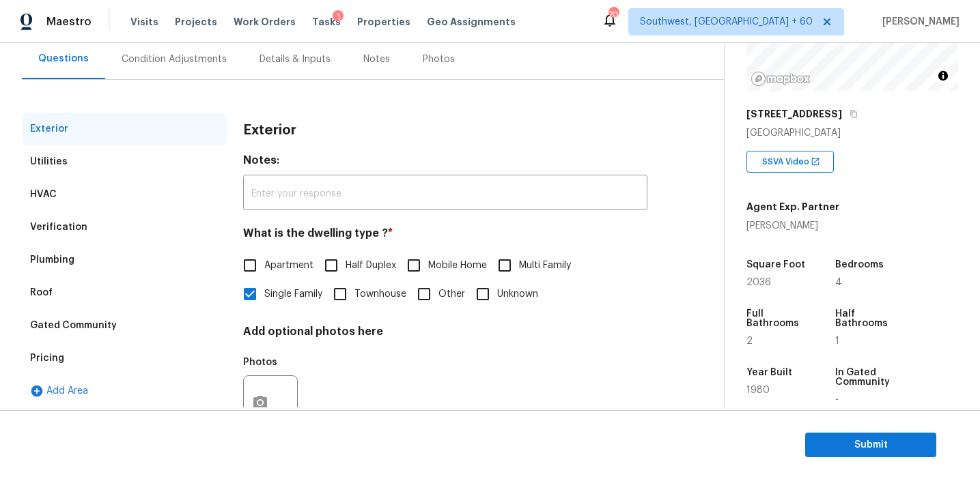
click at [219, 57] on div "Condition Adjustments" at bounding box center [174, 60] width 105 height 14
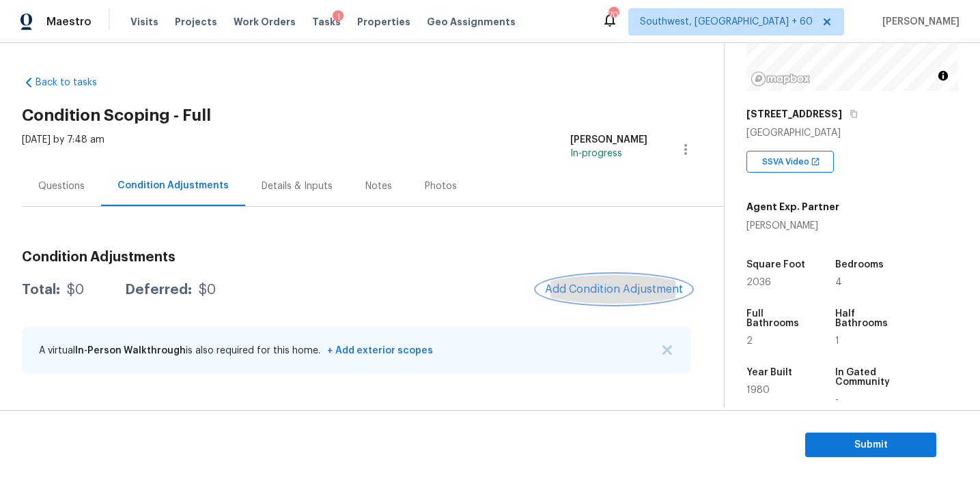
click at [605, 294] on span "Add Condition Adjustment" at bounding box center [614, 289] width 138 height 12
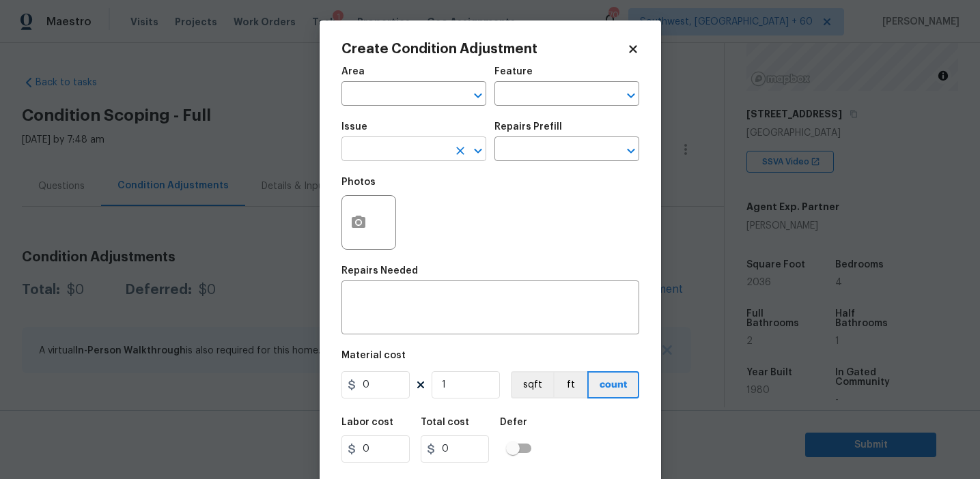
click at [397, 154] on input "text" at bounding box center [394, 150] width 106 height 21
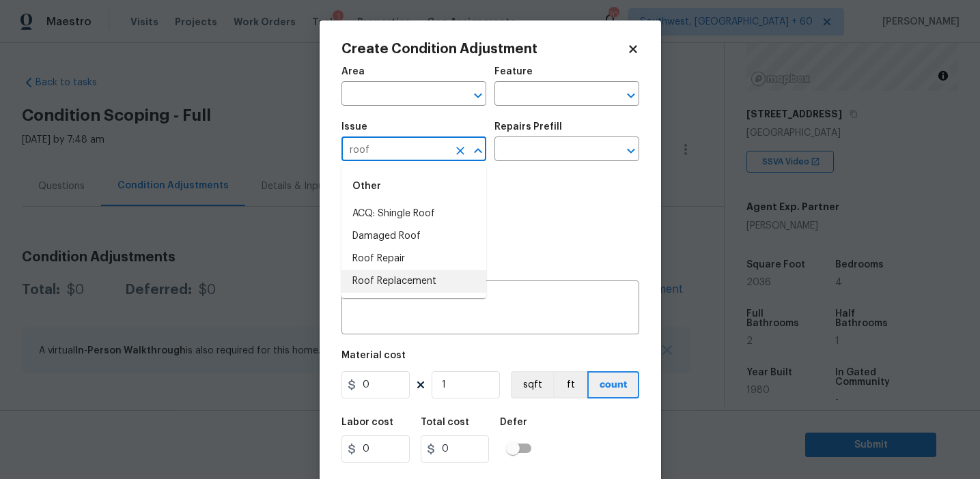
click at [427, 278] on li "Roof Replacement" at bounding box center [413, 281] width 145 height 23
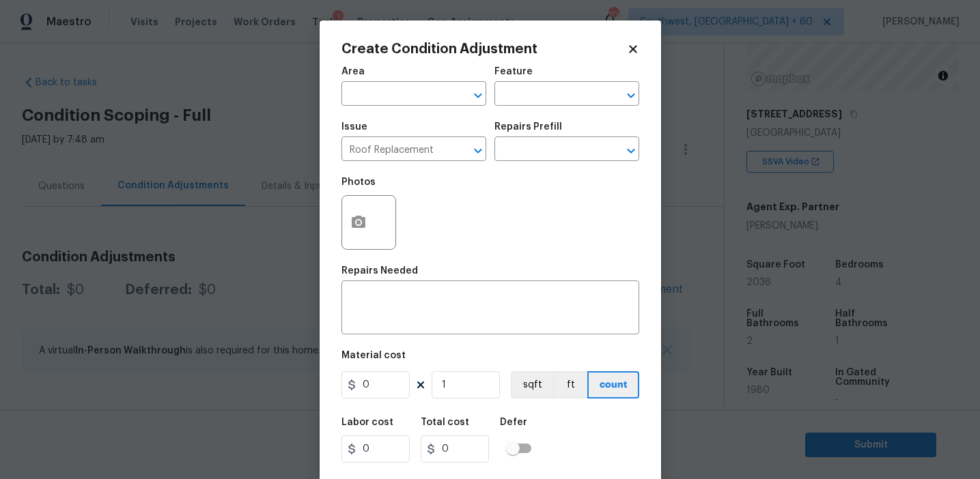
click at [503, 139] on div "Repairs Prefill" at bounding box center [566, 131] width 145 height 18
click at [537, 156] on input "text" at bounding box center [547, 150] width 106 height 21
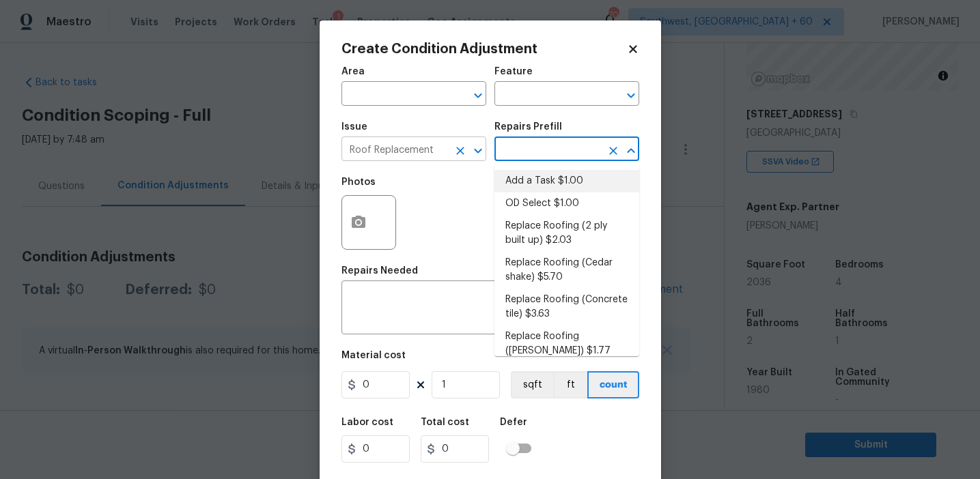
click at [459, 153] on icon "Clear" at bounding box center [460, 151] width 14 height 14
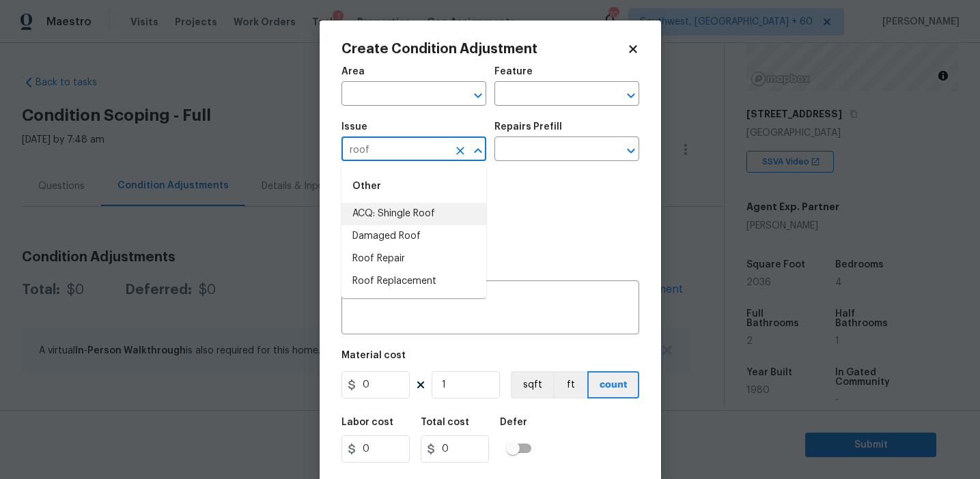
click at [455, 213] on li "ACQ: Shingle Roof" at bounding box center [413, 214] width 145 height 23
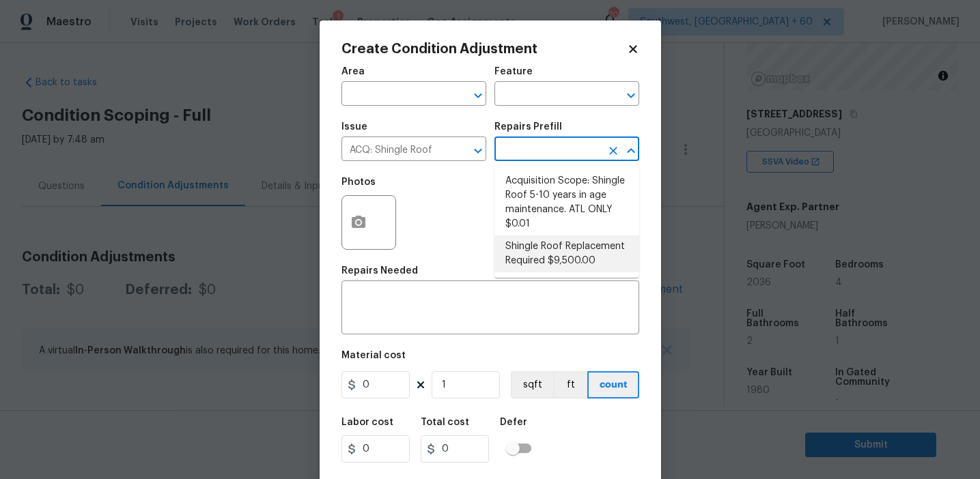
click at [552, 247] on li "Shingle Roof Replacement Required $9,500.00" at bounding box center [566, 254] width 145 height 37
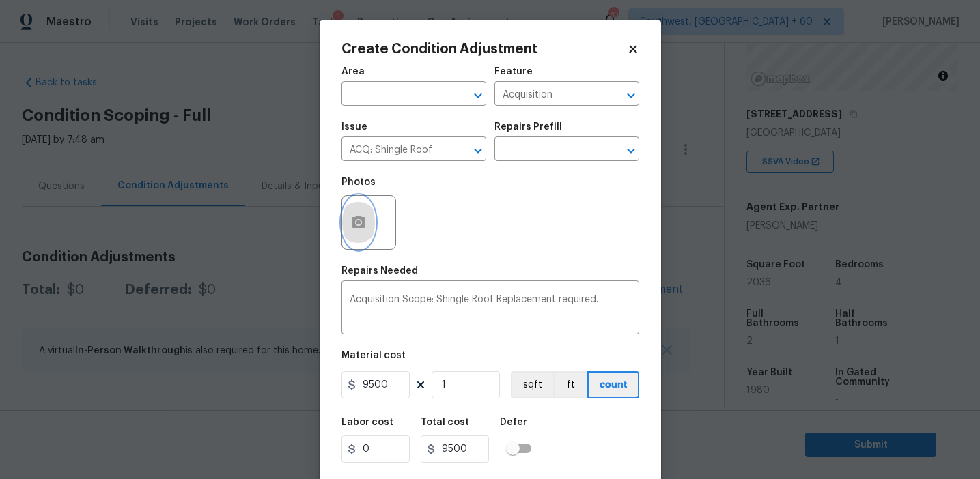
click at [342, 216] on button "button" at bounding box center [358, 222] width 33 height 53
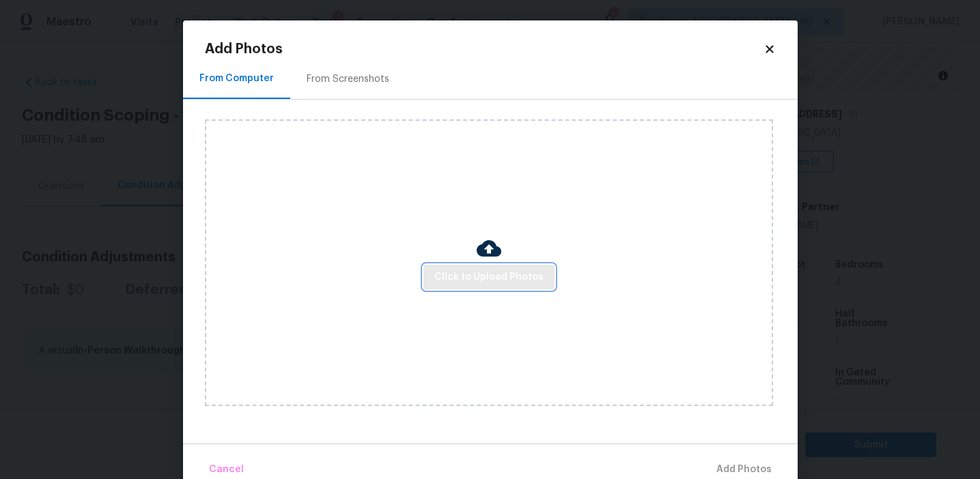
click at [501, 271] on span "Click to Upload Photos" at bounding box center [488, 277] width 109 height 17
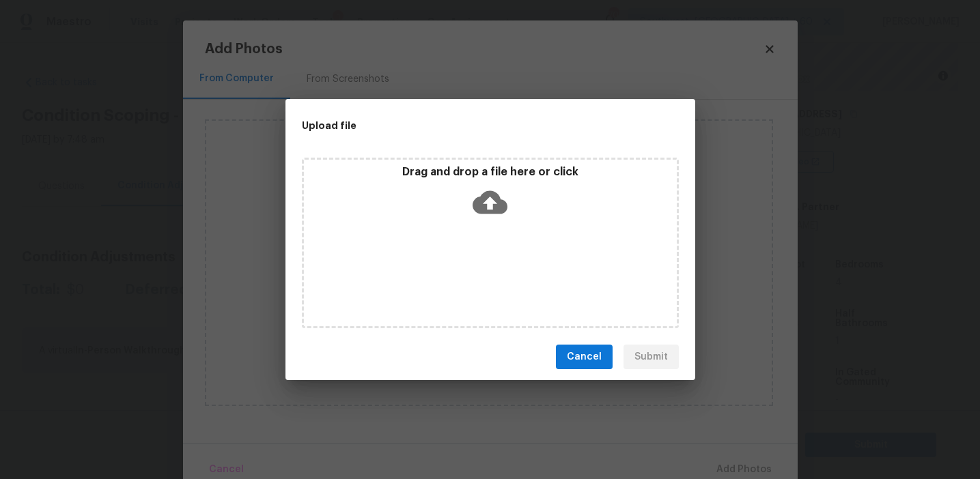
click at [501, 195] on icon at bounding box center [489, 202] width 35 height 35
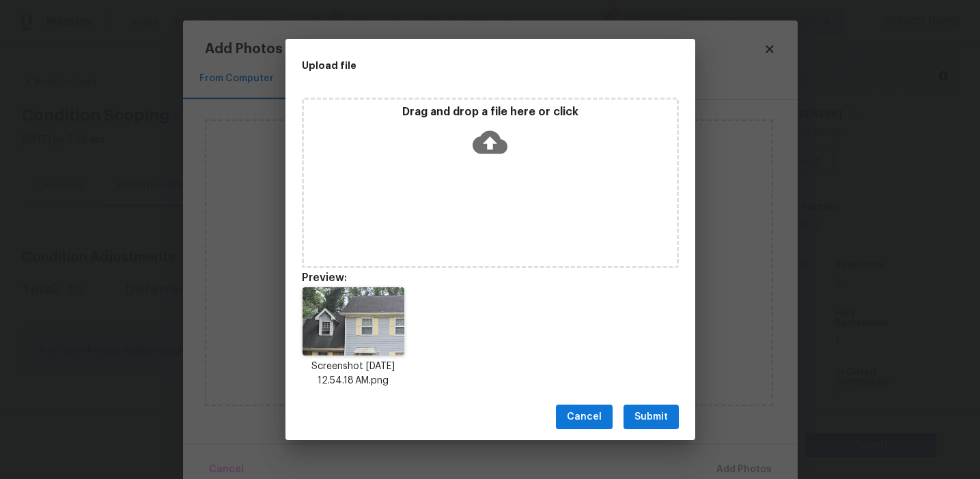
click at [647, 405] on button "Submit" at bounding box center [650, 417] width 55 height 25
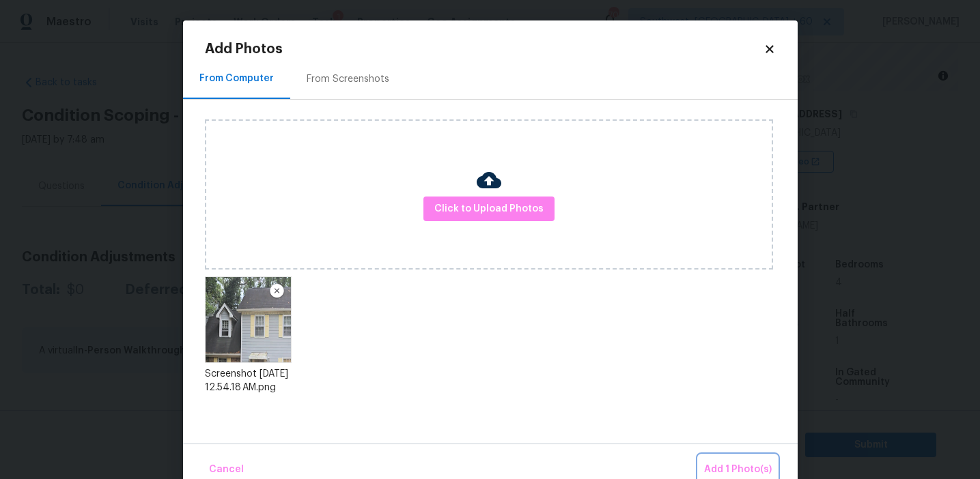
click at [721, 457] on button "Add 1 Photo(s)" at bounding box center [737, 469] width 79 height 29
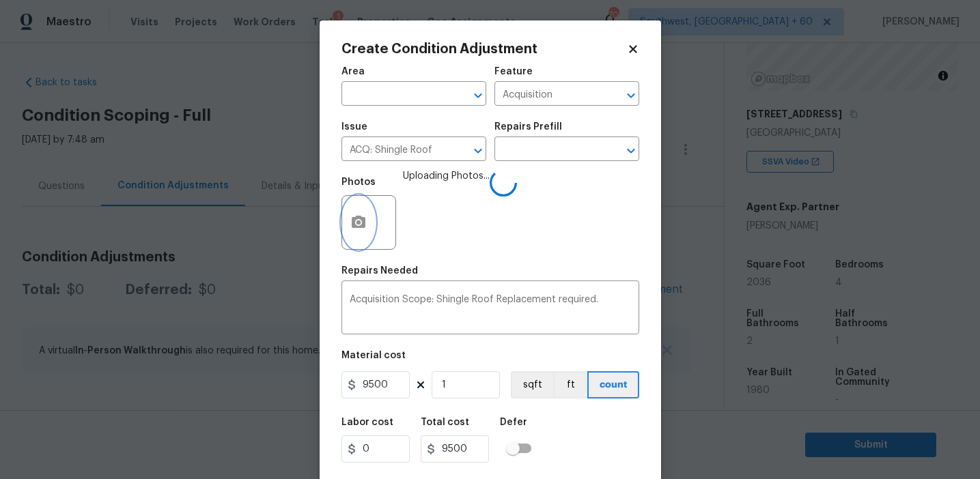
scroll to position [31, 0]
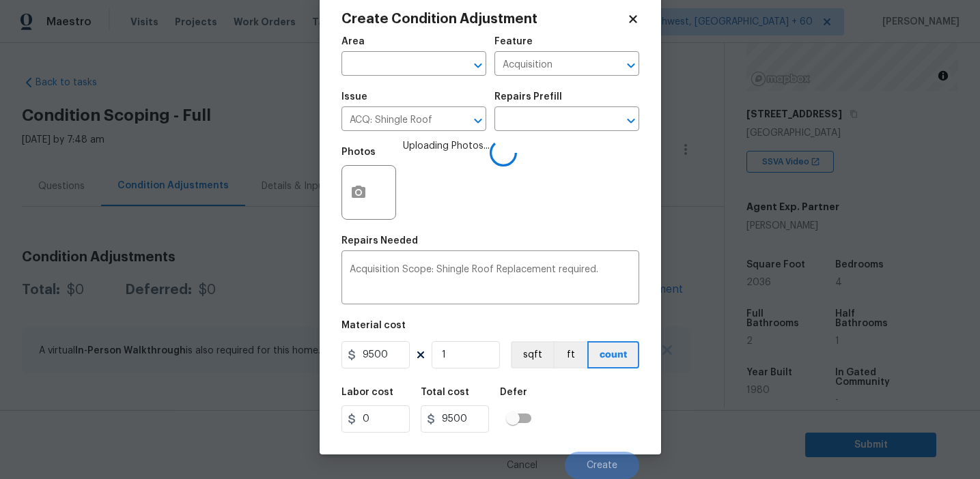
click at [584, 435] on div "Labor cost 0 Total cost 9500 Defer" at bounding box center [490, 410] width 298 height 61
click at [588, 417] on div "Labor cost 0 Total cost 9500 Defer" at bounding box center [490, 410] width 298 height 61
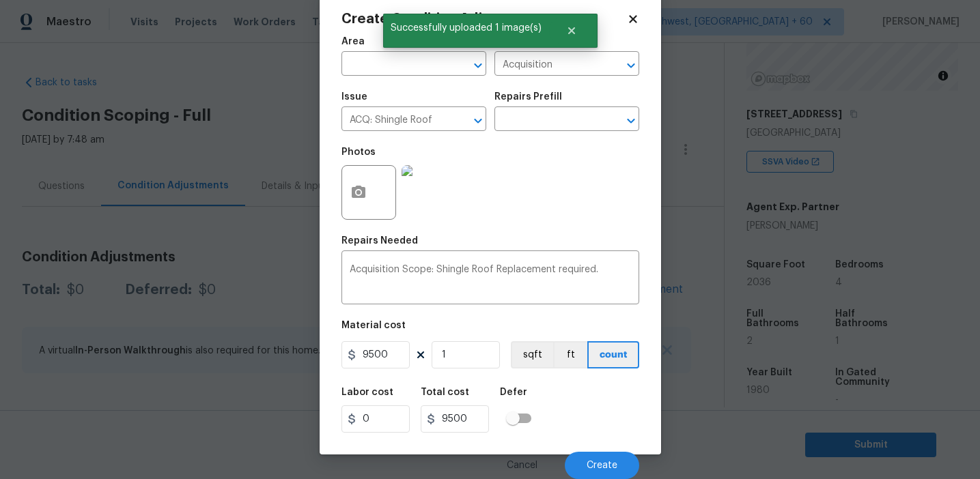
click at [588, 417] on div "Labor cost 0 Total cost 9500 Defer" at bounding box center [490, 410] width 298 height 61
click at [588, 458] on button "Create" at bounding box center [602, 465] width 74 height 27
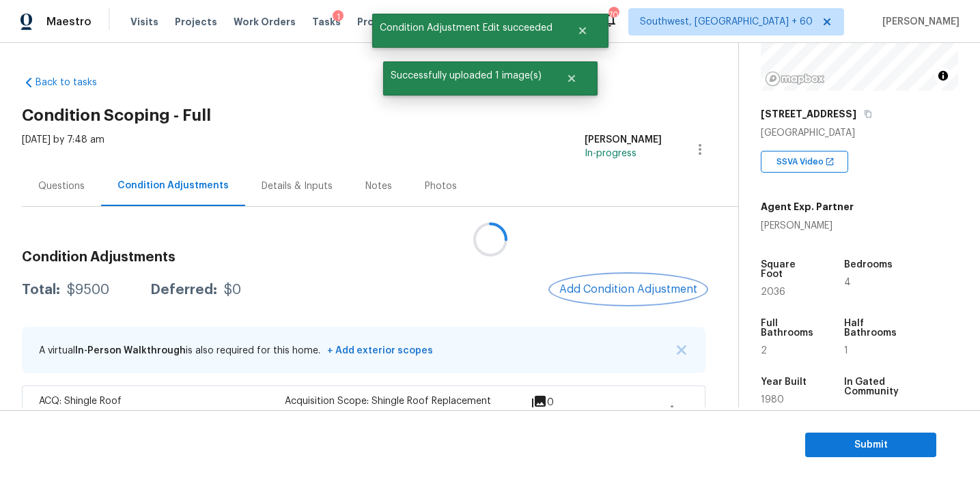
scroll to position [0, 0]
click at [592, 280] on button "Add Condition Adjustment" at bounding box center [625, 289] width 154 height 29
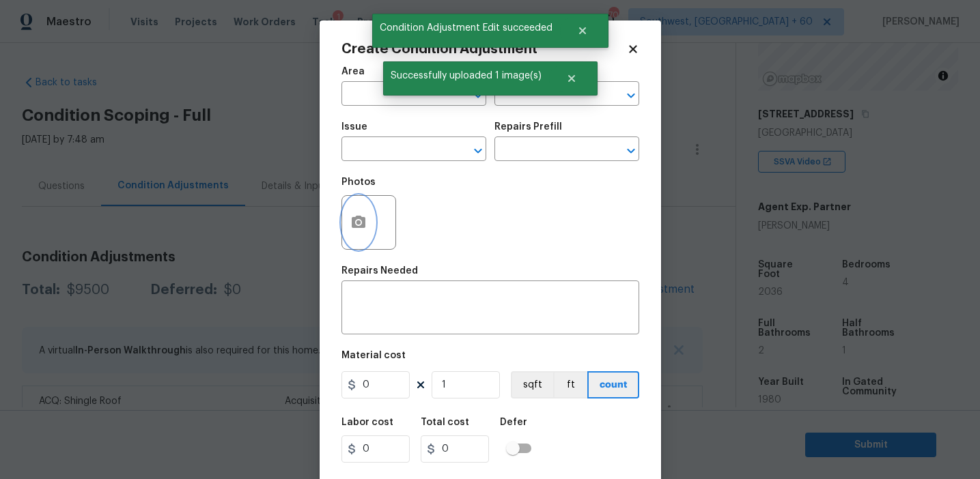
click at [354, 231] on button "button" at bounding box center [358, 222] width 33 height 53
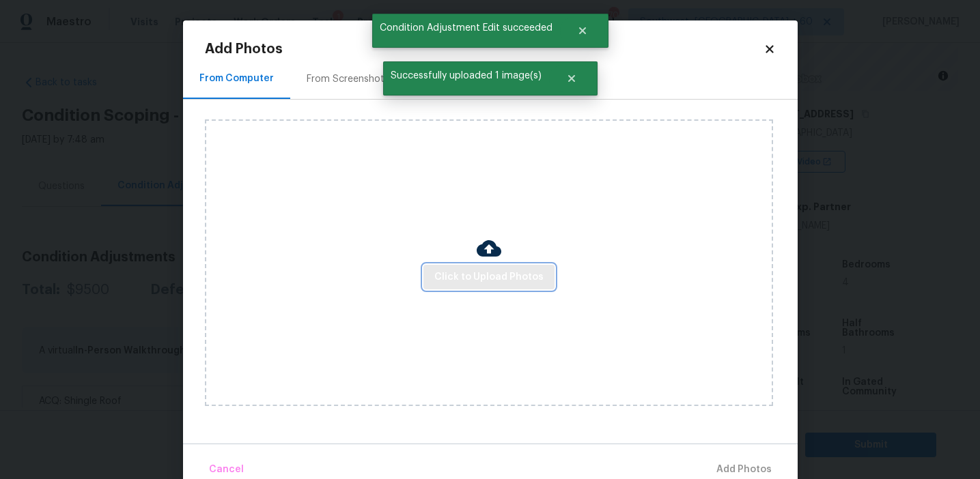
click at [470, 269] on span "Click to Upload Photos" at bounding box center [488, 277] width 109 height 17
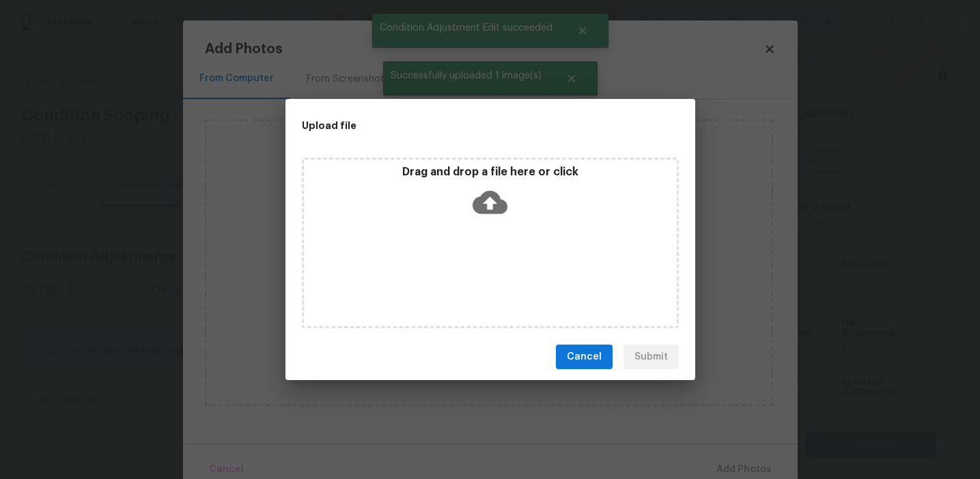
click at [470, 193] on div "Drag and drop a file here or click" at bounding box center [490, 194] width 373 height 59
